Goal: Task Accomplishment & Management: Complete application form

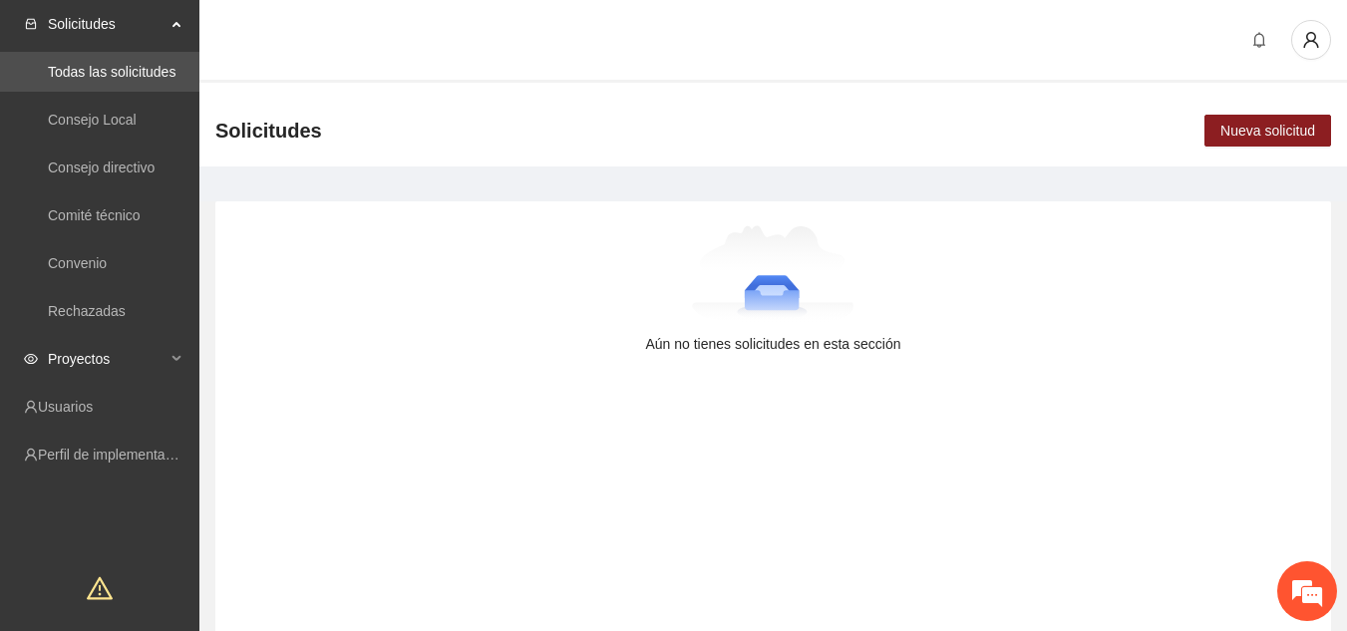
scroll to position [1, 0]
click at [148, 365] on span "Proyectos" at bounding box center [107, 359] width 118 height 40
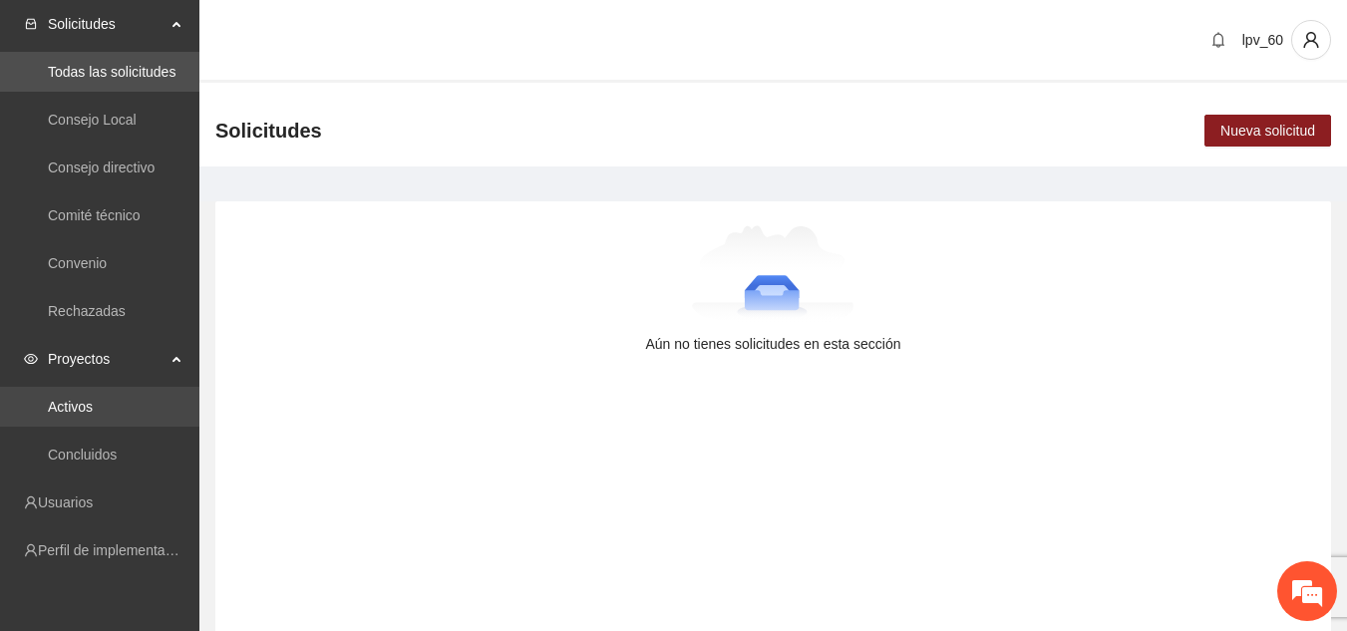
click at [93, 399] on link "Activos" at bounding box center [70, 407] width 45 height 16
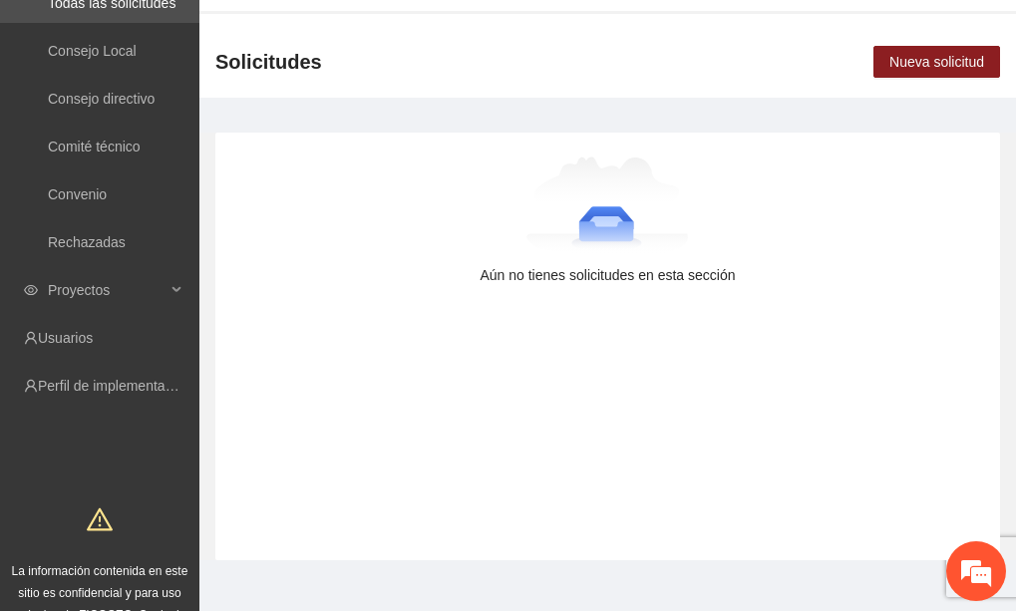
scroll to position [166, 0]
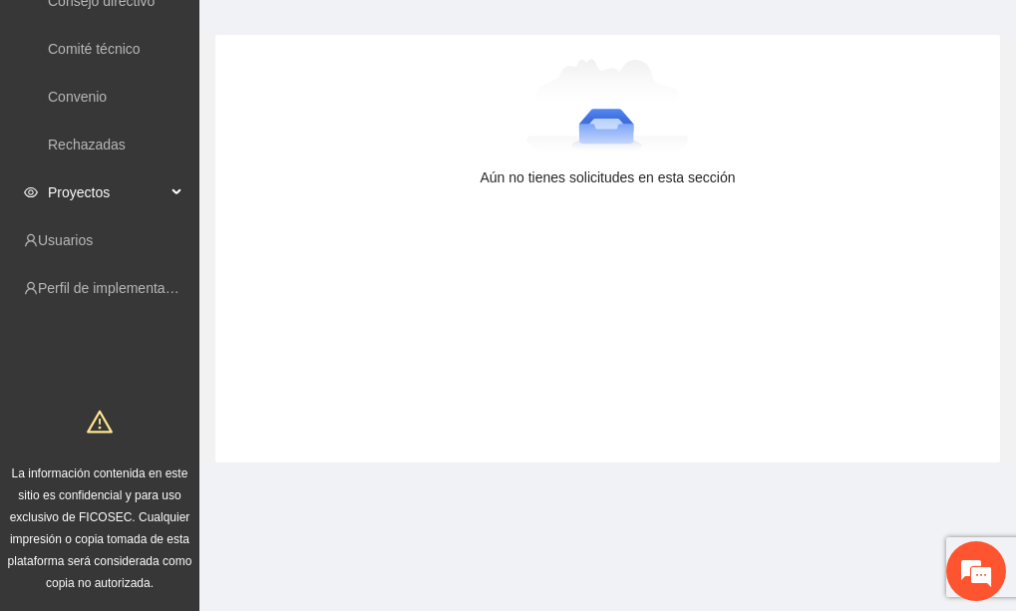
click at [180, 192] on icon at bounding box center [178, 192] width 10 height 0
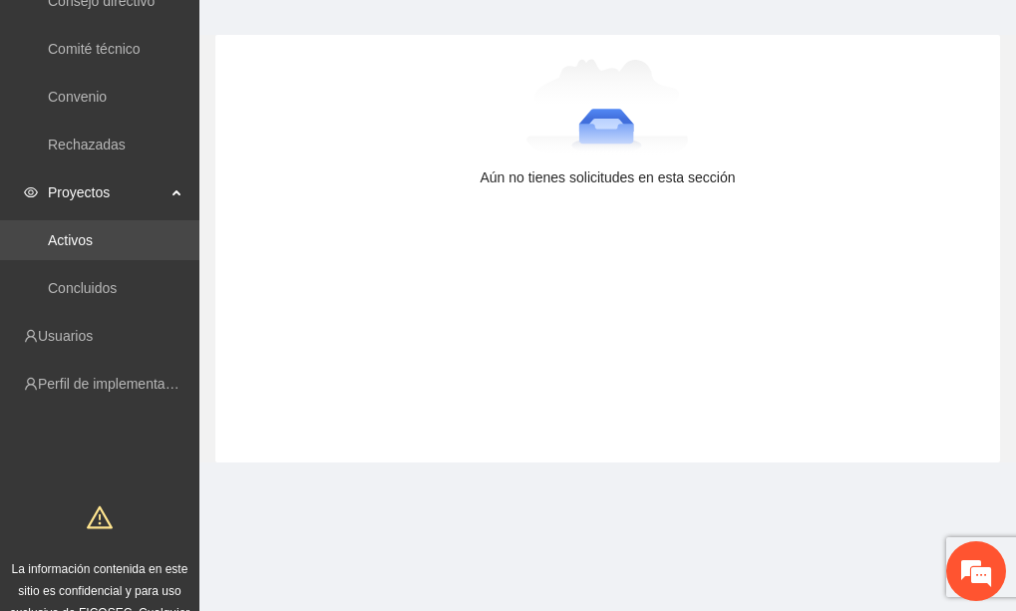
click at [93, 238] on link "Activos" at bounding box center [70, 240] width 45 height 16
click at [93, 246] on link "Activos" at bounding box center [70, 240] width 45 height 16
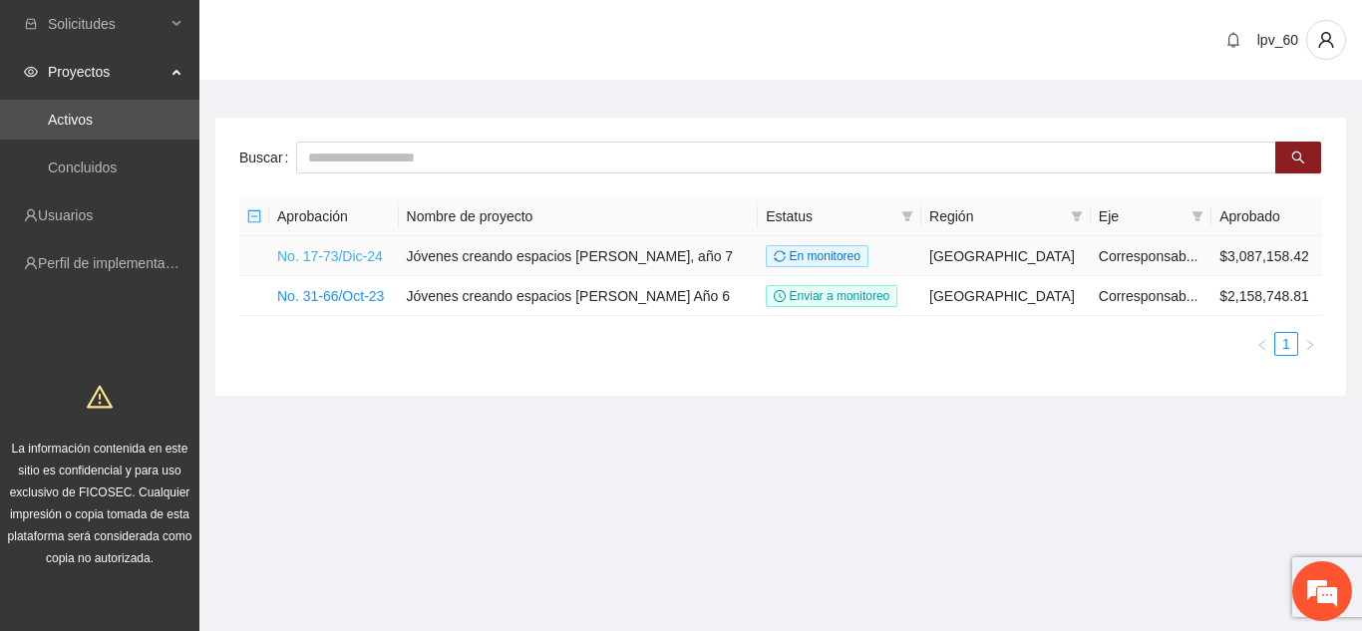
click at [368, 254] on link "No. 17-73/Dic-24" at bounding box center [330, 256] width 106 height 16
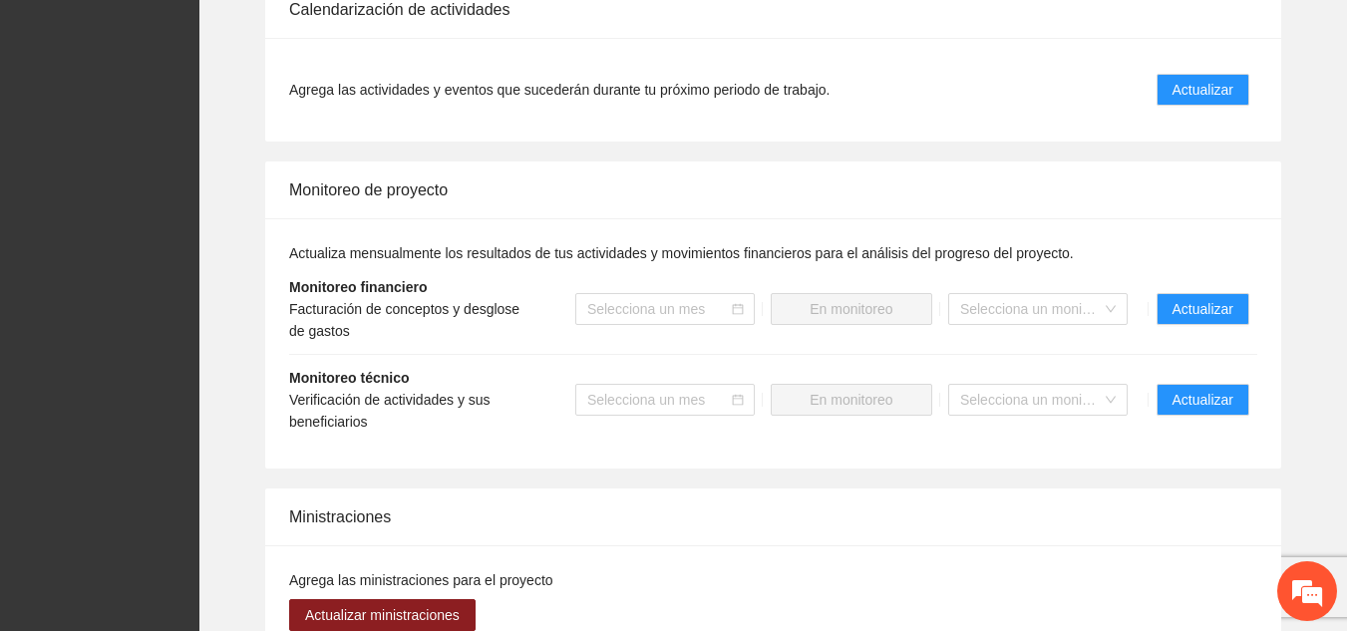
scroll to position [1996, 0]
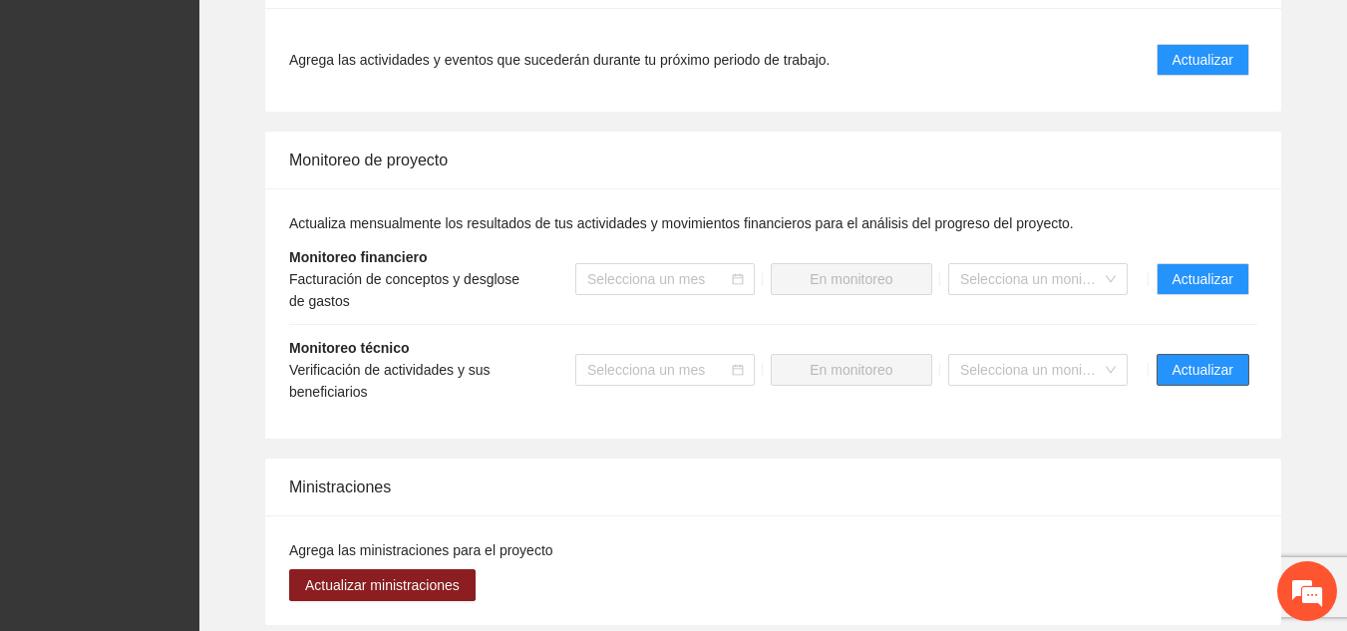
click at [1030, 359] on span "Actualizar" at bounding box center [1202, 370] width 61 height 22
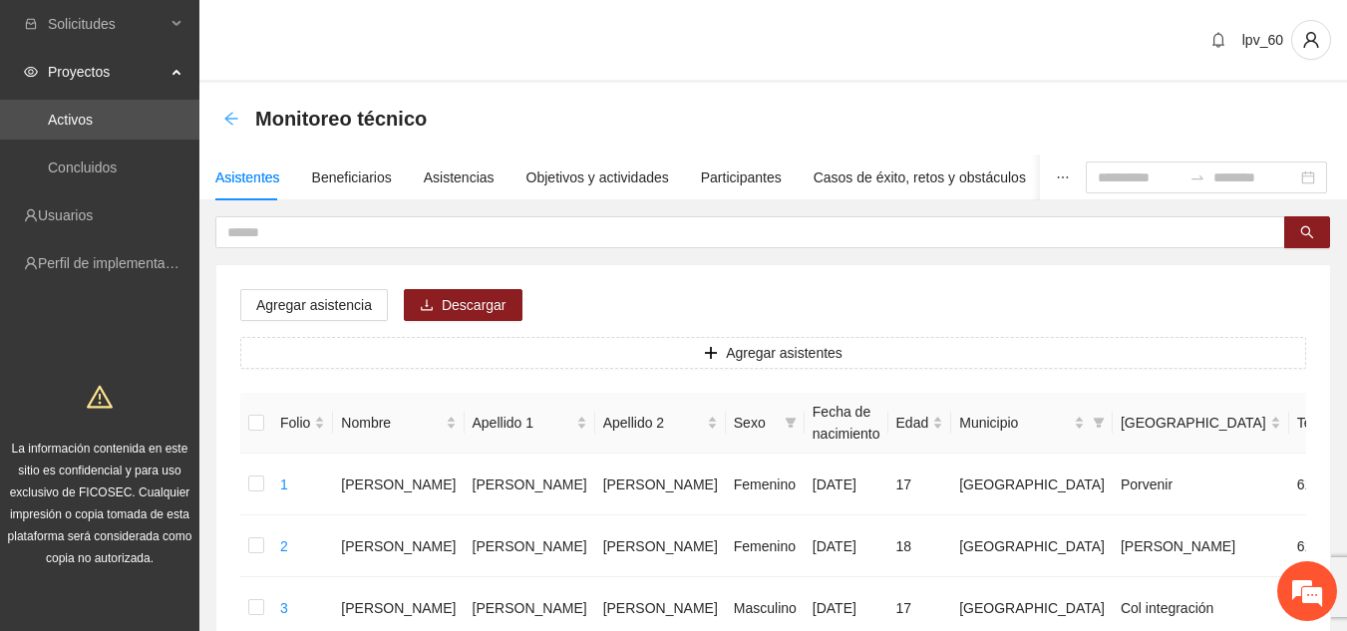
click at [233, 123] on icon "arrow-left" at bounding box center [231, 119] width 16 height 16
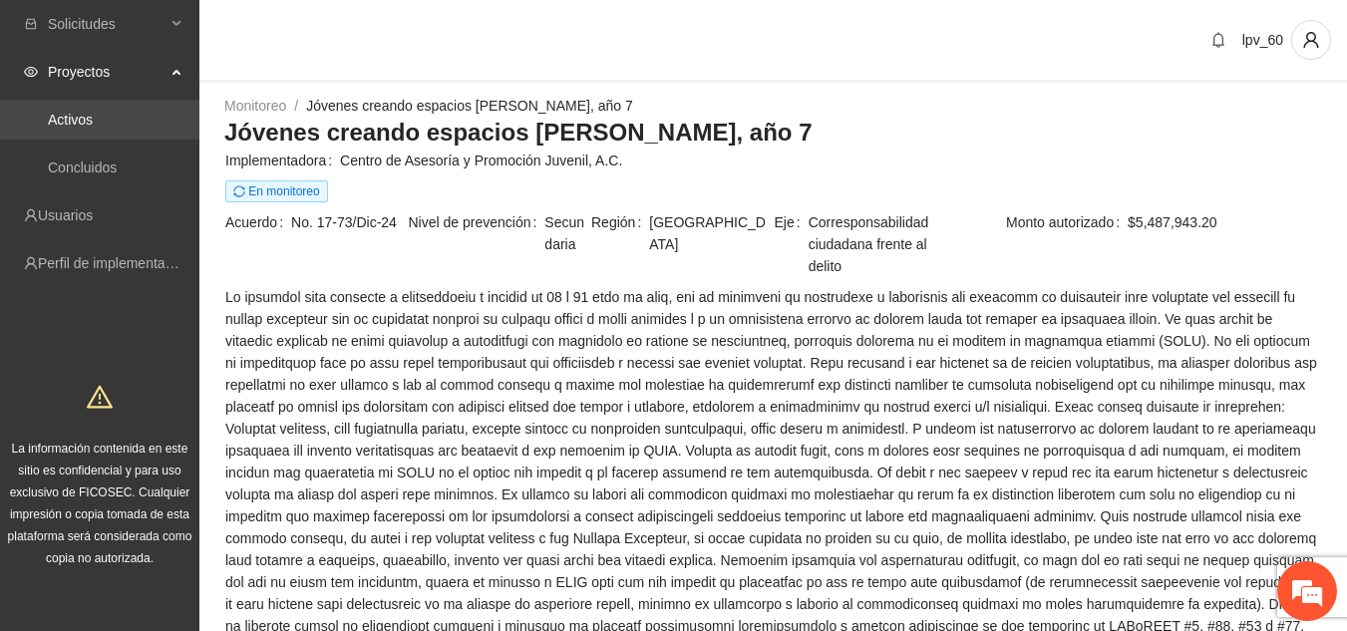
click at [93, 116] on link "Activos" at bounding box center [70, 120] width 45 height 16
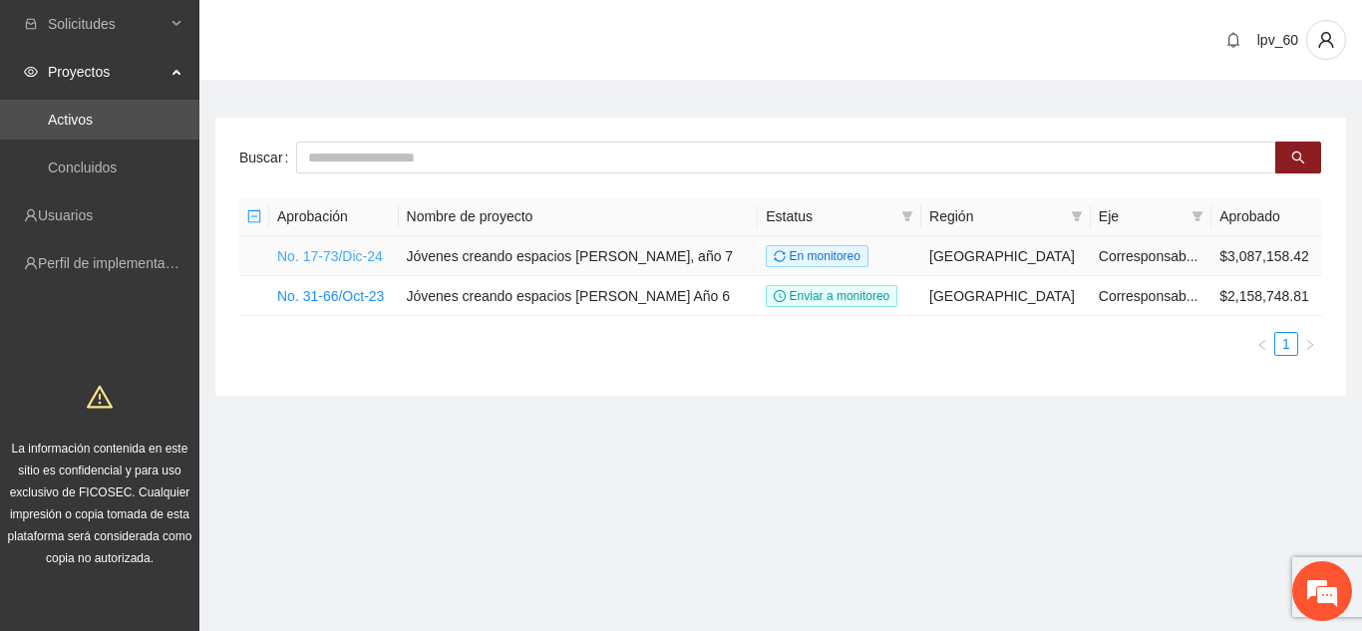
click at [302, 255] on link "No. 17-73/Dic-24" at bounding box center [330, 256] width 106 height 16
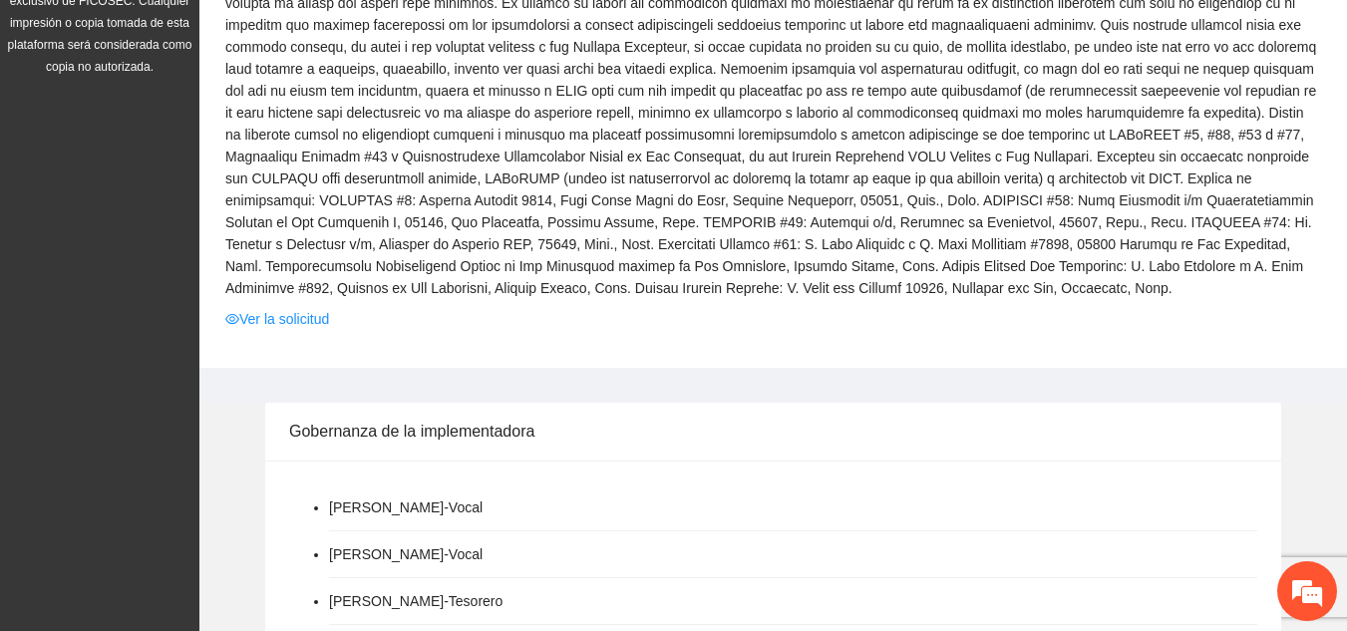
scroll to position [561, 0]
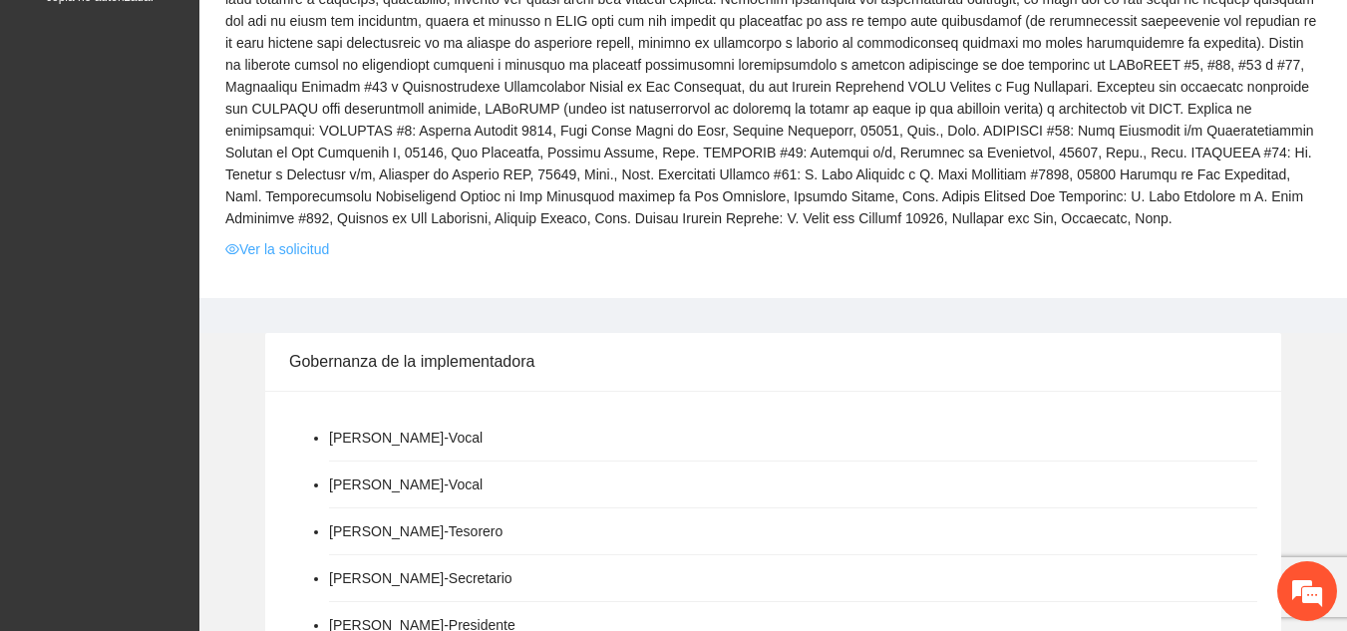
click at [286, 250] on link "Ver la solicitud" at bounding box center [277, 249] width 104 height 22
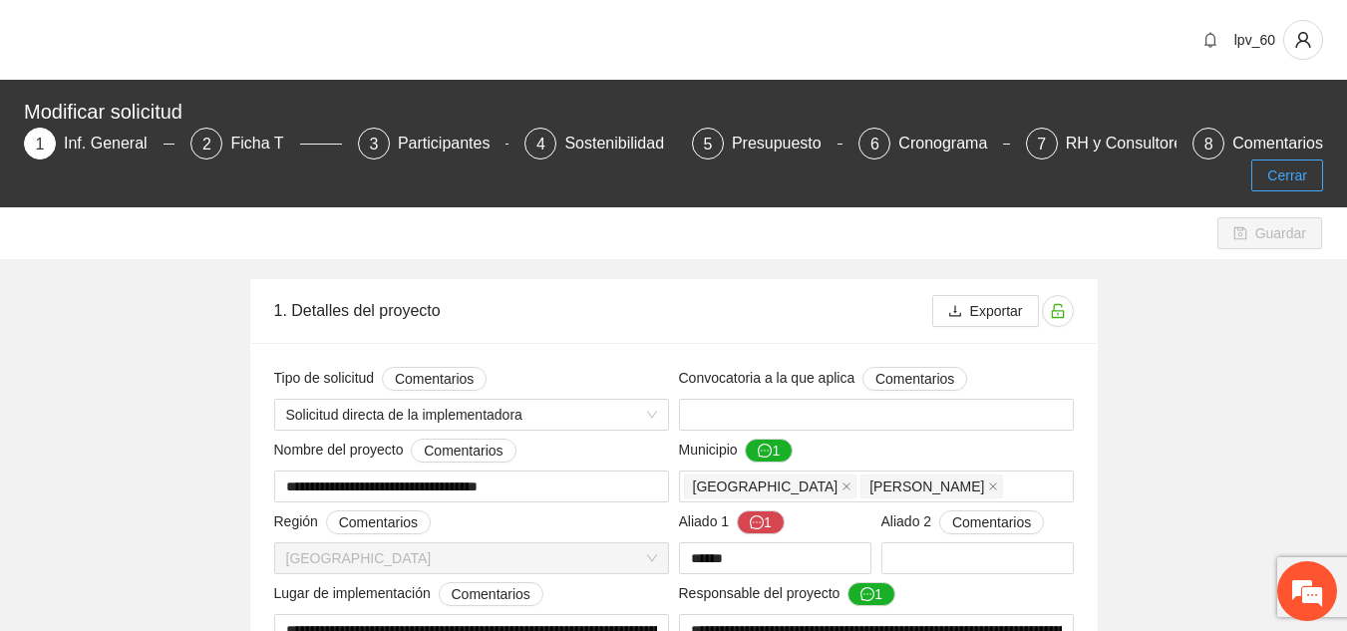
click at [1030, 168] on span "Cerrar" at bounding box center [1287, 176] width 40 height 22
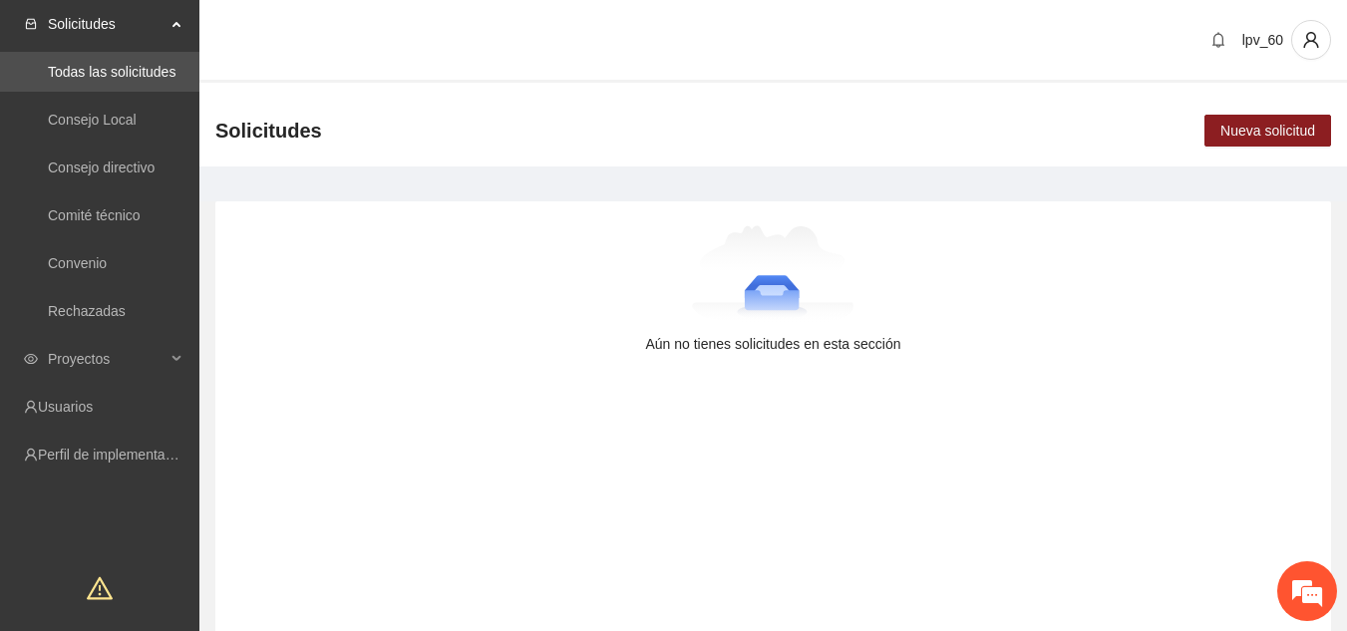
click at [1030, 181] on main "Aún no tienes solicitudes en esta sección" at bounding box center [773, 414] width 1148 height 497
click at [112, 360] on span "Proyectos" at bounding box center [107, 359] width 118 height 40
click at [84, 399] on link "Activos" at bounding box center [70, 407] width 45 height 16
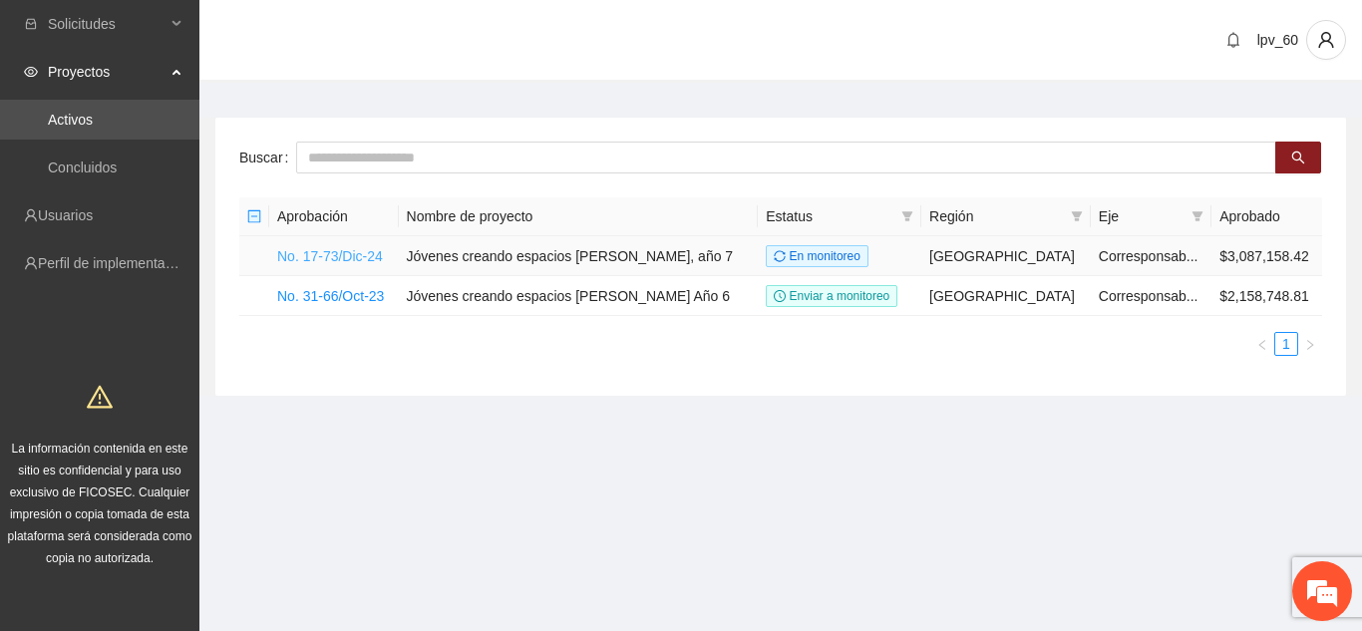
click at [351, 254] on link "No. 17-73/Dic-24" at bounding box center [330, 256] width 106 height 16
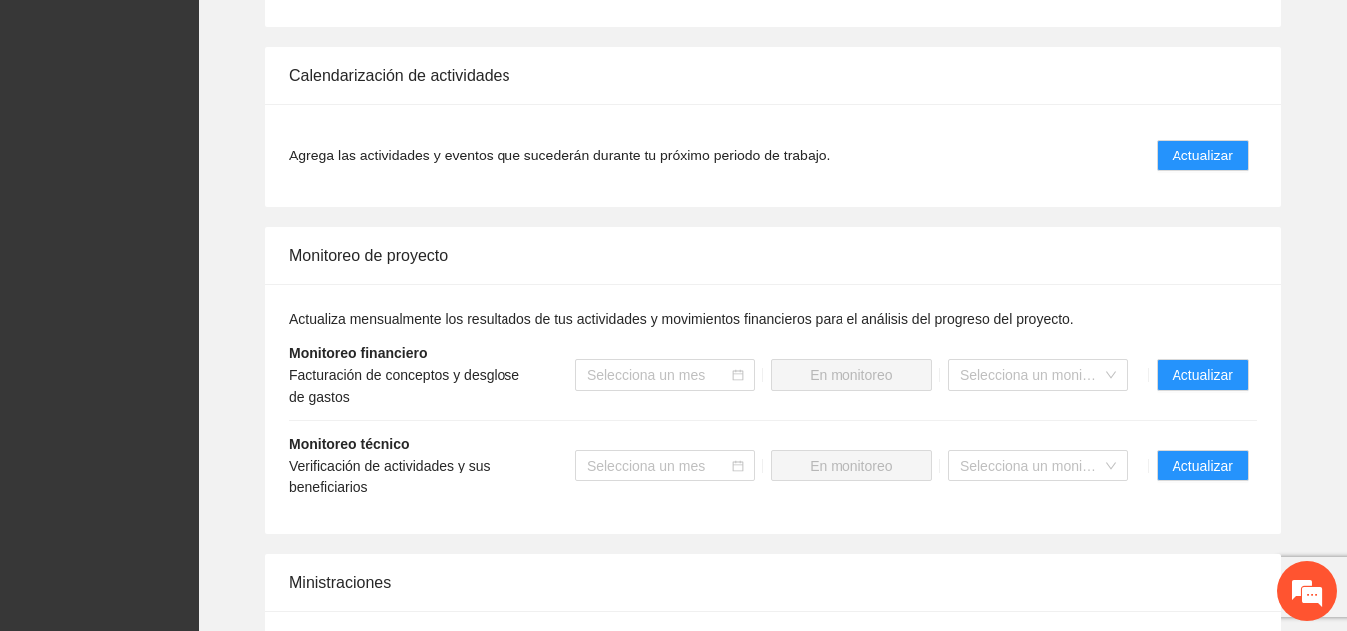
scroll to position [1895, 0]
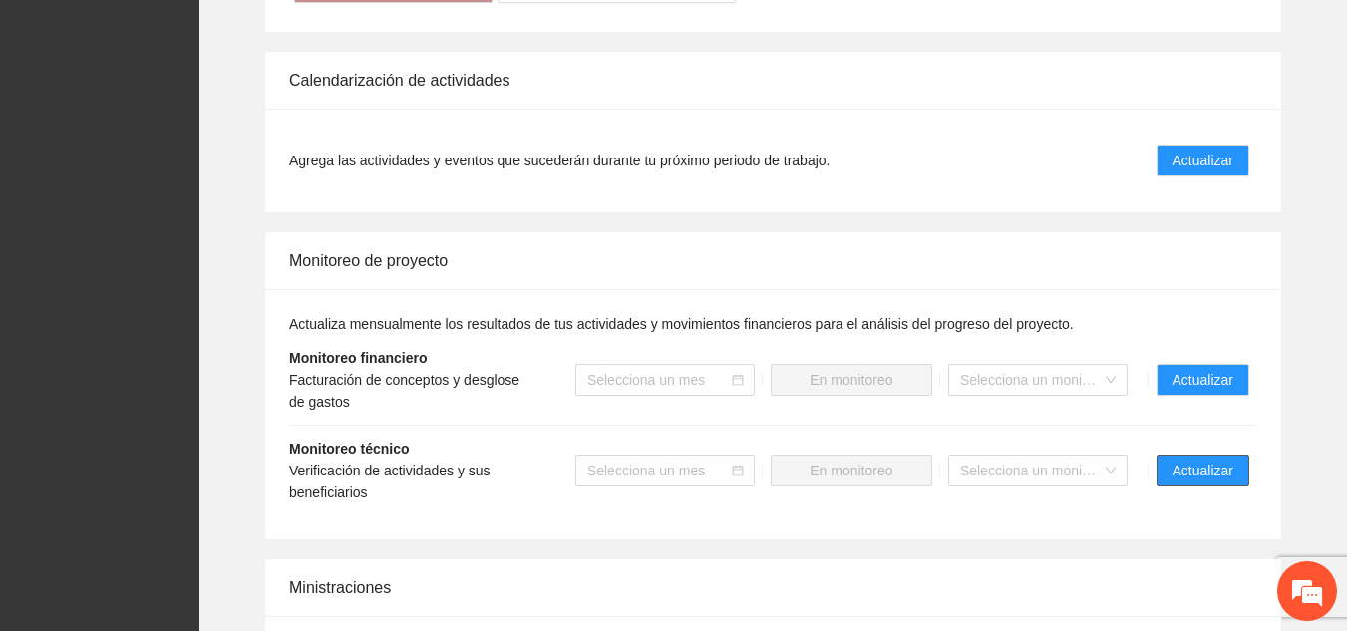
click at [1030, 460] on span "Actualizar" at bounding box center [1202, 471] width 61 height 22
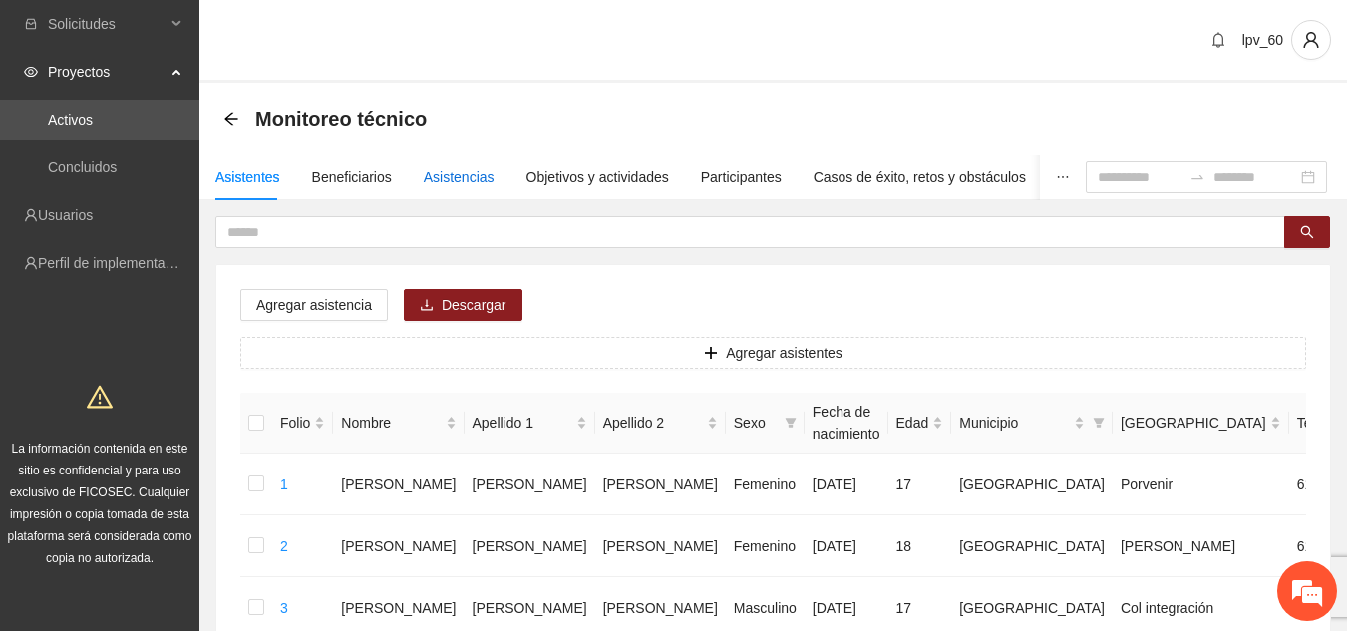
click at [469, 170] on div "Asistencias" at bounding box center [459, 177] width 71 height 22
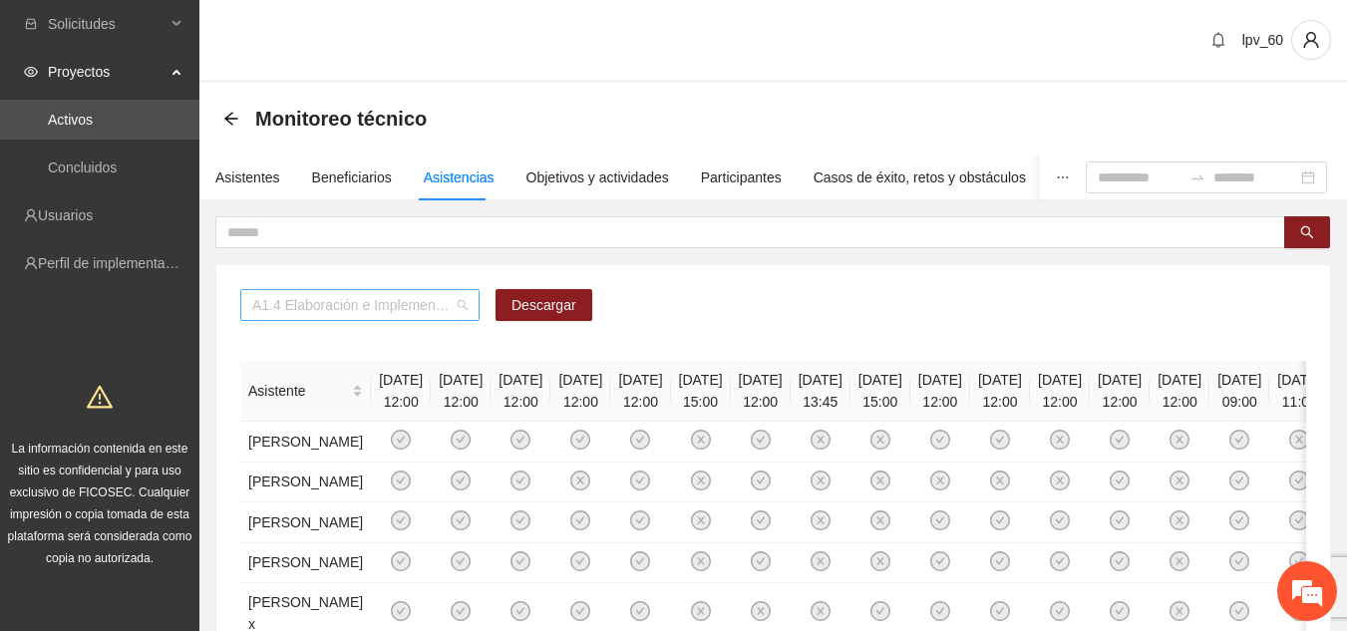
click at [472, 305] on div "A1.4 Elaboración e Implementación de Proyectos Juveniles" at bounding box center [359, 305] width 239 height 32
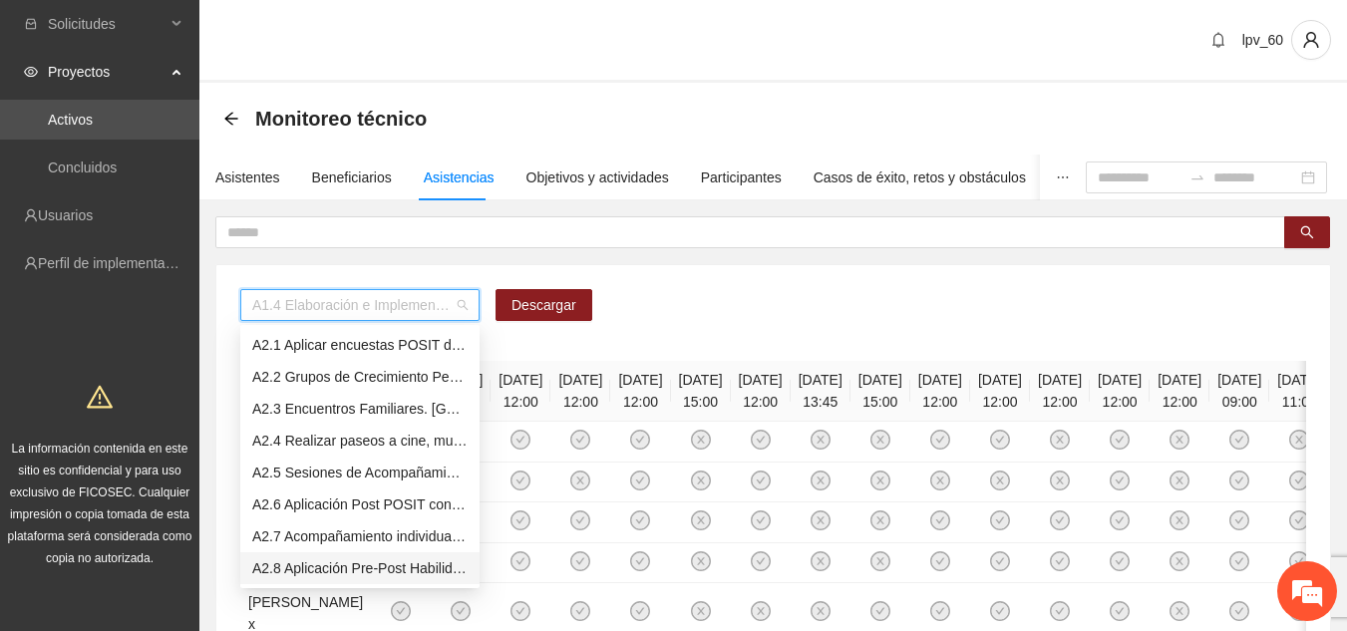
scroll to position [447, 0]
click at [319, 531] on div "A2.8 Aplicación Pre-Post Habilidades Sociales con terapeuta. [GEOGRAPHIC_DATA]" at bounding box center [359, 536] width 215 height 22
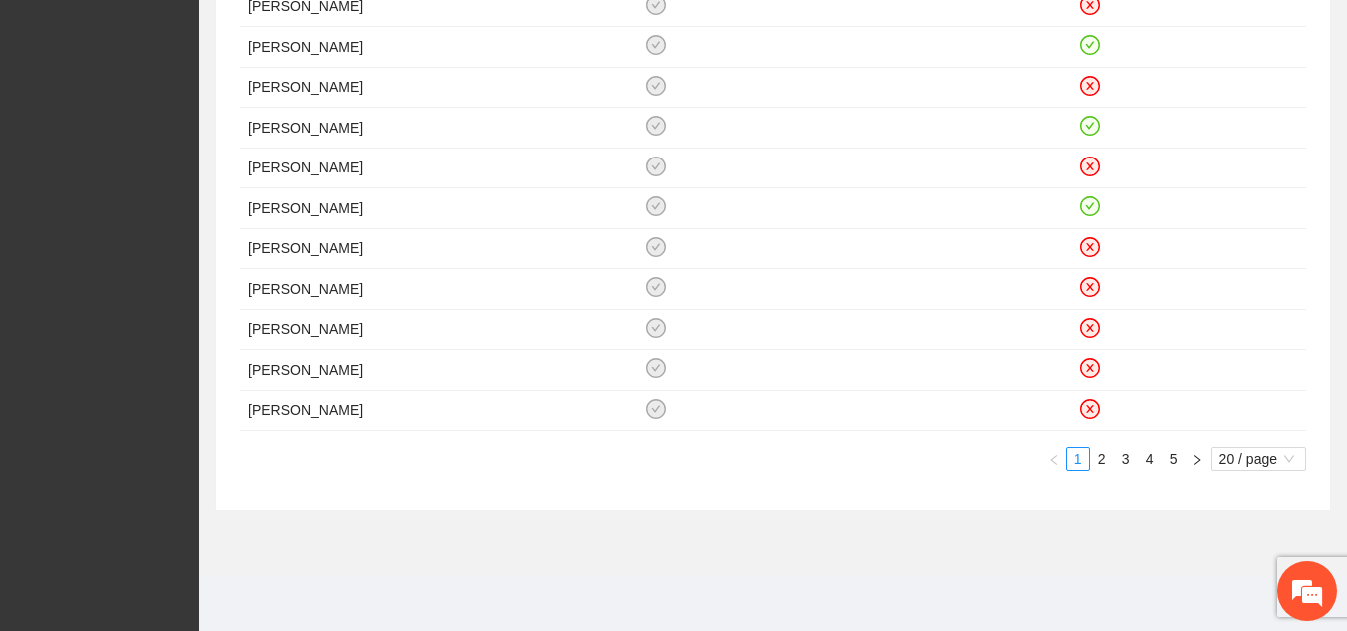
scroll to position [981, 0]
click at [1030, 464] on span "20 / page" at bounding box center [1258, 459] width 79 height 22
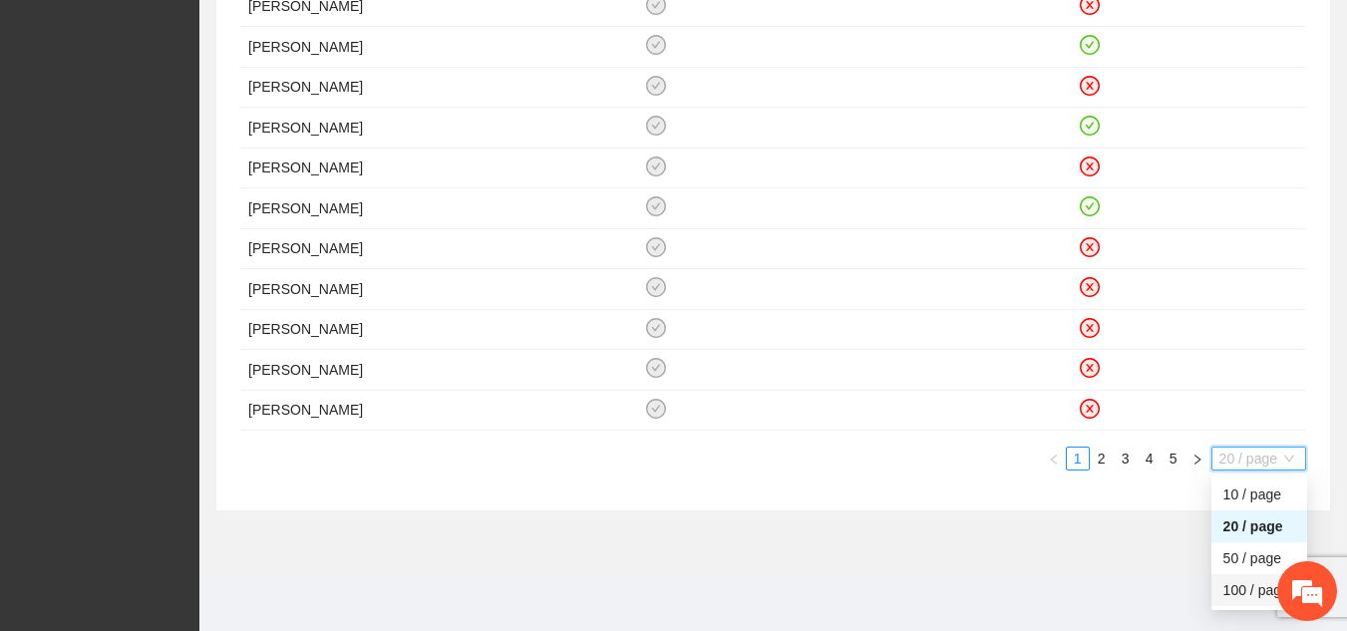
click at [1030, 597] on div "100 / page" at bounding box center [1259, 590] width 72 height 22
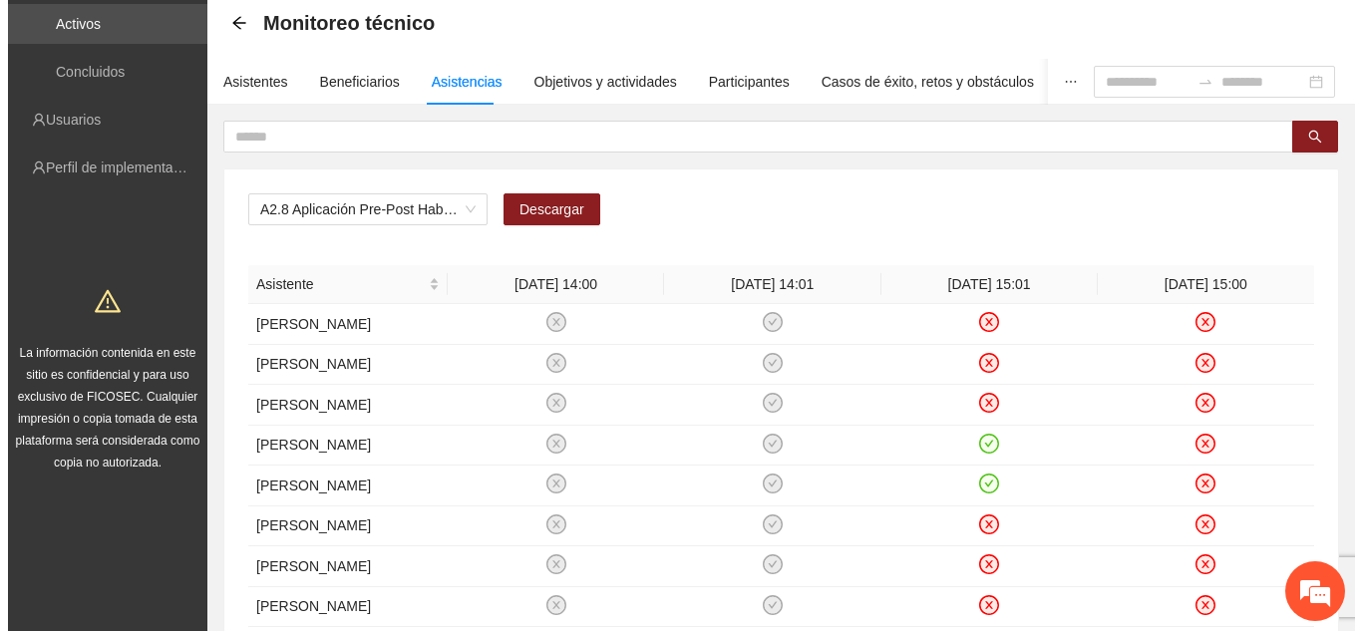
scroll to position [0, 0]
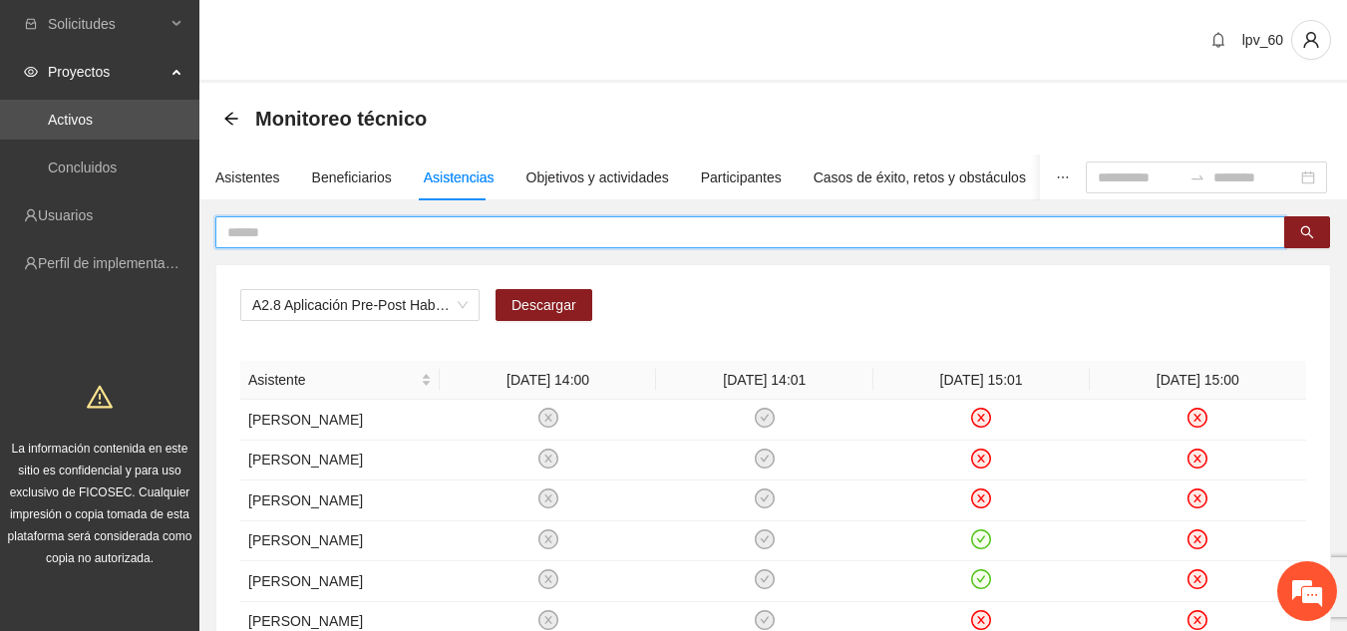
click at [663, 222] on input "text" at bounding box center [742, 232] width 1030 height 22
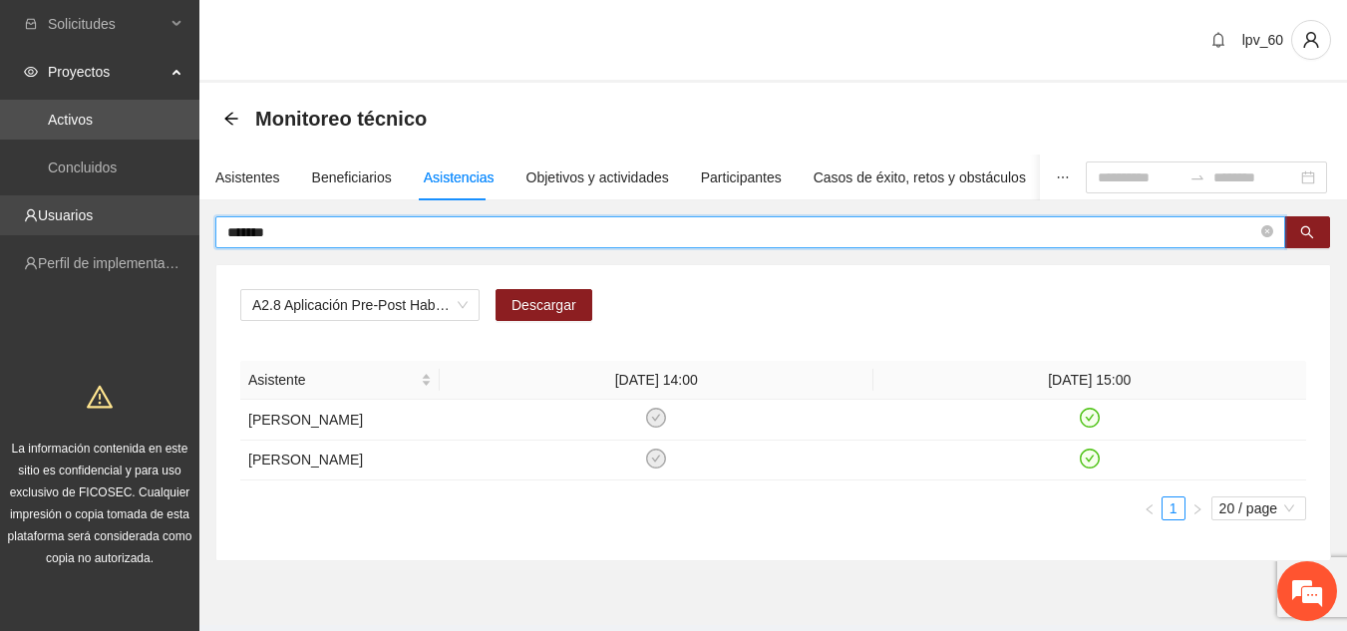
click at [168, 222] on section "Solicitudes Proyectos Activos Concluidos Usuarios Perfil de implementadora La i…" at bounding box center [673, 340] width 1347 height 681
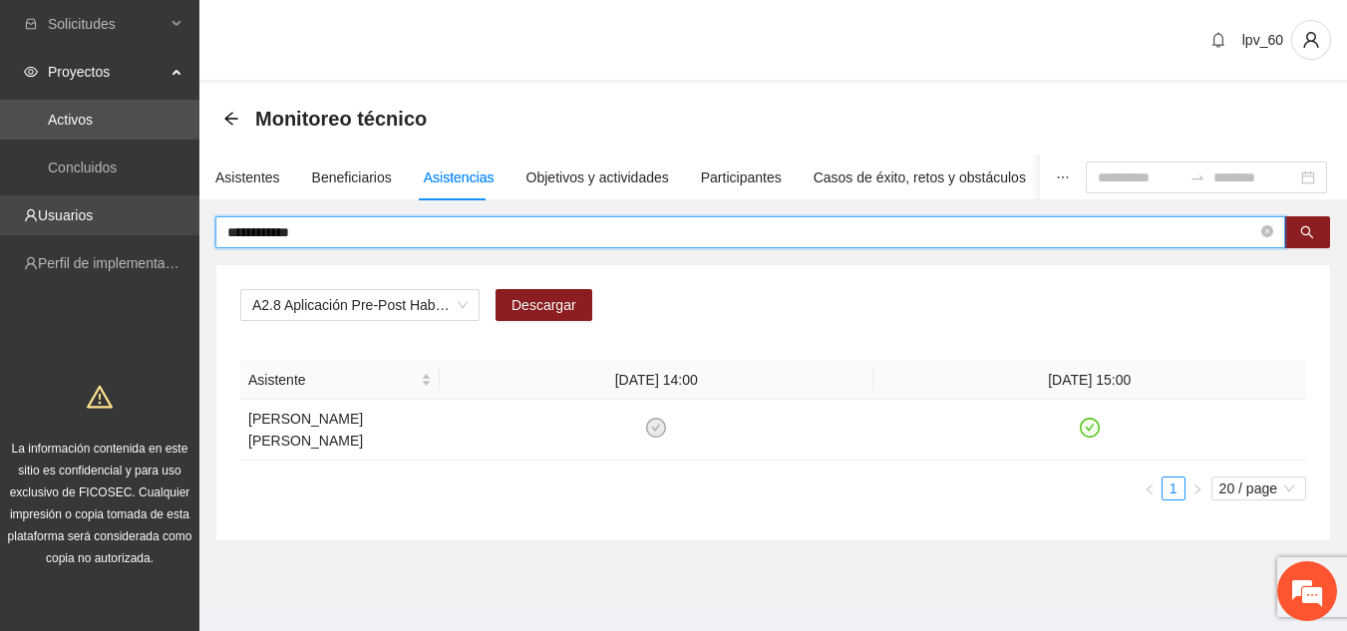
drag, startPoint x: 320, startPoint y: 238, endPoint x: 0, endPoint y: 209, distance: 321.3
click at [0, 222] on section "**********" at bounding box center [673, 330] width 1347 height 661
drag, startPoint x: 111, startPoint y: 218, endPoint x: 0, endPoint y: 198, distance: 112.4
click at [0, 201] on section "Solicitudes Proyectos Activos Concluidos Usuarios Perfil de implementadora La i…" at bounding box center [673, 330] width 1347 height 661
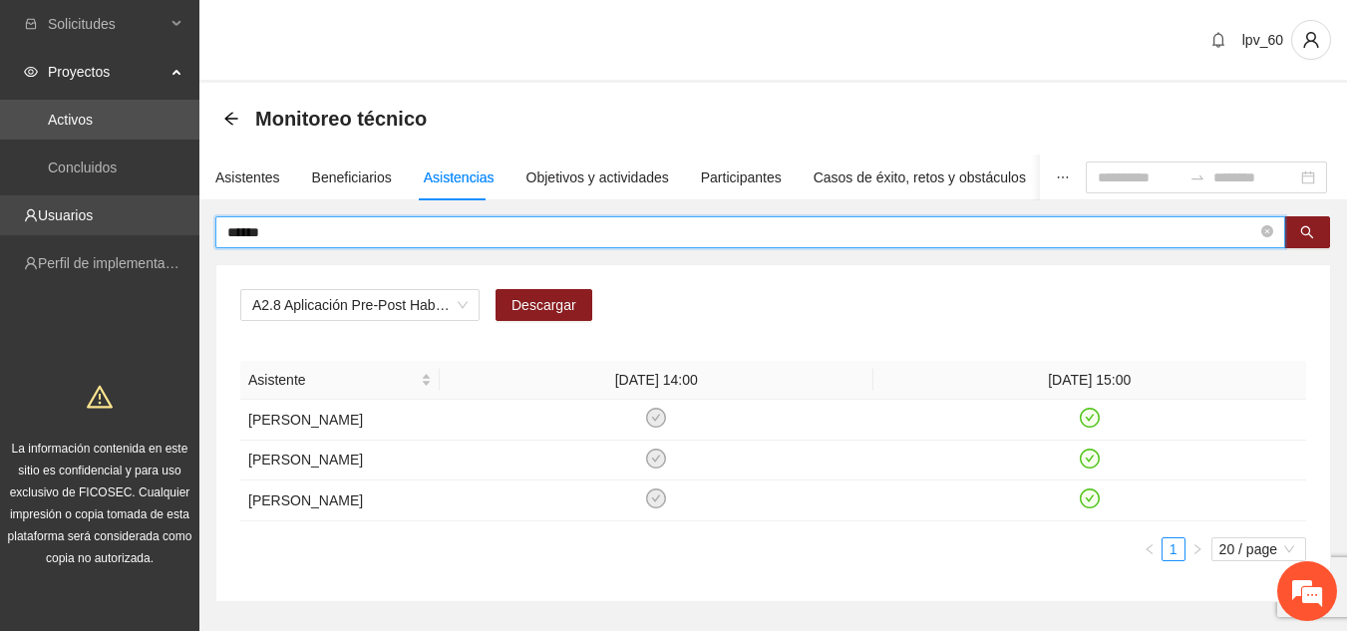
drag, startPoint x: 301, startPoint y: 230, endPoint x: 62, endPoint y: 208, distance: 240.3
click at [62, 208] on section "Solicitudes Proyectos Activos Concluidos Usuarios Perfil de implementadora La i…" at bounding box center [673, 361] width 1347 height 722
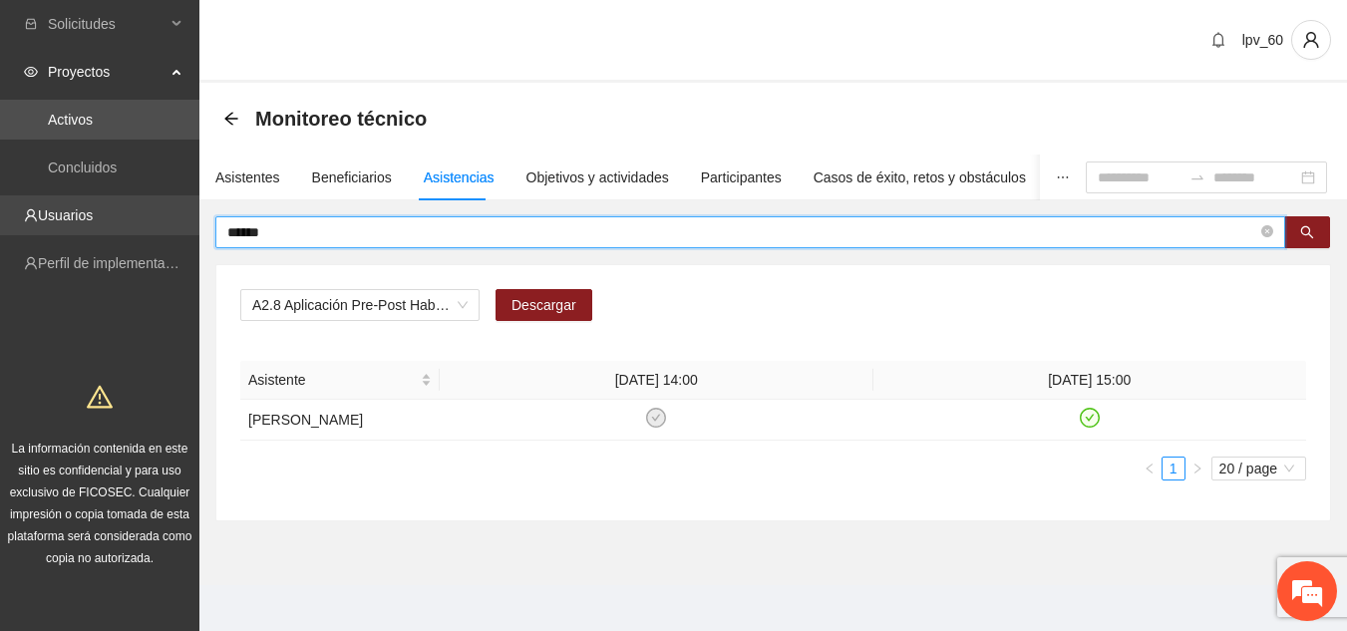
drag, startPoint x: 261, startPoint y: 237, endPoint x: 0, endPoint y: 214, distance: 262.2
click at [0, 214] on section "Solicitudes Proyectos Activos Concluidos Usuarios Perfil de implementadora La i…" at bounding box center [673, 320] width 1347 height 641
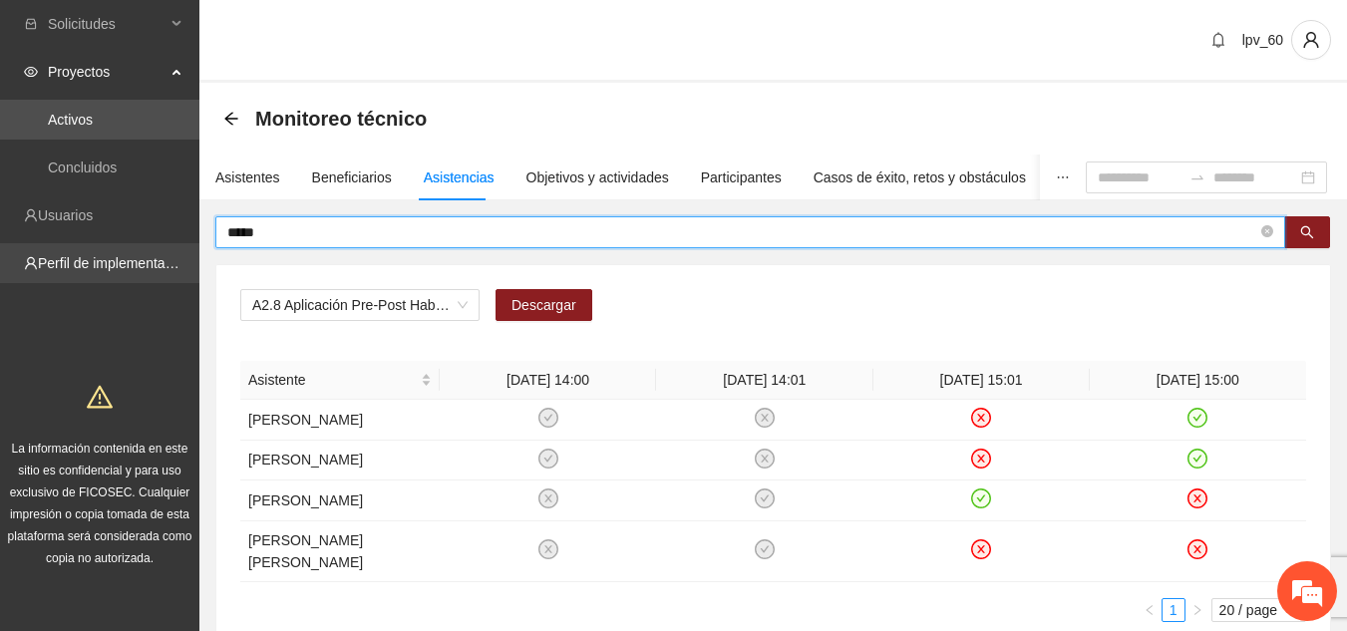
drag, startPoint x: 308, startPoint y: 236, endPoint x: 81, endPoint y: 245, distance: 227.5
click at [81, 245] on section "Solicitudes Proyectos Activos Concluidos Usuarios Perfil de implementadora La i…" at bounding box center [673, 391] width 1347 height 783
type input "*****"
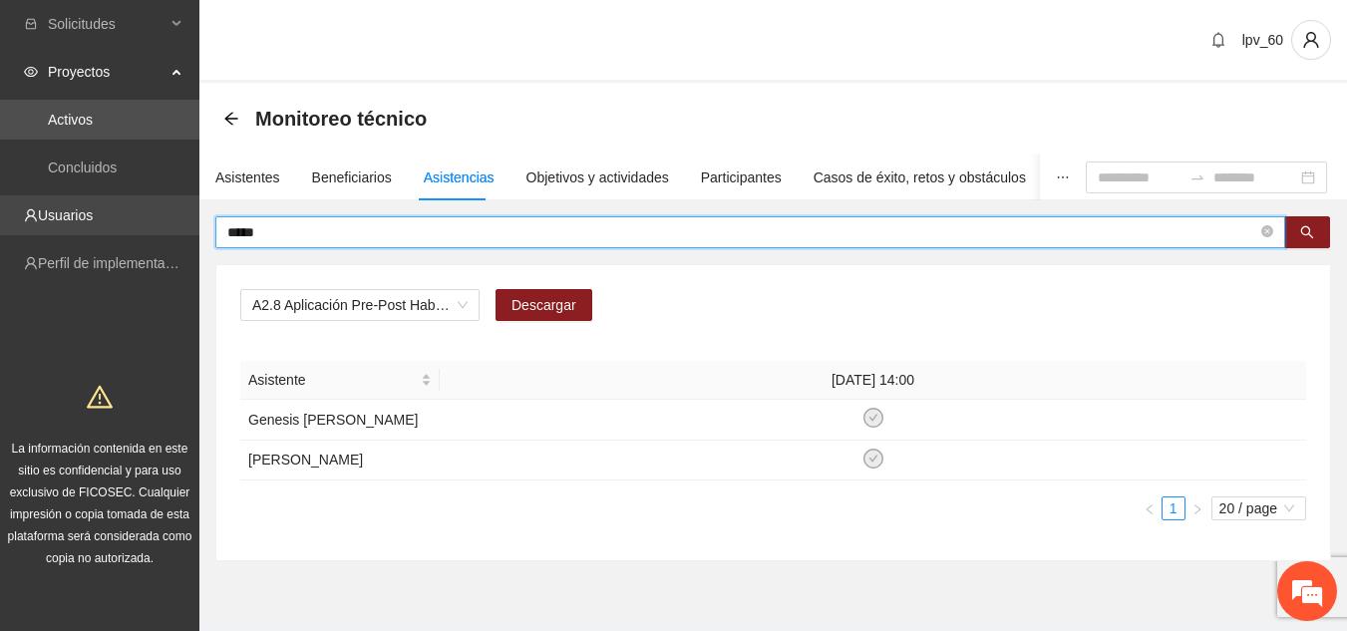
drag, startPoint x: 265, startPoint y: 225, endPoint x: 136, endPoint y: 219, distance: 129.7
click at [136, 219] on section "Solicitudes Proyectos Activos Concluidos Usuarios Perfil de implementadora La i…" at bounding box center [673, 340] width 1347 height 681
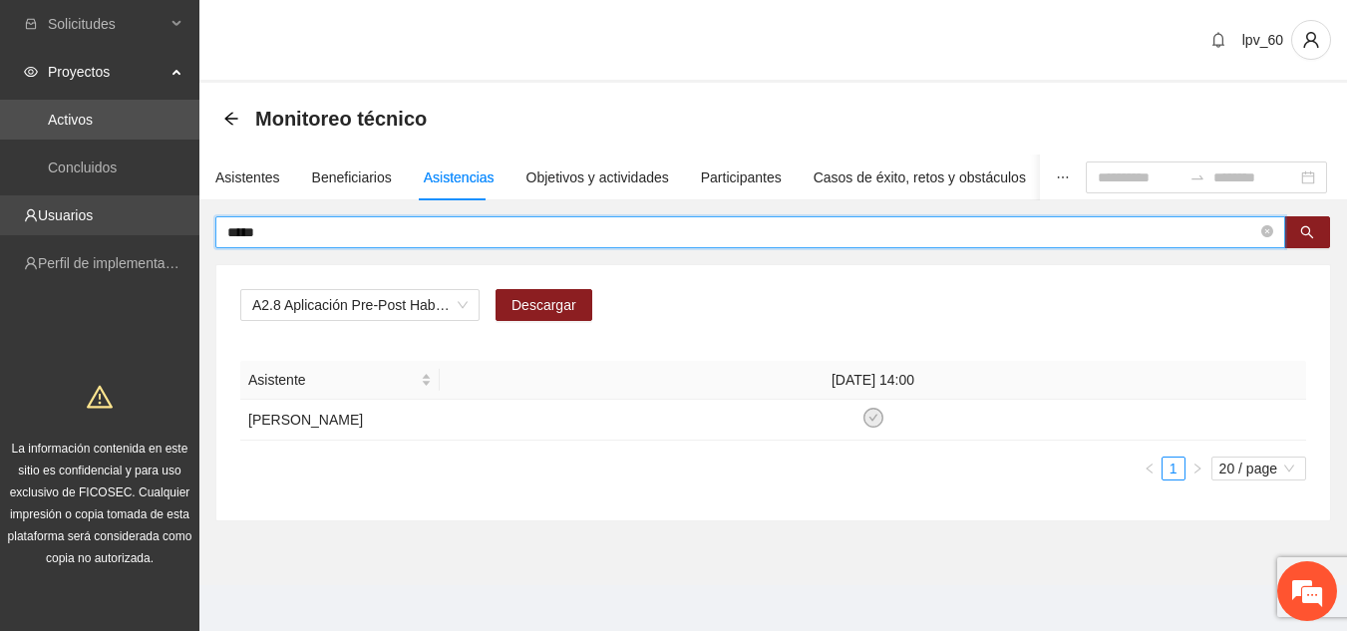
drag, startPoint x: 55, startPoint y: 230, endPoint x: 0, endPoint y: 232, distance: 54.9
click at [0, 232] on section "Solicitudes Proyectos Activos Concluidos Usuarios Perfil de implementadora La i…" at bounding box center [673, 320] width 1347 height 641
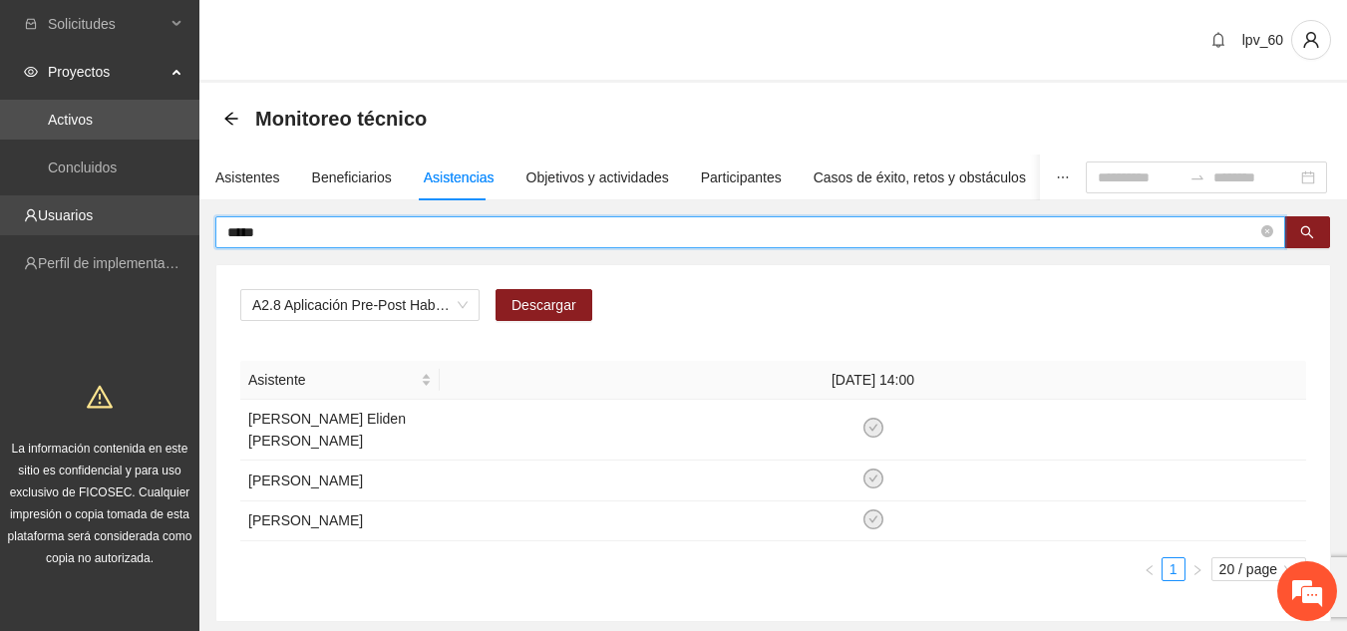
drag, startPoint x: 294, startPoint y: 232, endPoint x: 23, endPoint y: 210, distance: 272.1
click at [23, 210] on section "Solicitudes Proyectos Activos Concluidos Usuarios Perfil de implementadora La i…" at bounding box center [673, 371] width 1347 height 742
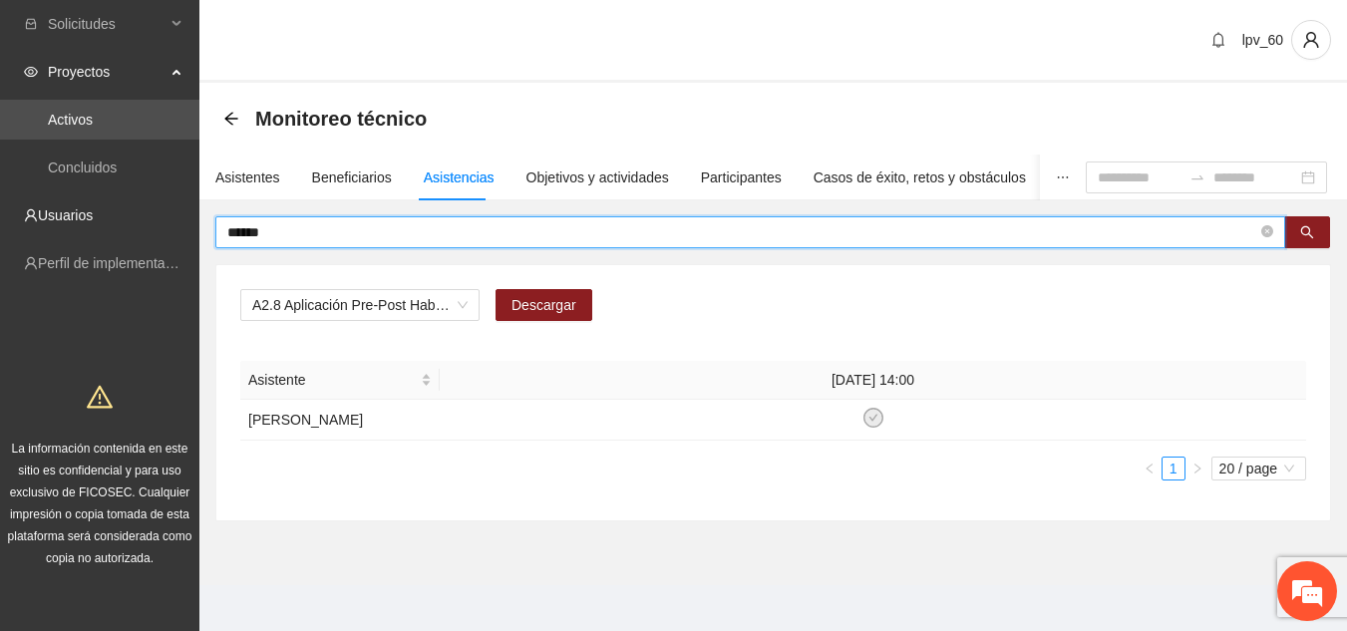
drag, startPoint x: 315, startPoint y: 239, endPoint x: 0, endPoint y: 191, distance: 318.7
click at [0, 191] on section "Solicitudes Proyectos Activos Concluidos Usuarios Perfil de implementadora La i…" at bounding box center [673, 320] width 1347 height 641
click at [109, 267] on section "Solicitudes Proyectos Activos Concluidos Usuarios Perfil de implementadora La i…" at bounding box center [673, 320] width 1347 height 641
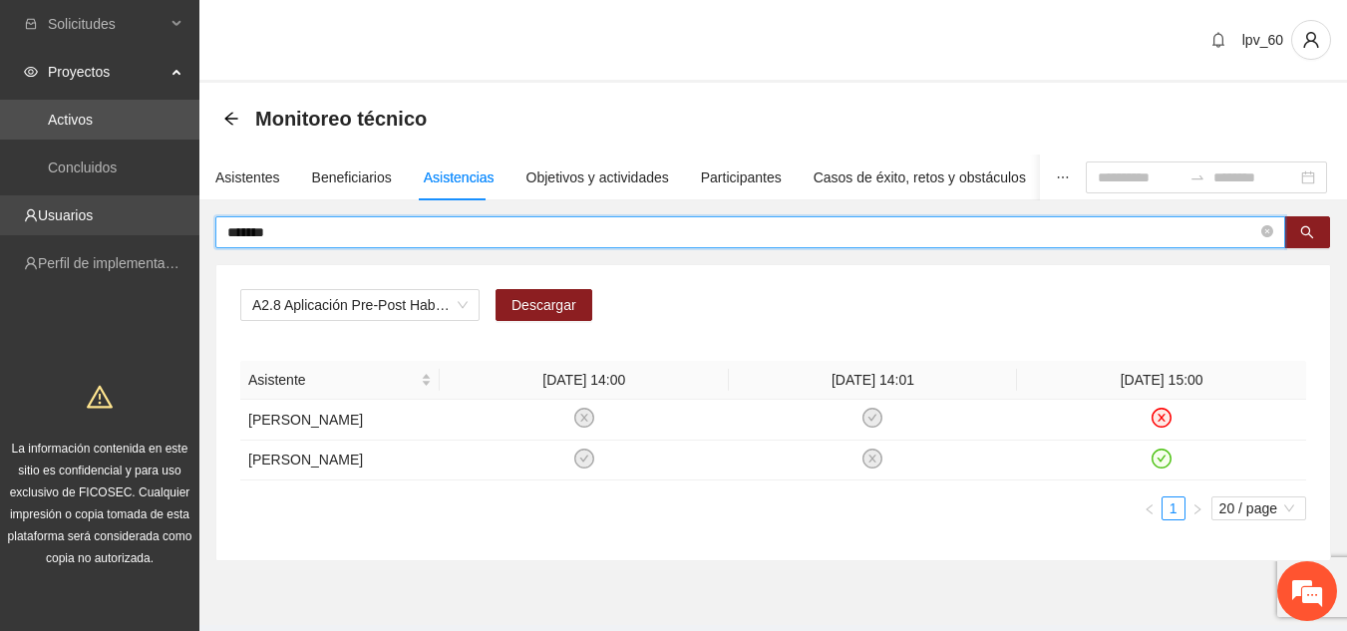
drag, startPoint x: 215, startPoint y: 230, endPoint x: 28, endPoint y: 226, distance: 187.5
click at [28, 226] on section "Solicitudes Proyectos Activos Concluidos Usuarios Perfil de implementadora La i…" at bounding box center [673, 340] width 1347 height 681
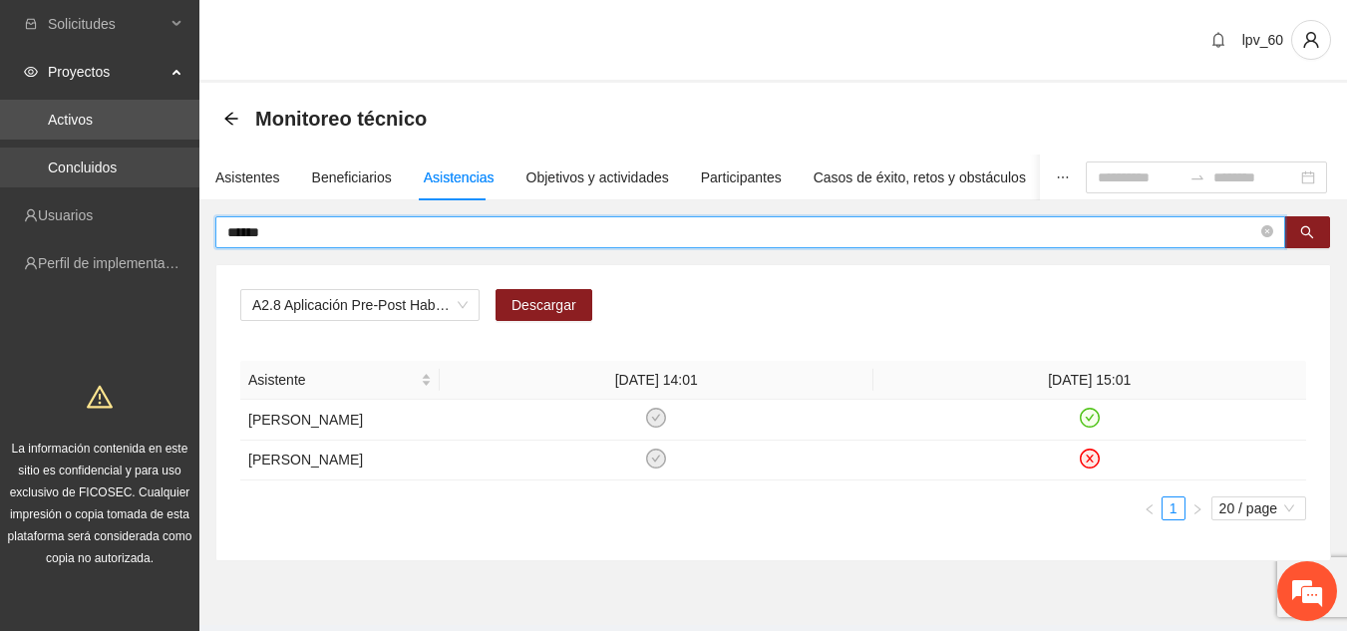
drag, startPoint x: 296, startPoint y: 239, endPoint x: 49, endPoint y: 178, distance: 254.6
click at [49, 178] on section "Solicitudes Proyectos Activos Concluidos Usuarios Perfil de implementadora La i…" at bounding box center [673, 340] width 1347 height 681
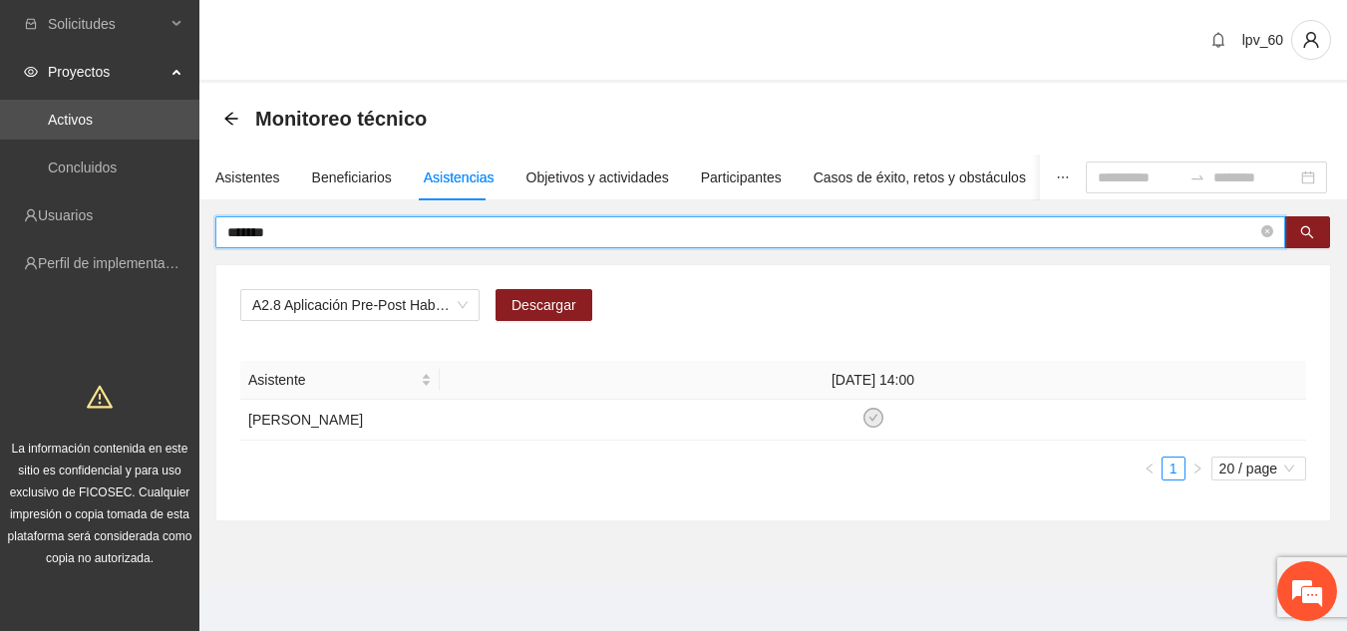
drag, startPoint x: 351, startPoint y: 238, endPoint x: 0, endPoint y: 141, distance: 364.3
click at [0, 143] on section "Solicitudes Proyectos Activos Concluidos Usuarios Perfil de implementadora La i…" at bounding box center [673, 320] width 1347 height 641
drag, startPoint x: 287, startPoint y: 233, endPoint x: 0, endPoint y: 219, distance: 287.5
click at [0, 219] on section "Solicitudes Proyectos Activos Concluidos Usuarios Perfil de implementadora La i…" at bounding box center [673, 320] width 1347 height 641
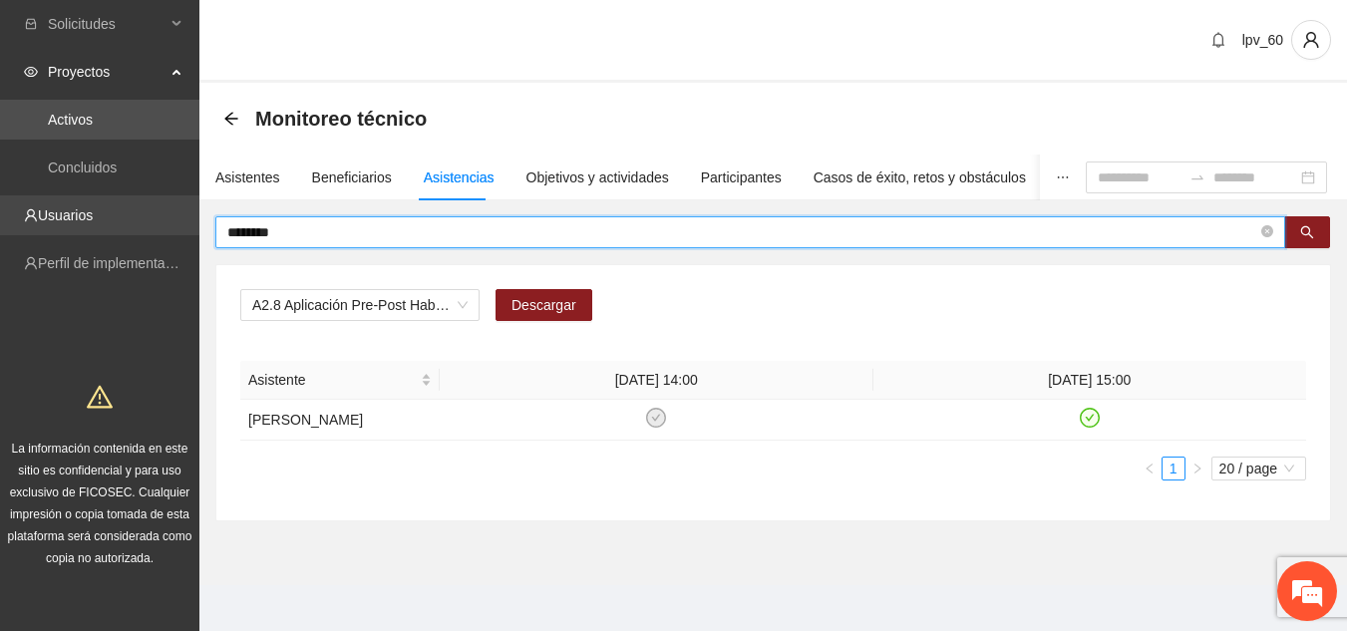
drag, startPoint x: 274, startPoint y: 235, endPoint x: 68, endPoint y: 226, distance: 206.6
click at [70, 228] on section "Solicitudes Proyectos Activos Concluidos Usuarios Perfil de implementadora La i…" at bounding box center [673, 320] width 1347 height 641
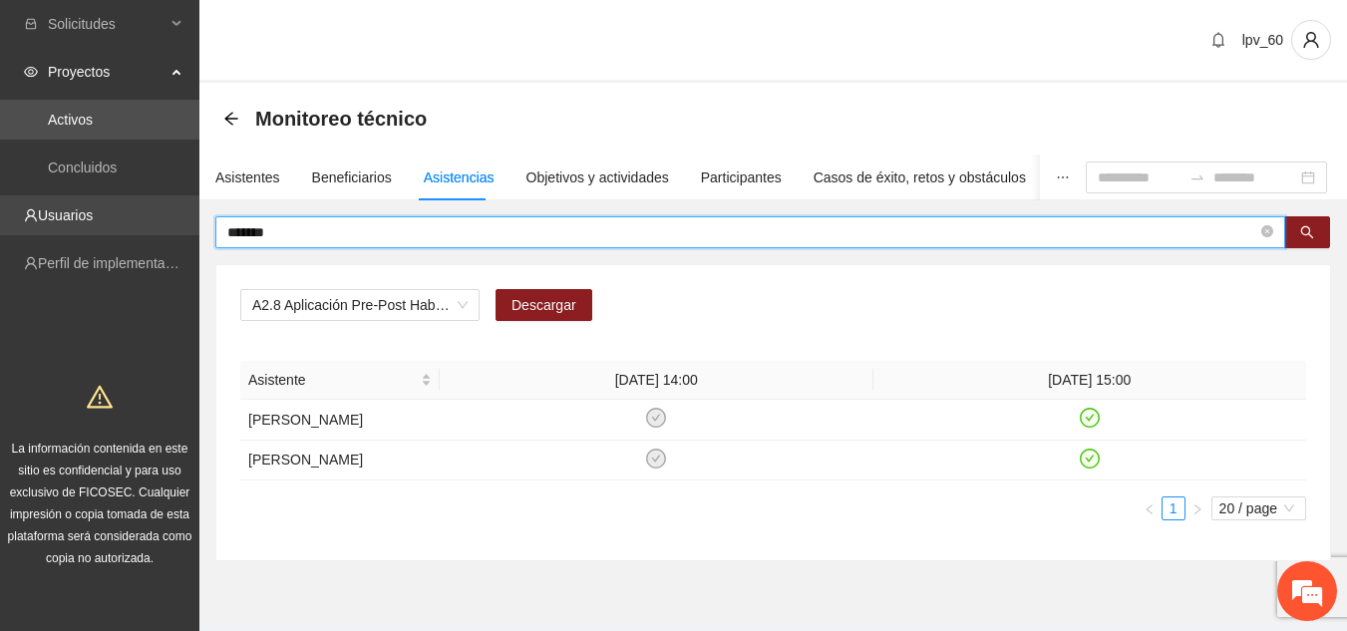
drag, startPoint x: 326, startPoint y: 234, endPoint x: 40, endPoint y: 207, distance: 287.4
click at [40, 207] on section "Solicitudes Proyectos Activos Concluidos Usuarios Perfil de implementadora La i…" at bounding box center [673, 340] width 1347 height 681
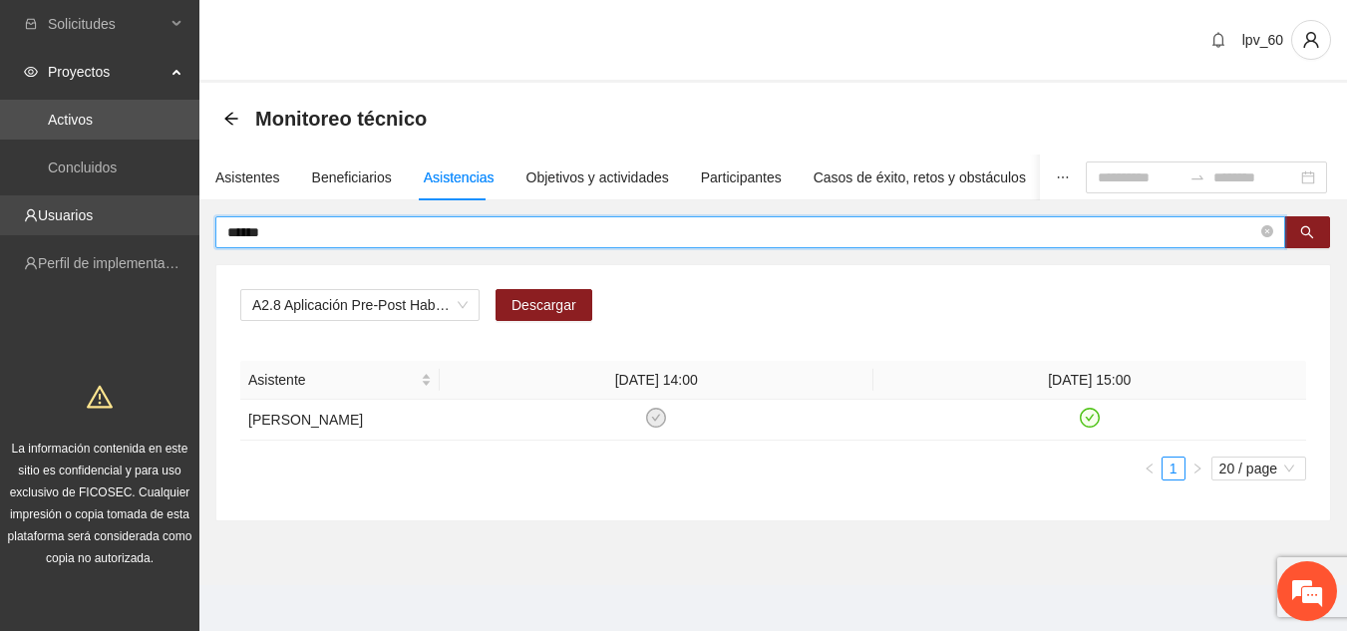
drag, startPoint x: 305, startPoint y: 235, endPoint x: 0, endPoint y: 212, distance: 305.9
click at [0, 212] on section "Solicitudes Proyectos Activos Concluidos Usuarios Perfil de implementadora La i…" at bounding box center [673, 320] width 1347 height 641
drag, startPoint x: 198, startPoint y: 229, endPoint x: 92, endPoint y: 229, distance: 106.7
click at [92, 229] on section "Solicitudes Proyectos Activos Concluidos Usuarios Perfil de implementadora La i…" at bounding box center [673, 320] width 1347 height 641
drag, startPoint x: 325, startPoint y: 226, endPoint x: 97, endPoint y: 241, distance: 228.8
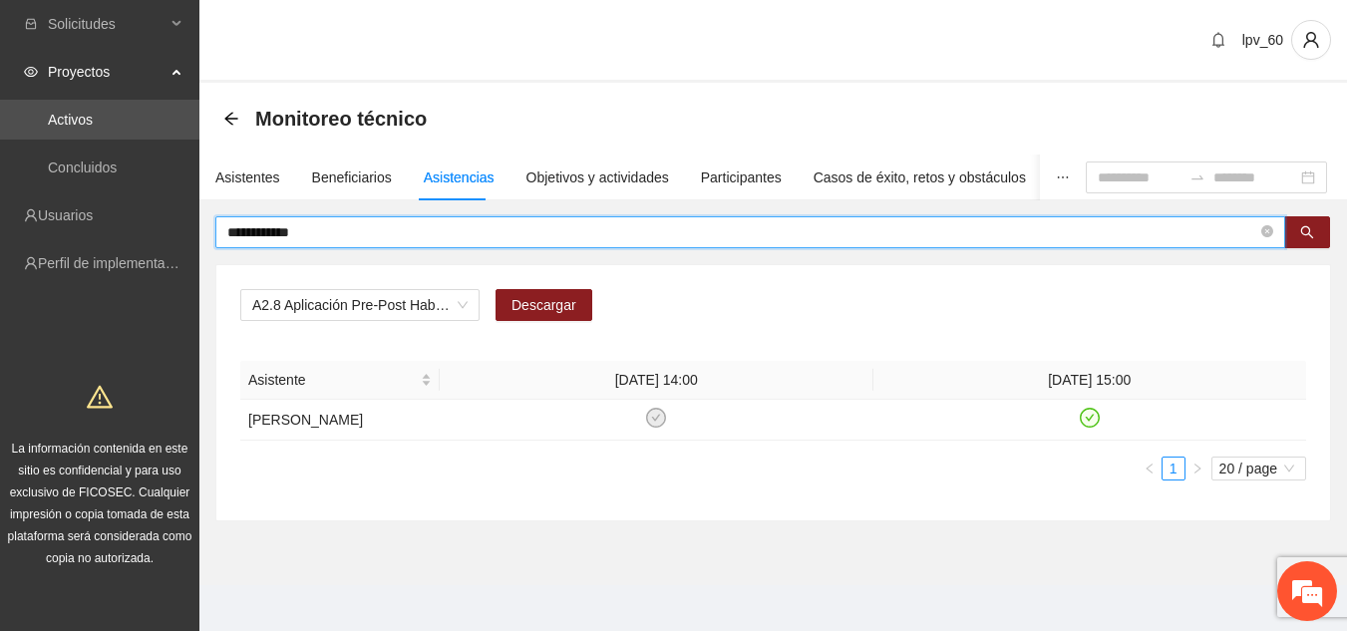
click at [97, 241] on section "**********" at bounding box center [673, 320] width 1347 height 641
drag, startPoint x: 315, startPoint y: 221, endPoint x: 0, endPoint y: 221, distance: 315.0
click at [0, 221] on section "Solicitudes Proyectos Activos Concluidos Usuarios Perfil de implementadora La i…" at bounding box center [673, 320] width 1347 height 641
drag, startPoint x: 272, startPoint y: 232, endPoint x: 103, endPoint y: 248, distance: 170.2
click at [103, 248] on section "Solicitudes Proyectos Activos Concluidos Usuarios Perfil de implementadora La i…" at bounding box center [673, 320] width 1347 height 641
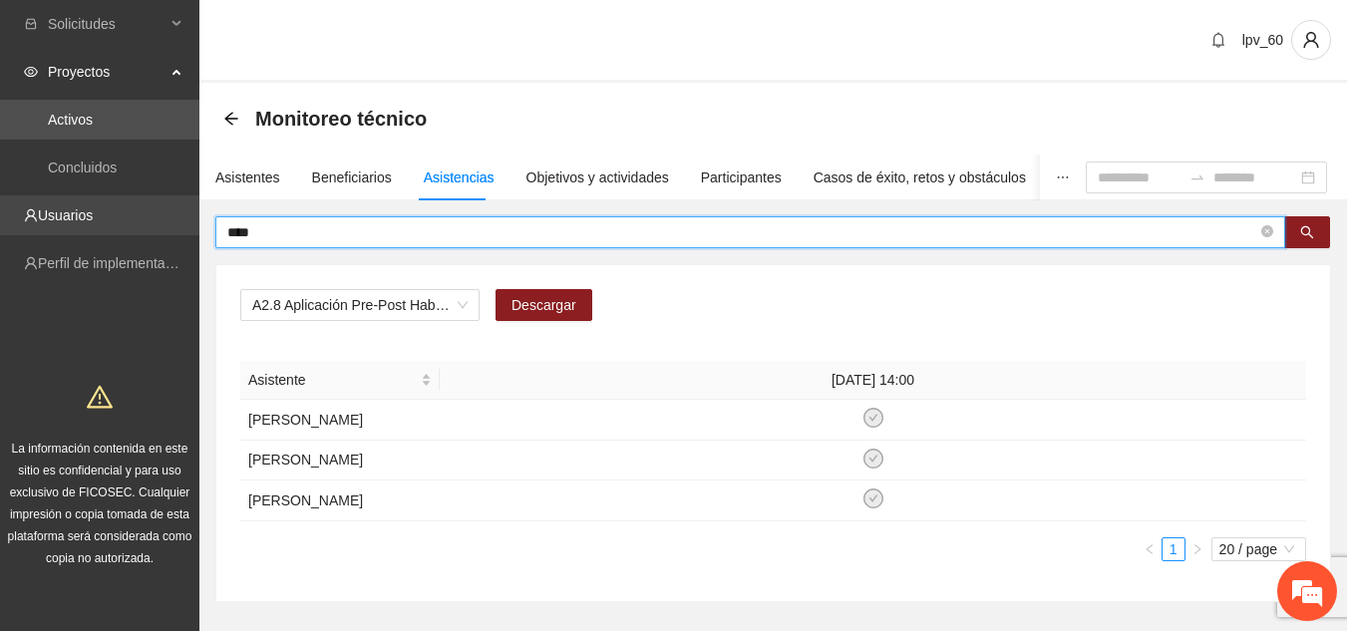
drag, startPoint x: 302, startPoint y: 225, endPoint x: 10, endPoint y: 210, distance: 292.5
click at [10, 212] on section "Solicitudes Proyectos Activos Concluidos Usuarios Perfil de implementadora La i…" at bounding box center [673, 361] width 1347 height 722
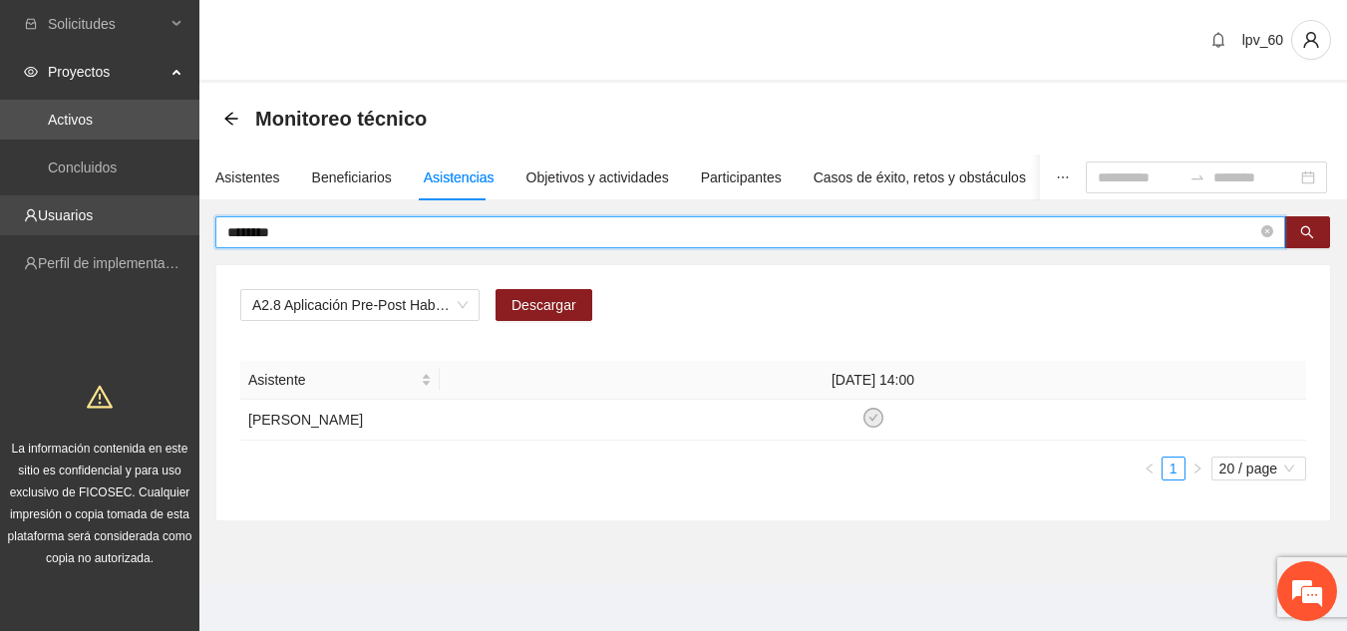
drag, startPoint x: 311, startPoint y: 233, endPoint x: 49, endPoint y: 210, distance: 263.2
click at [50, 219] on section "Solicitudes Proyectos Activos Concluidos Usuarios Perfil de implementadora La i…" at bounding box center [673, 320] width 1347 height 641
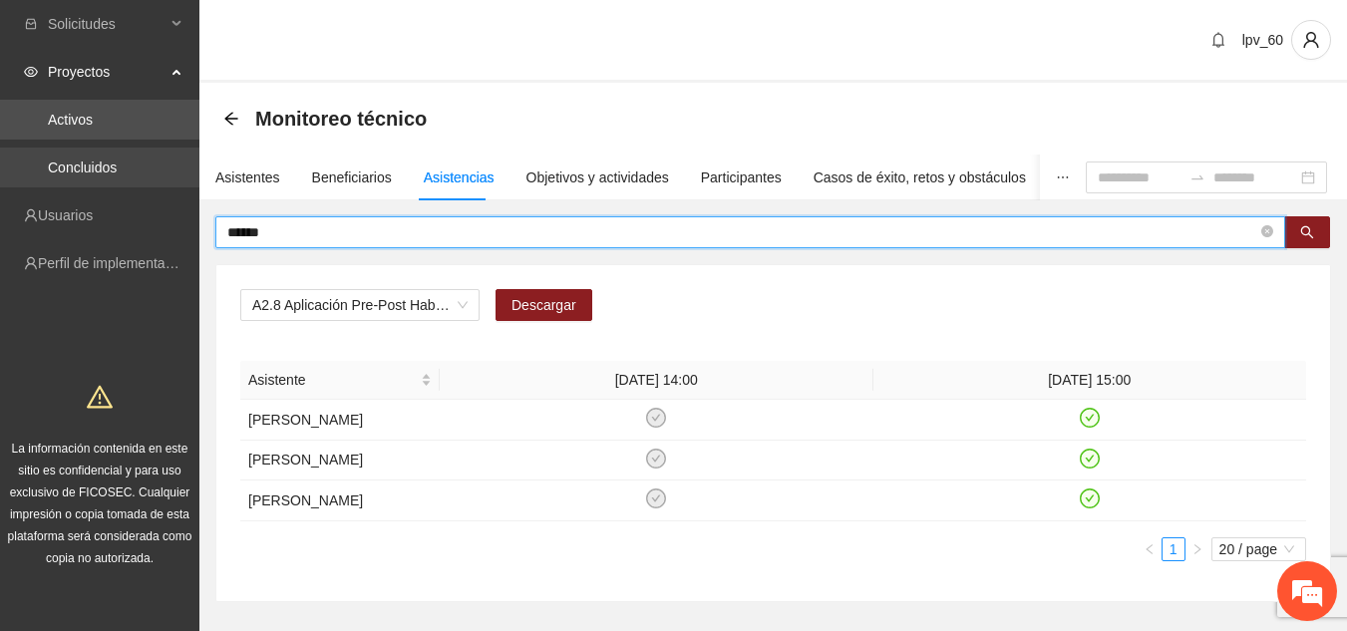
drag, startPoint x: 323, startPoint y: 238, endPoint x: 0, endPoint y: 151, distance: 334.7
click at [0, 151] on section "Solicitudes Proyectos Activos Concluidos Usuarios Perfil de implementadora La i…" at bounding box center [673, 361] width 1347 height 722
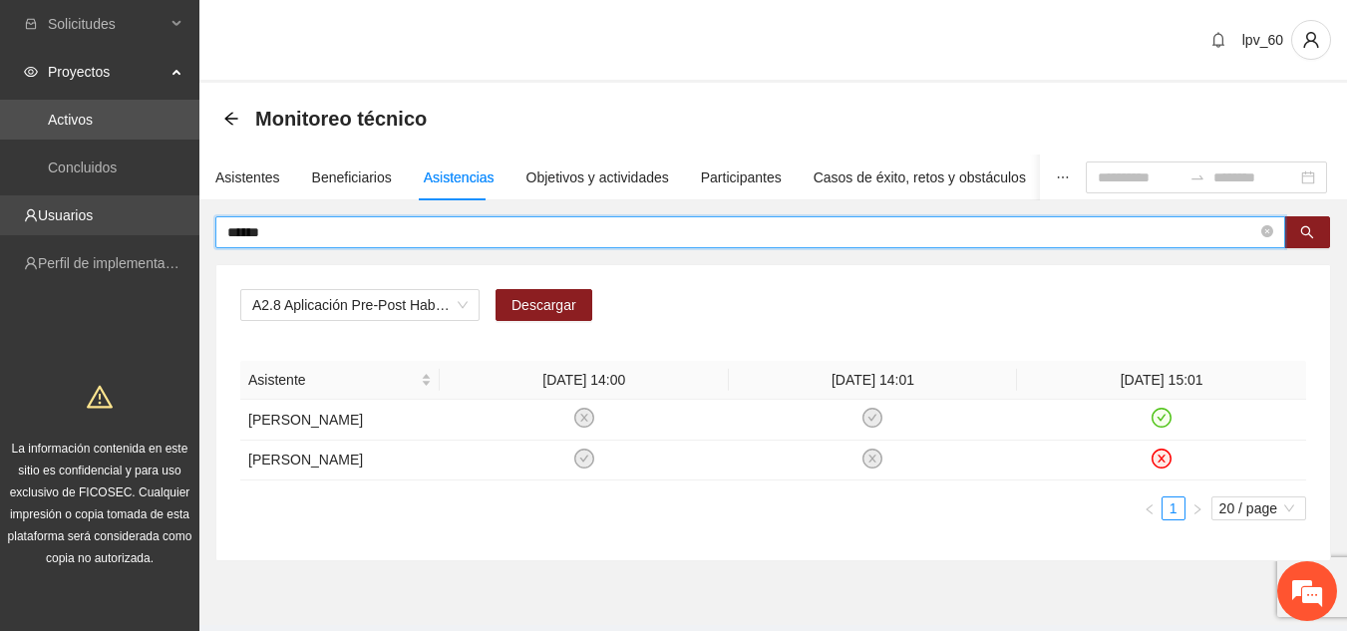
drag, startPoint x: 323, startPoint y: 231, endPoint x: 4, endPoint y: 231, distance: 319.0
click at [4, 231] on section "Solicitudes Proyectos Activos Concluidos Usuarios Perfil de implementadora La i…" at bounding box center [673, 340] width 1347 height 681
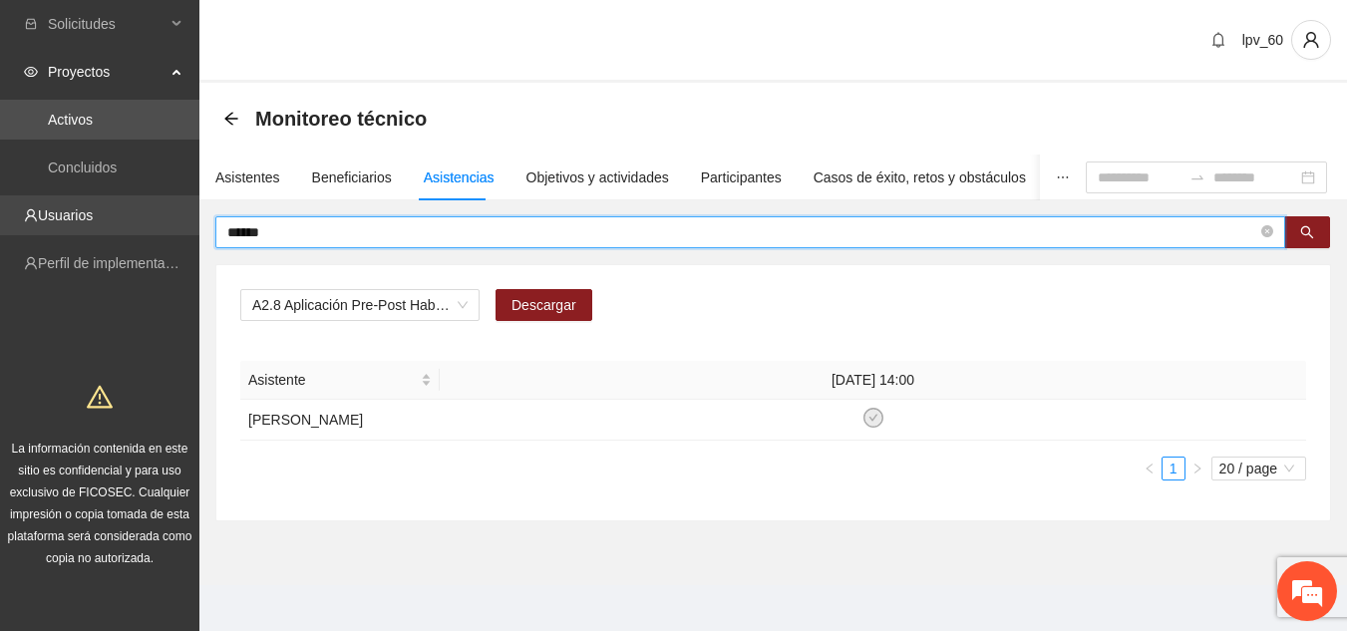
drag, startPoint x: 344, startPoint y: 233, endPoint x: 3, endPoint y: 233, distance: 341.0
click at [3, 233] on section "Solicitudes Proyectos Activos Concluidos Usuarios Perfil de implementadora La i…" at bounding box center [673, 320] width 1347 height 641
drag, startPoint x: 353, startPoint y: 230, endPoint x: 0, endPoint y: 218, distance: 353.1
click at [0, 218] on section "Solicitudes Proyectos Activos Concluidos Usuarios Perfil de implementadora La i…" at bounding box center [673, 320] width 1347 height 641
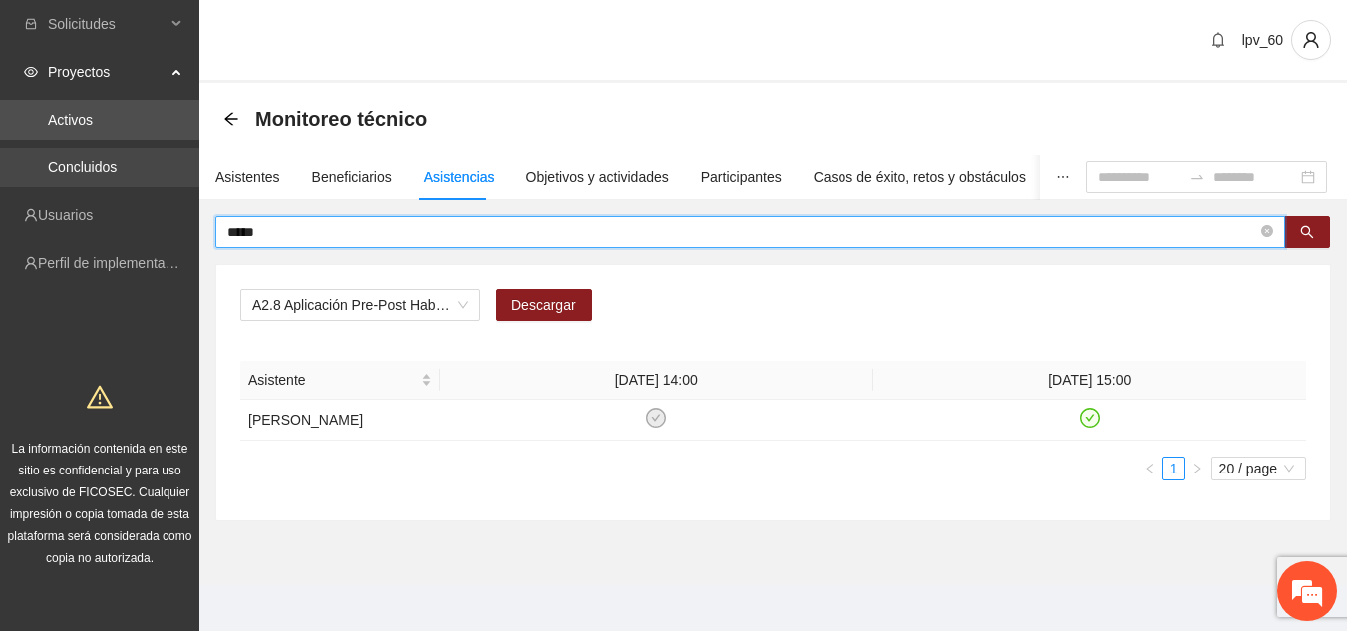
drag, startPoint x: 281, startPoint y: 229, endPoint x: 0, endPoint y: 160, distance: 289.7
click at [0, 160] on section "Solicitudes Proyectos Activos Concluidos Usuarios Perfil de implementadora La i…" at bounding box center [673, 320] width 1347 height 641
type input "********"
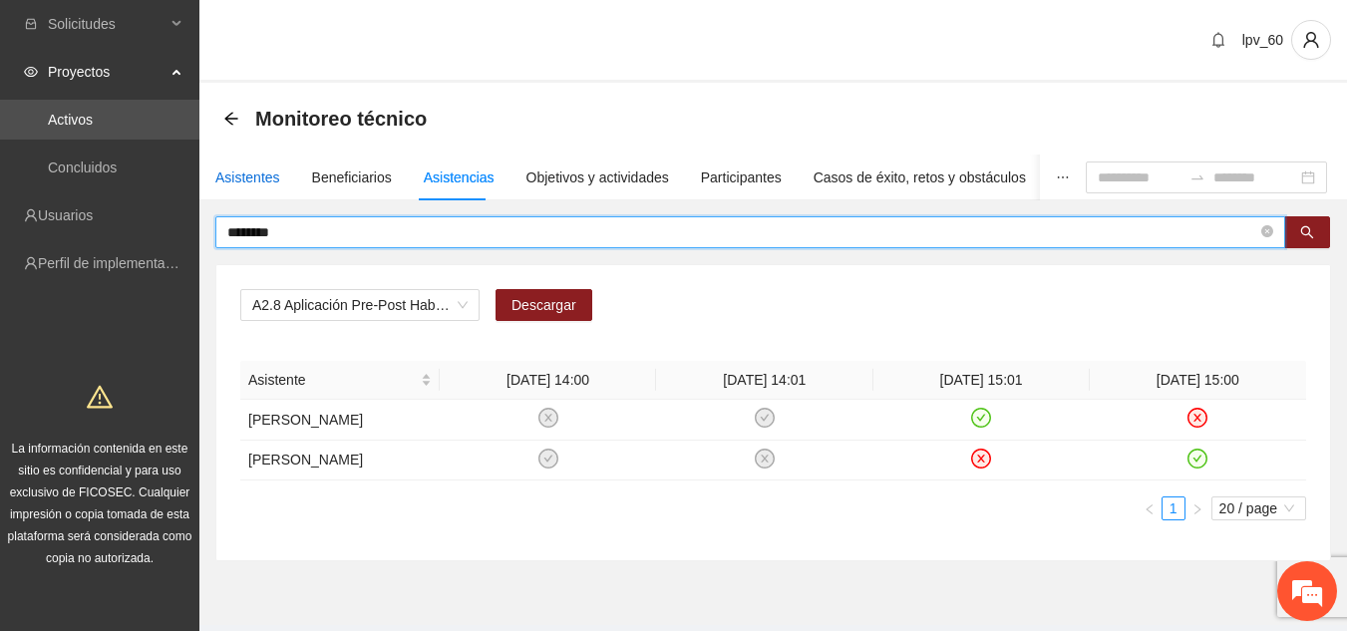
click at [249, 175] on div "Asistentes" at bounding box center [247, 177] width 65 height 22
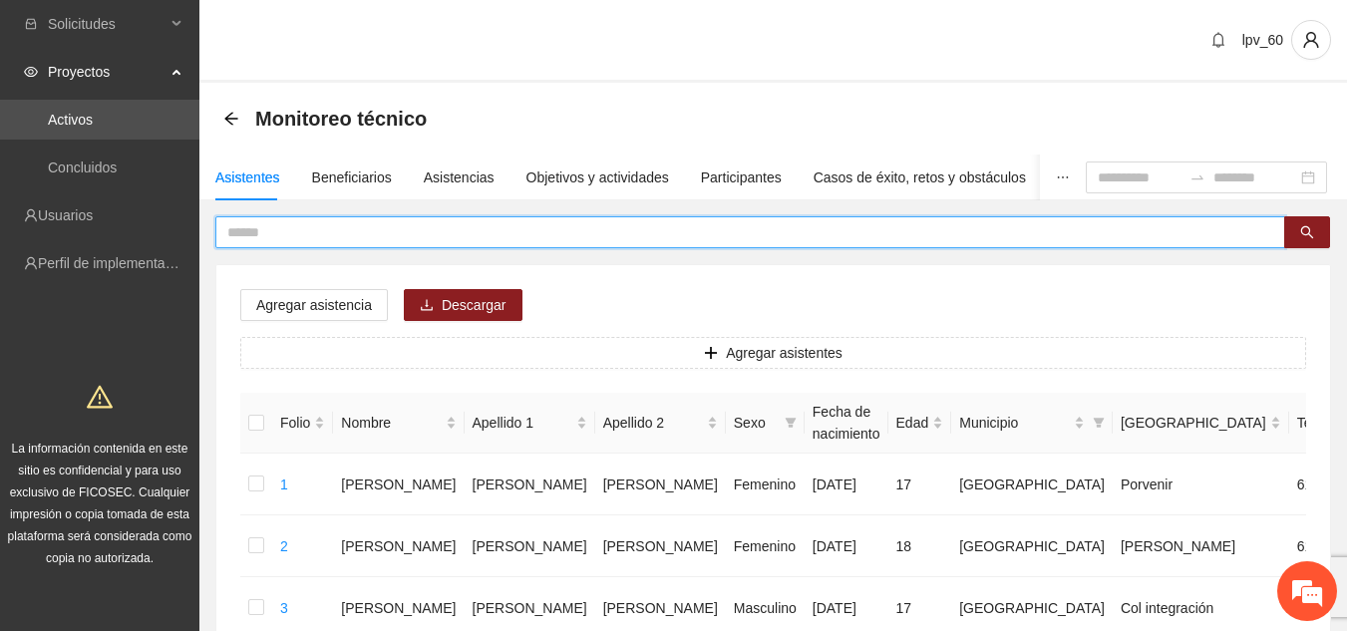
click at [343, 229] on input "text" at bounding box center [742, 232] width 1030 height 22
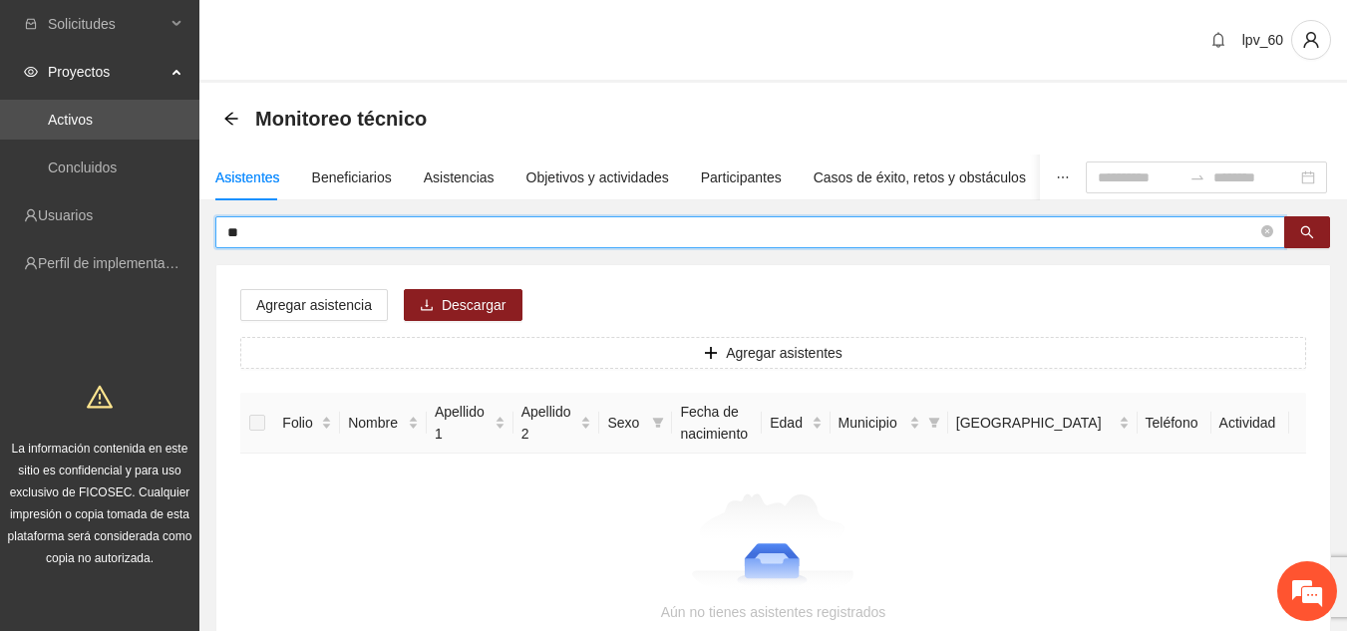
type input "*"
type input "****"
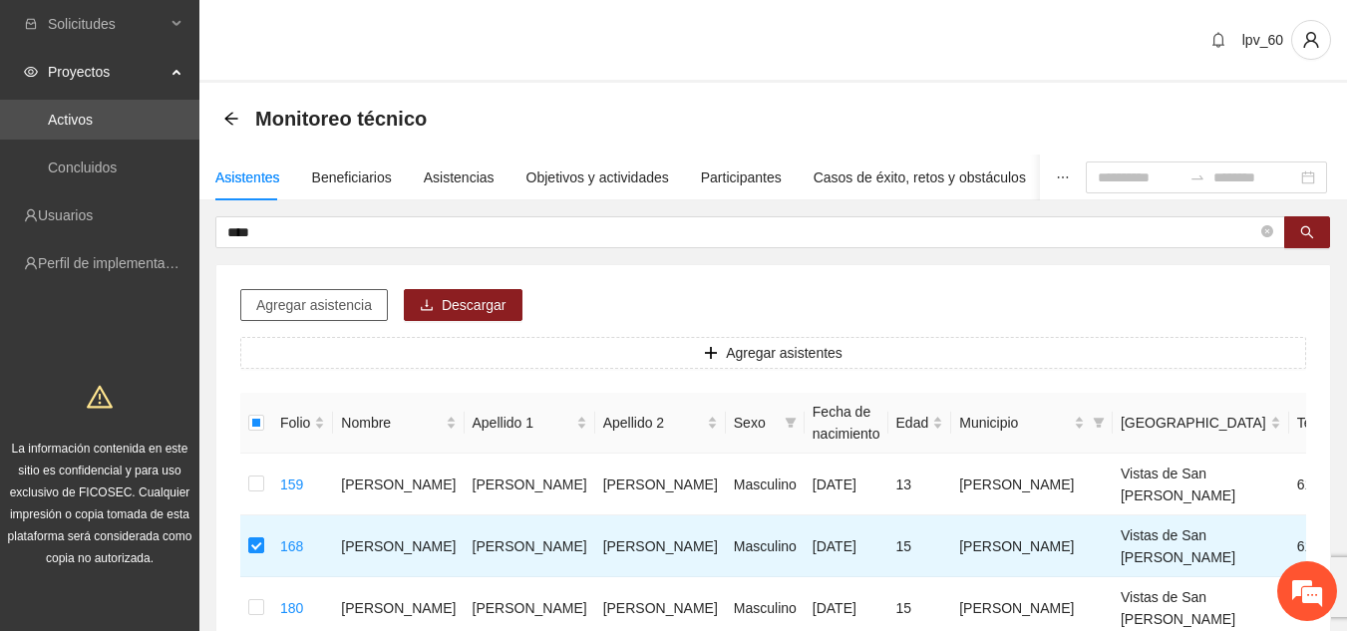
click at [345, 309] on span "Agregar asistencia" at bounding box center [314, 305] width 116 height 22
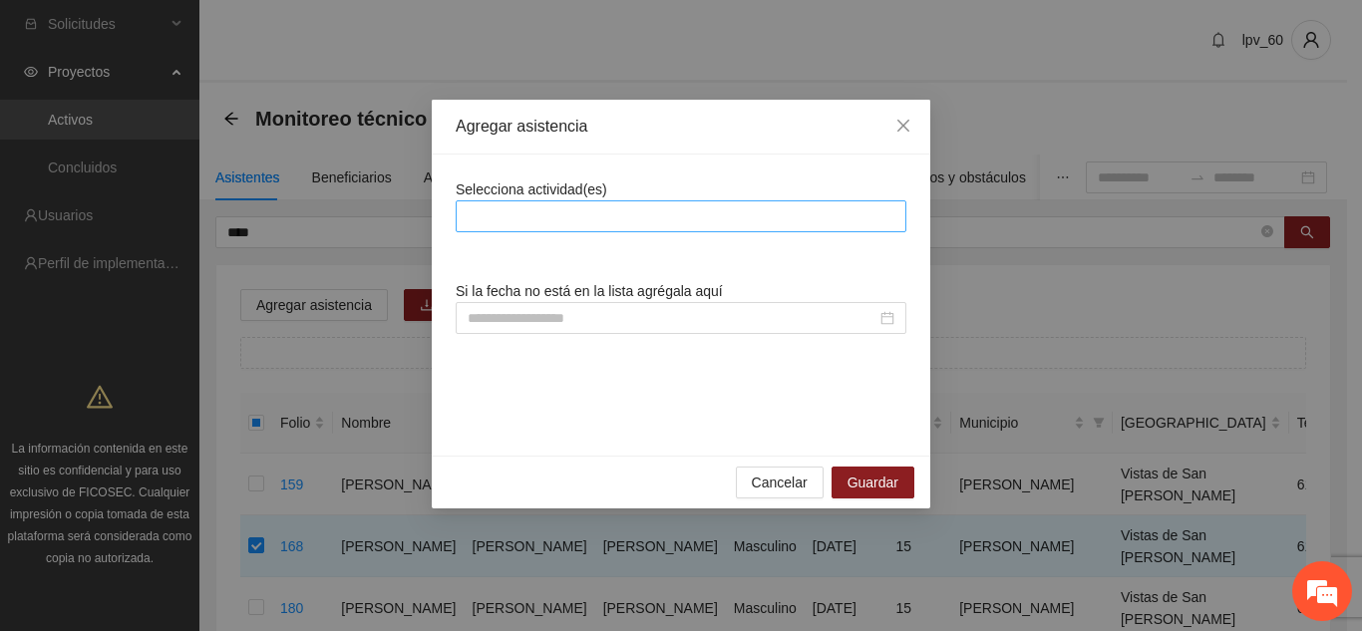
click at [667, 208] on div at bounding box center [681, 216] width 441 height 24
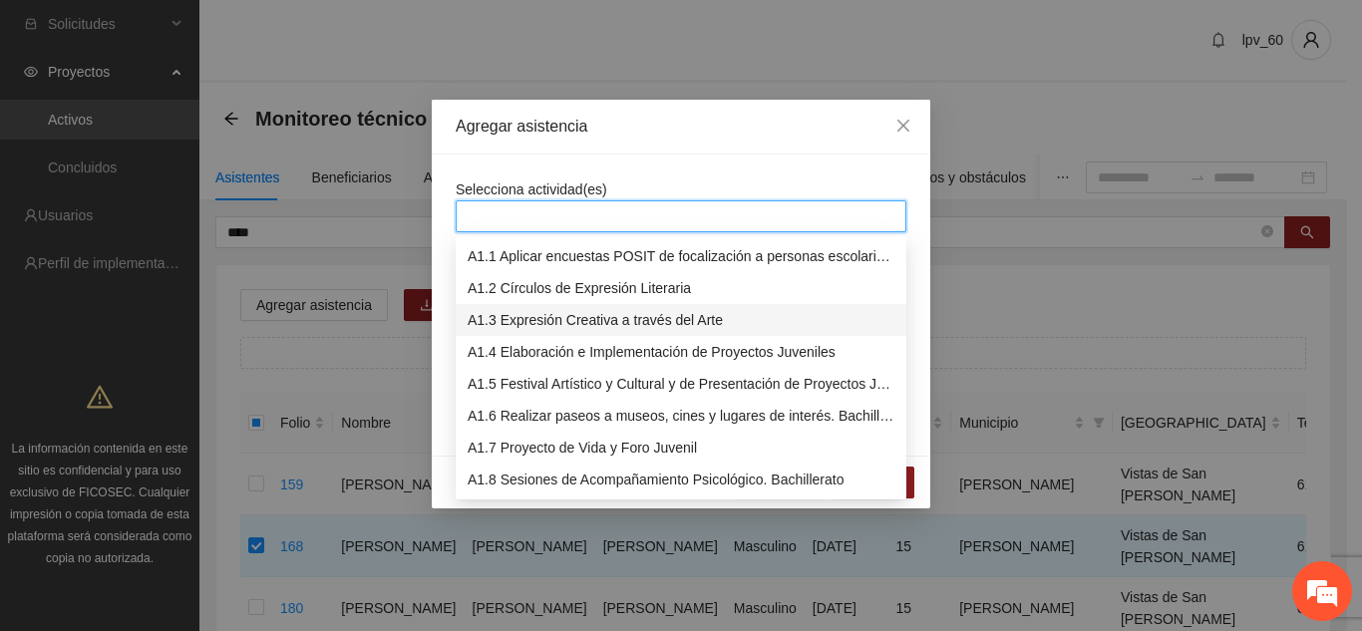
click at [625, 331] on div "A1.3 Expresión Creativa a través del Arte" at bounding box center [681, 320] width 451 height 32
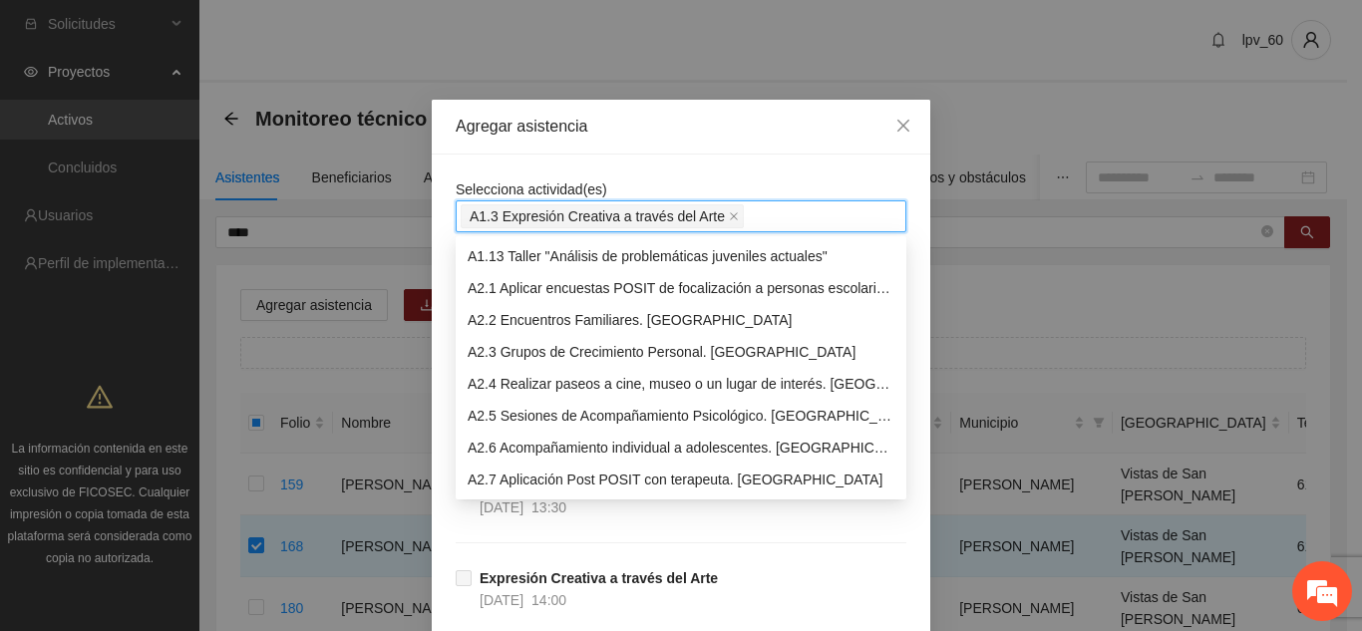
scroll to position [415, 0]
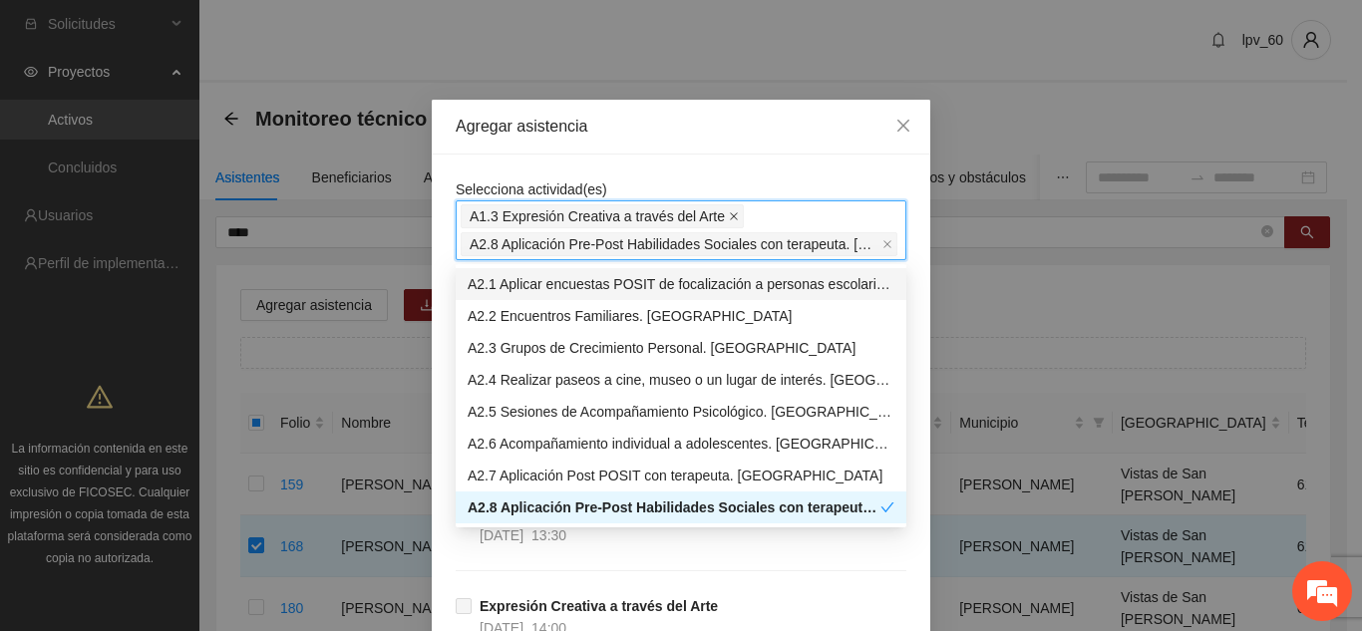
click at [729, 214] on icon "close" at bounding box center [734, 216] width 10 height 10
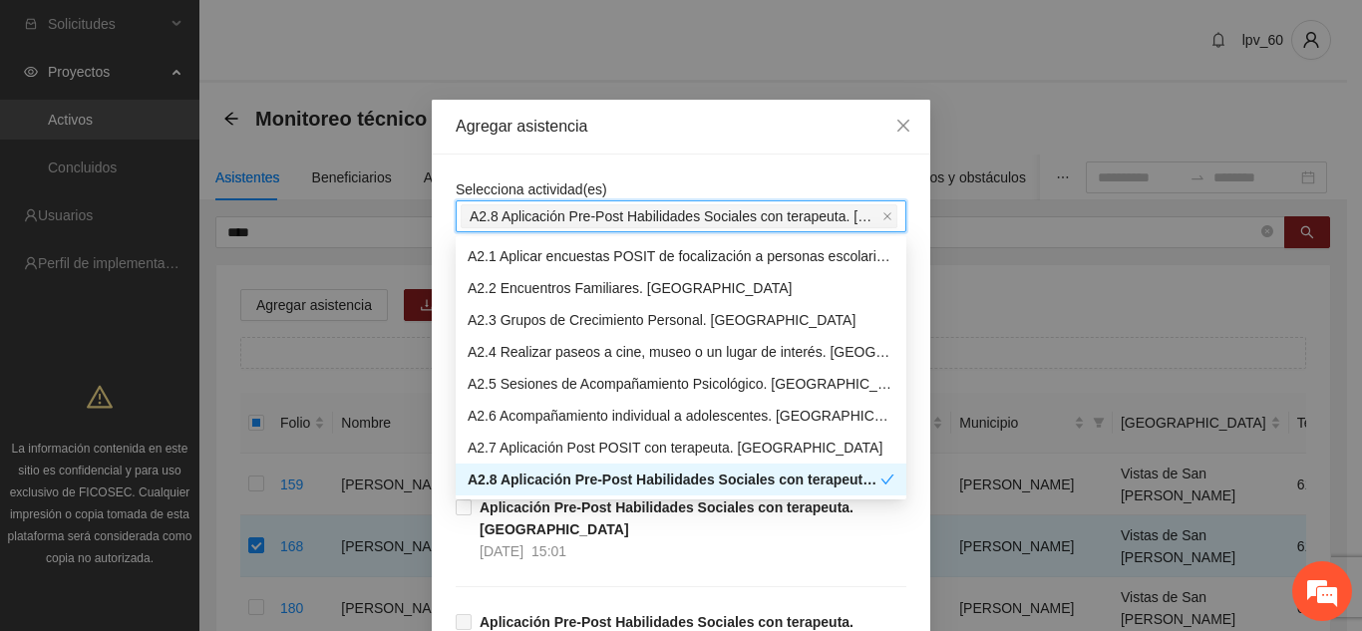
click at [620, 481] on div "A2.8 Aplicación Pre-Post Habilidades Sociales con terapeuta. [GEOGRAPHIC_DATA]" at bounding box center [674, 480] width 413 height 22
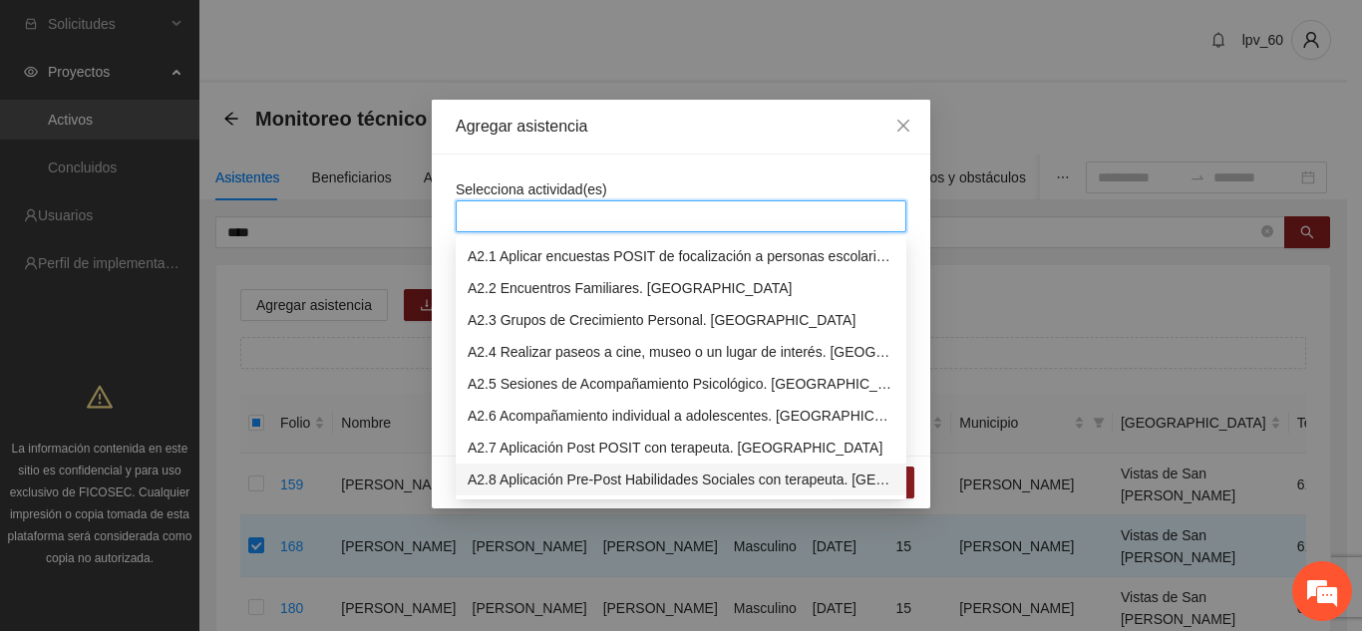
click at [560, 492] on div "A2.8 Aplicación Pre-Post Habilidades Sociales con terapeuta. [GEOGRAPHIC_DATA]" at bounding box center [681, 480] width 451 height 32
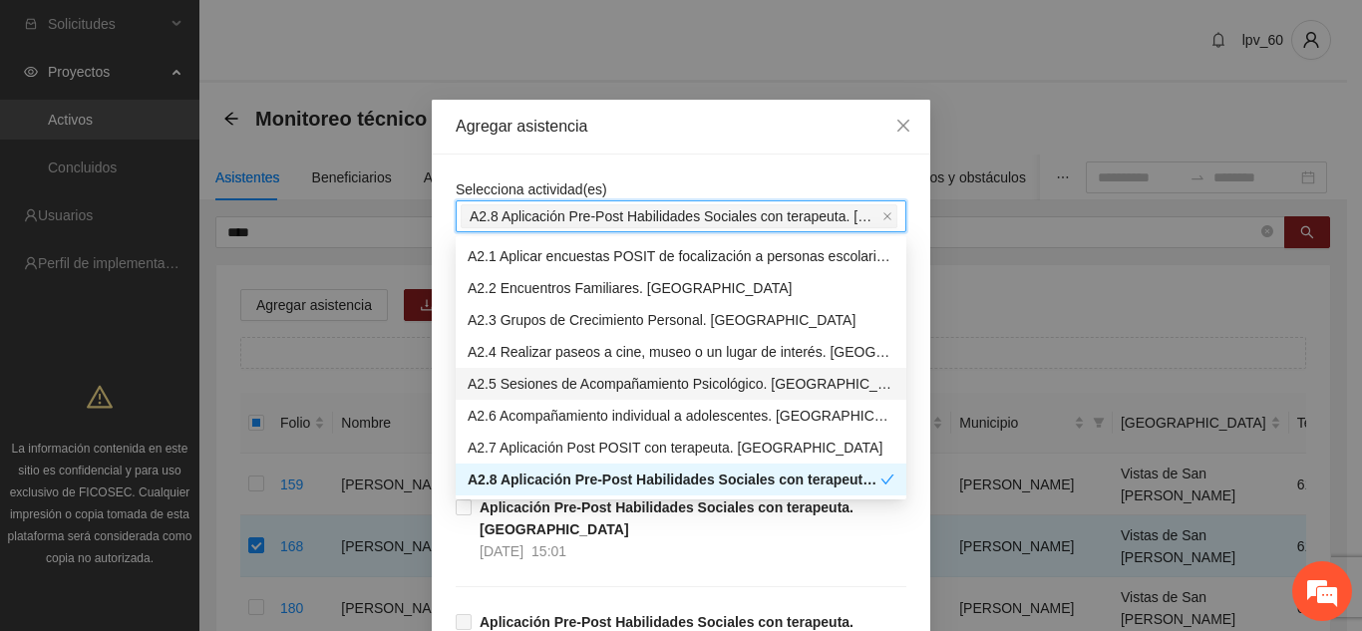
click at [912, 375] on div "Selecciona actividad(es) A2.8 Aplicación Pre-Post Habilidades Sociales con tera…" at bounding box center [681, 534] width 498 height 759
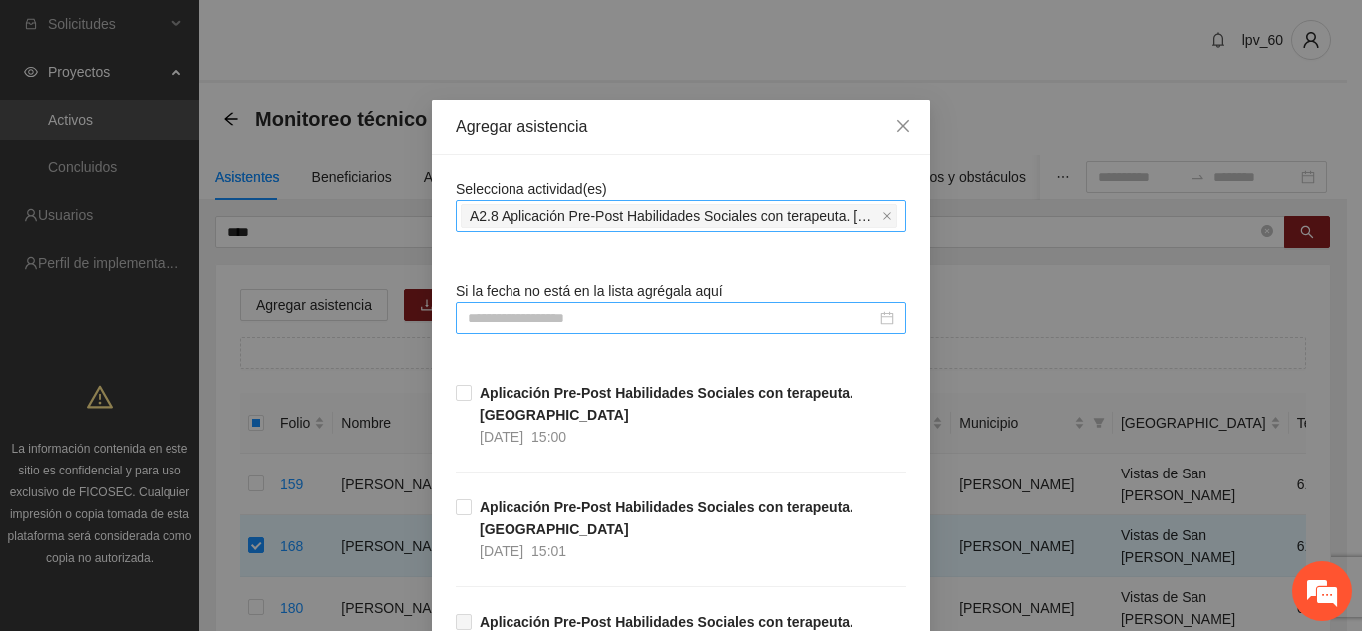
click at [881, 320] on div at bounding box center [681, 318] width 427 height 22
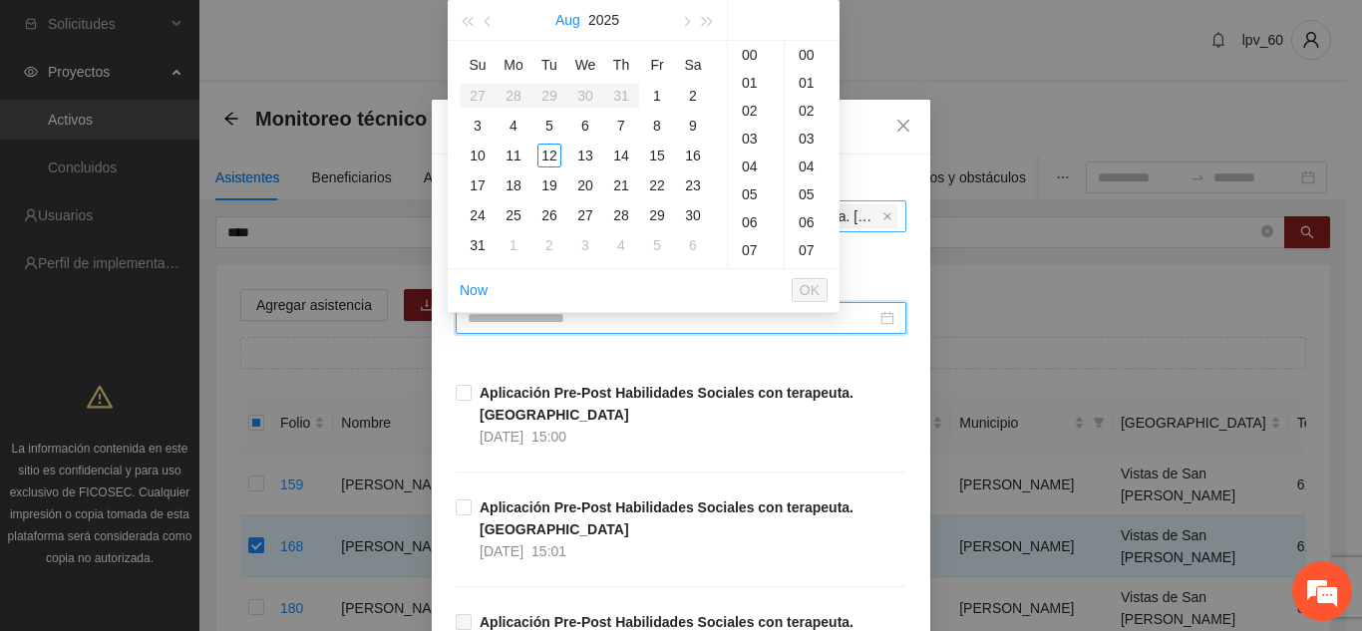
type input "**********"
click at [481, 27] on button "button" at bounding box center [489, 20] width 22 height 40
click at [482, 27] on button "button" at bounding box center [489, 20] width 22 height 40
click at [578, 132] on div "7" at bounding box center [585, 126] width 24 height 24
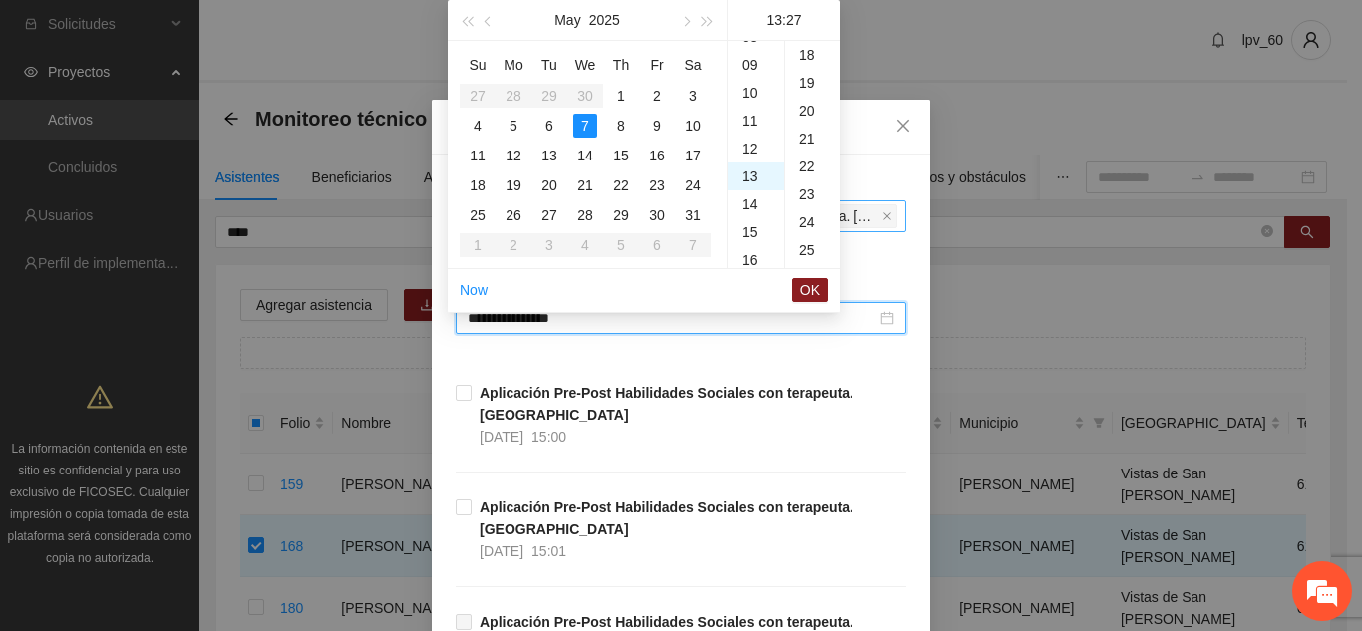
scroll to position [754, 0]
type input "**********"
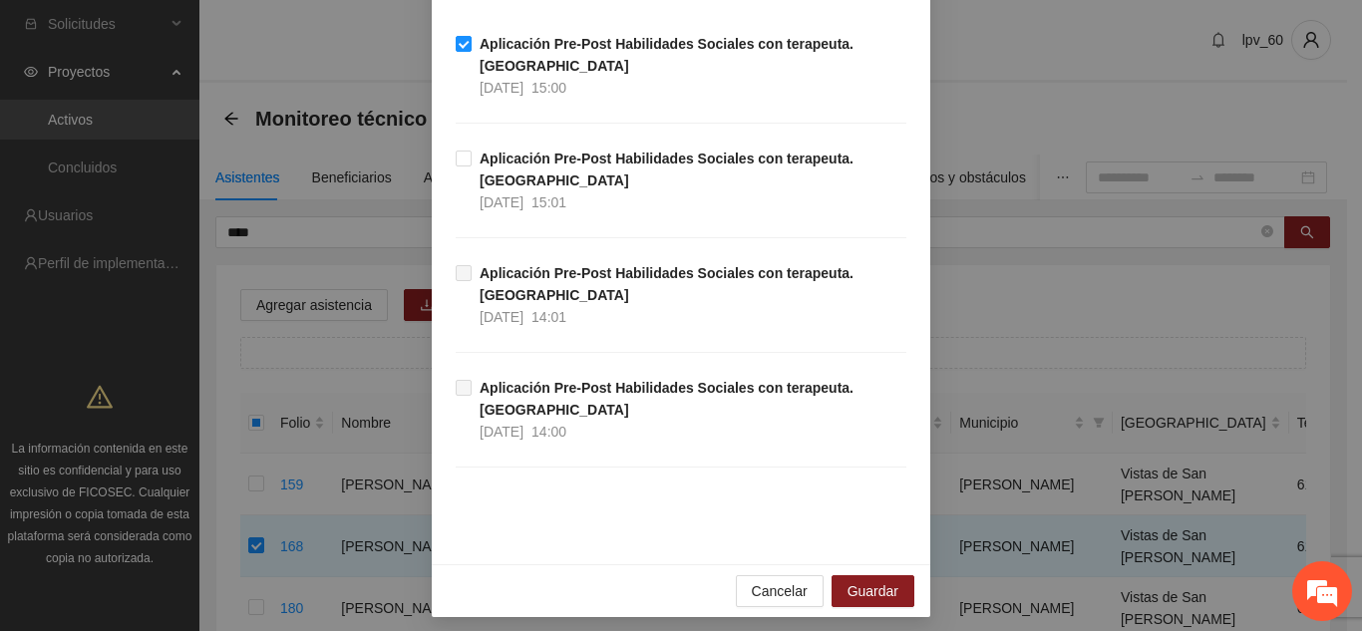
scroll to position [357, 0]
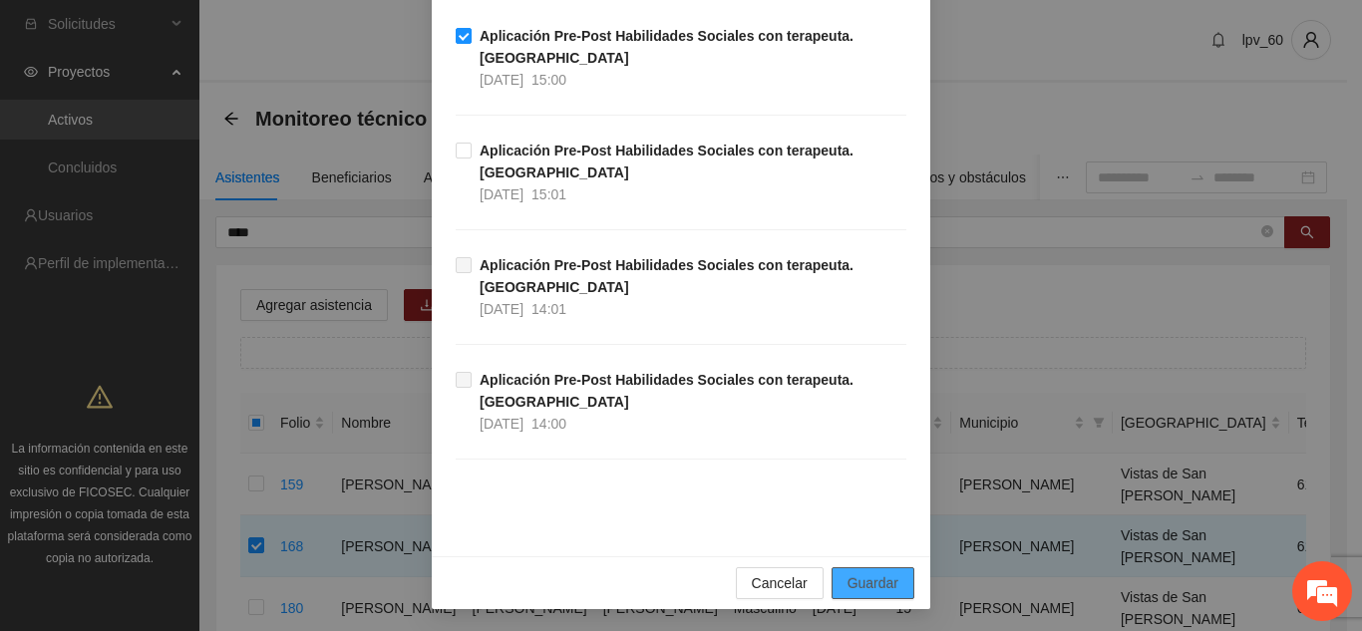
click at [879, 584] on span "Guardar" at bounding box center [872, 583] width 51 height 22
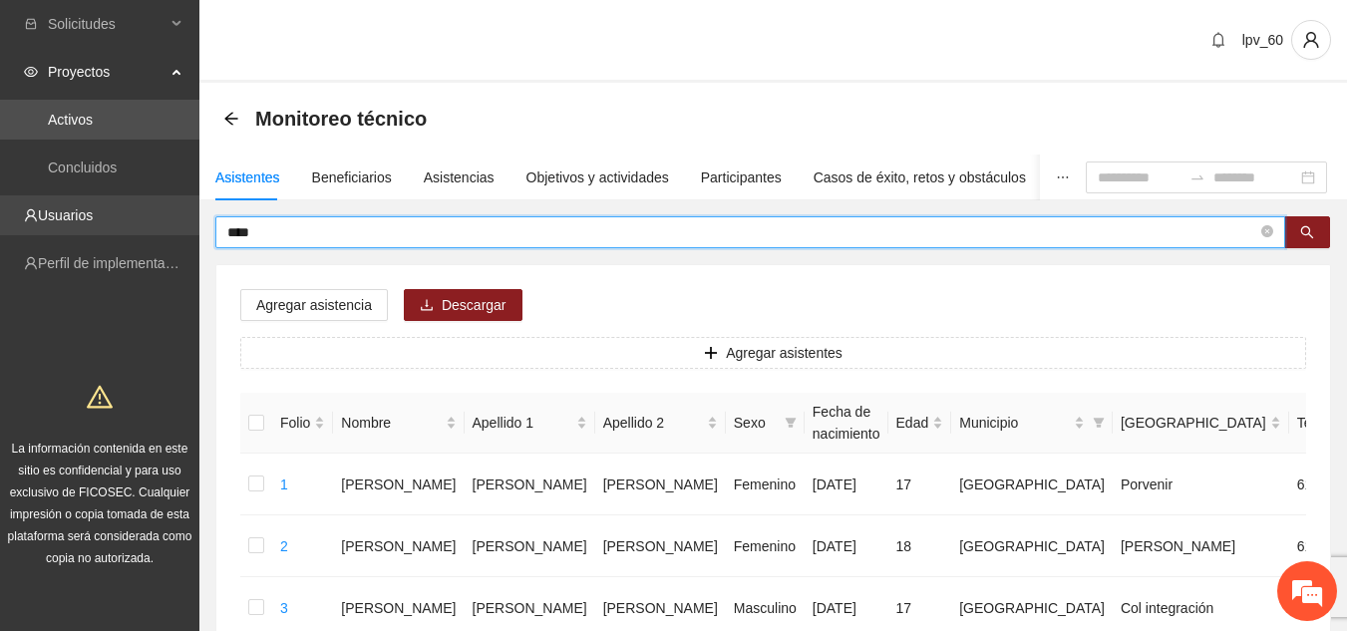
drag, startPoint x: 131, startPoint y: 226, endPoint x: 25, endPoint y: 218, distance: 106.0
type input "********"
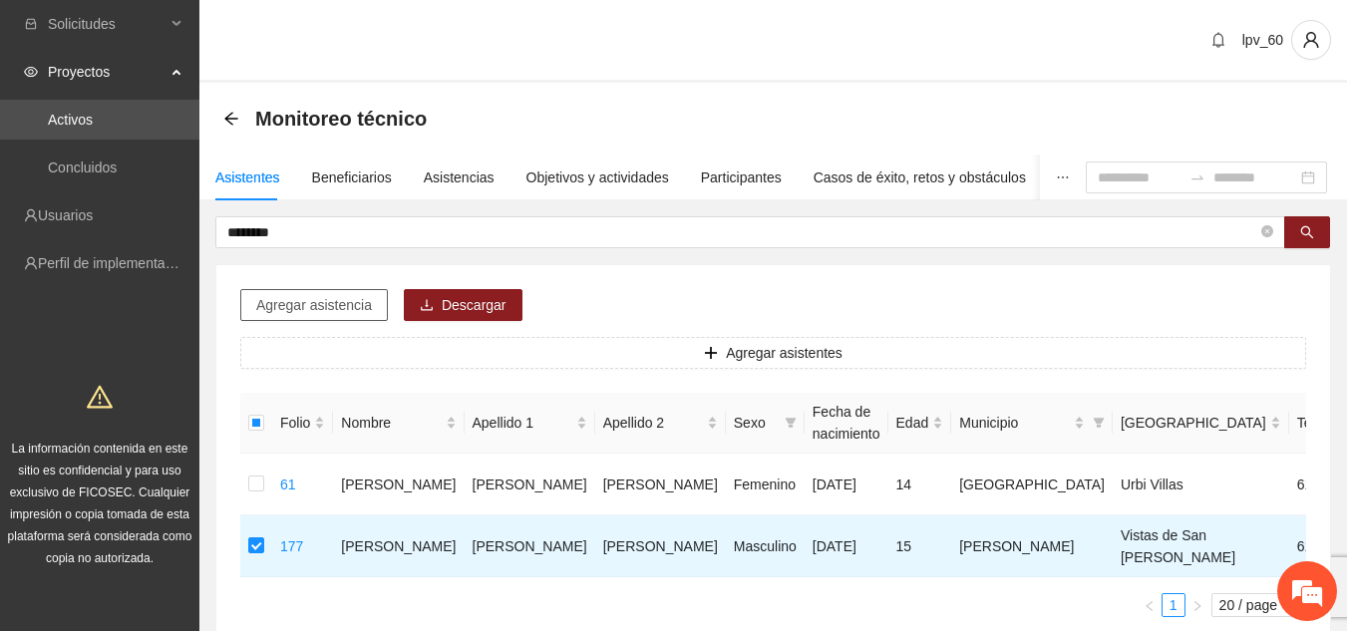
click at [351, 306] on span "Agregar asistencia" at bounding box center [314, 305] width 116 height 22
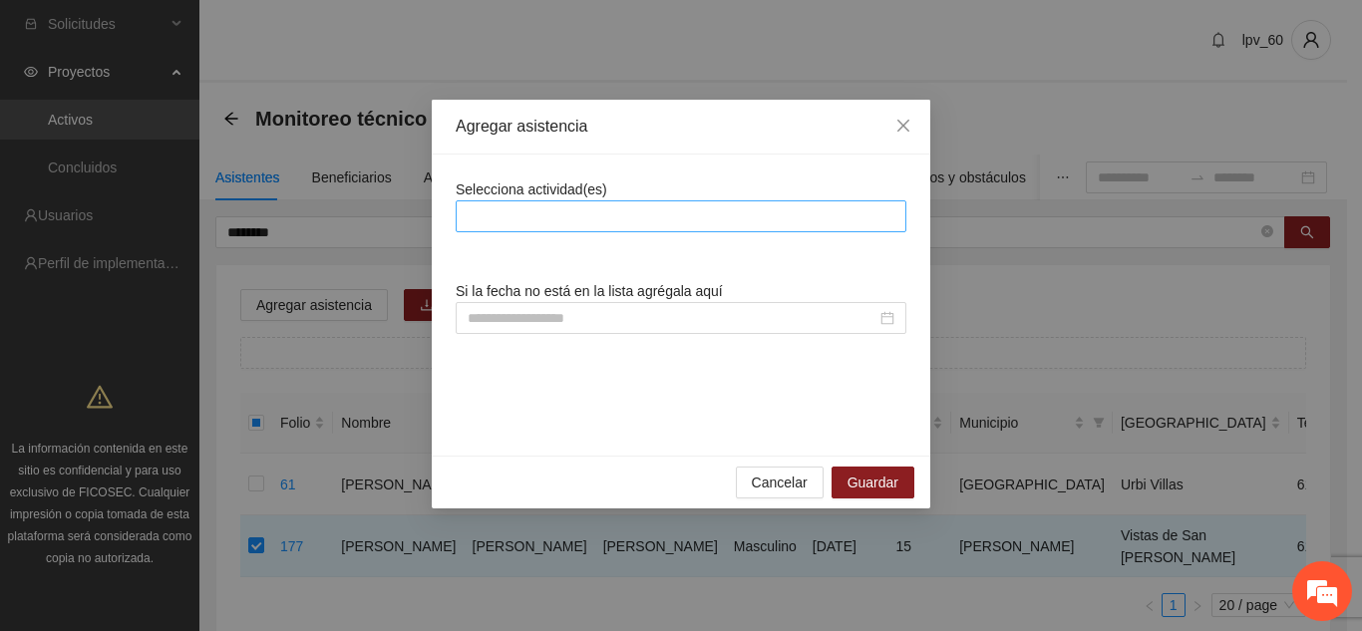
click at [557, 227] on div at bounding box center [681, 216] width 441 height 24
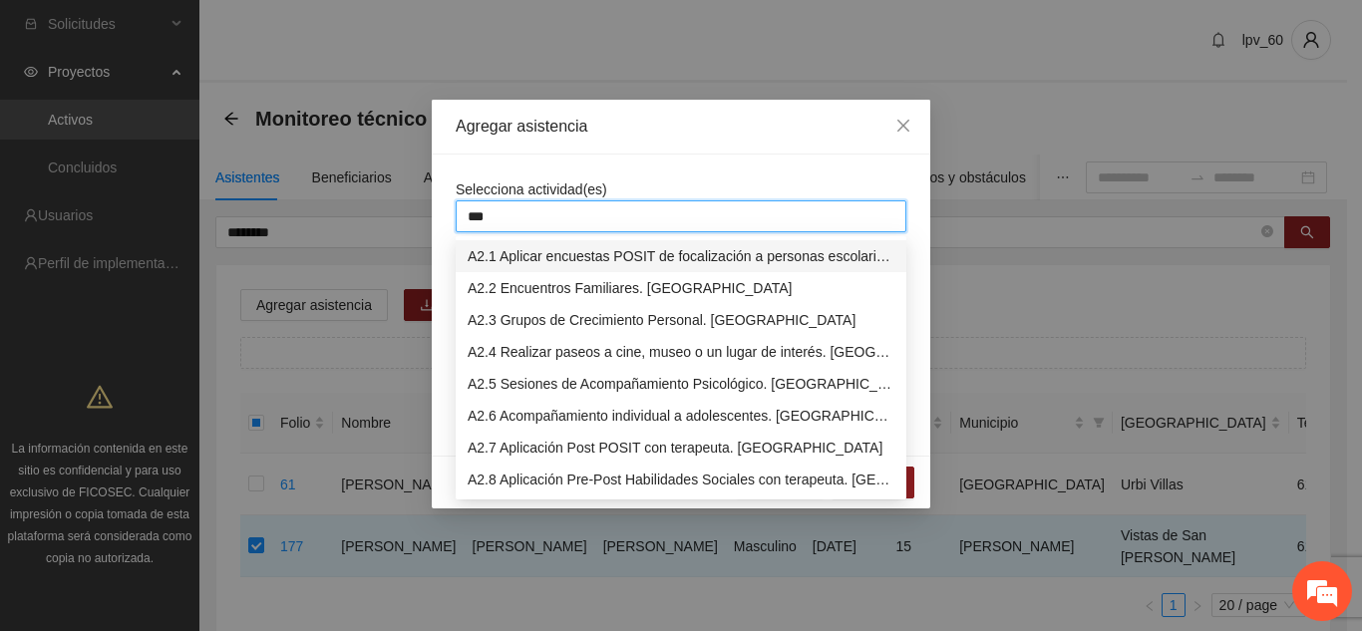
type input "****"
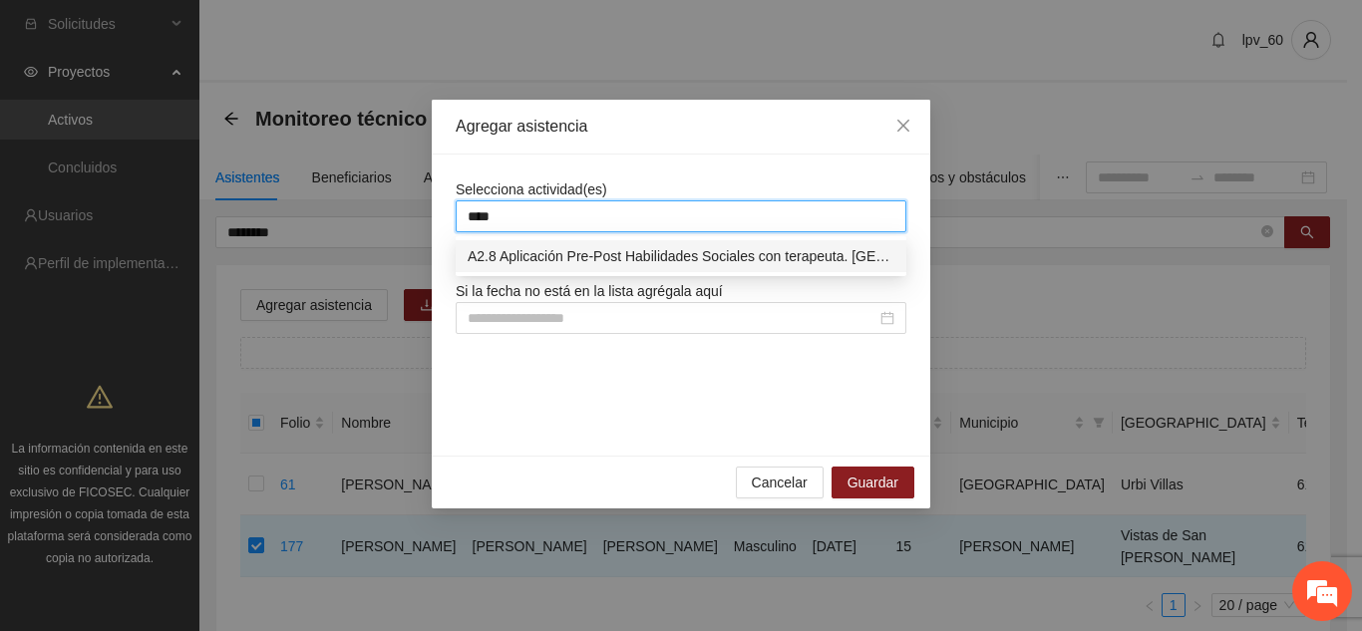
click at [599, 249] on div "A2.8 Aplicación Pre-Post Habilidades Sociales con terapeuta. [GEOGRAPHIC_DATA]" at bounding box center [681, 256] width 427 height 22
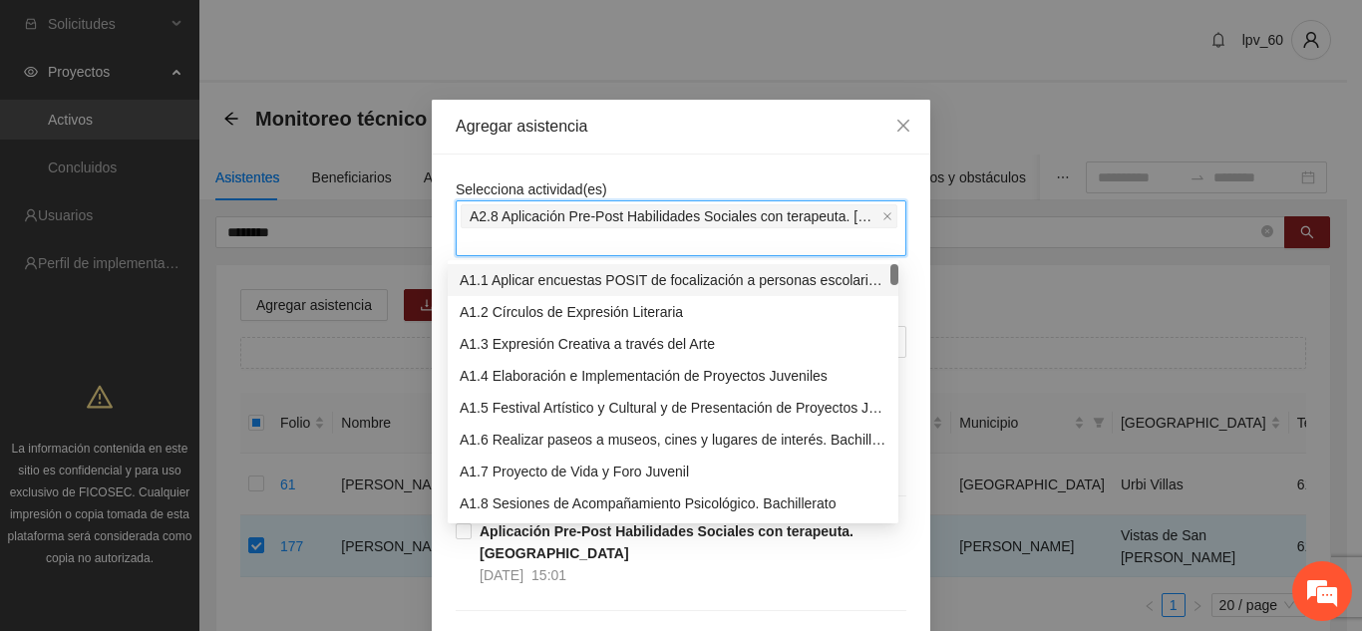
click at [909, 227] on div "Selecciona actividad(es) A2.8 Aplicación Pre-Post Habilidades Sociales con tera…" at bounding box center [681, 546] width 498 height 783
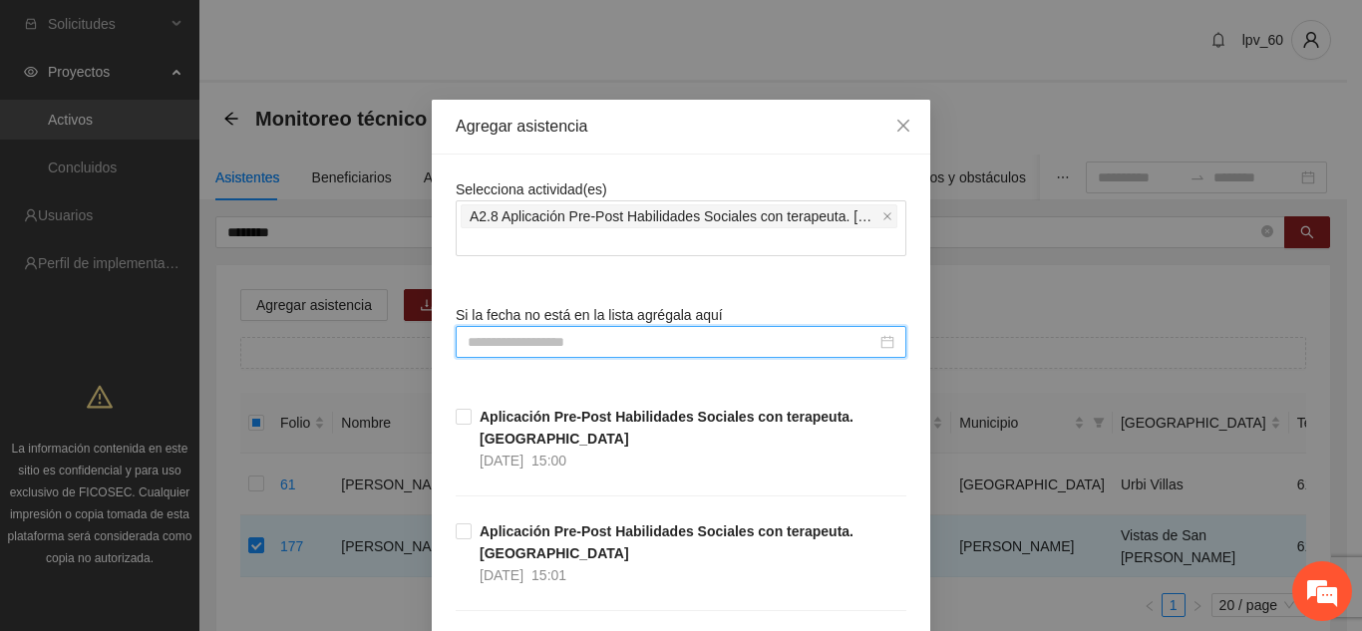
click at [614, 334] on input at bounding box center [672, 342] width 409 height 22
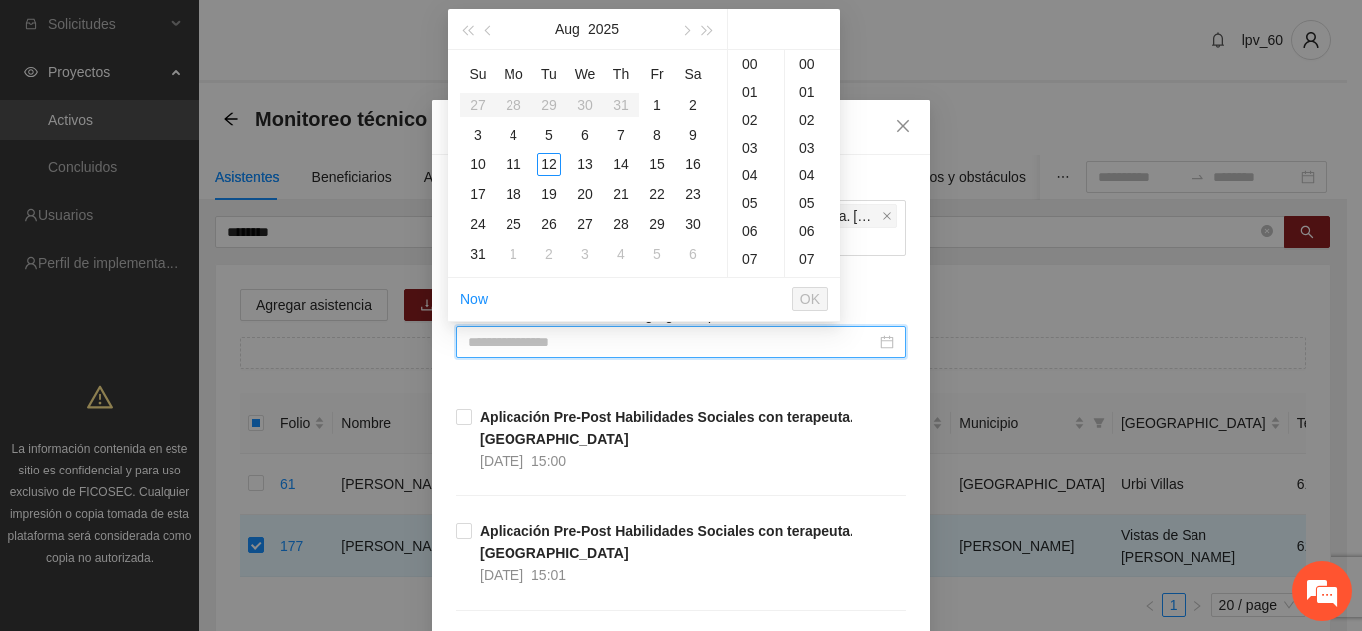
type input "**********"
click at [484, 23] on button "button" at bounding box center [489, 29] width 22 height 40
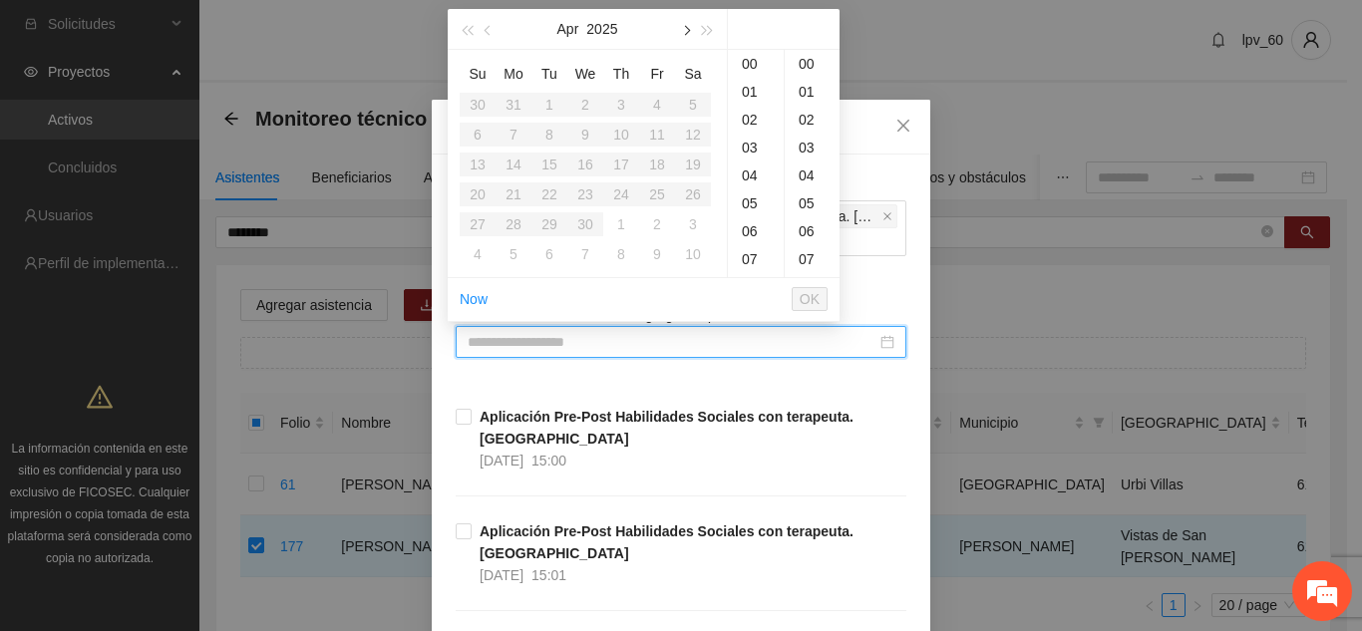
click at [686, 35] on button "button" at bounding box center [685, 29] width 22 height 40
click at [587, 142] on div "7" at bounding box center [585, 135] width 24 height 24
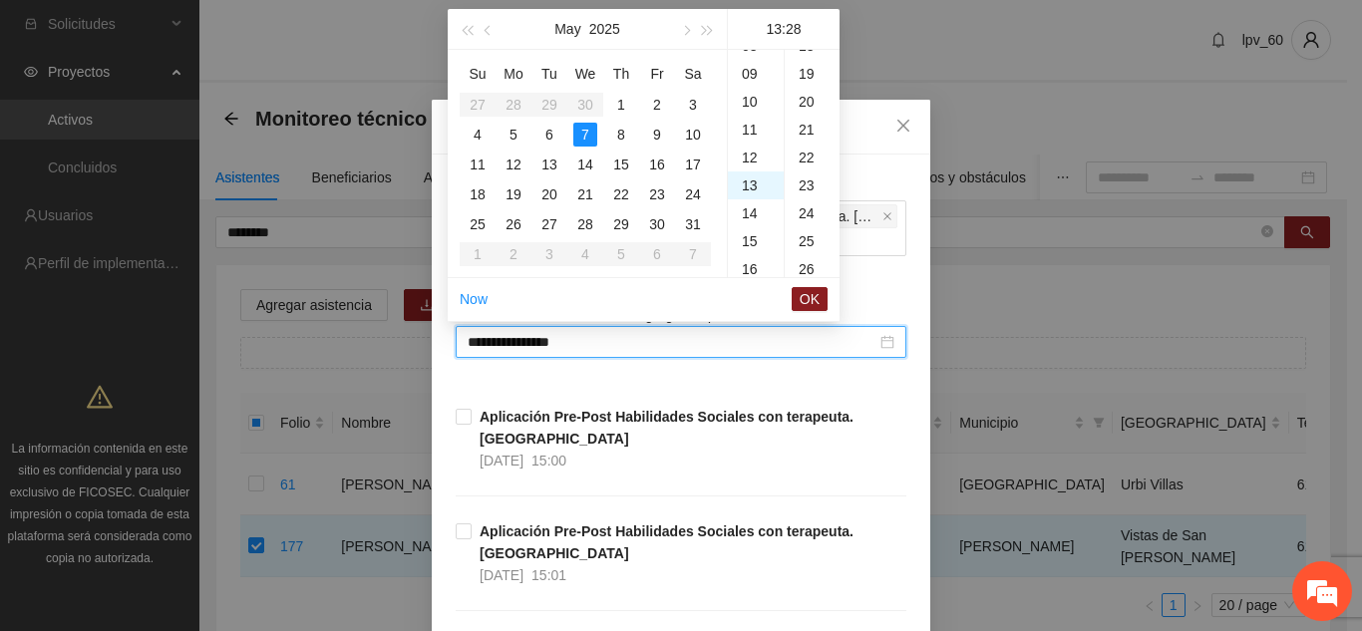
scroll to position [782, 0]
type input "**********"
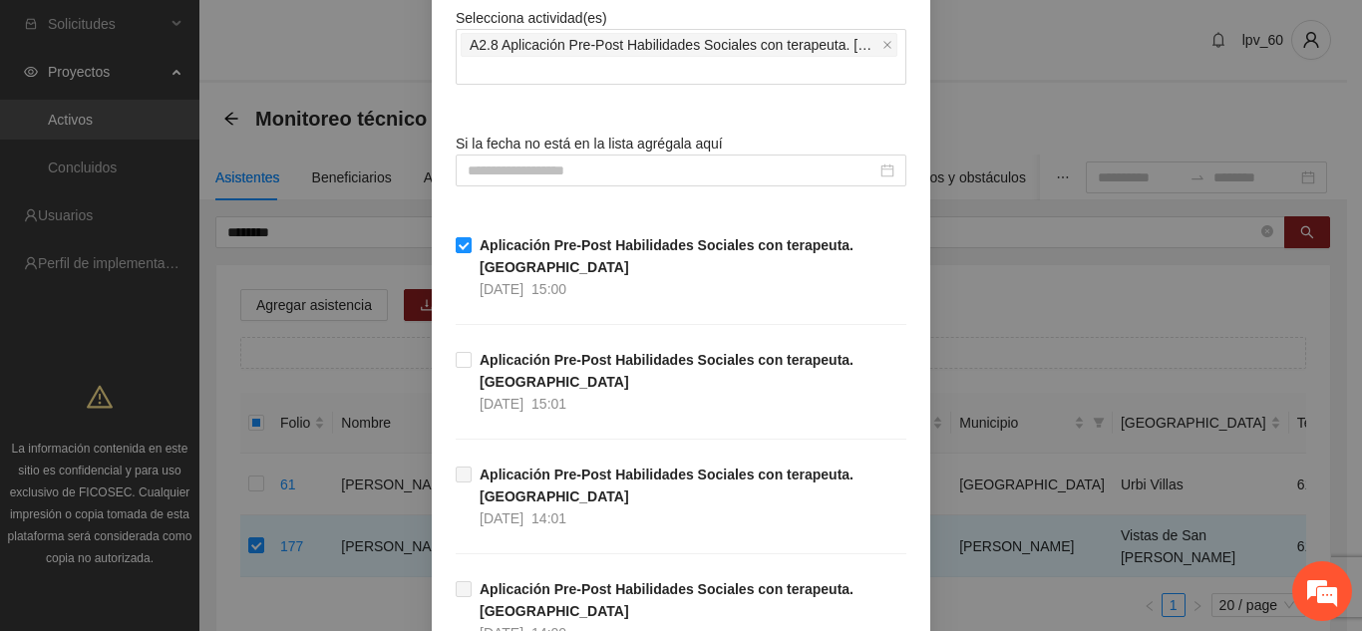
scroll to position [383, 0]
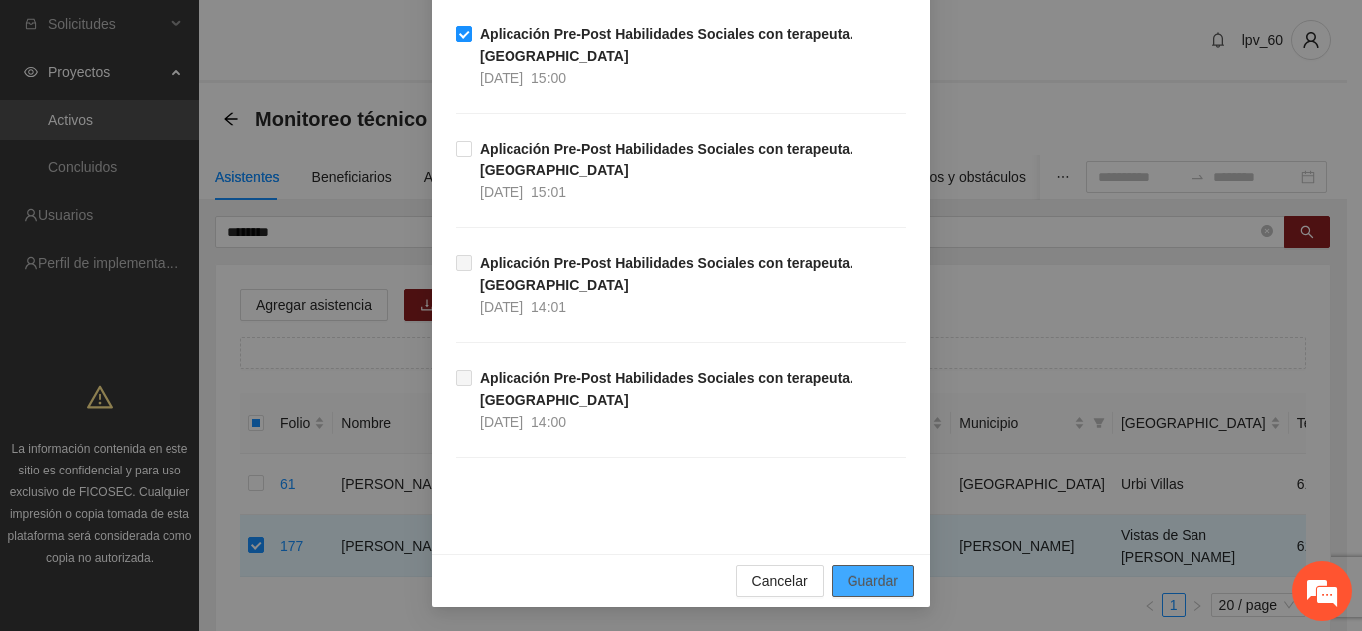
click at [889, 579] on span "Guardar" at bounding box center [872, 581] width 51 height 22
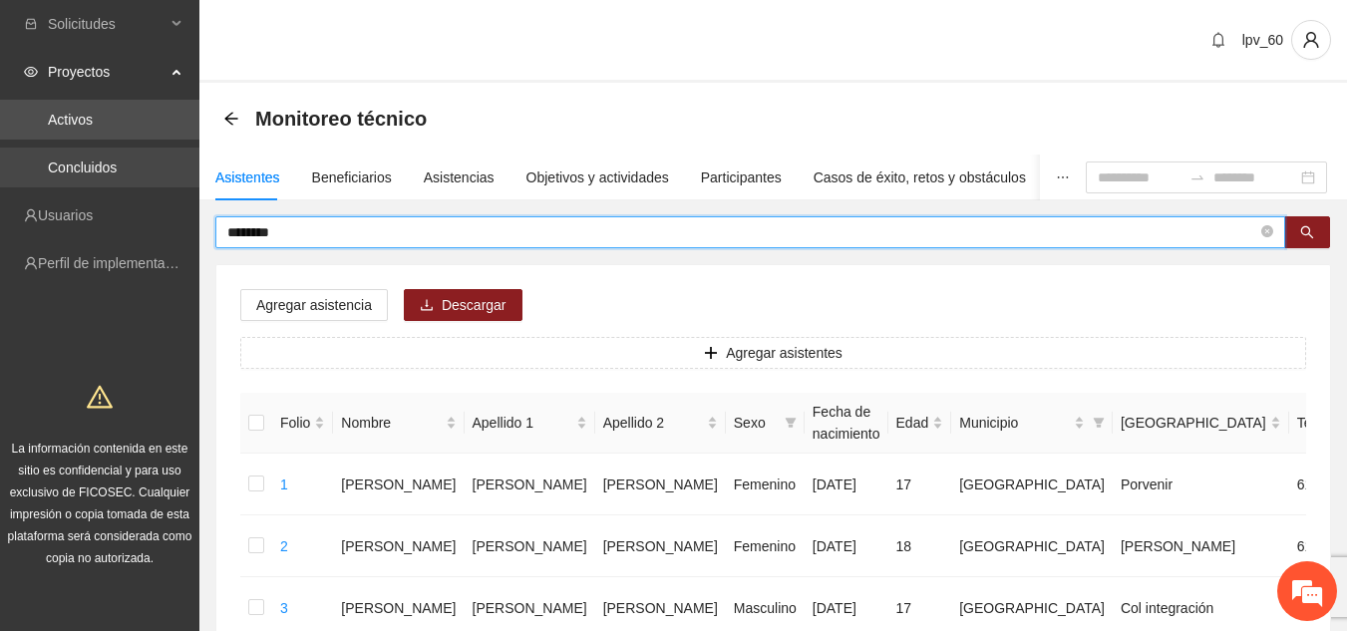
drag, startPoint x: 301, startPoint y: 233, endPoint x: 0, endPoint y: 181, distance: 305.5
type input "**********"
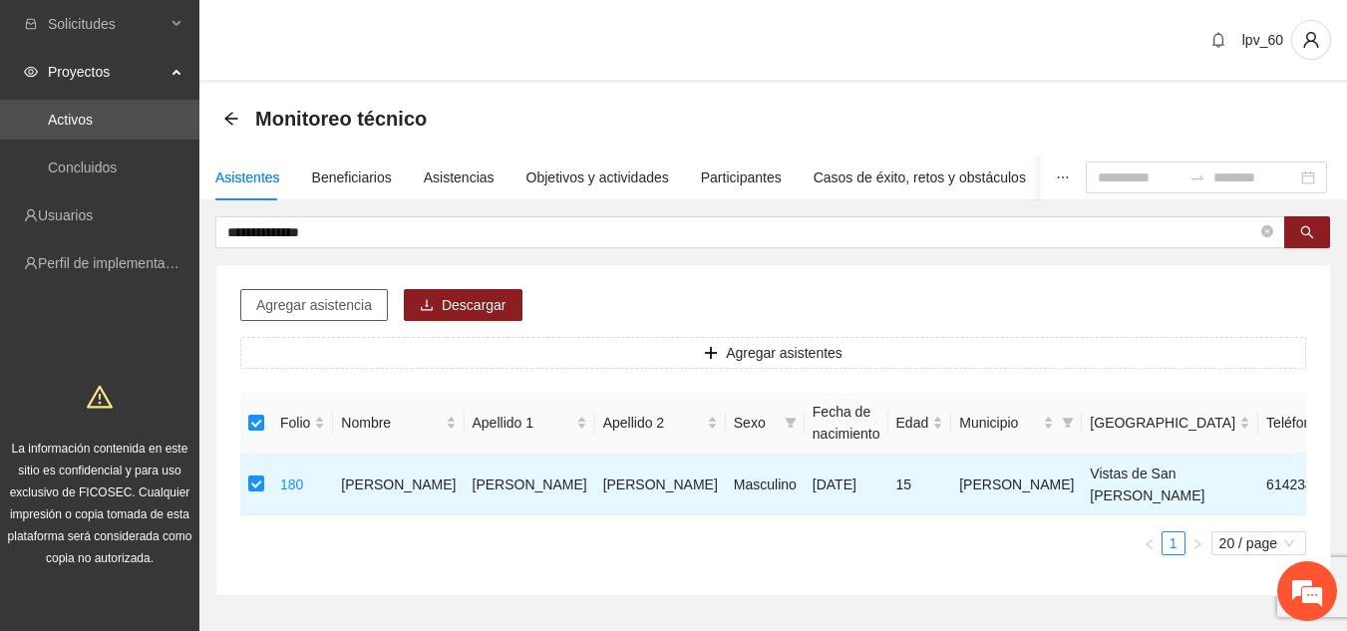
click at [286, 311] on span "Agregar asistencia" at bounding box center [314, 305] width 116 height 22
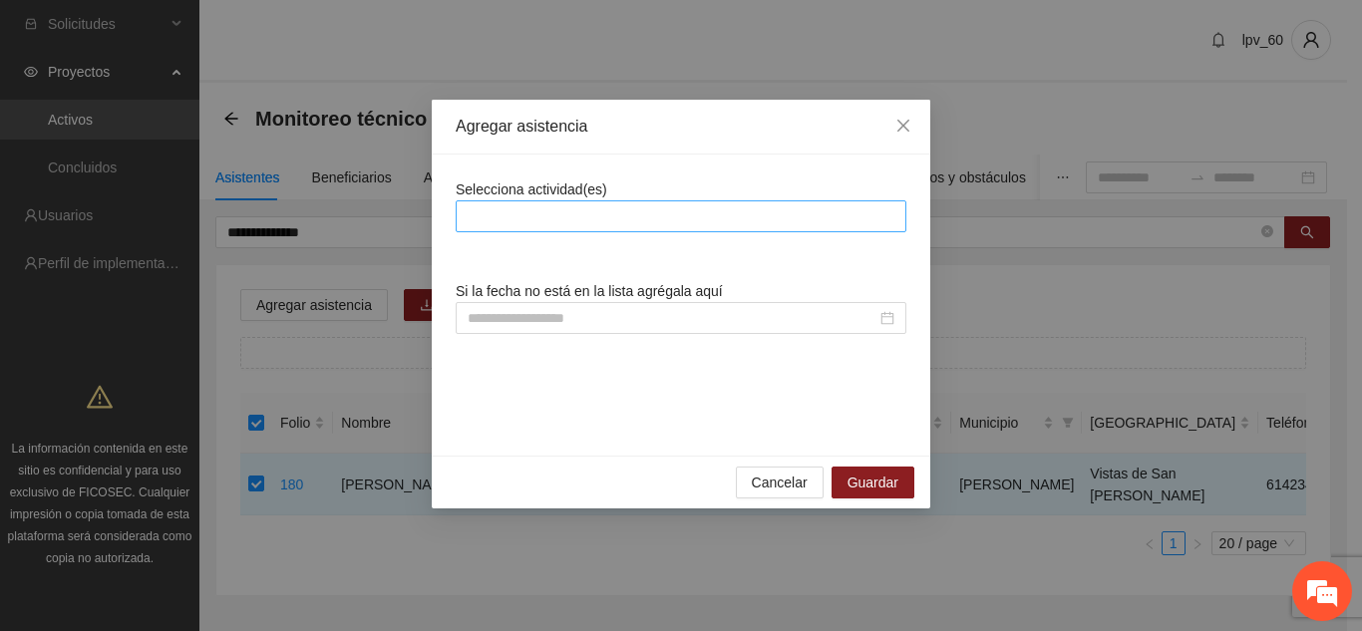
click at [619, 223] on div at bounding box center [681, 216] width 441 height 24
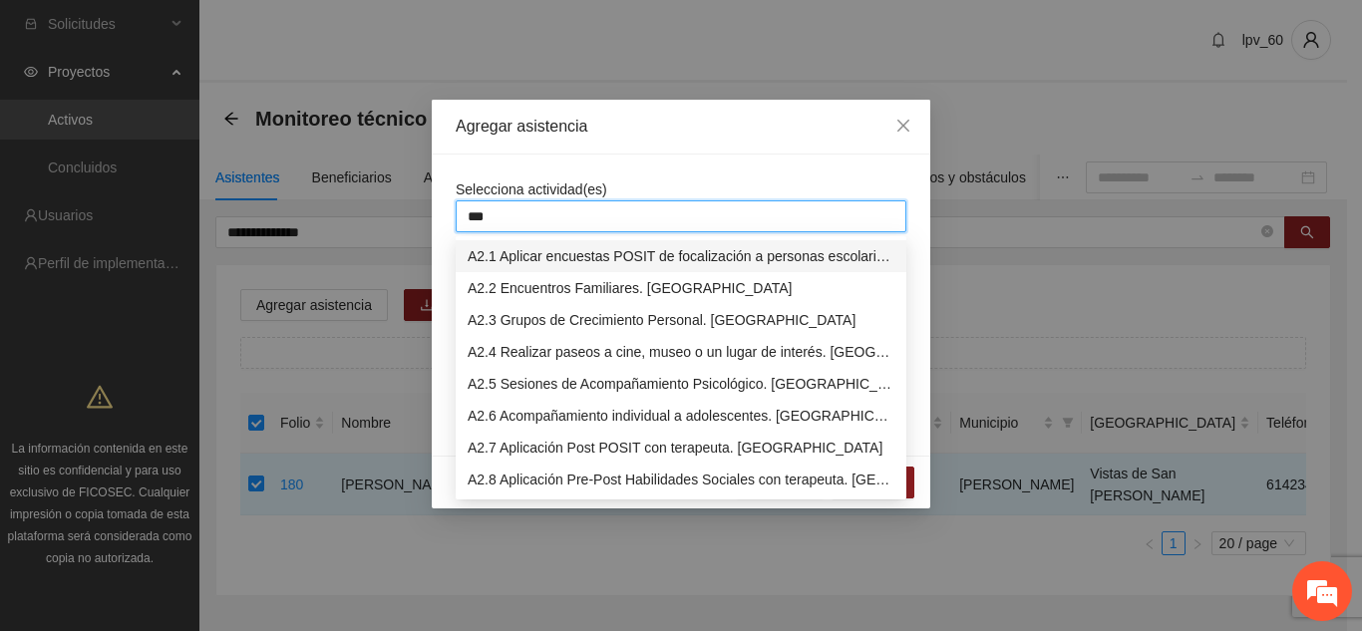
type input "****"
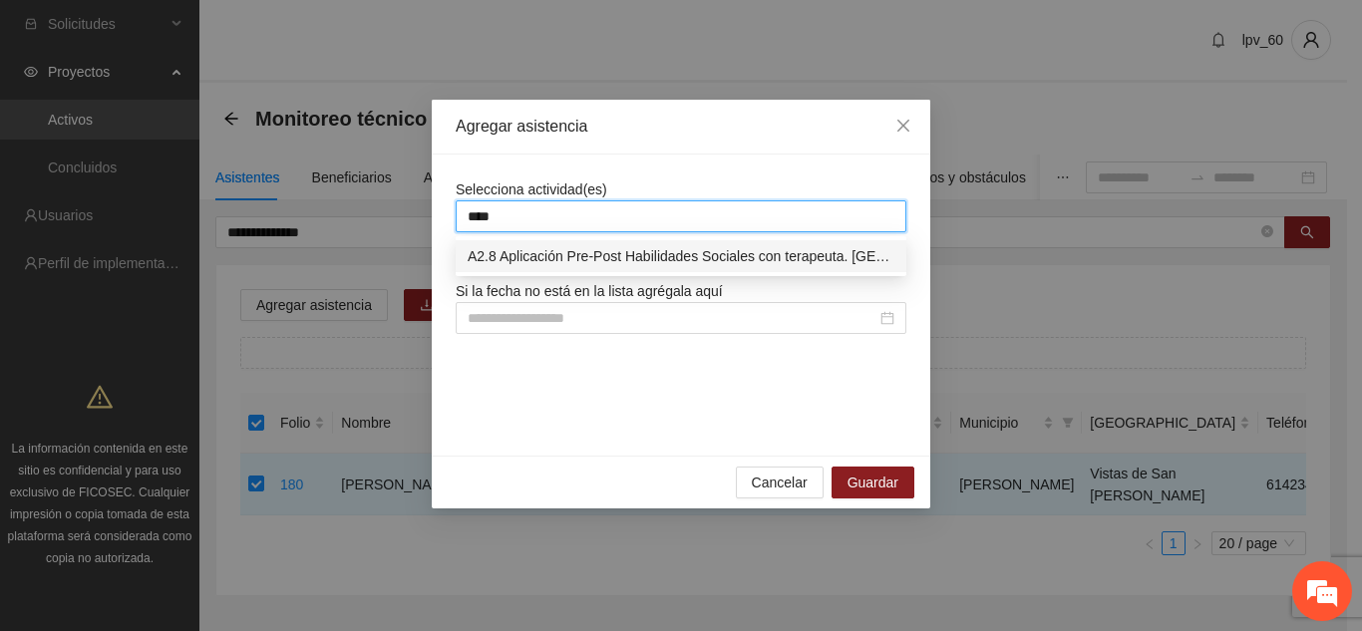
click at [604, 247] on div "A2.8 Aplicación Pre-Post Habilidades Sociales con terapeuta. [GEOGRAPHIC_DATA]" at bounding box center [681, 256] width 427 height 22
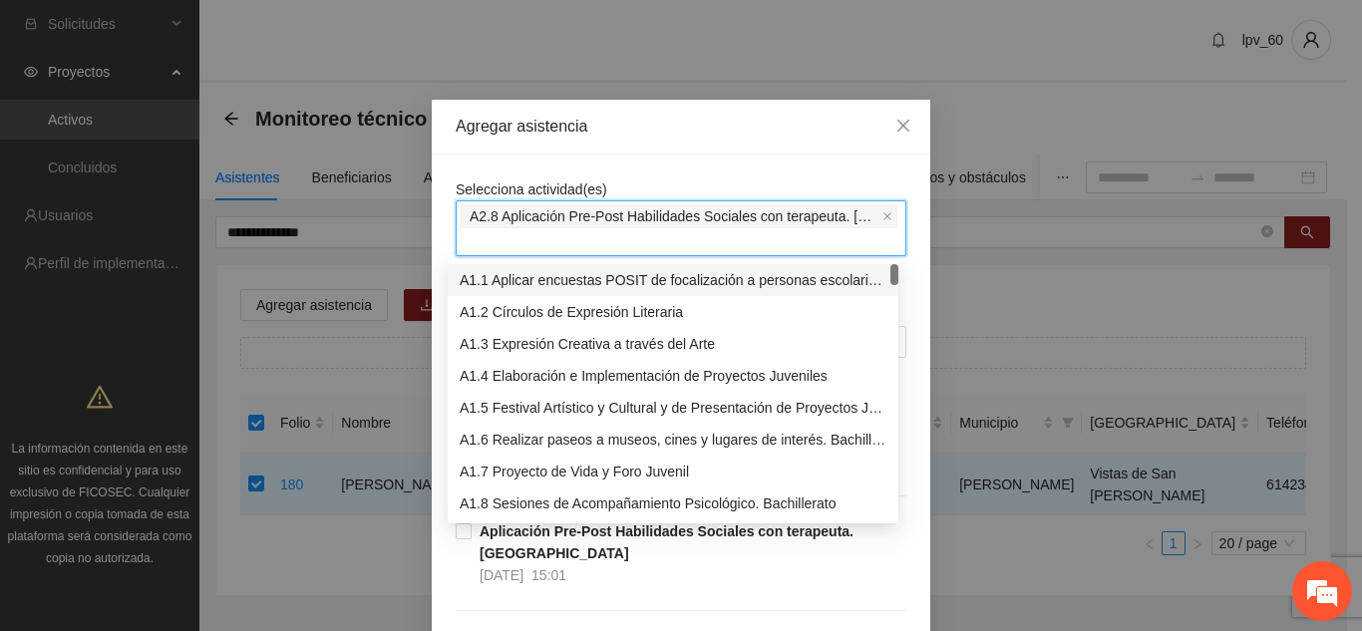
click at [919, 295] on div "Selecciona actividad(es) A2.8 Aplicación Pre-Post Habilidades Sociales con tera…" at bounding box center [681, 546] width 498 height 783
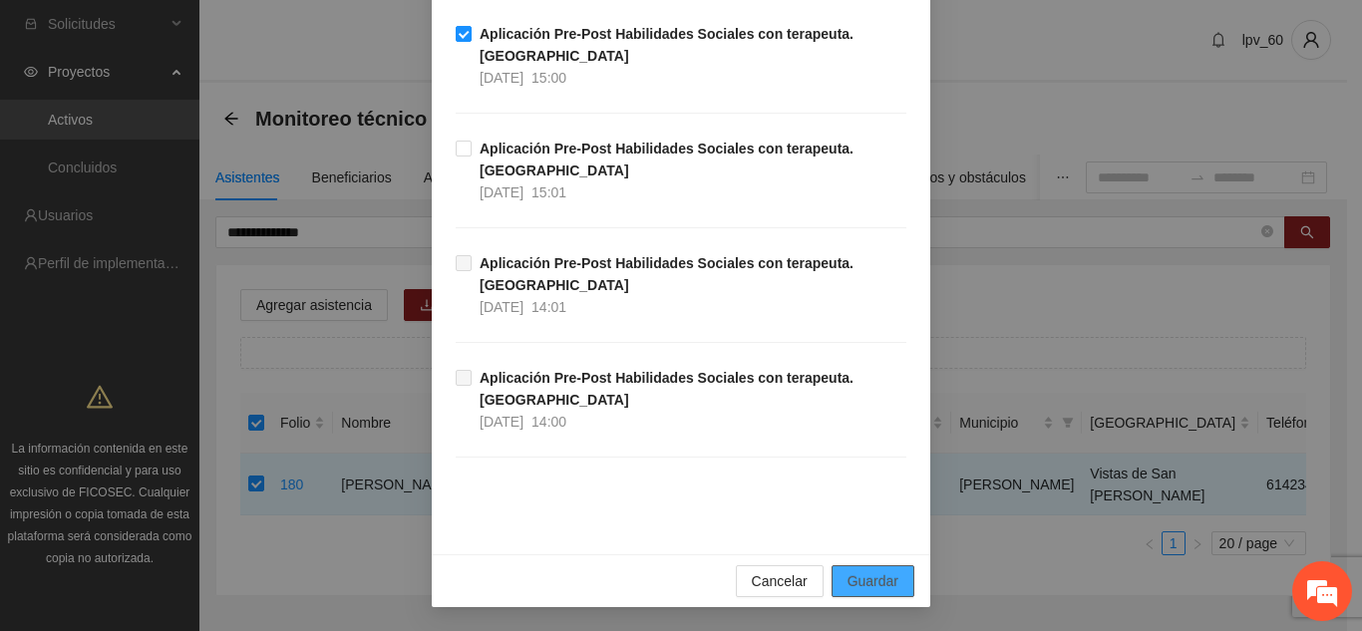
click at [867, 578] on span "Guardar" at bounding box center [872, 581] width 51 height 22
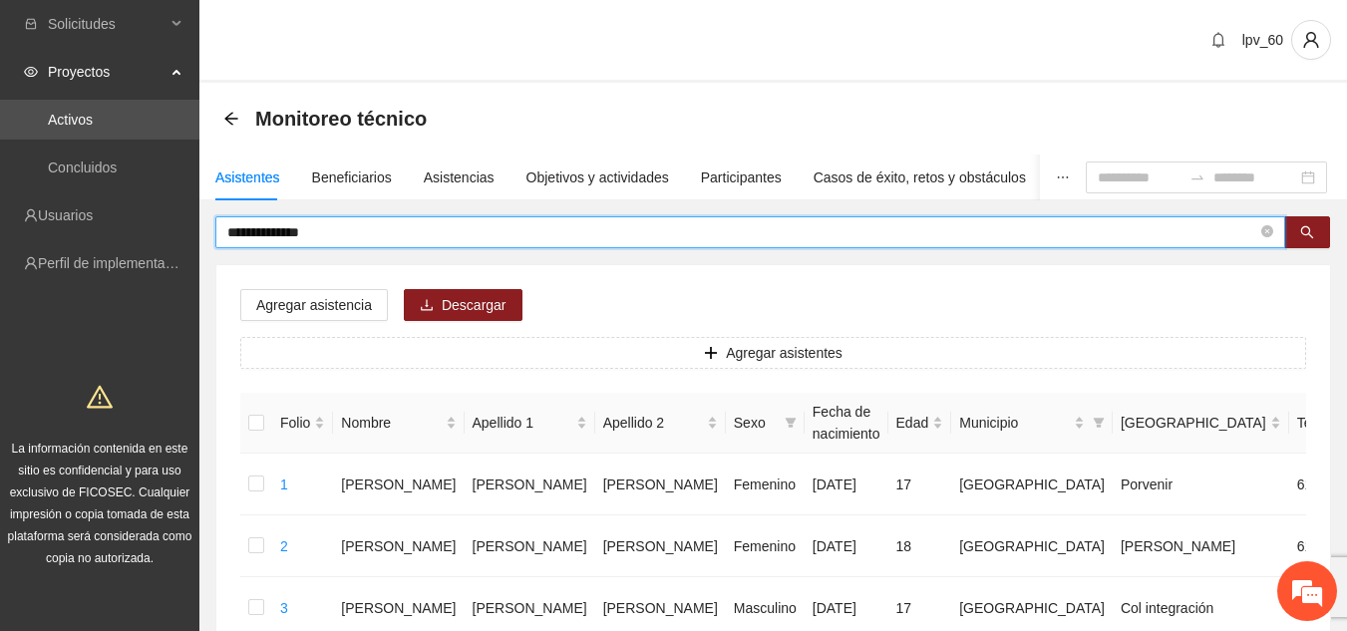
drag, startPoint x: 378, startPoint y: 238, endPoint x: 0, endPoint y: 240, distance: 377.9
type input "******"
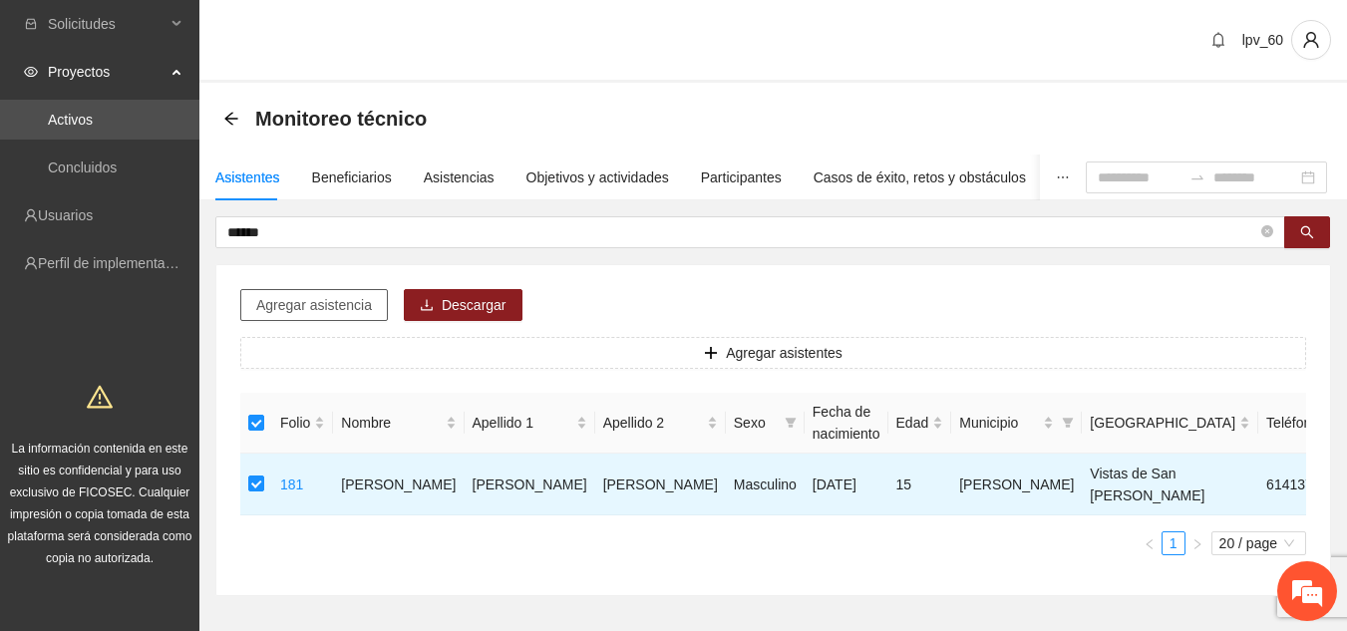
click at [317, 313] on span "Agregar asistencia" at bounding box center [314, 305] width 116 height 22
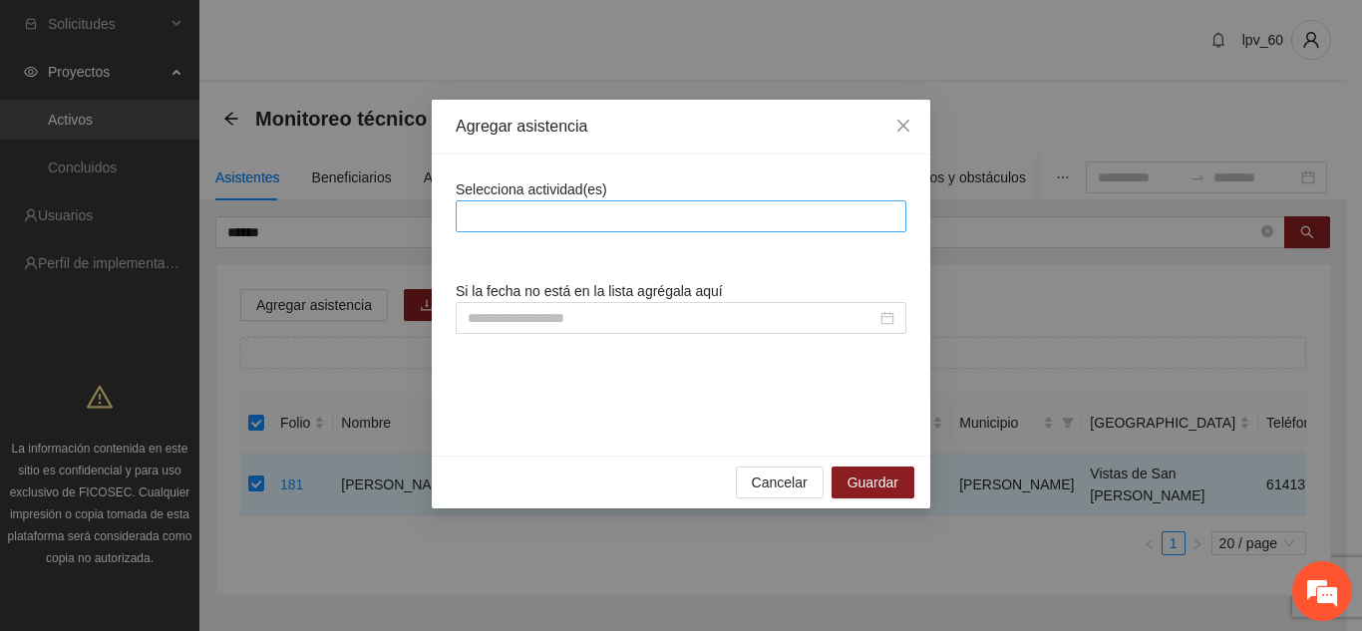
click at [607, 223] on div at bounding box center [681, 216] width 441 height 24
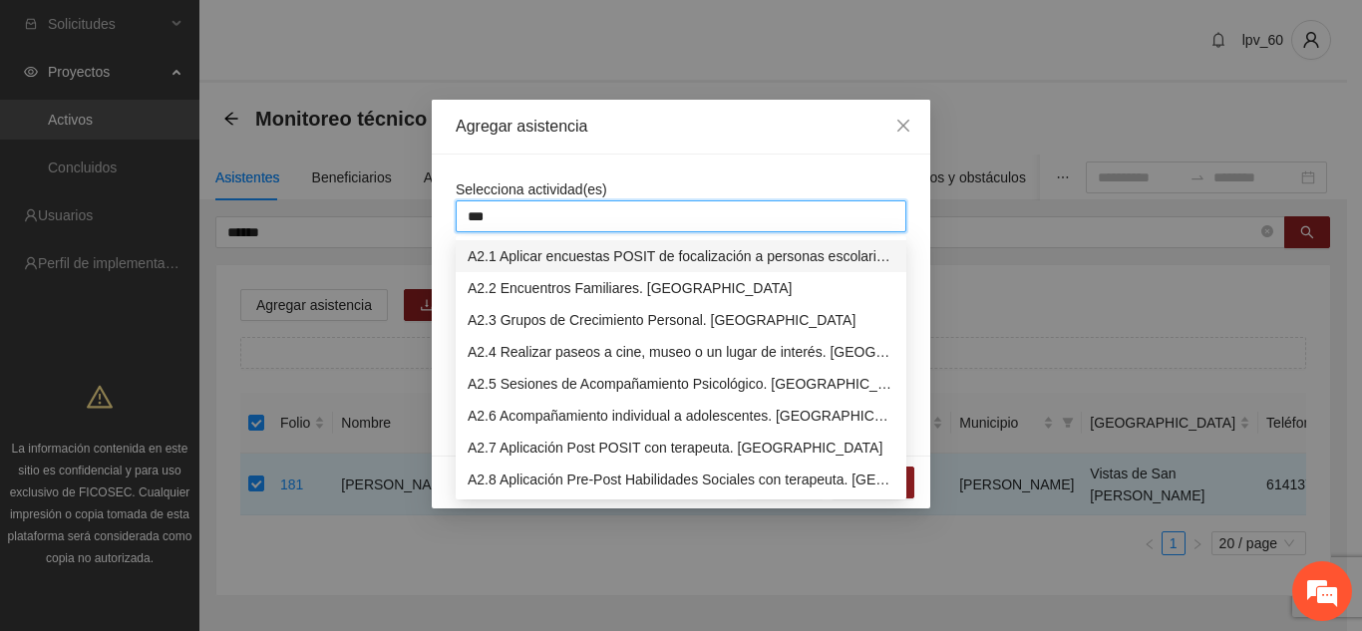
type input "****"
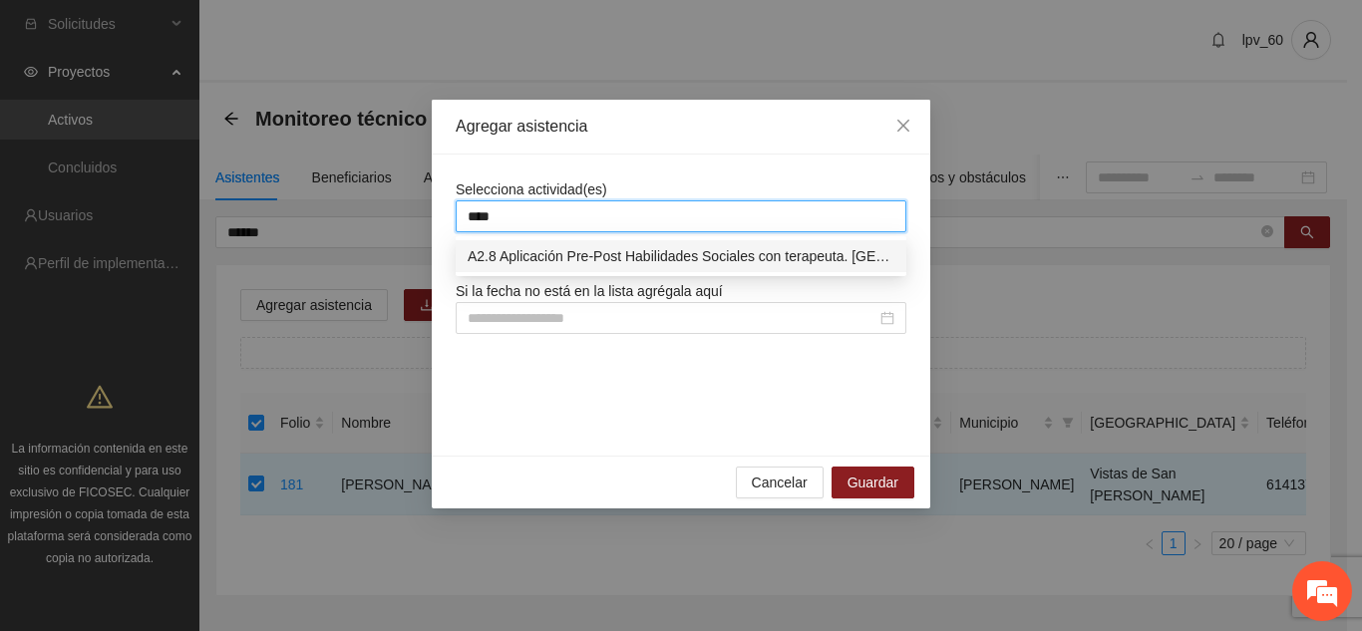
click at [631, 251] on div "A2.8 Aplicación Pre-Post Habilidades Sociales con terapeuta. [GEOGRAPHIC_DATA]" at bounding box center [681, 256] width 427 height 22
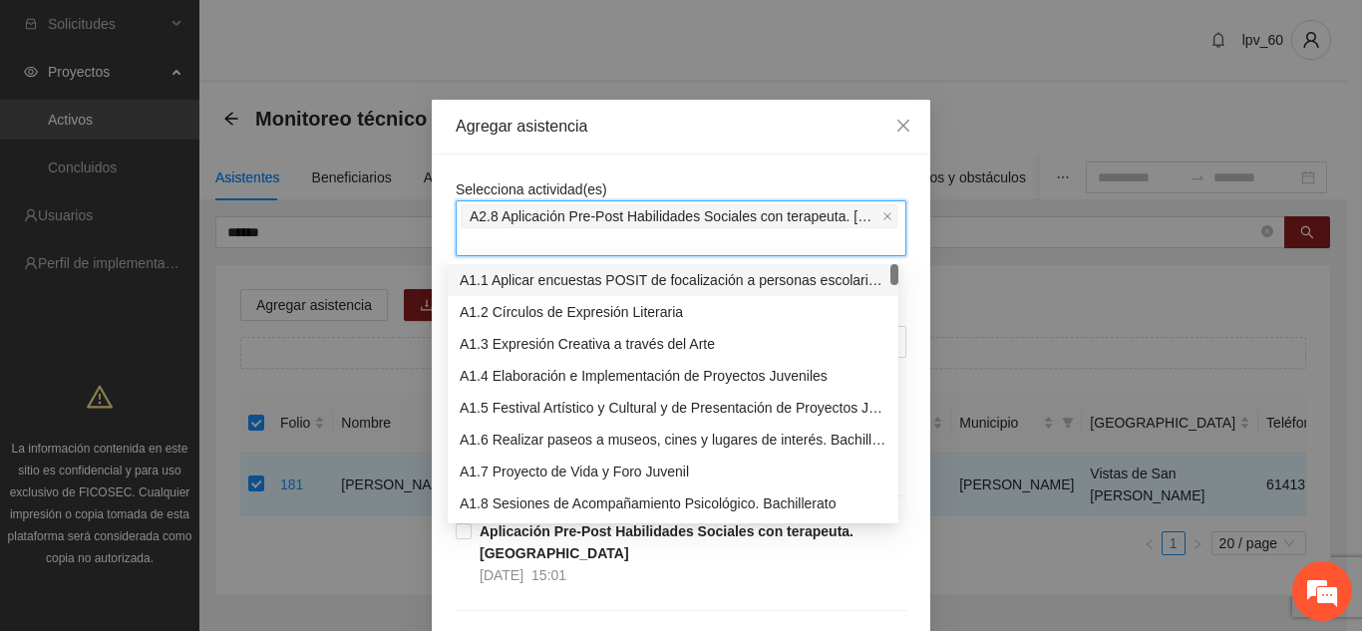
click at [916, 261] on div "Selecciona actividad(es) A2.8 Aplicación Pre-Post Habilidades Sociales con tera…" at bounding box center [681, 546] width 498 height 783
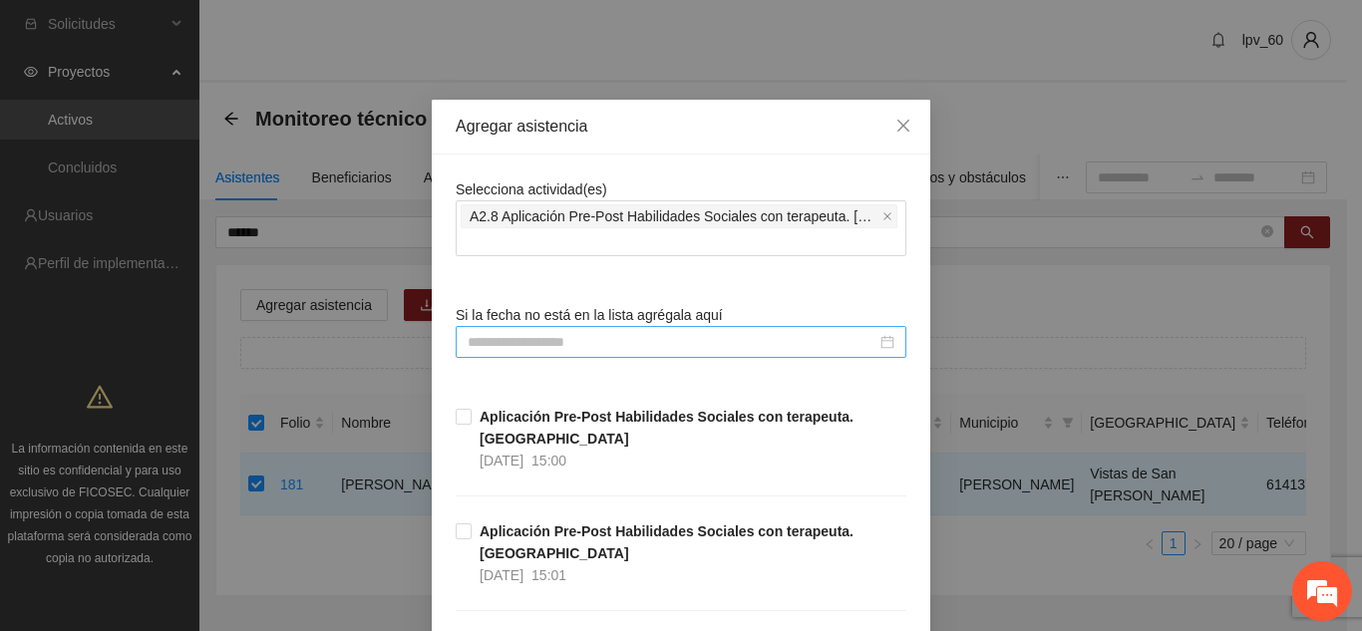
click at [654, 331] on input at bounding box center [672, 342] width 409 height 22
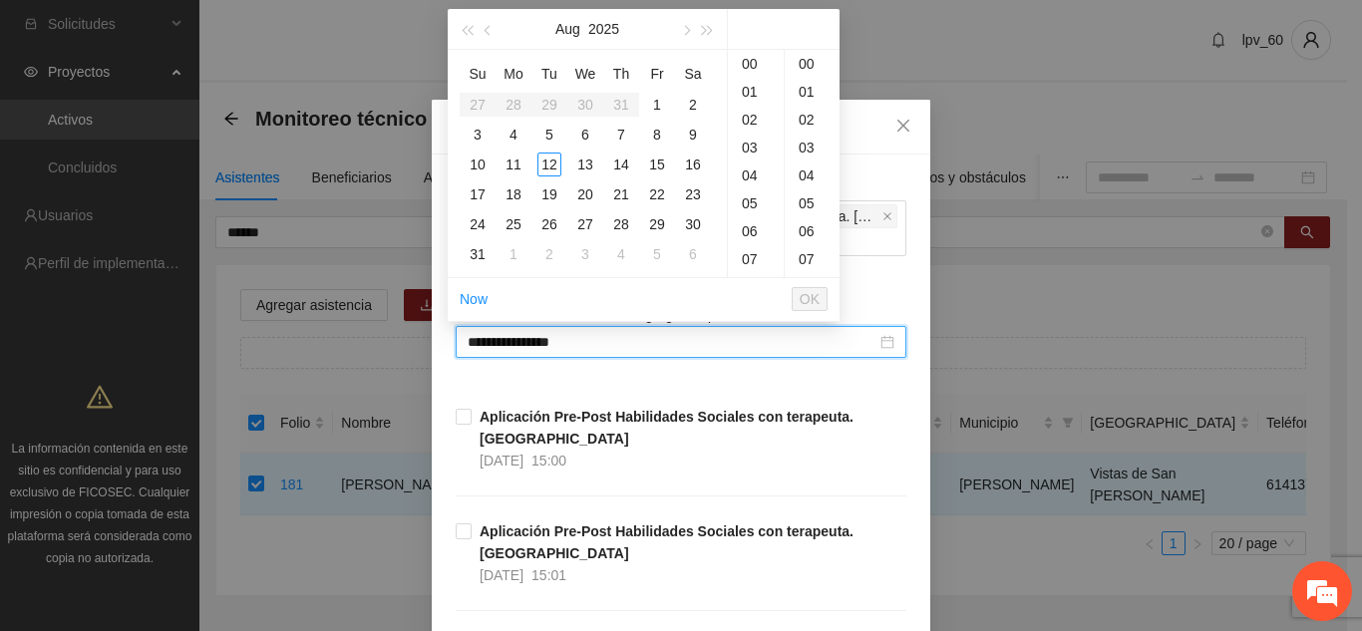
type input "**********"
click at [482, 29] on button "button" at bounding box center [489, 29] width 22 height 40
click at [586, 140] on div "7" at bounding box center [585, 135] width 24 height 24
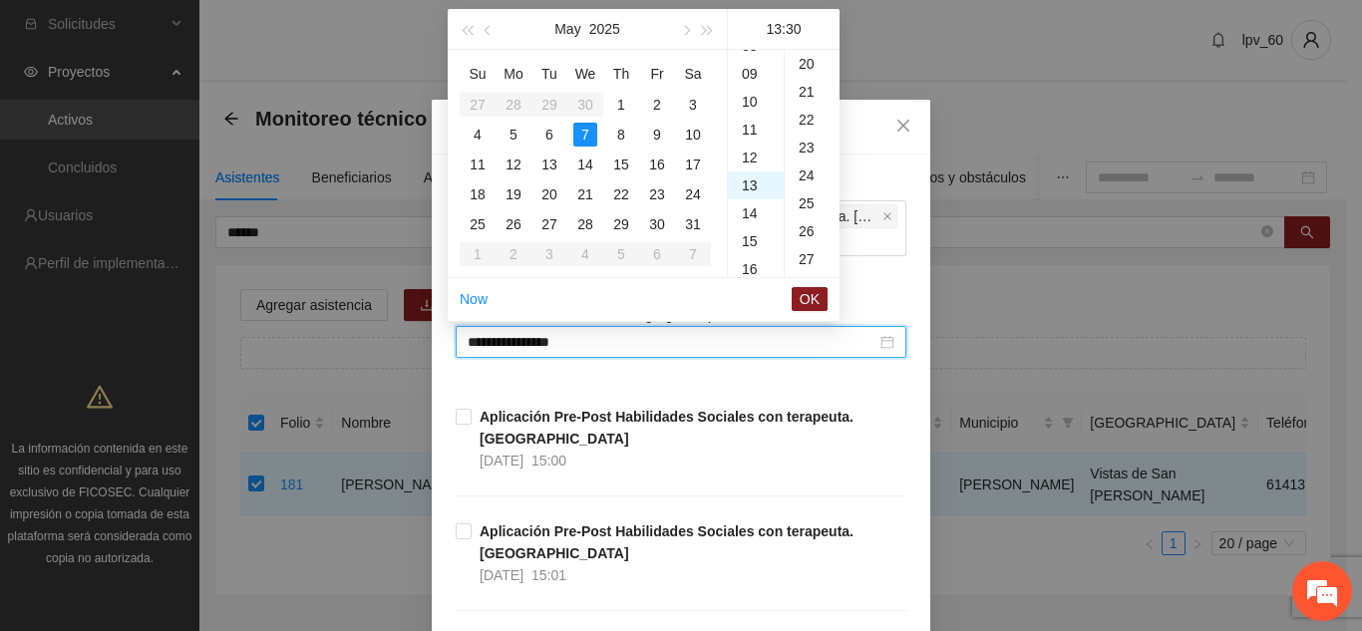
scroll to position [837, 0]
type input "**********"
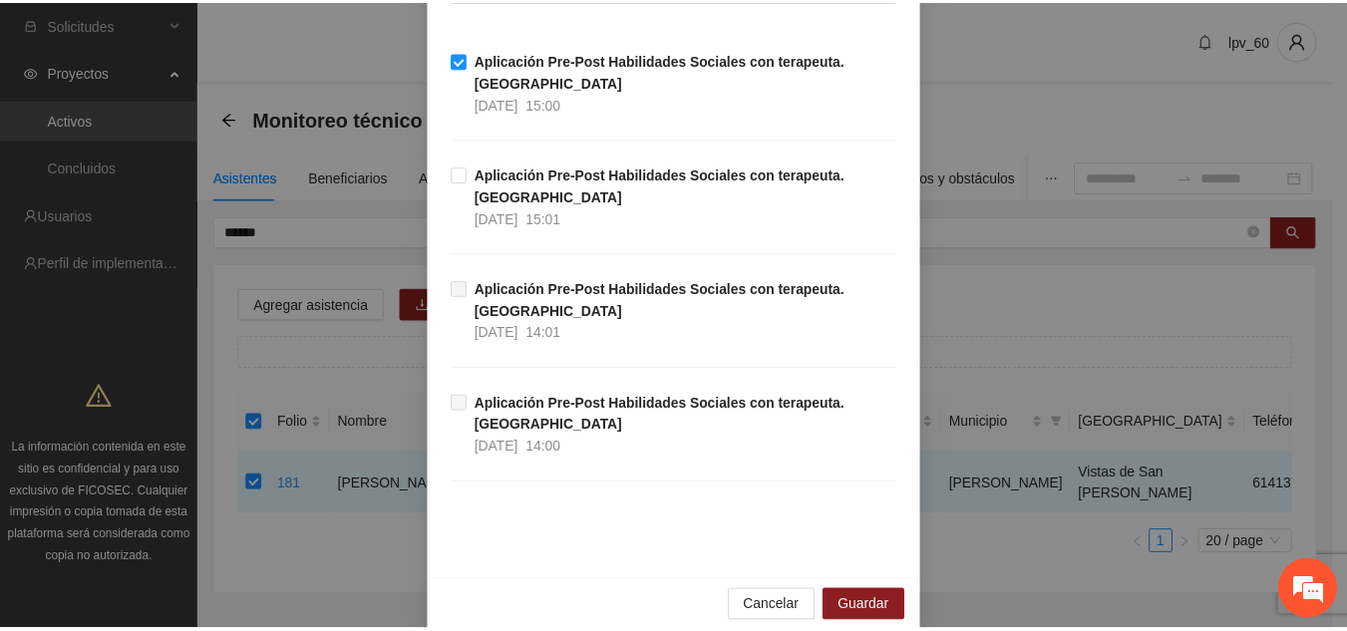
scroll to position [383, 0]
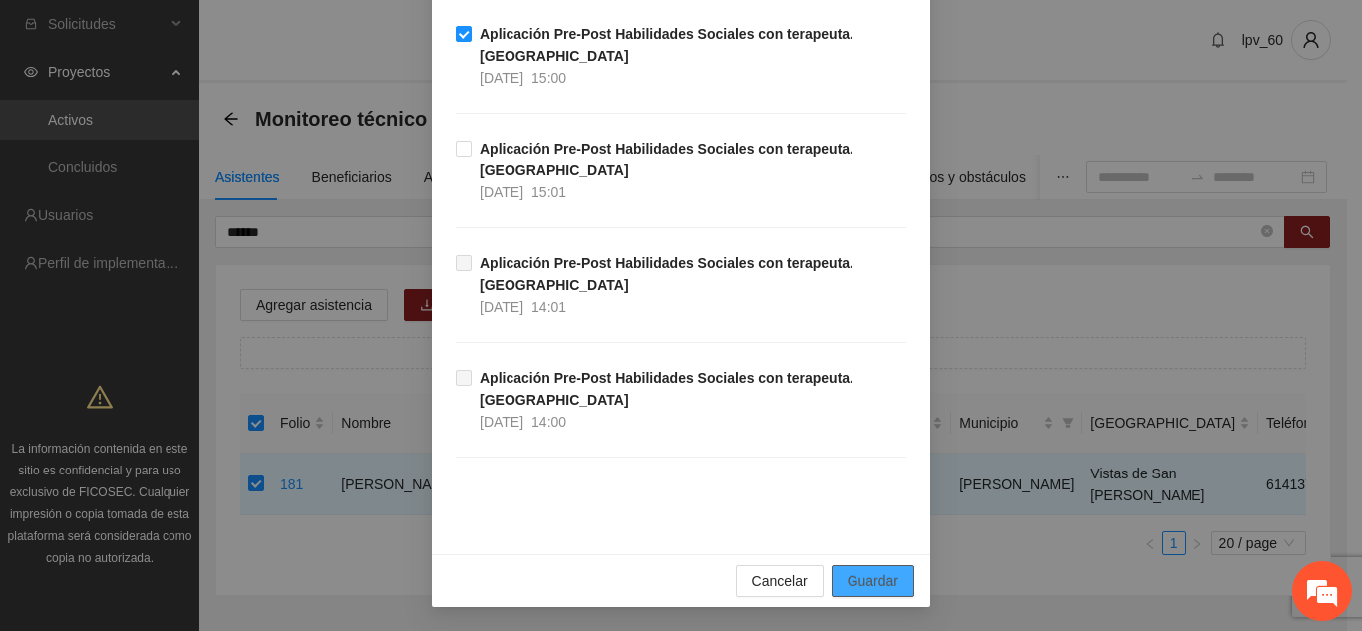
click at [861, 586] on span "Guardar" at bounding box center [872, 581] width 51 height 22
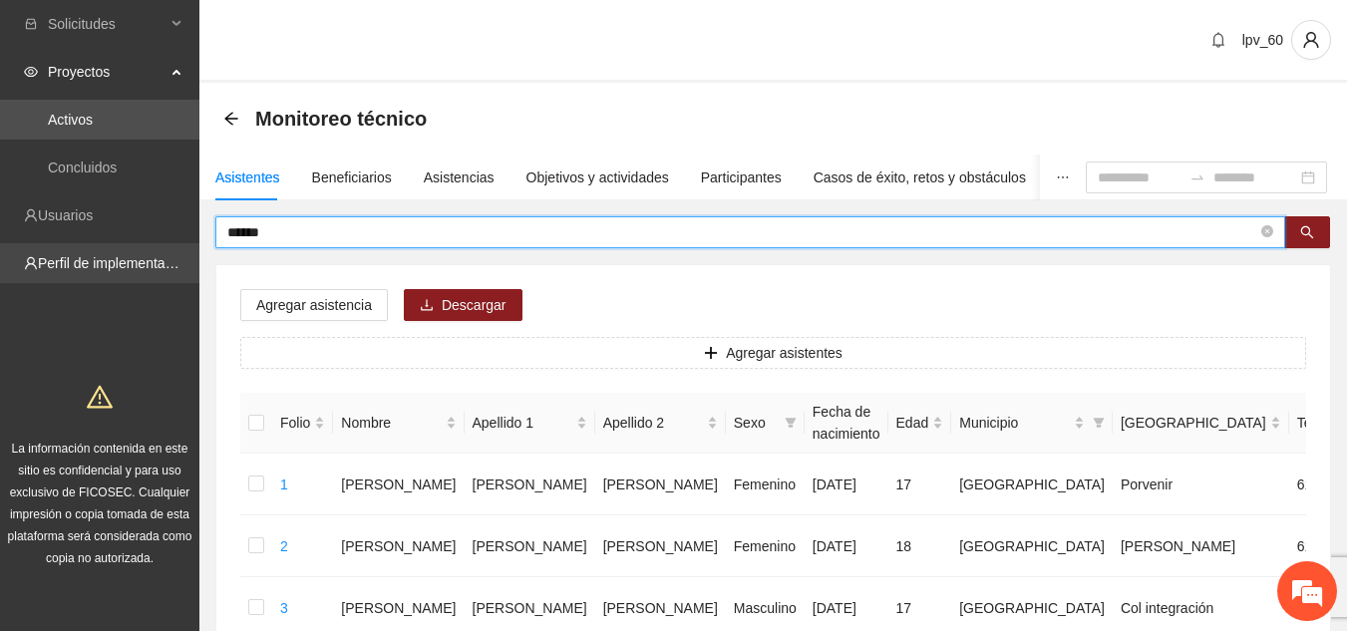
drag, startPoint x: 285, startPoint y: 237, endPoint x: 47, endPoint y: 278, distance: 241.8
type input "*****"
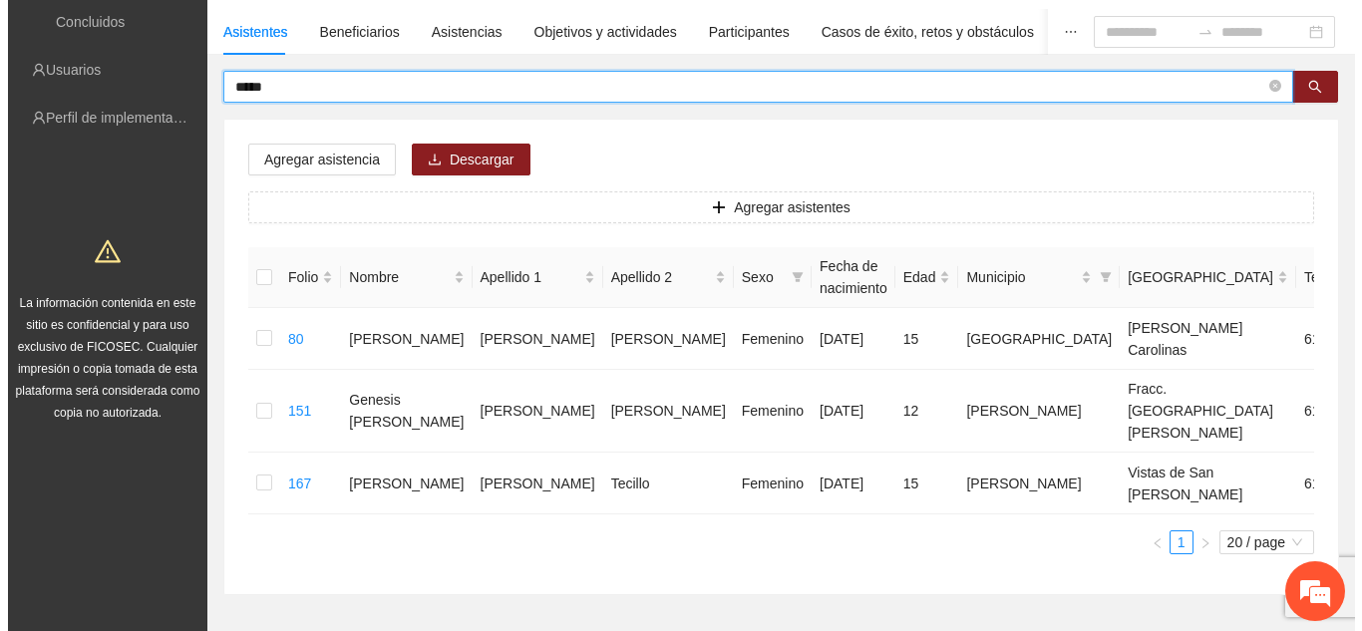
scroll to position [154, 0]
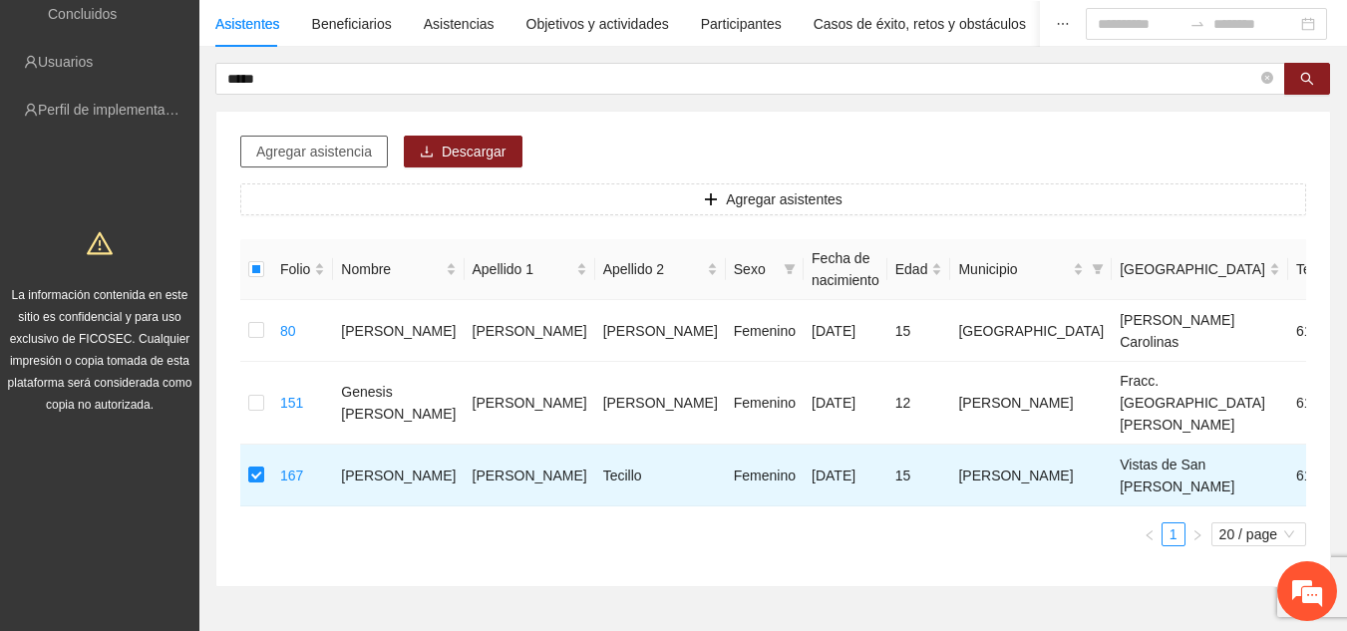
click at [293, 143] on span "Agregar asistencia" at bounding box center [314, 152] width 116 height 22
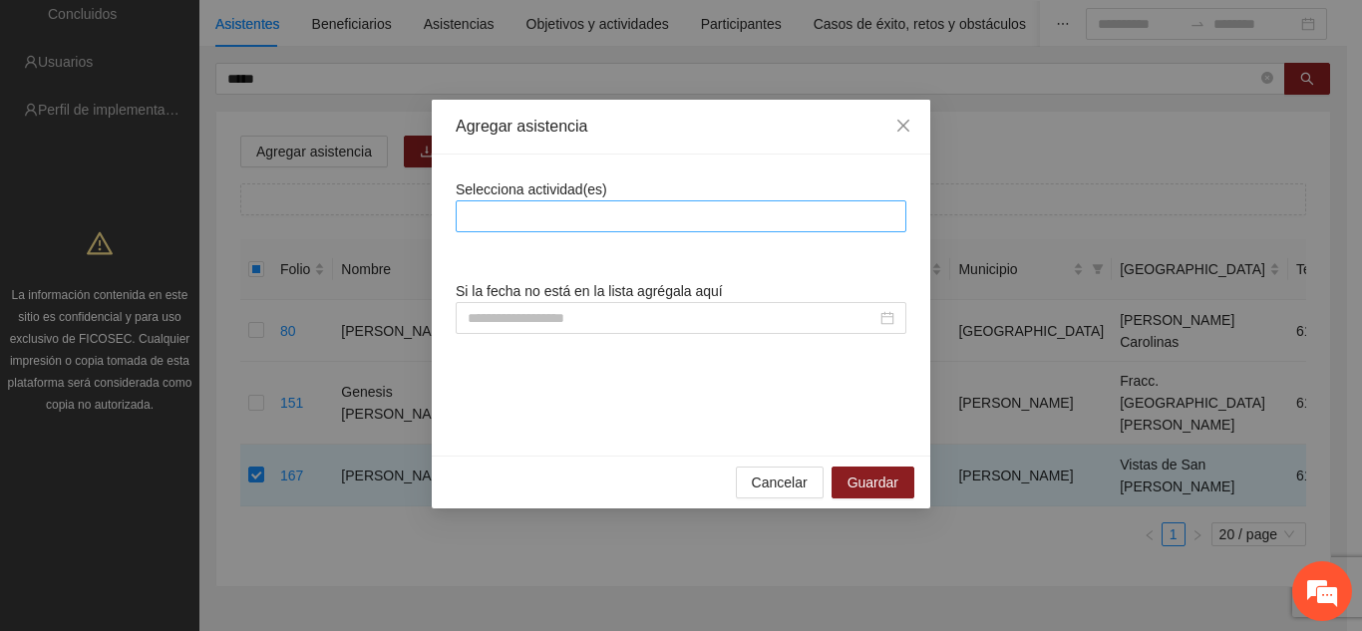
click at [563, 219] on div at bounding box center [681, 216] width 441 height 24
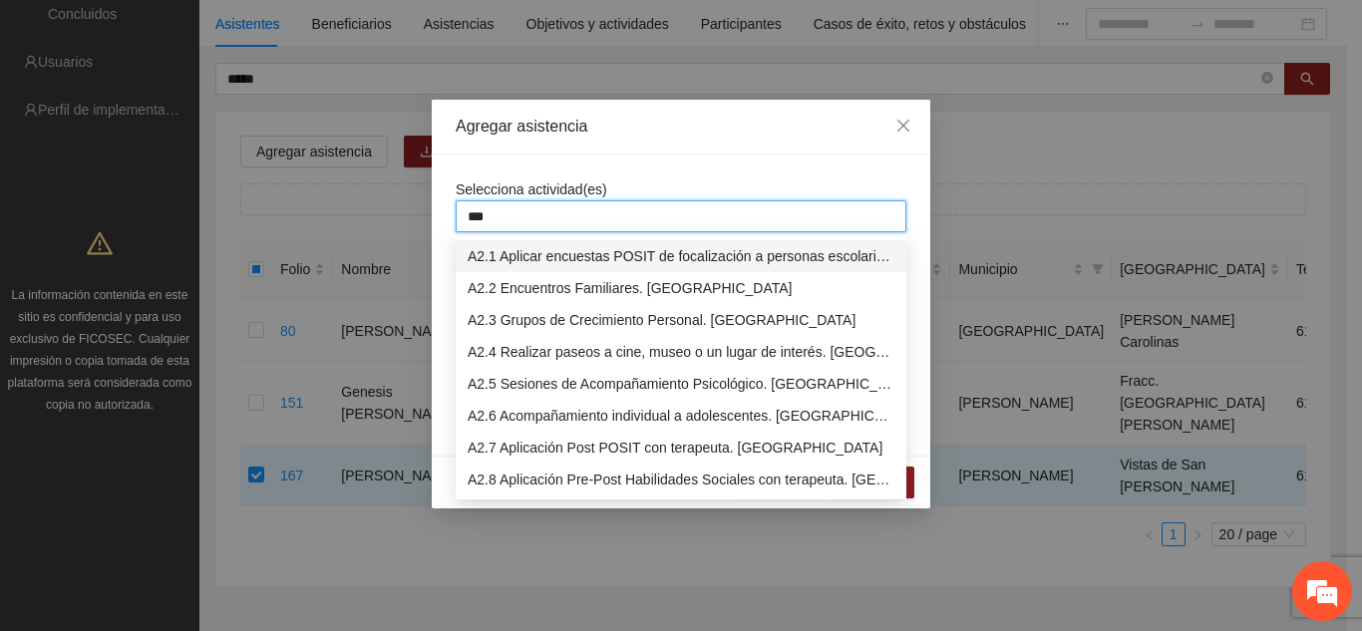
type input "****"
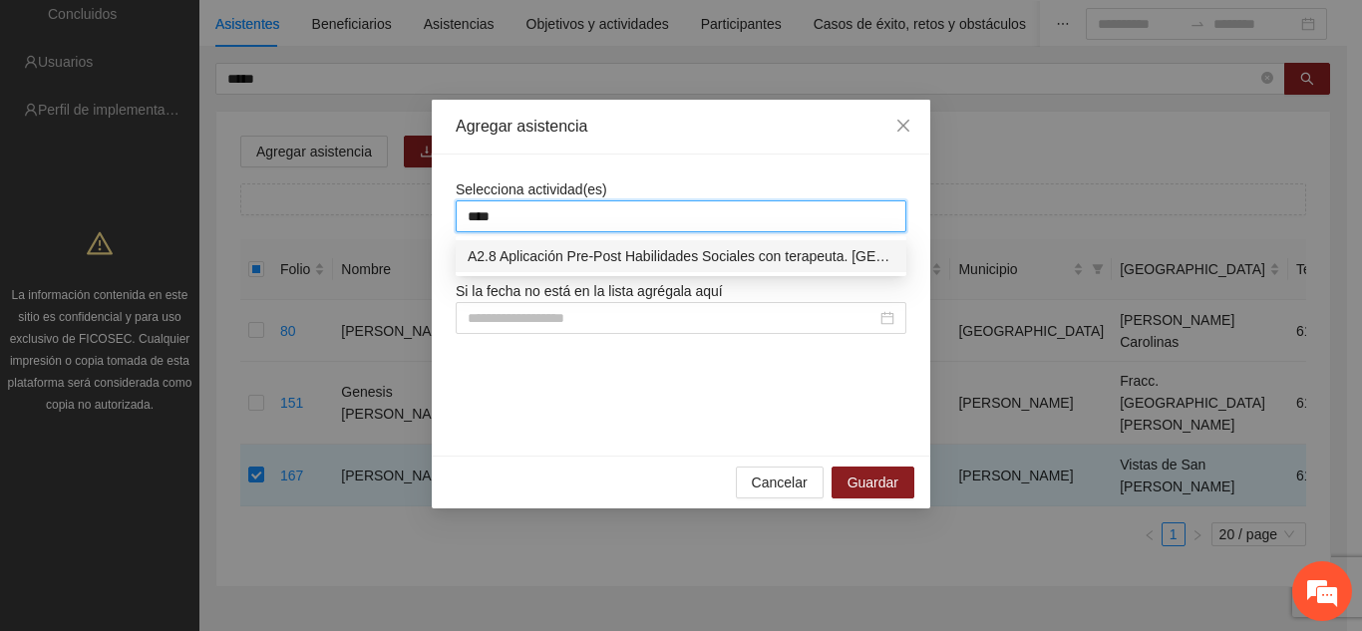
click at [544, 255] on div "A2.8 Aplicación Pre-Post Habilidades Sociales con terapeuta. [GEOGRAPHIC_DATA]" at bounding box center [681, 256] width 427 height 22
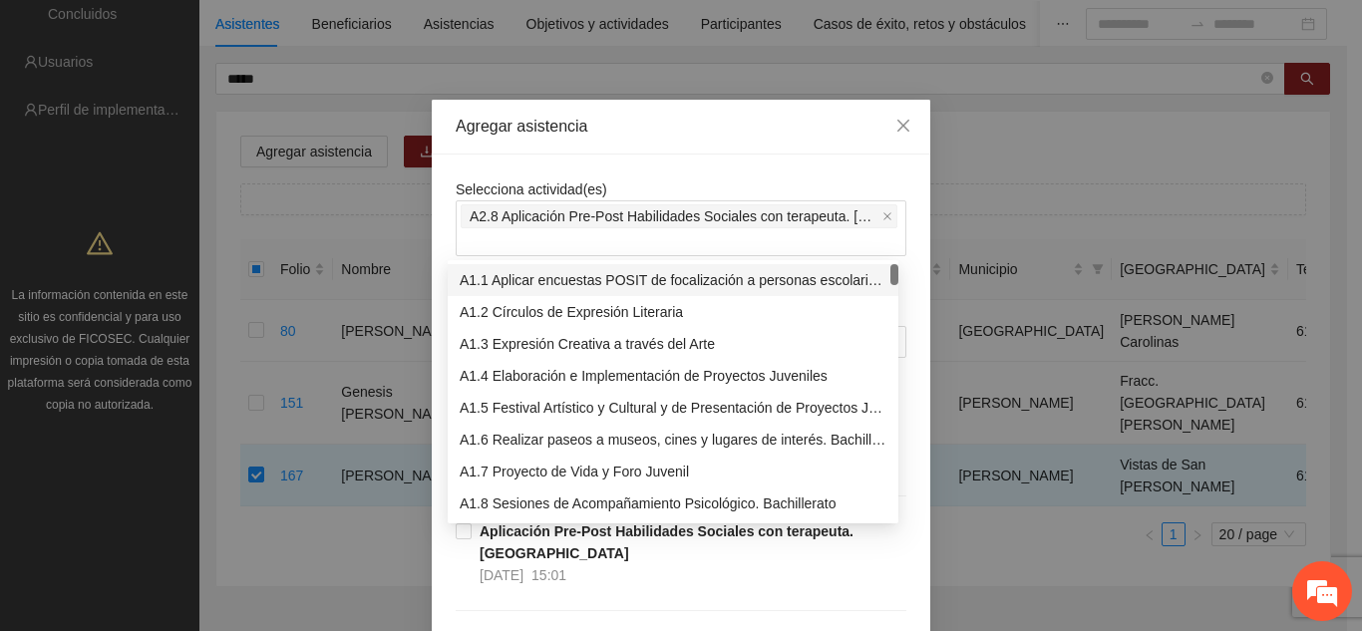
click at [907, 233] on div "Selecciona actividad(es) A2.8 Aplicación Pre-Post Habilidades Sociales con tera…" at bounding box center [681, 546] width 498 height 783
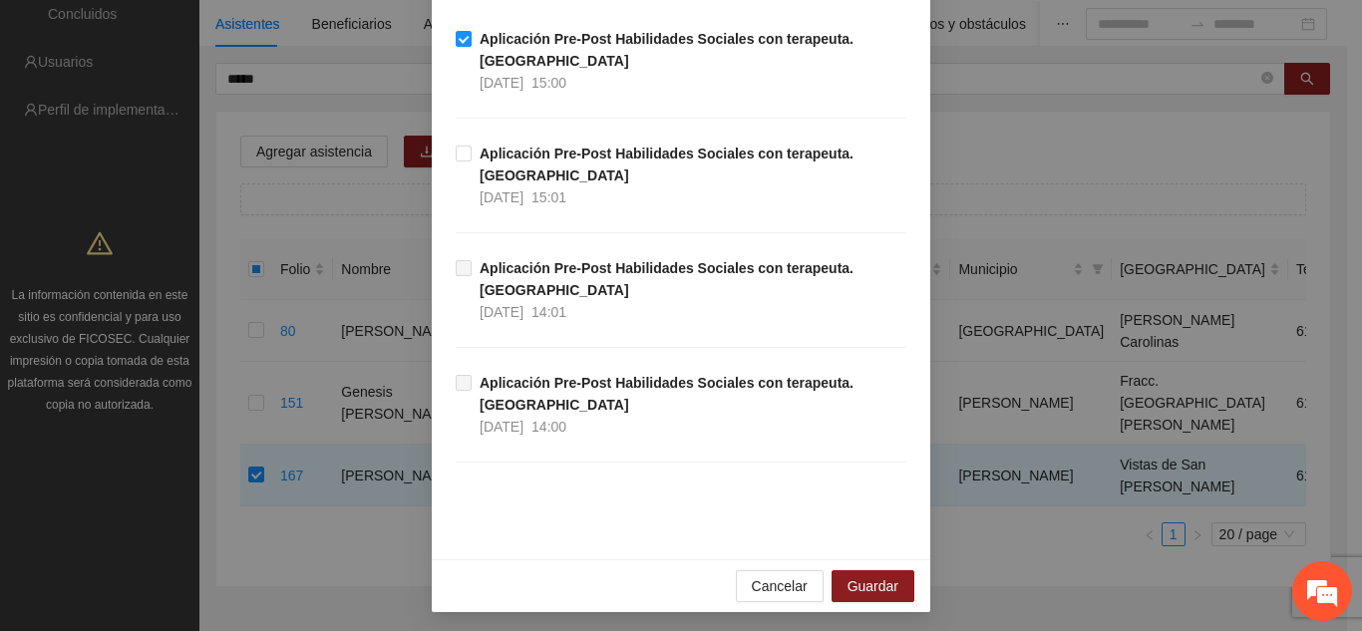
scroll to position [380, 0]
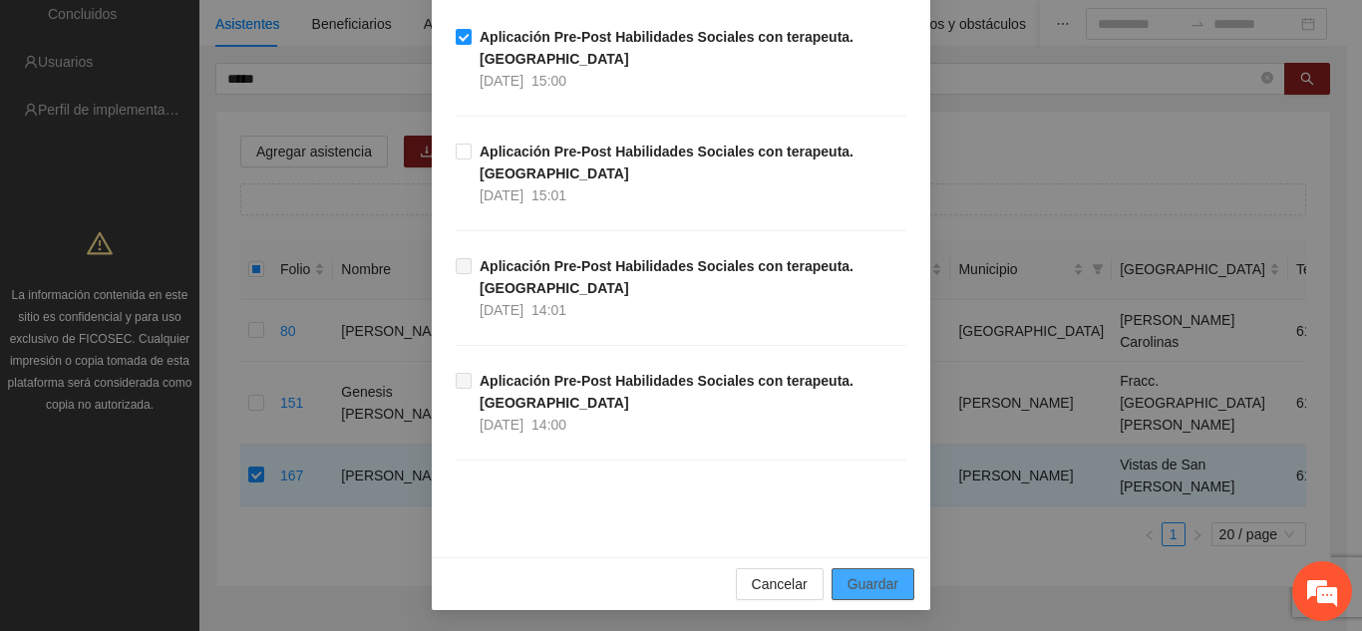
click at [877, 584] on span "Guardar" at bounding box center [872, 584] width 51 height 22
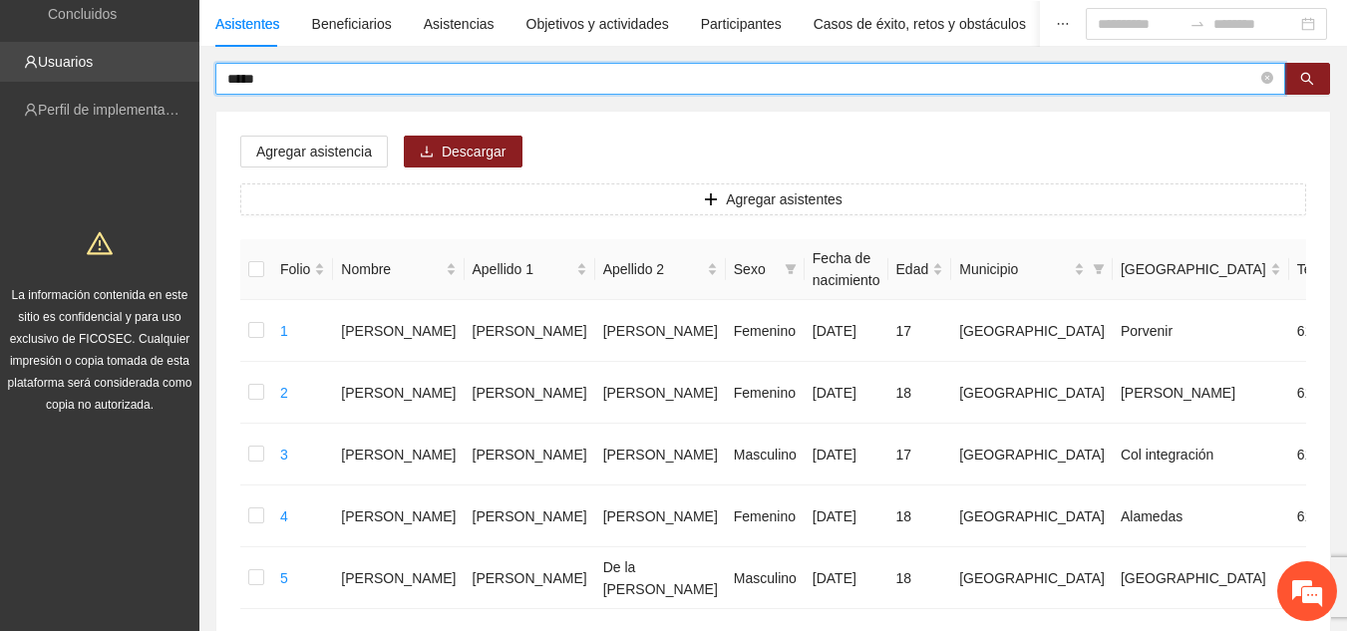
drag, startPoint x: 277, startPoint y: 83, endPoint x: 24, endPoint y: 44, distance: 256.2
type input "*****"
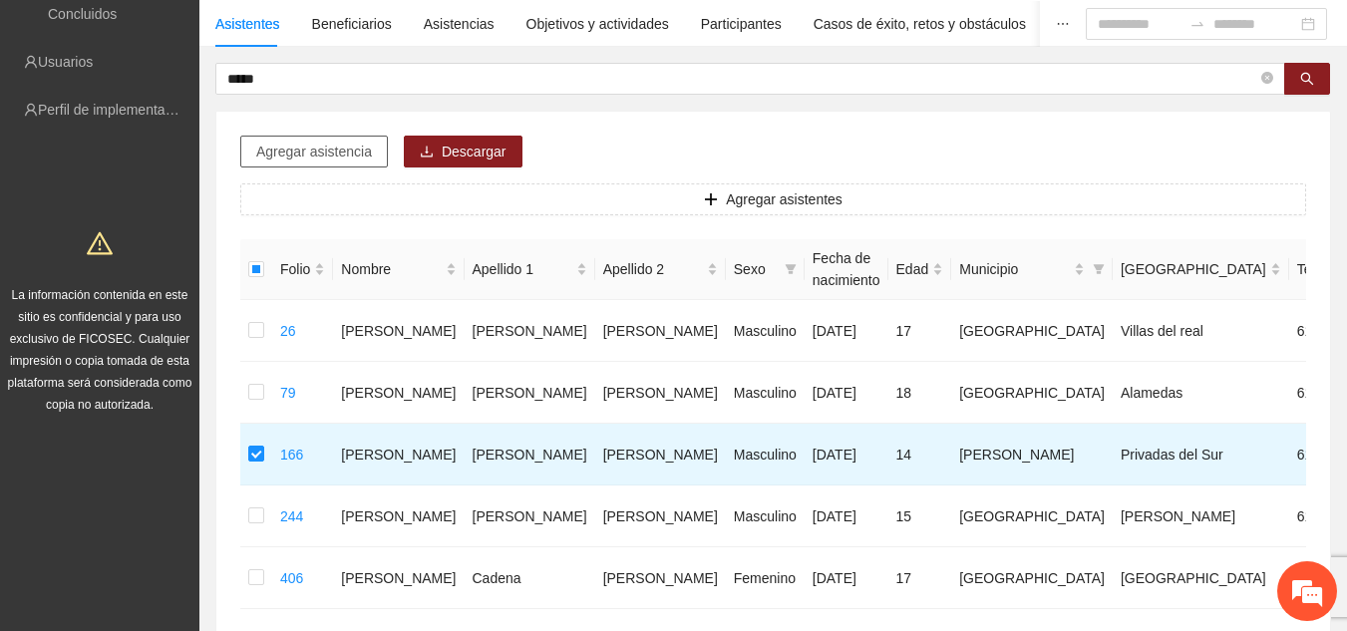
click at [344, 159] on span "Agregar asistencia" at bounding box center [314, 152] width 116 height 22
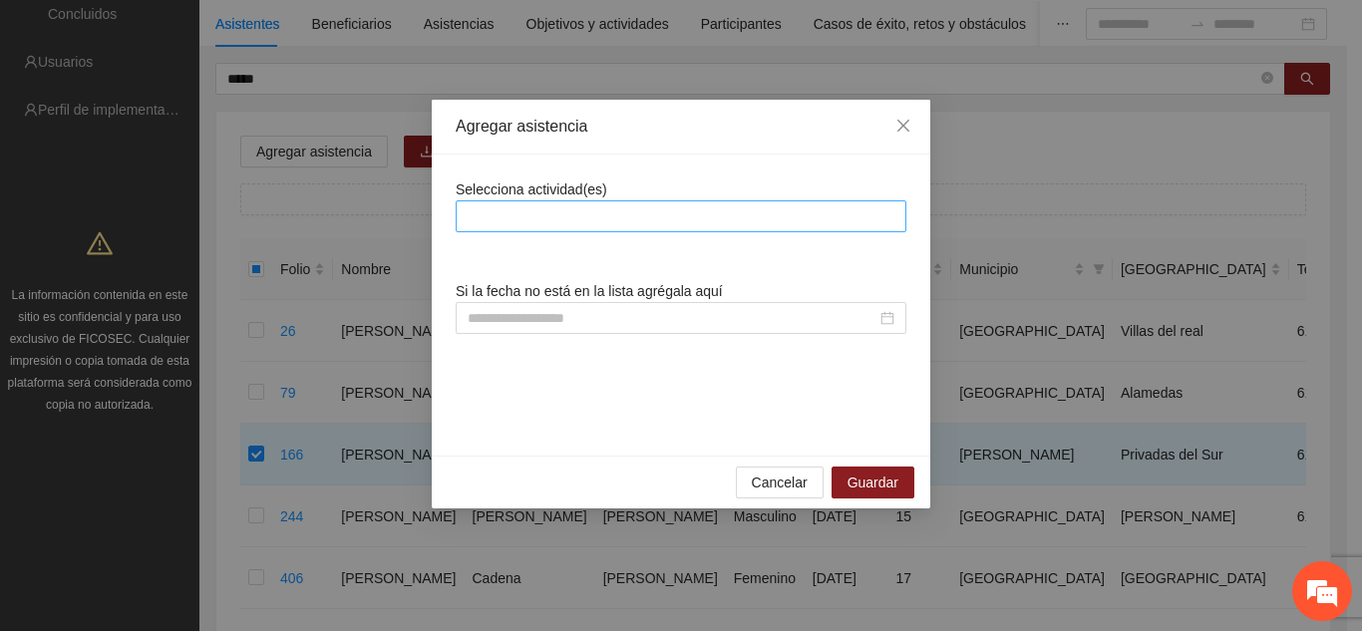
click at [573, 227] on div at bounding box center [681, 216] width 441 height 24
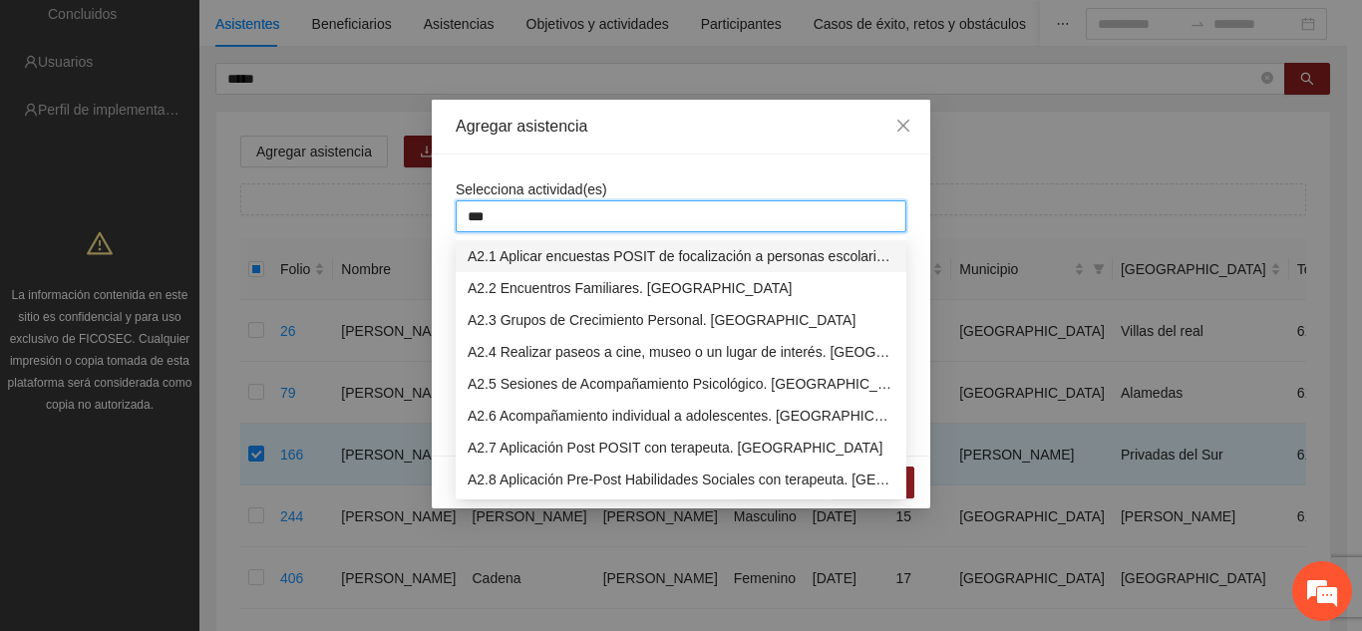
type input "****"
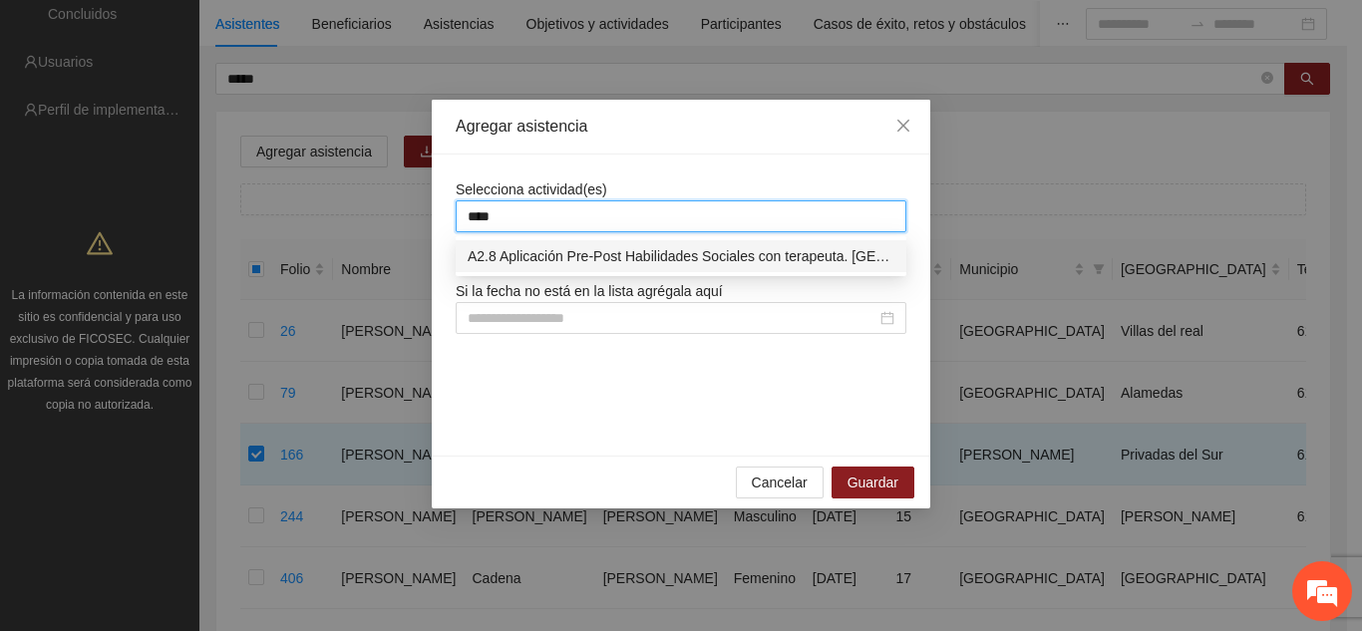
click at [568, 251] on div "A2.8 Aplicación Pre-Post Habilidades Sociales con terapeuta. [GEOGRAPHIC_DATA]" at bounding box center [681, 256] width 427 height 22
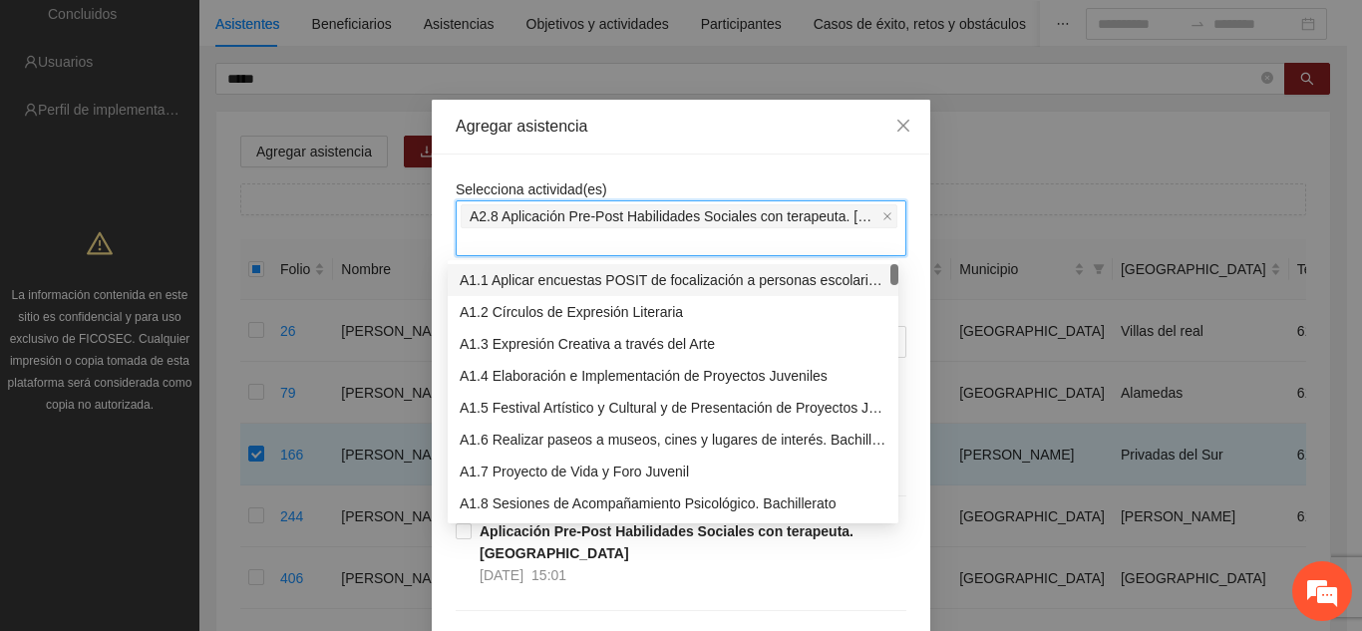
click at [919, 330] on div "Agregar asistencia Selecciona actividad(es) A2.8 Aplicación Pre-Post Habilidade…" at bounding box center [681, 315] width 1362 height 631
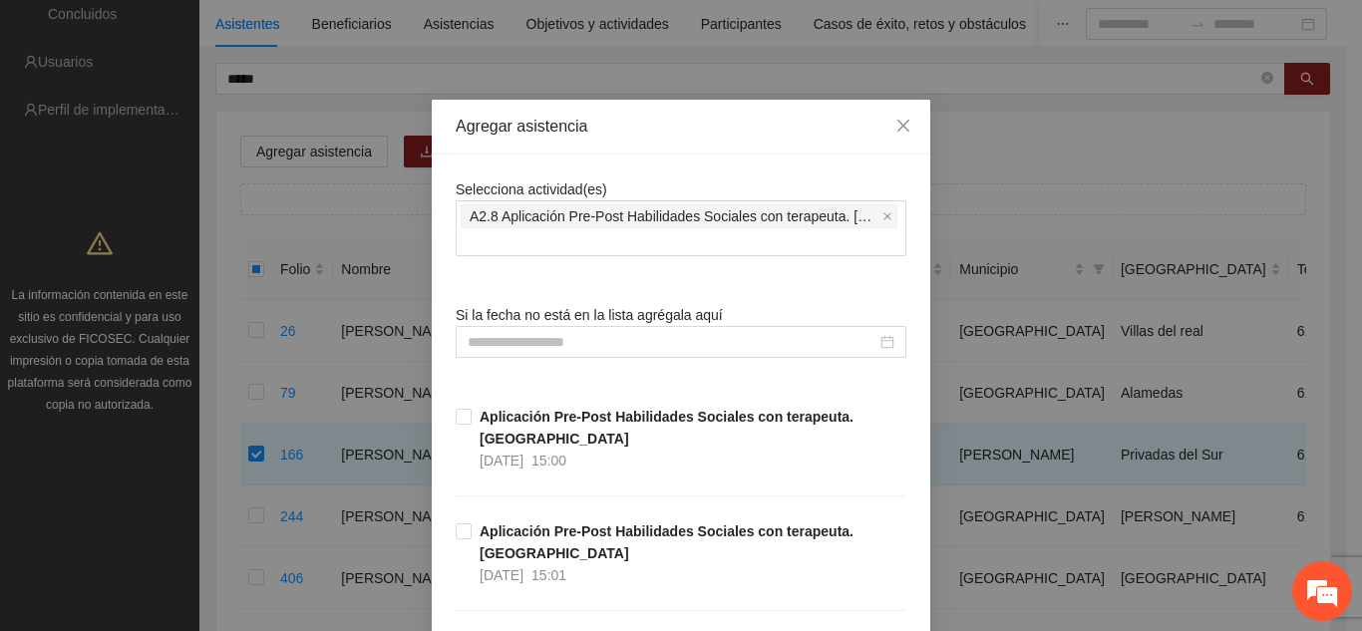
click at [916, 330] on div "Selecciona actividad(es) A2.8 Aplicación Pre-Post Habilidades Sociales con tera…" at bounding box center [681, 546] width 498 height 783
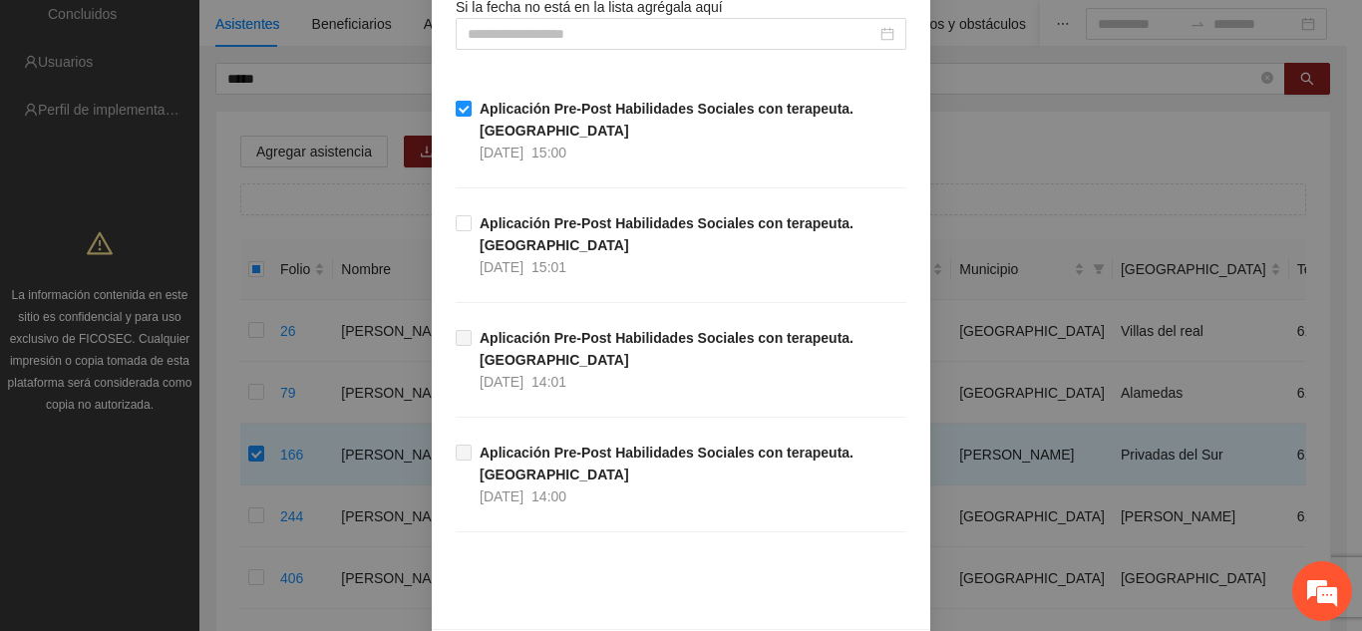
scroll to position [383, 0]
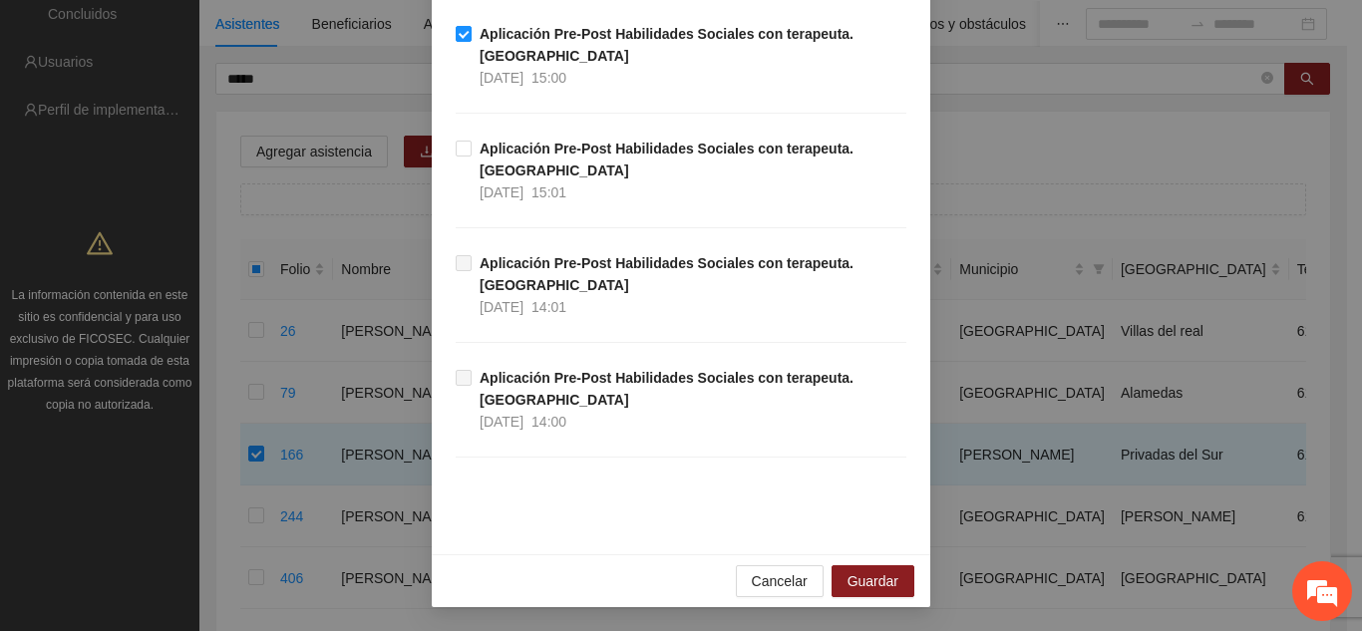
click at [824, 575] on div "Cancelar Guardar" at bounding box center [681, 580] width 498 height 53
click at [853, 582] on span "Guardar" at bounding box center [872, 581] width 51 height 22
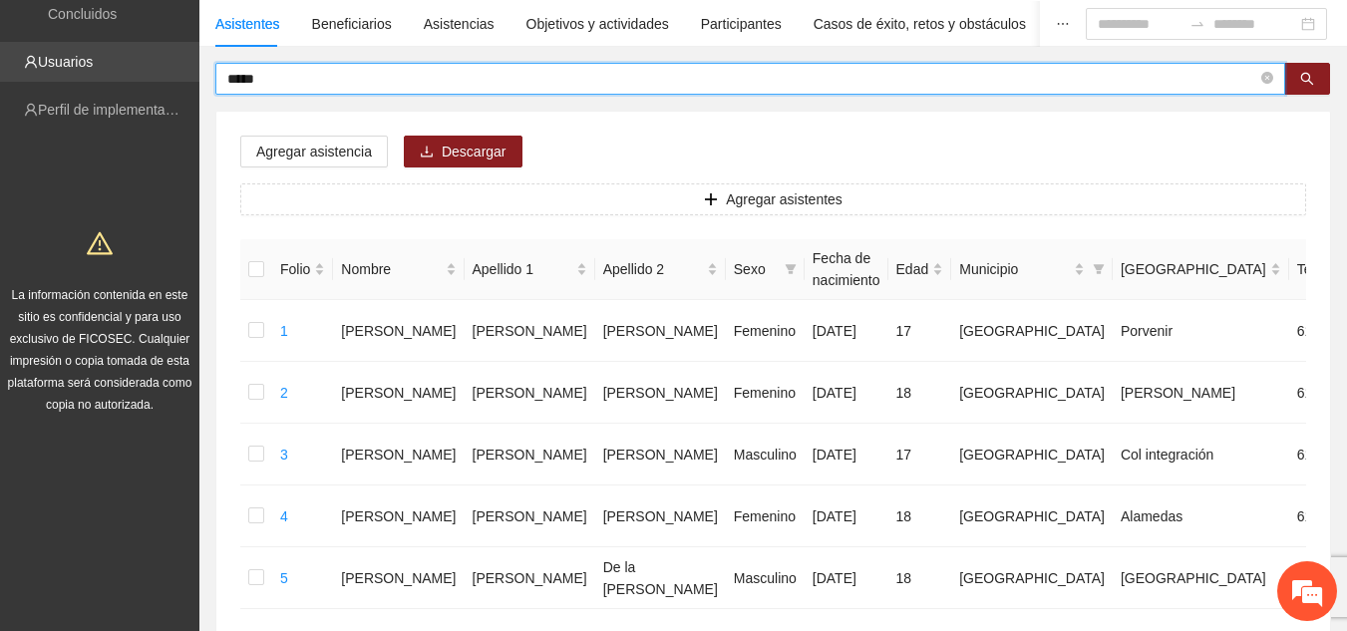
drag, startPoint x: 351, startPoint y: 83, endPoint x: 0, endPoint y: 82, distance: 350.9
type input "*****"
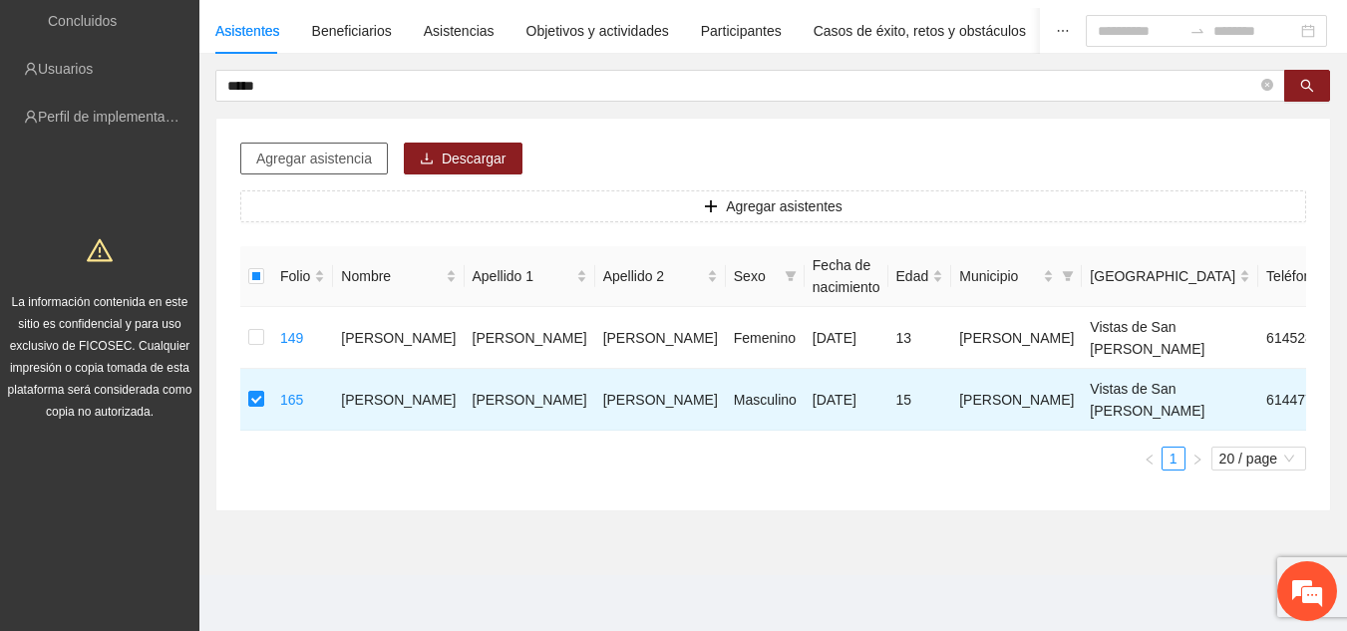
click at [346, 148] on span "Agregar asistencia" at bounding box center [314, 159] width 116 height 22
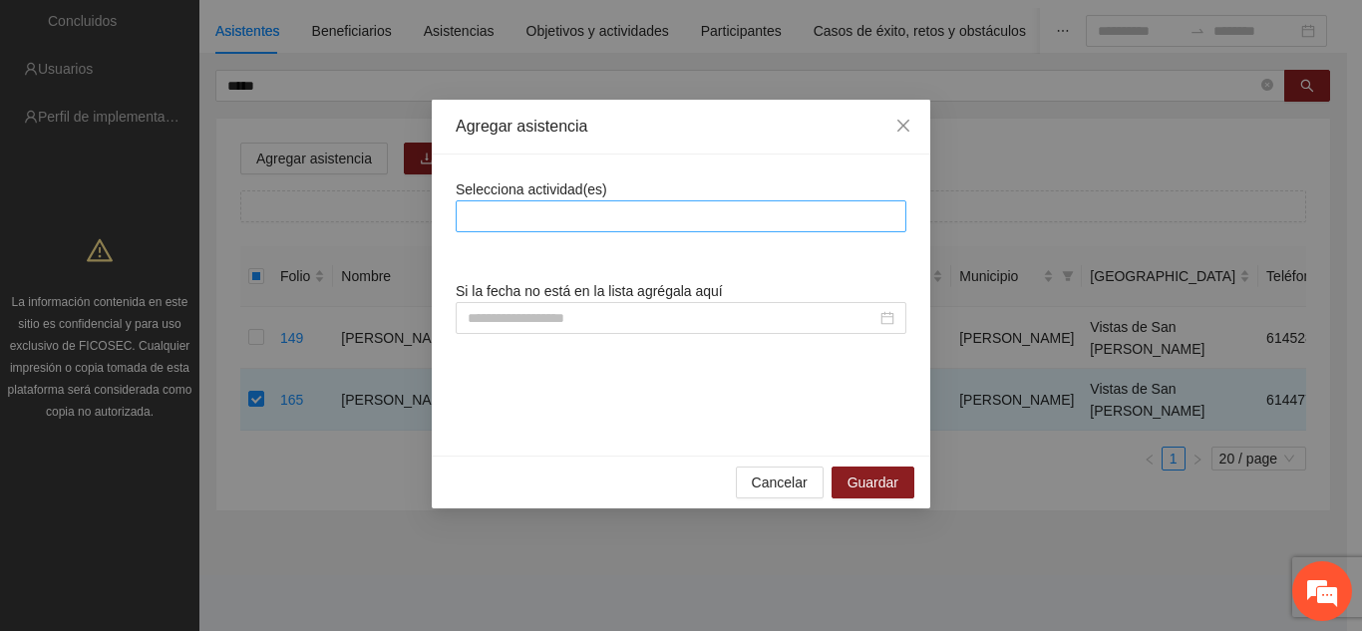
click at [508, 222] on div at bounding box center [681, 216] width 441 height 24
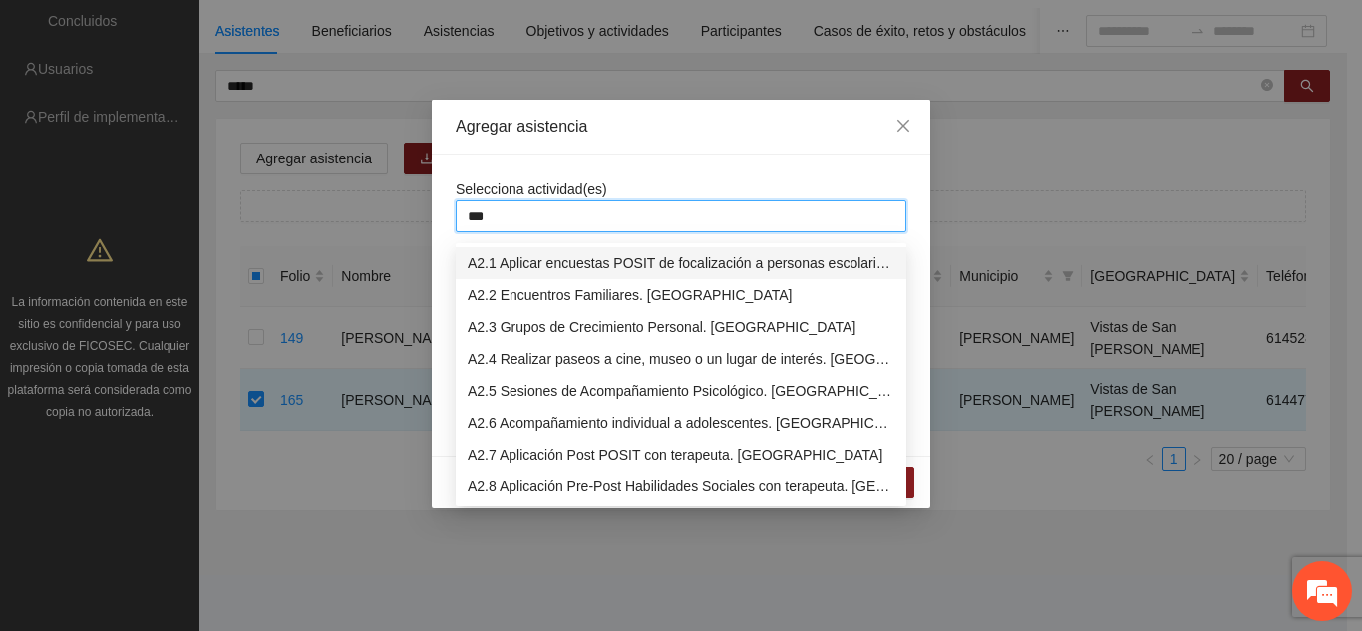
type input "****"
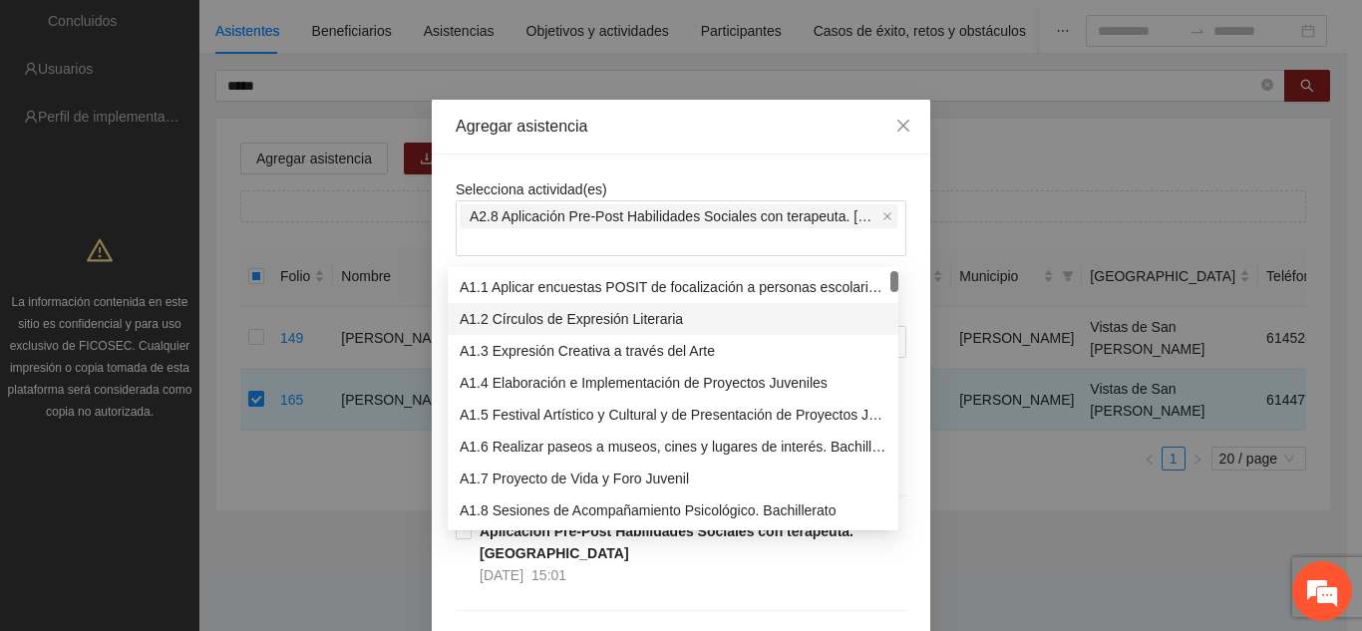
click at [908, 358] on div "Selecciona actividad(es) A2.8 Aplicación Pre-Post Habilidades Sociales con tera…" at bounding box center [681, 546] width 498 height 783
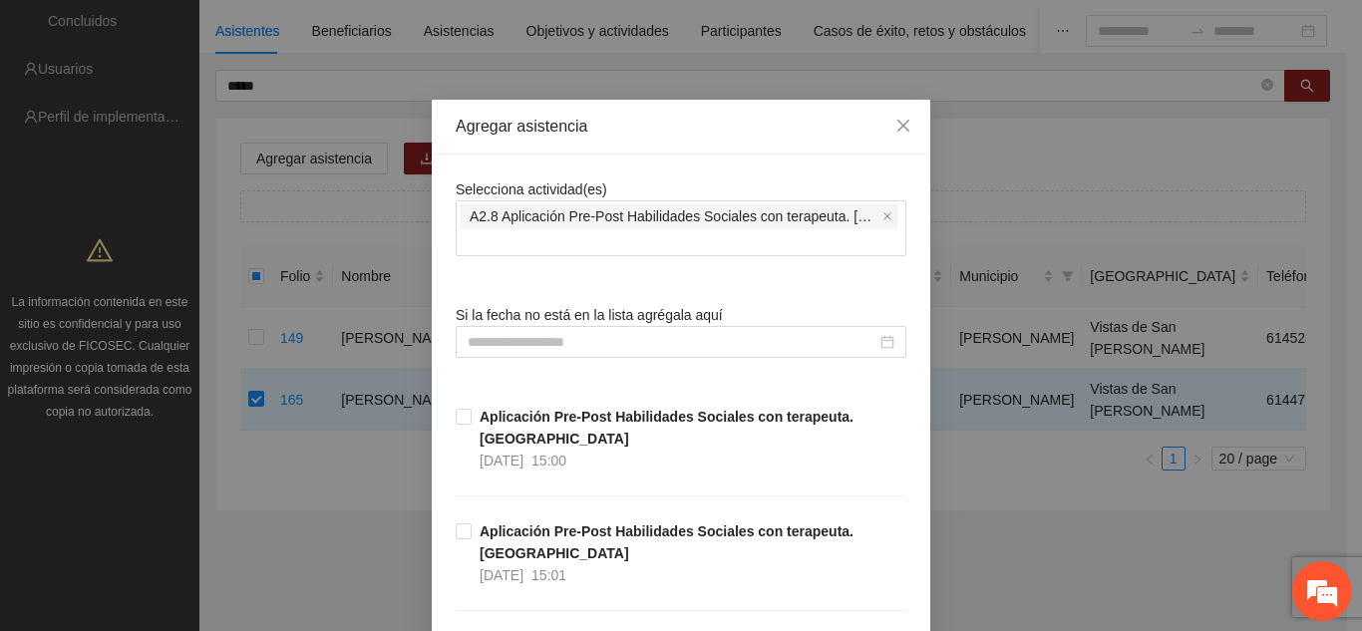
click at [444, 411] on div "Selecciona actividad(es) A2.8 Aplicación Pre-Post Habilidades Sociales con tera…" at bounding box center [681, 546] width 498 height 783
click at [480, 424] on strong "Aplicación Pre-Post Habilidades Sociales con terapeuta. [GEOGRAPHIC_DATA]" at bounding box center [667, 428] width 374 height 38
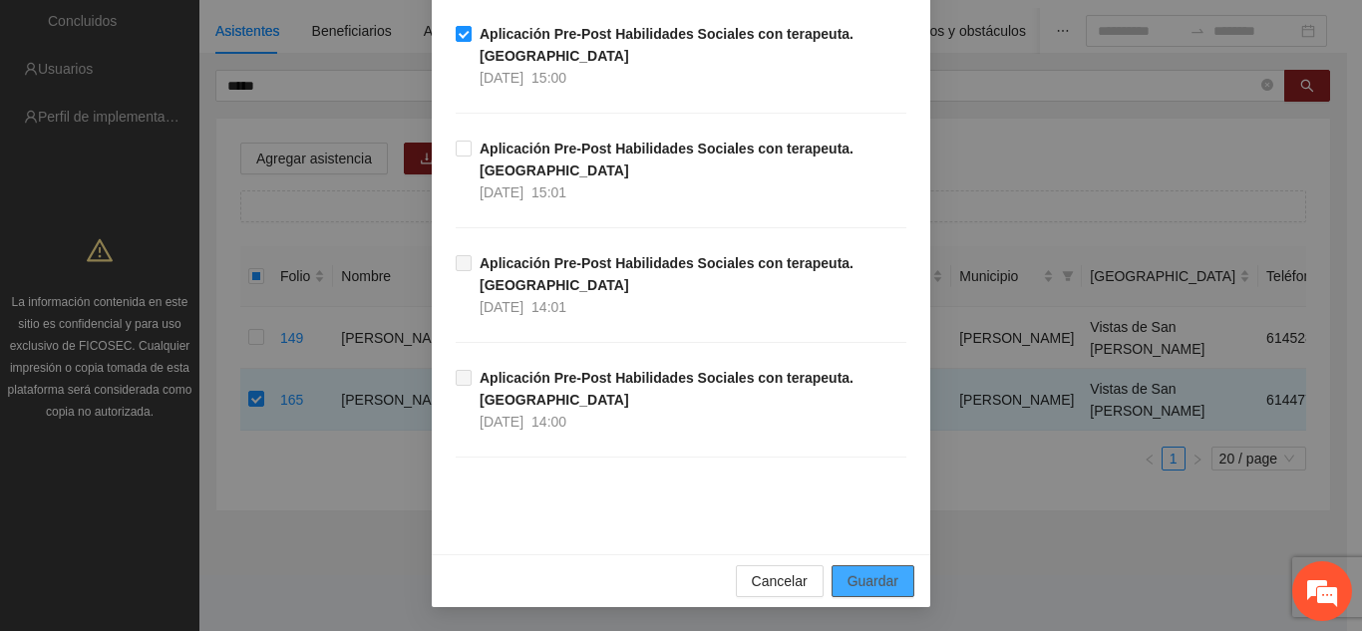
click at [871, 588] on span "Guardar" at bounding box center [872, 581] width 51 height 22
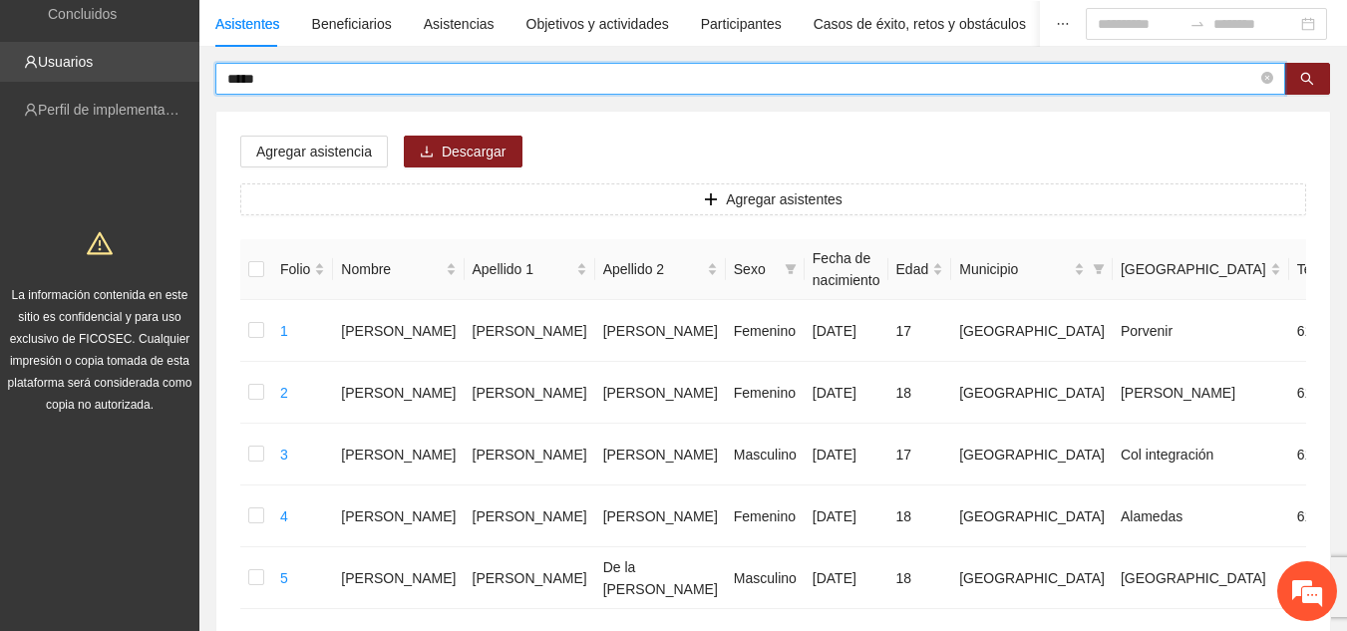
drag, startPoint x: 386, startPoint y: 79, endPoint x: 49, endPoint y: 72, distance: 337.1
type input "**********"
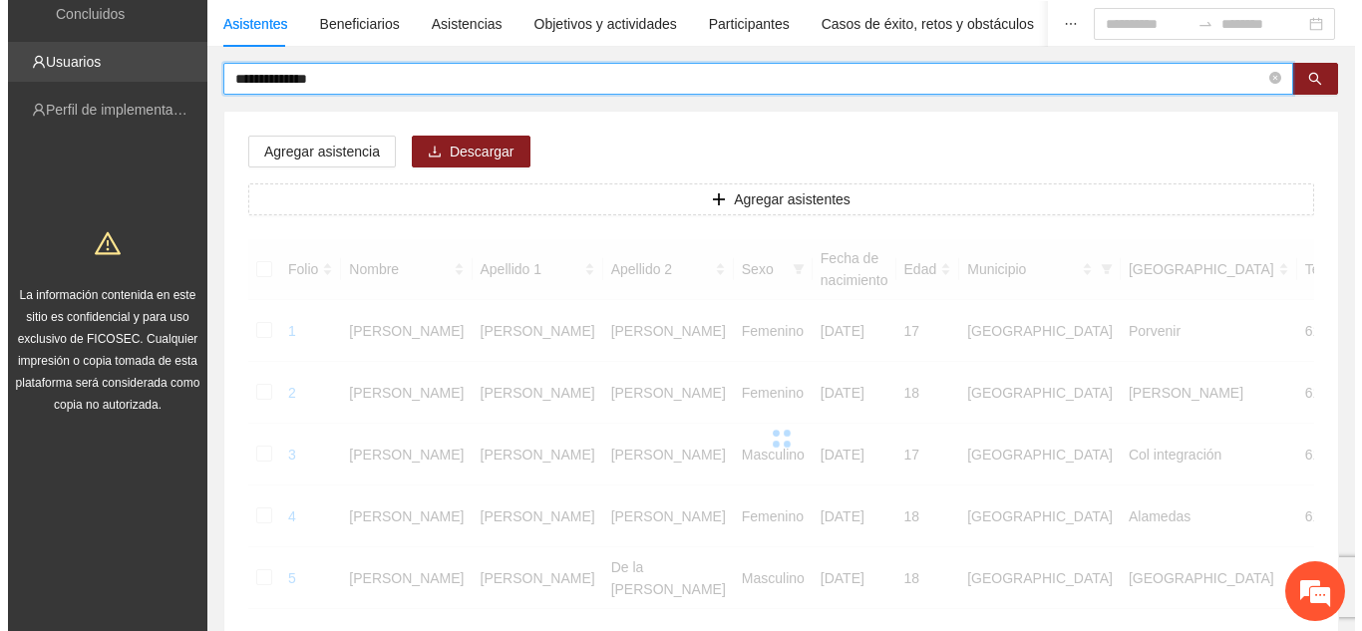
scroll to position [106, 0]
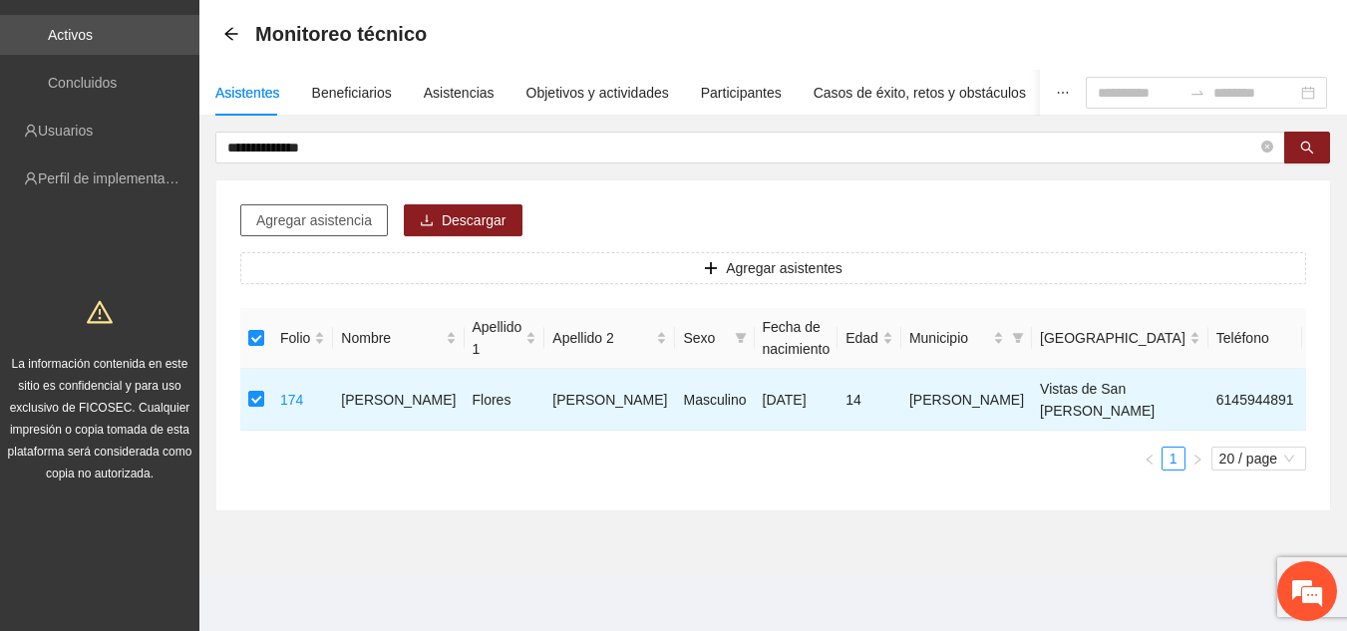
click at [323, 209] on span "Agregar asistencia" at bounding box center [314, 220] width 116 height 22
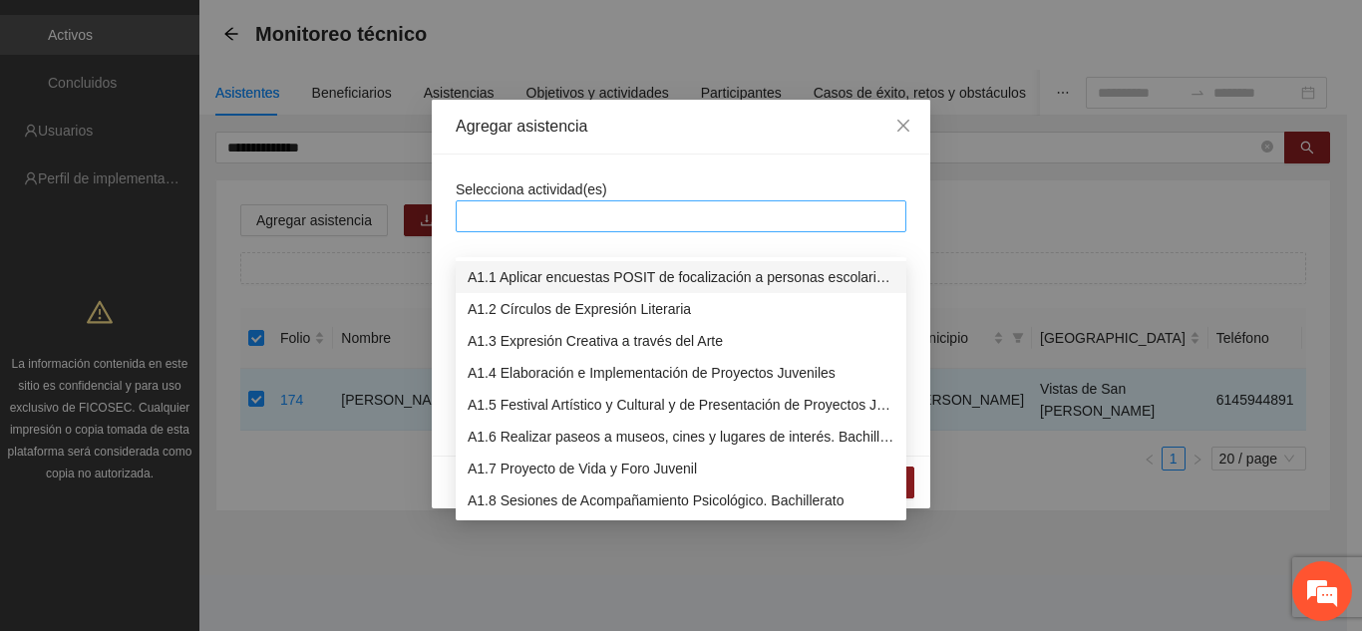
click at [549, 215] on div at bounding box center [681, 216] width 441 height 24
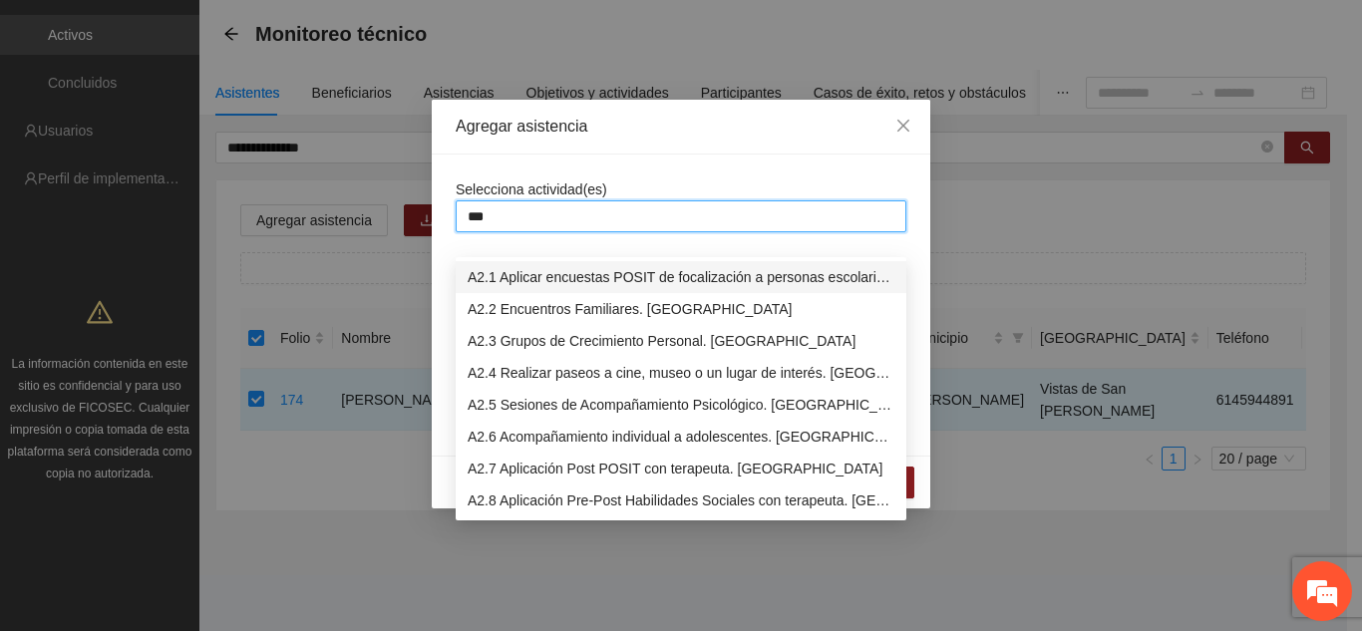
type input "****"
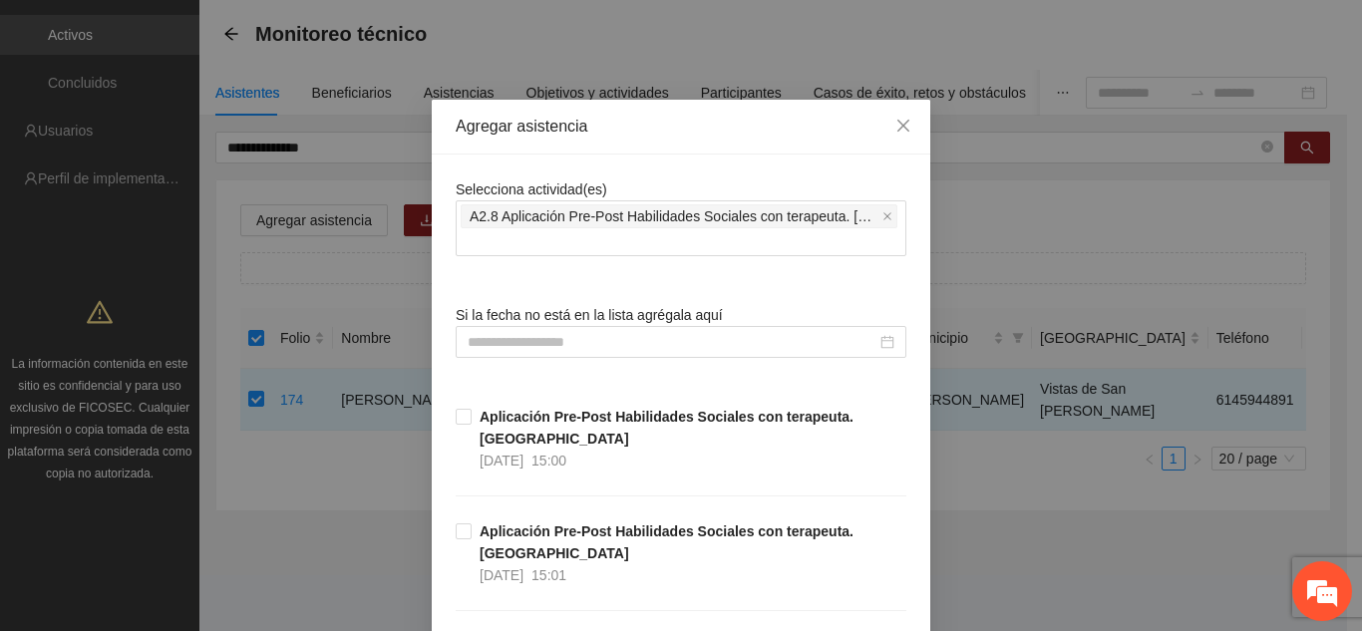
click at [762, 157] on div "Selecciona actividad(es) A2.8 Aplicación Pre-Post Habilidades Sociales con tera…" at bounding box center [681, 546] width 498 height 783
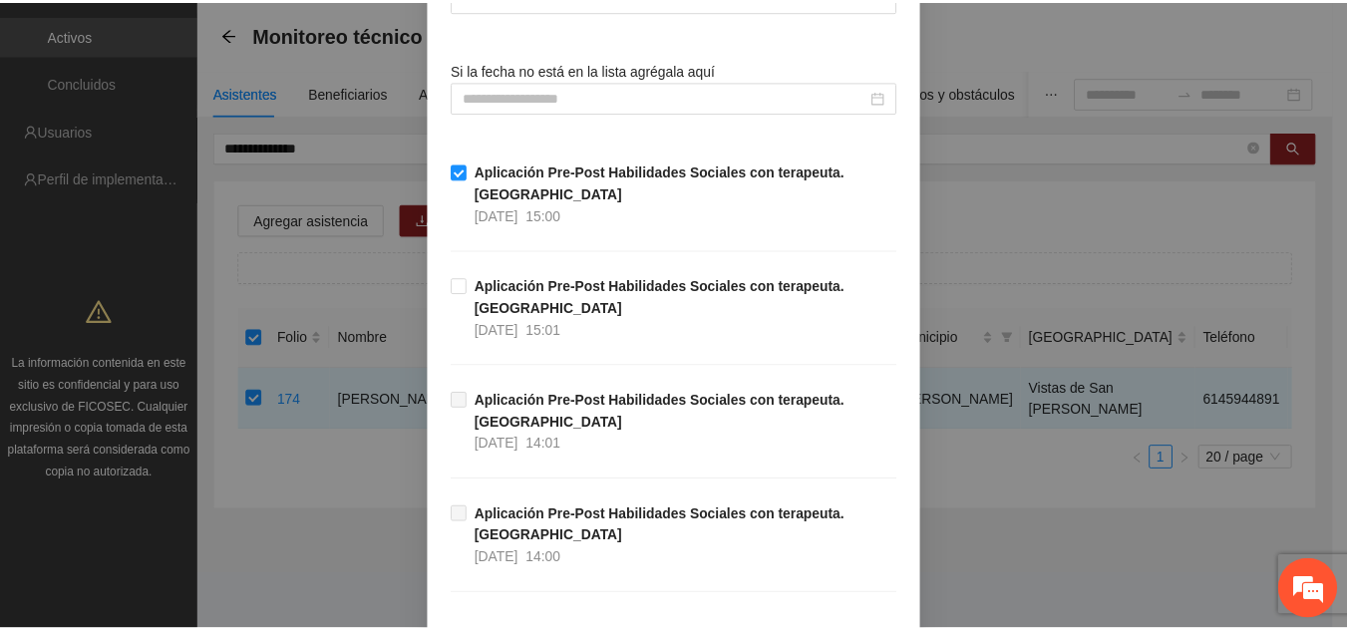
scroll to position [383, 0]
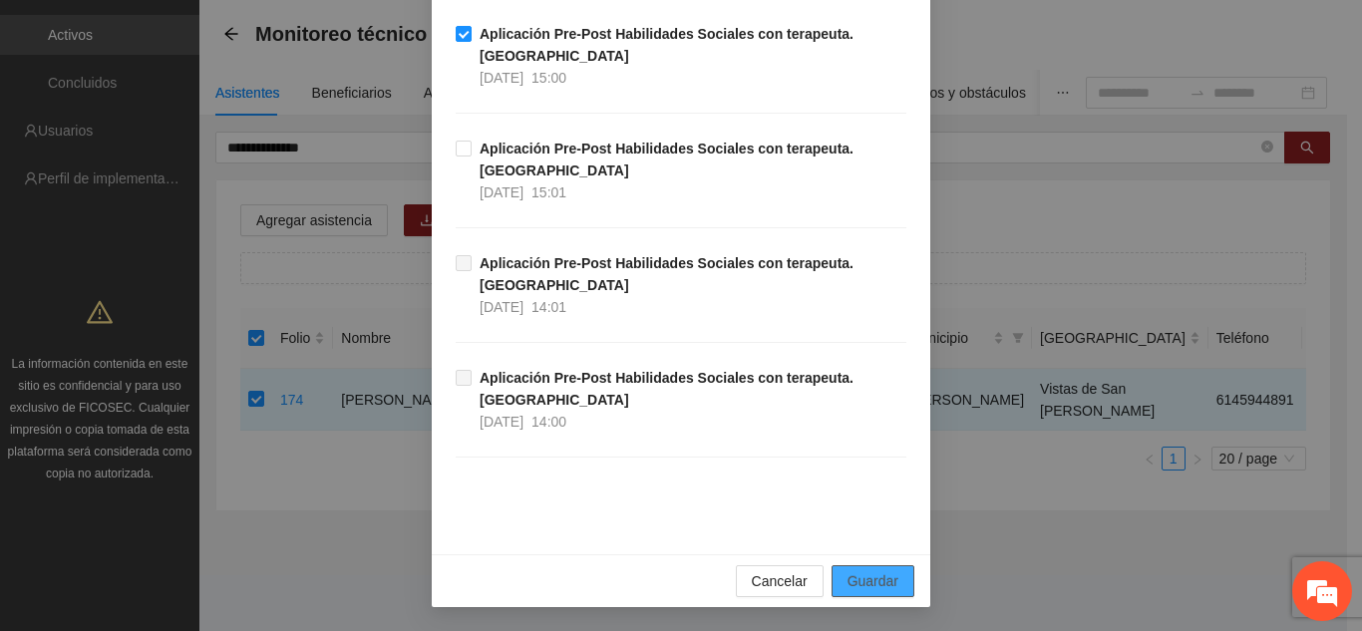
click at [863, 584] on span "Guardar" at bounding box center [872, 581] width 51 height 22
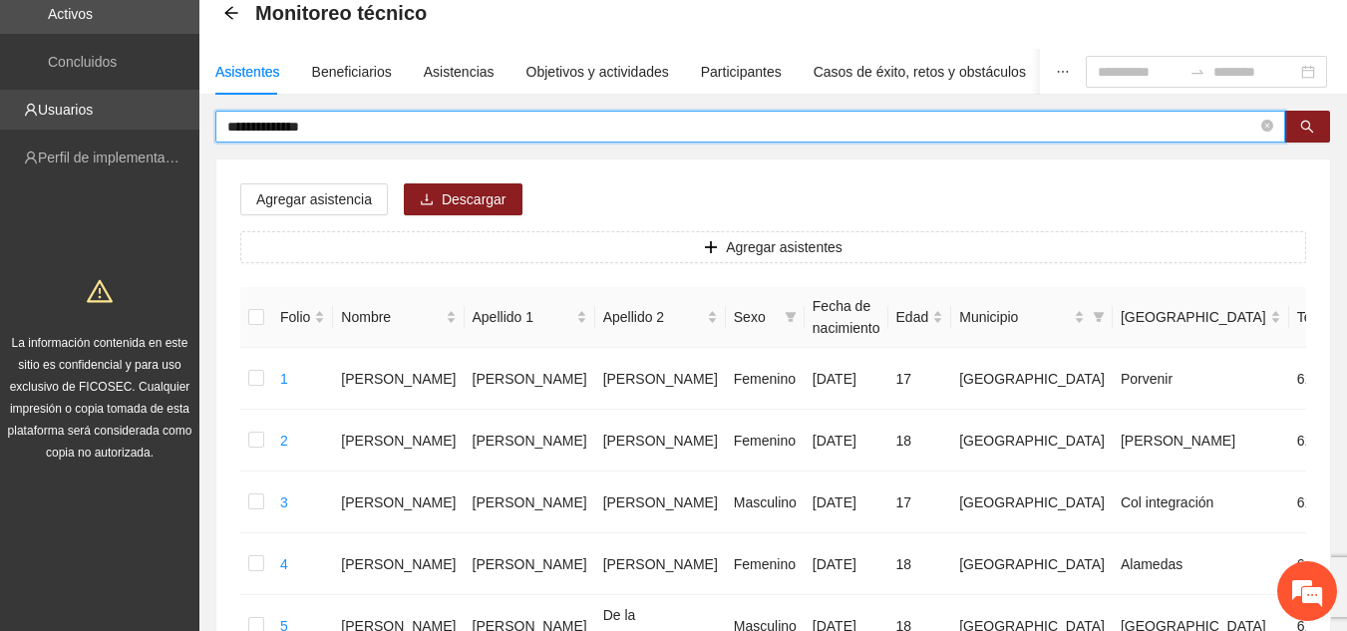
drag, startPoint x: 421, startPoint y: 129, endPoint x: 0, endPoint y: 114, distance: 421.0
type input "**********"
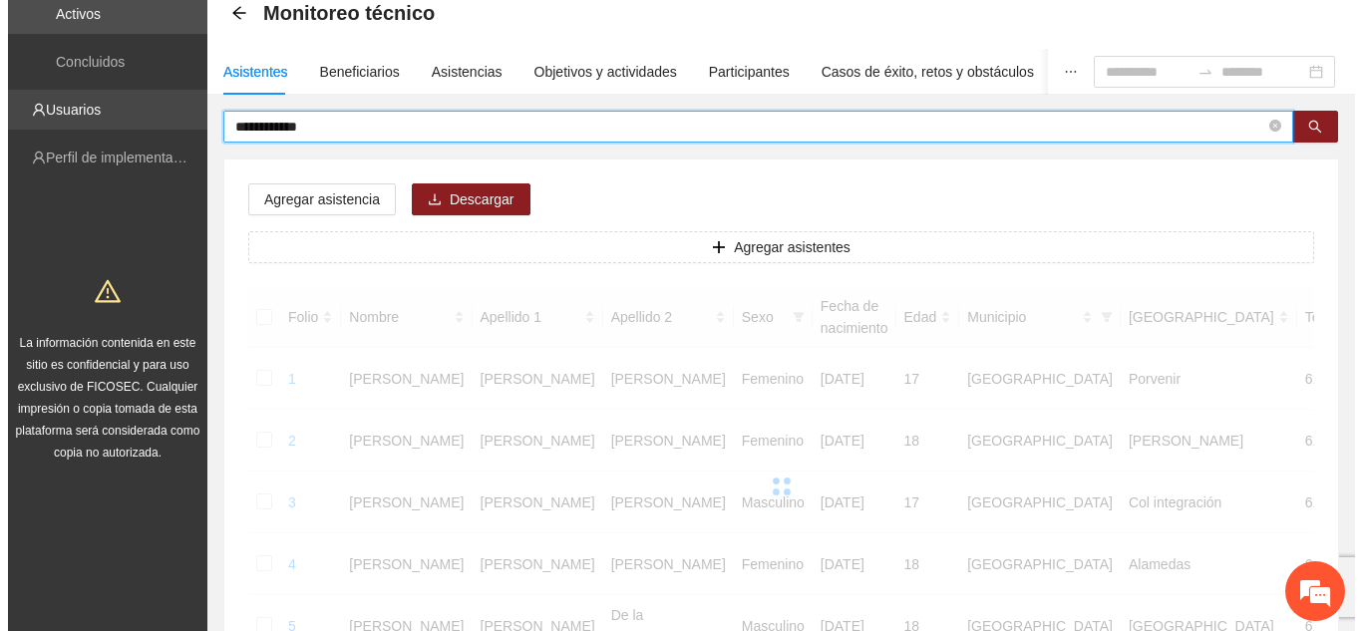
scroll to position [84, 0]
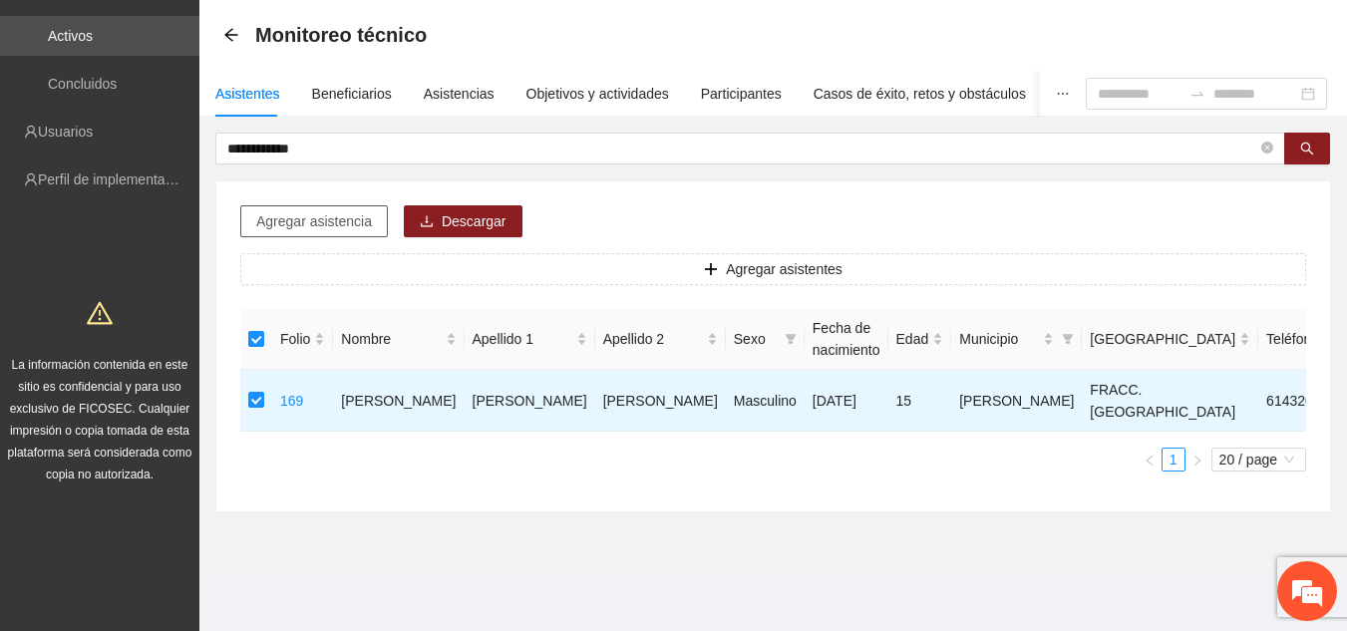
click at [305, 213] on span "Agregar asistencia" at bounding box center [314, 221] width 116 height 22
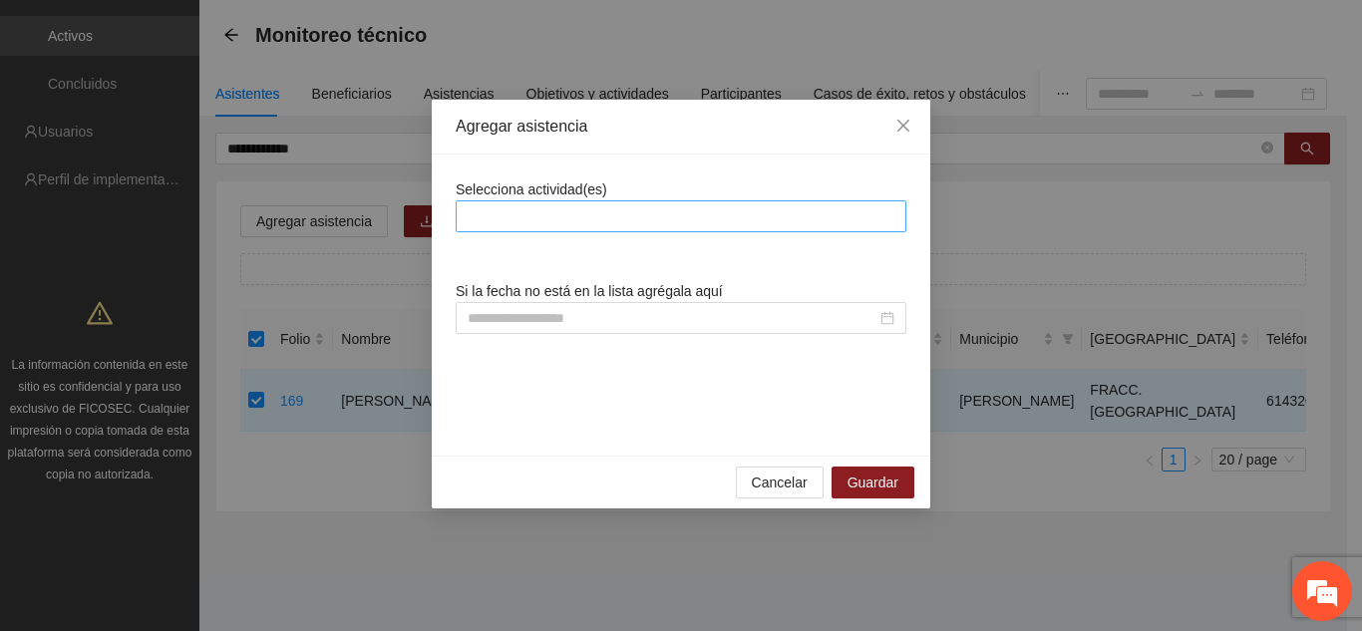
click at [498, 220] on div at bounding box center [681, 216] width 441 height 24
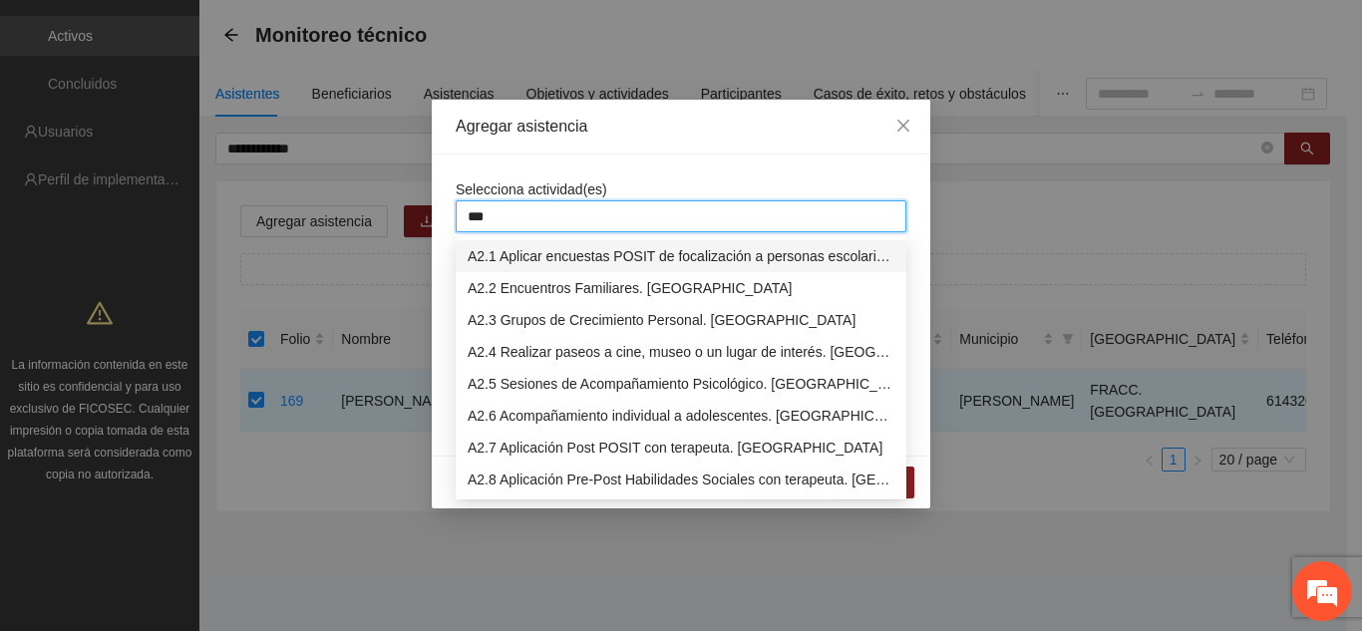
type input "****"
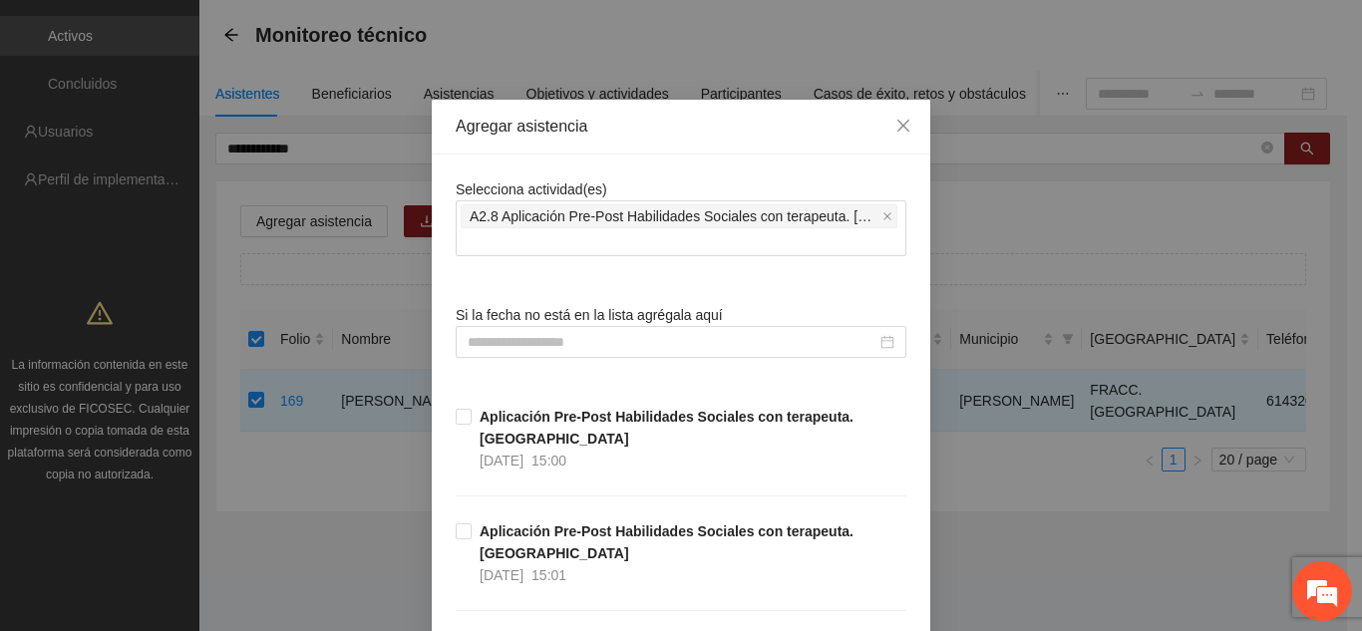
click at [432, 250] on div "Selecciona actividad(es) A2.8 Aplicación Pre-Post Habilidades Sociales con tera…" at bounding box center [681, 546] width 498 height 783
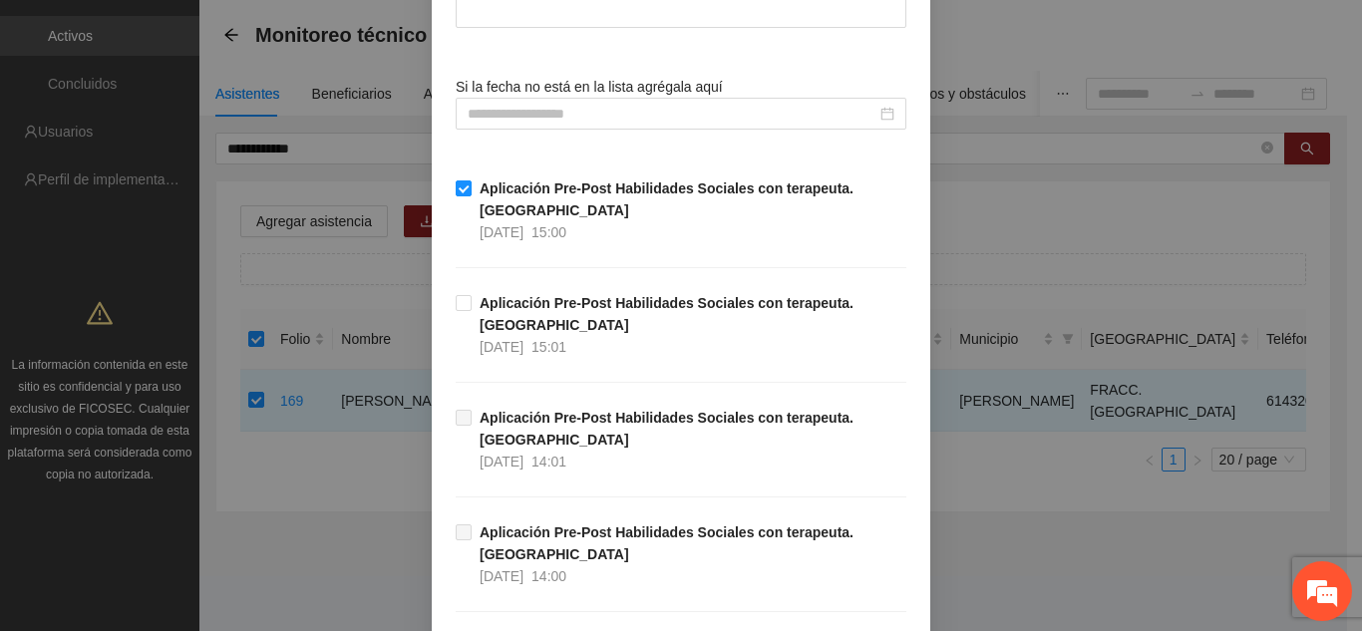
scroll to position [383, 0]
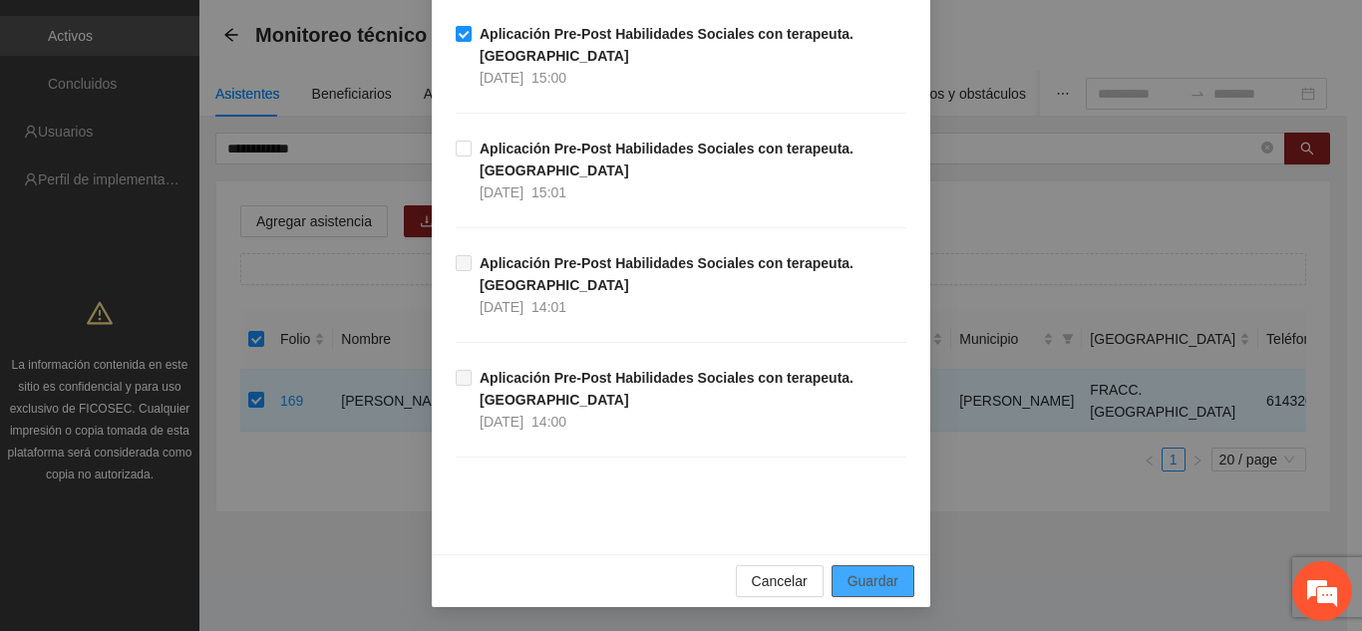
click at [875, 591] on span "Guardar" at bounding box center [872, 581] width 51 height 22
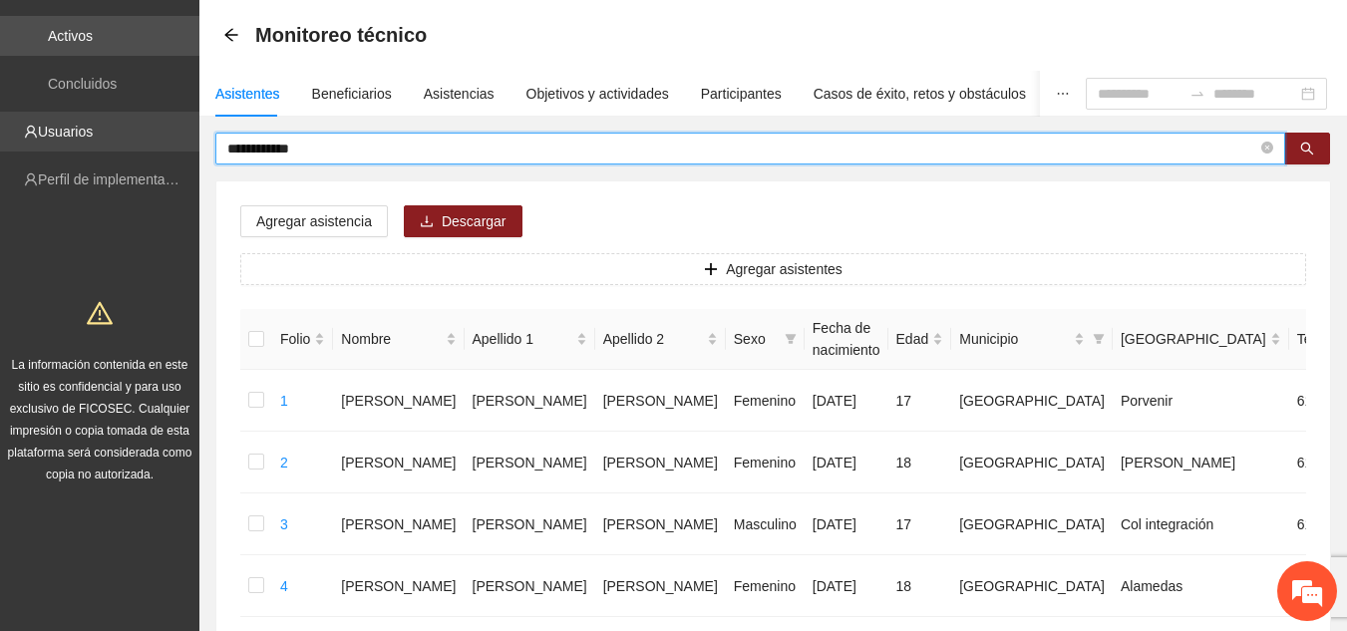
drag, startPoint x: 336, startPoint y: 145, endPoint x: 59, endPoint y: 140, distance: 277.2
type input "*******"
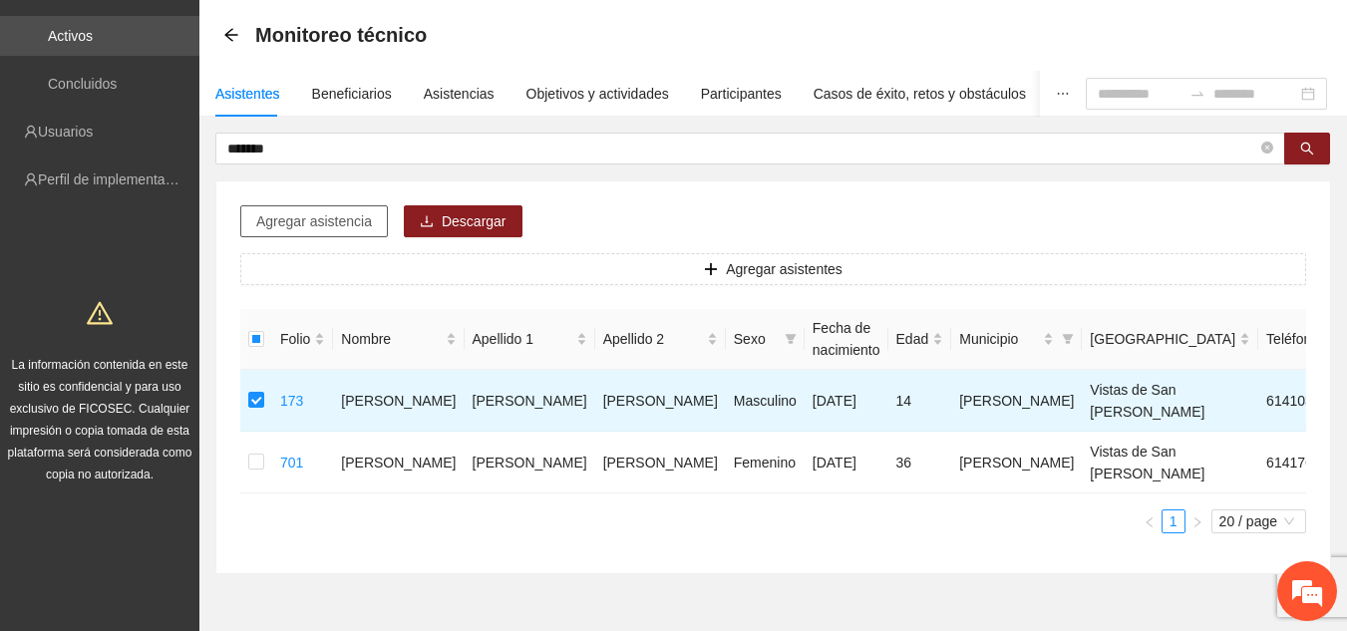
click at [302, 221] on span "Agregar asistencia" at bounding box center [314, 221] width 116 height 22
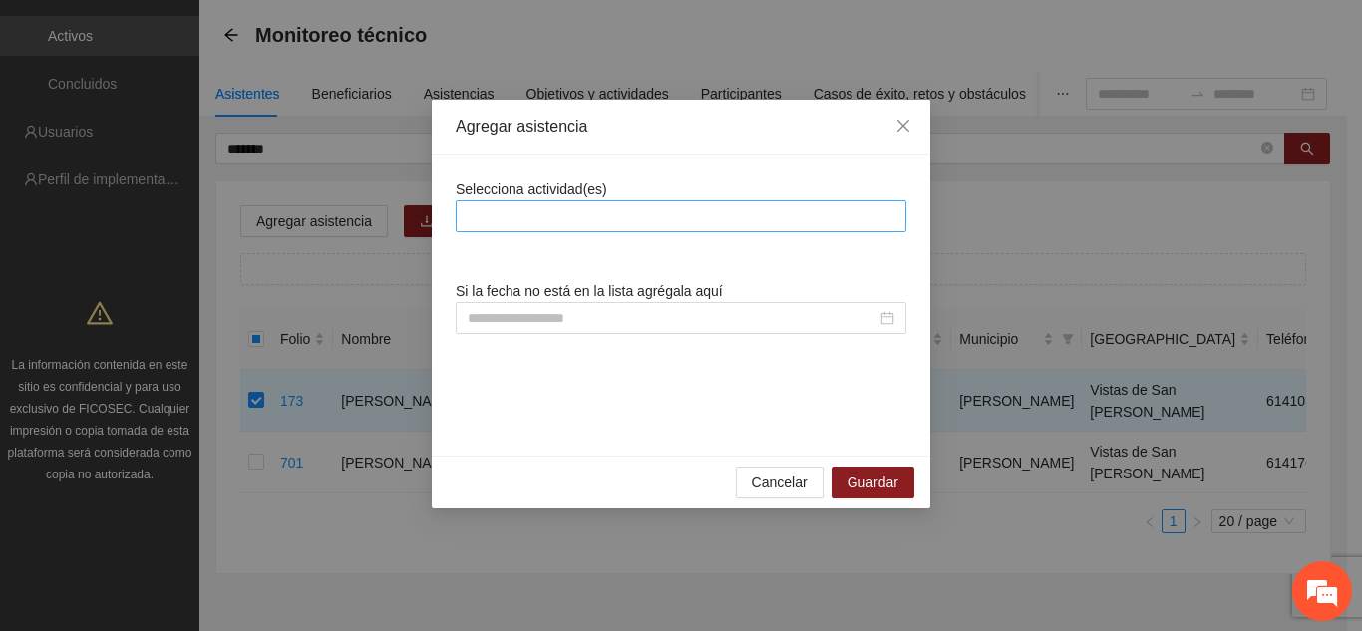
click at [501, 218] on div at bounding box center [681, 216] width 441 height 24
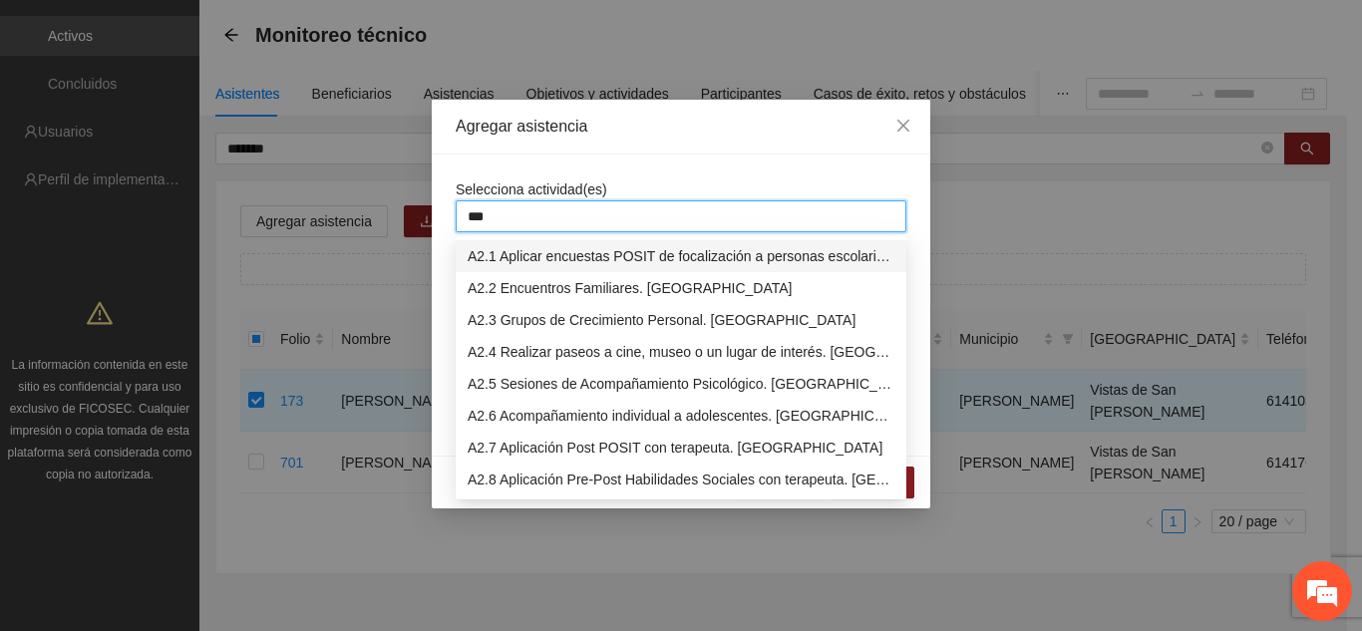
type input "****"
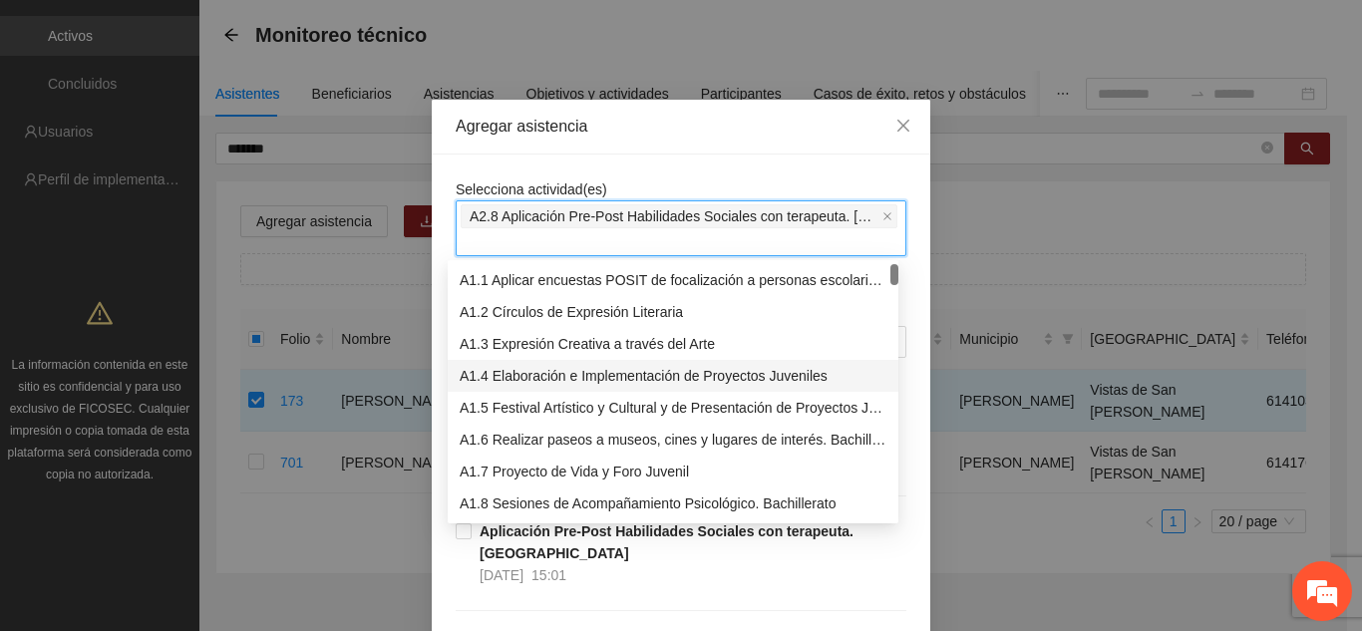
click at [918, 310] on div "Selecciona actividad(es) A2.8 Aplicación Pre-Post Habilidades Sociales con tera…" at bounding box center [681, 546] width 498 height 783
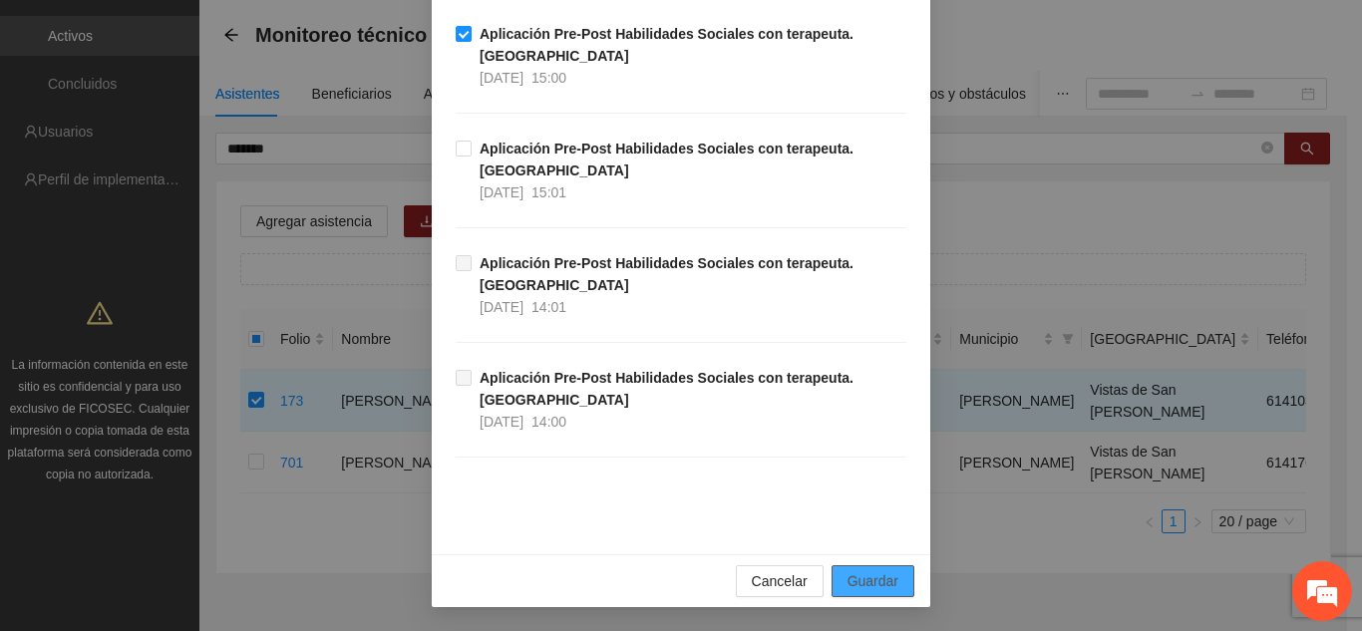
click at [884, 585] on span "Guardar" at bounding box center [872, 581] width 51 height 22
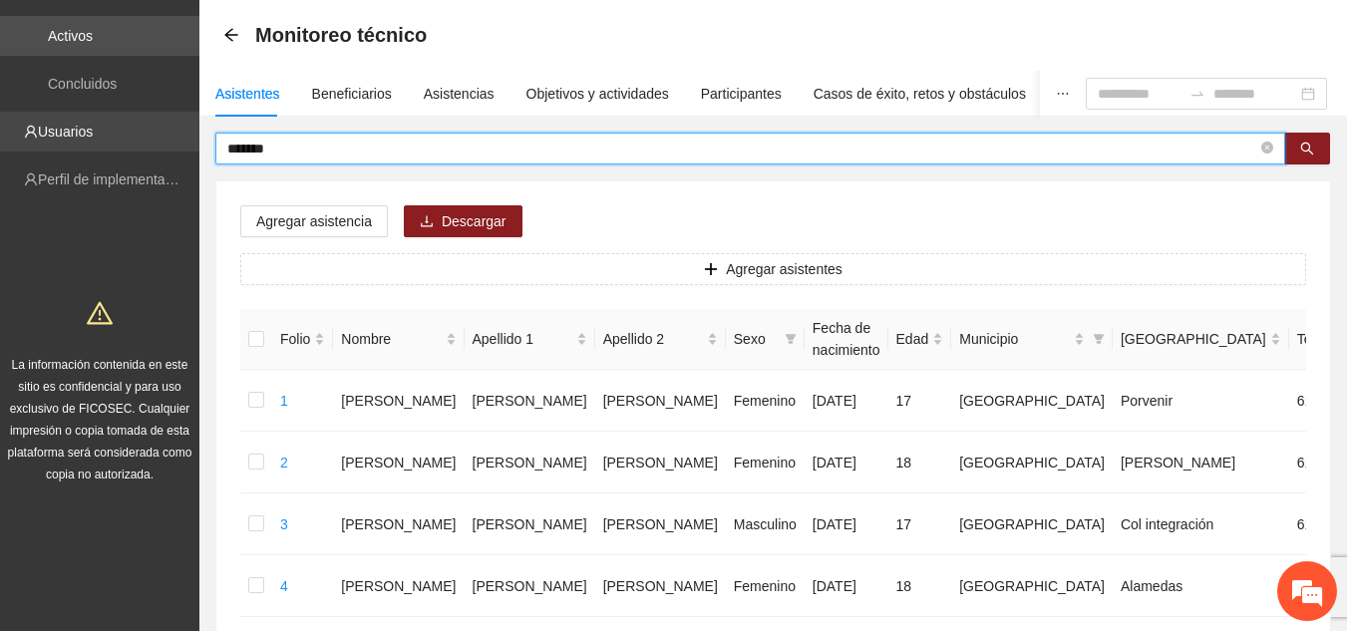
drag, startPoint x: 316, startPoint y: 158, endPoint x: 147, endPoint y: 151, distance: 169.6
type input "******"
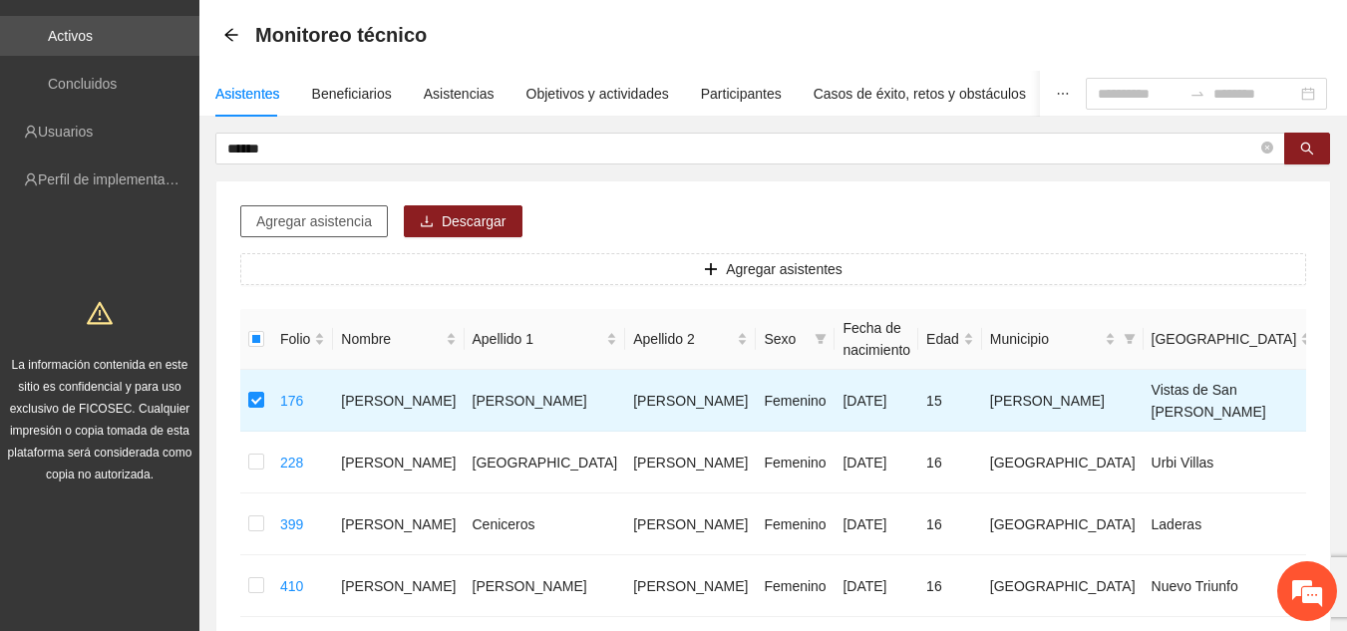
click at [322, 221] on span "Agregar asistencia" at bounding box center [314, 221] width 116 height 22
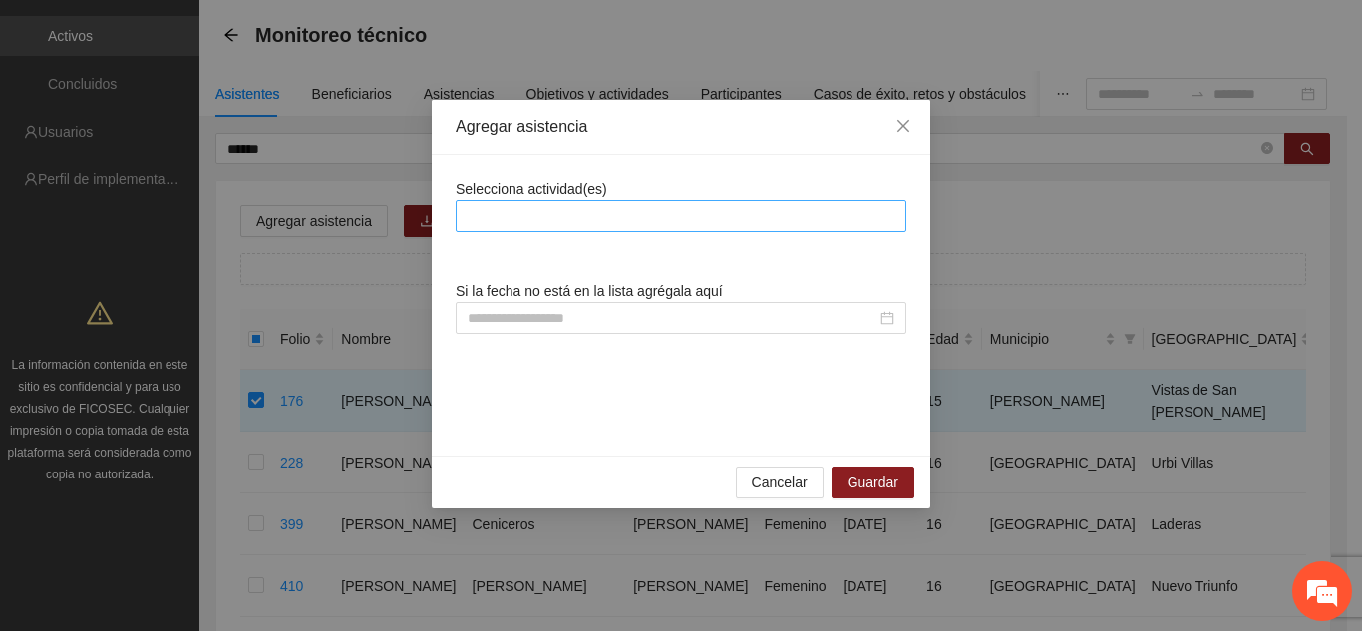
click at [489, 223] on div at bounding box center [681, 216] width 441 height 24
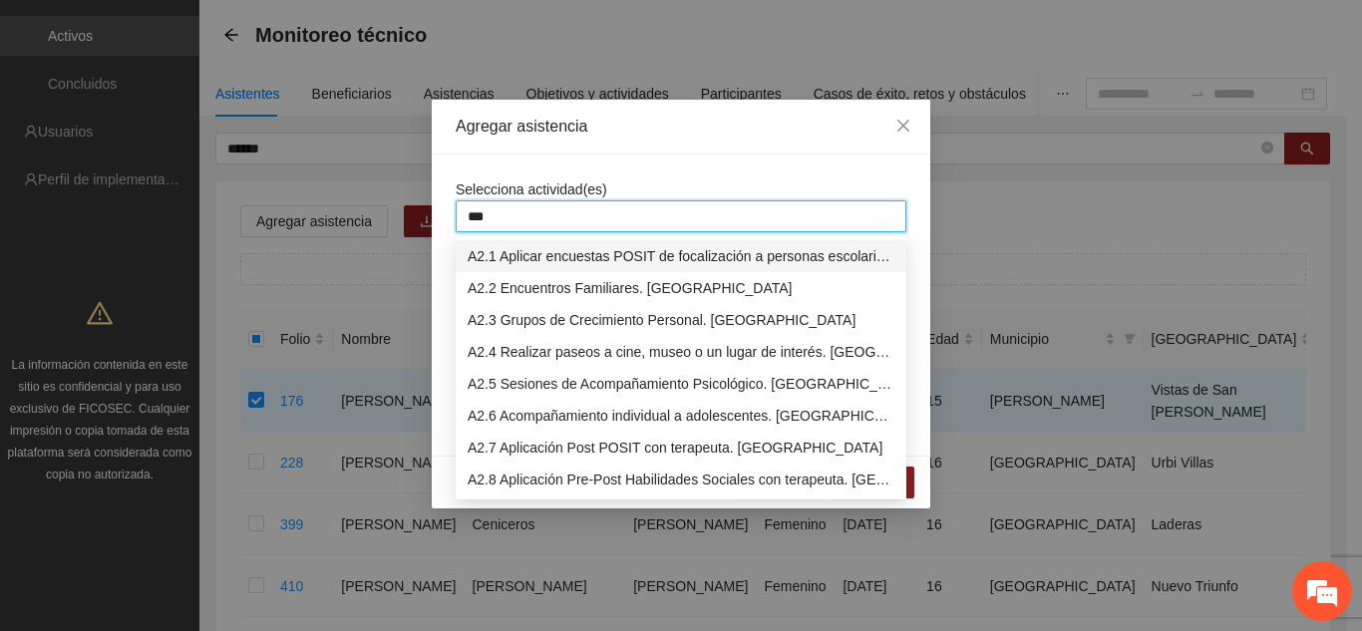
type input "****"
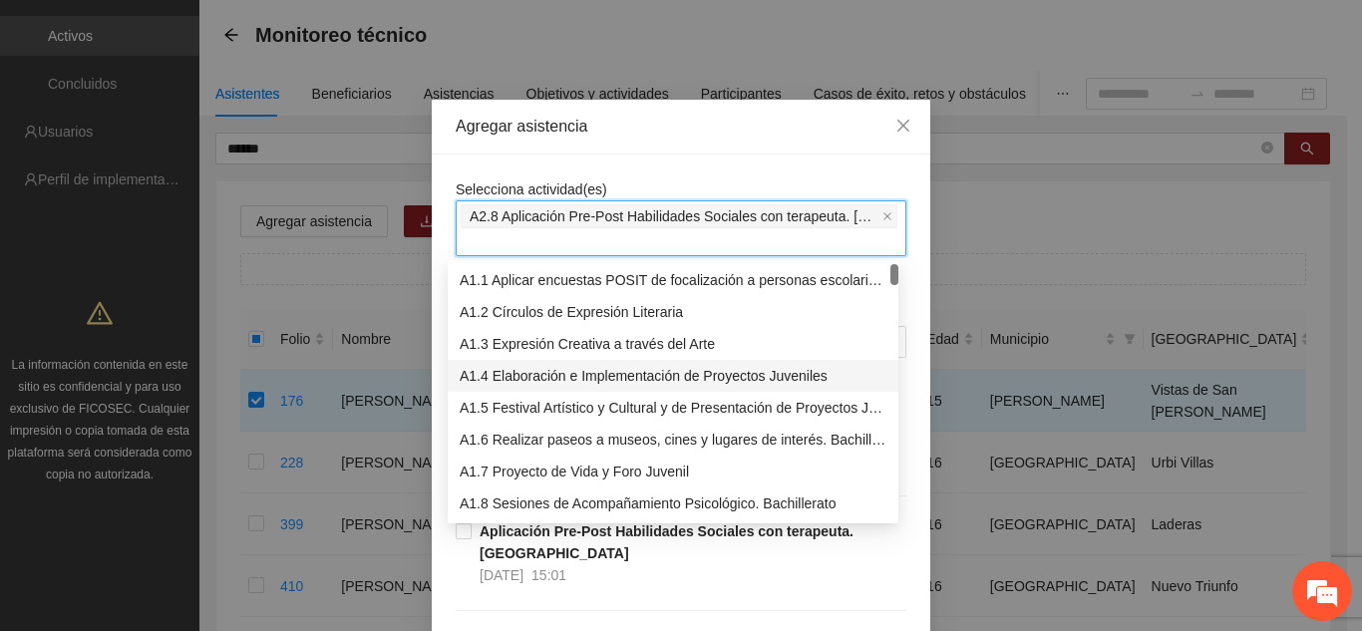
click at [924, 400] on div "Agregar asistencia Selecciona actividad(es) A2.8 Aplicación Pre-Post Habilidade…" at bounding box center [681, 315] width 1362 height 631
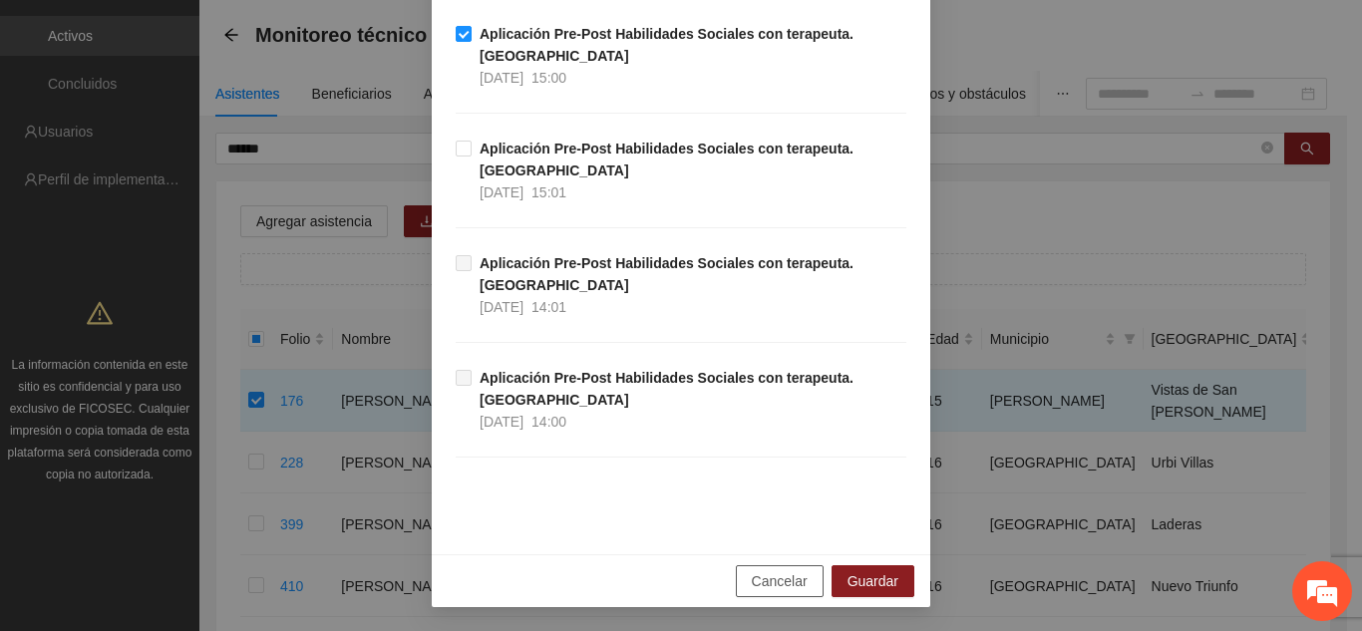
click at [804, 577] on button "Cancelar" at bounding box center [780, 581] width 88 height 32
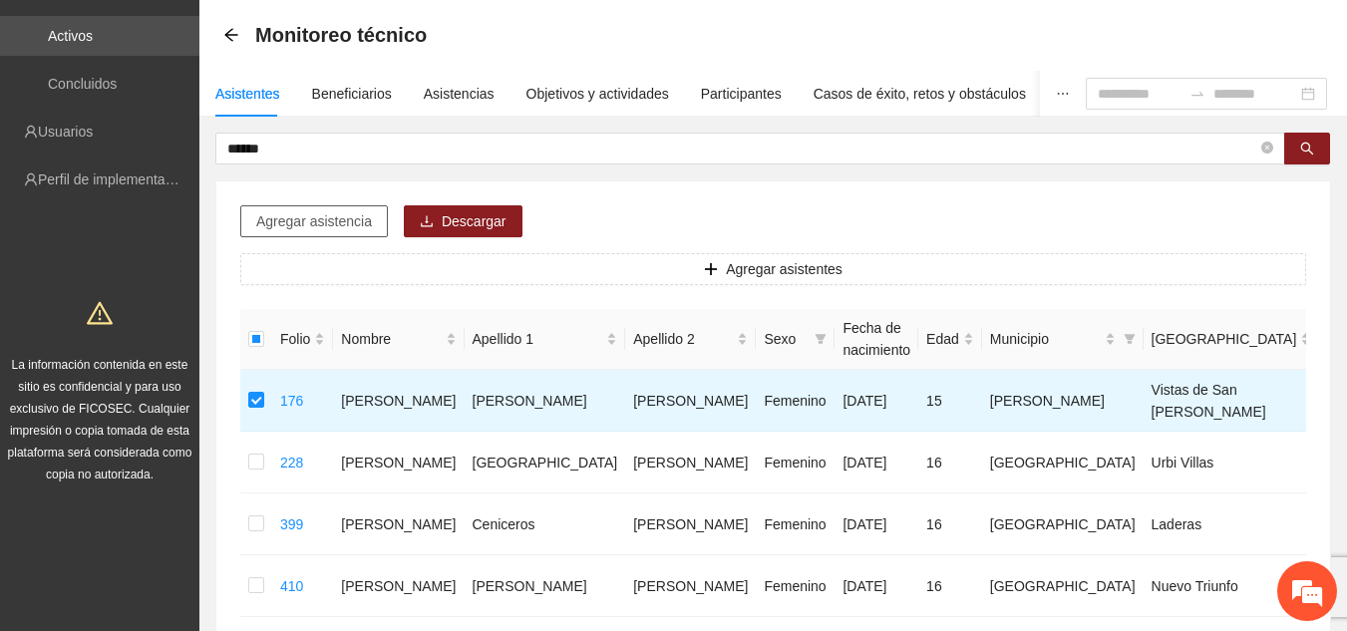
click at [297, 229] on span "Agregar asistencia" at bounding box center [314, 221] width 116 height 22
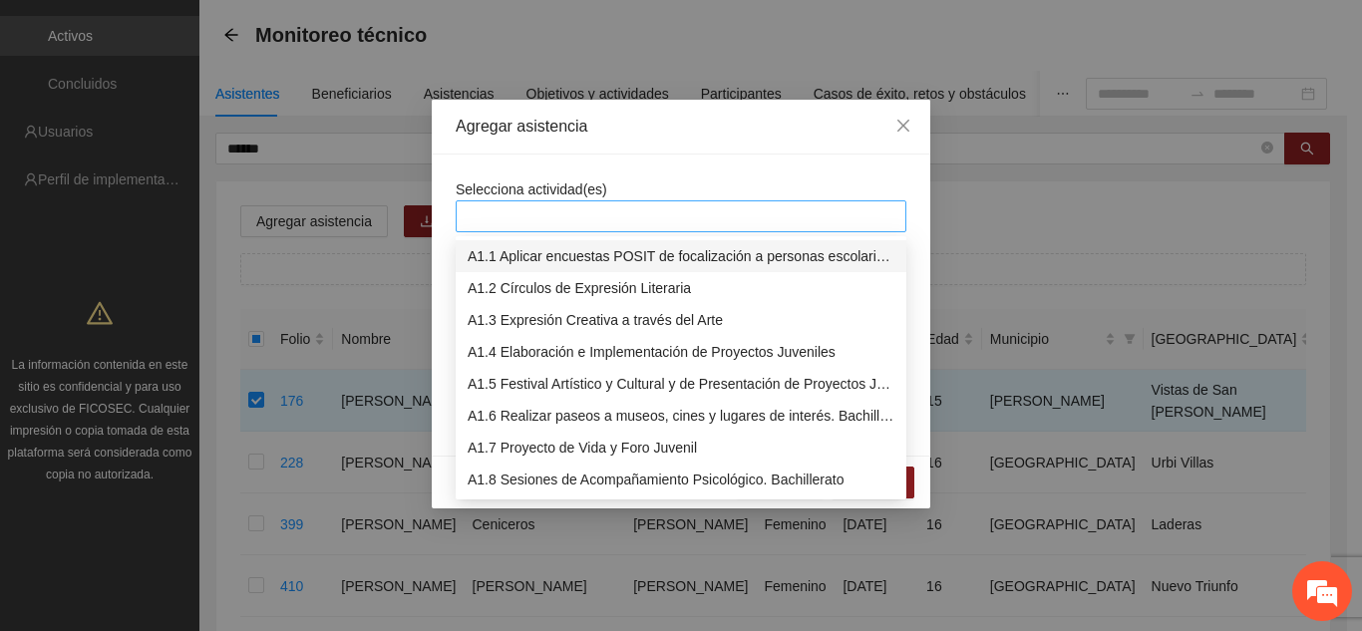
click at [561, 216] on div at bounding box center [681, 216] width 441 height 24
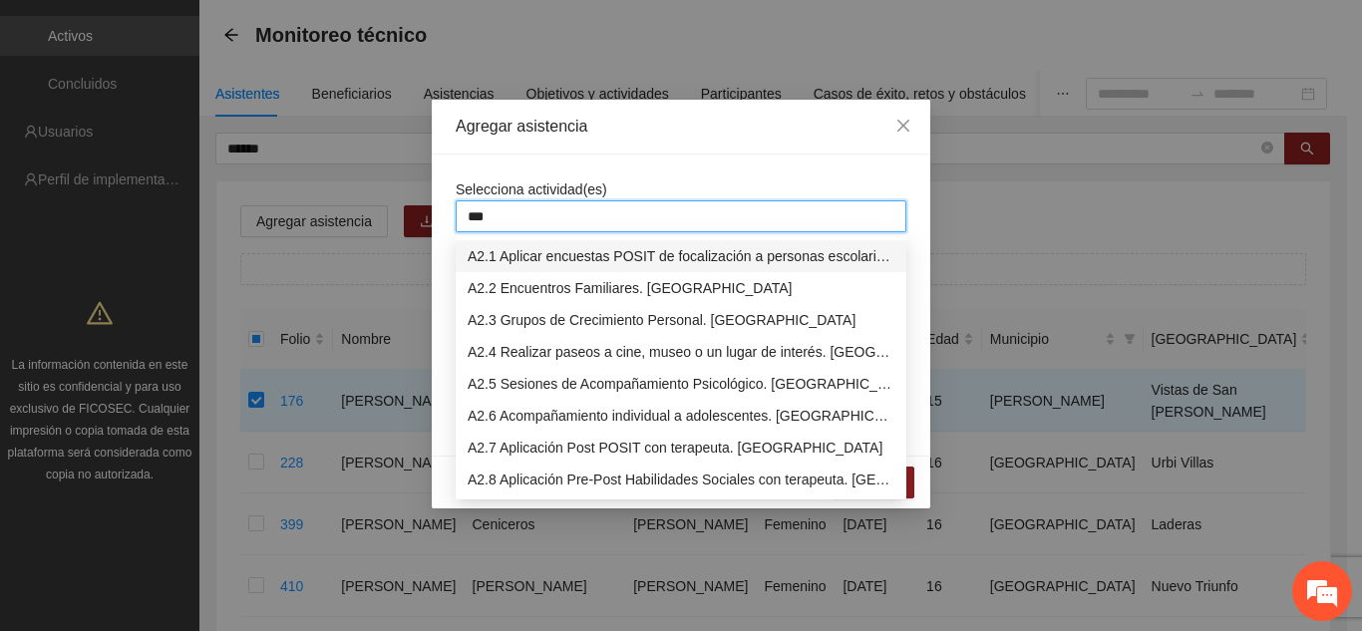
type input "****"
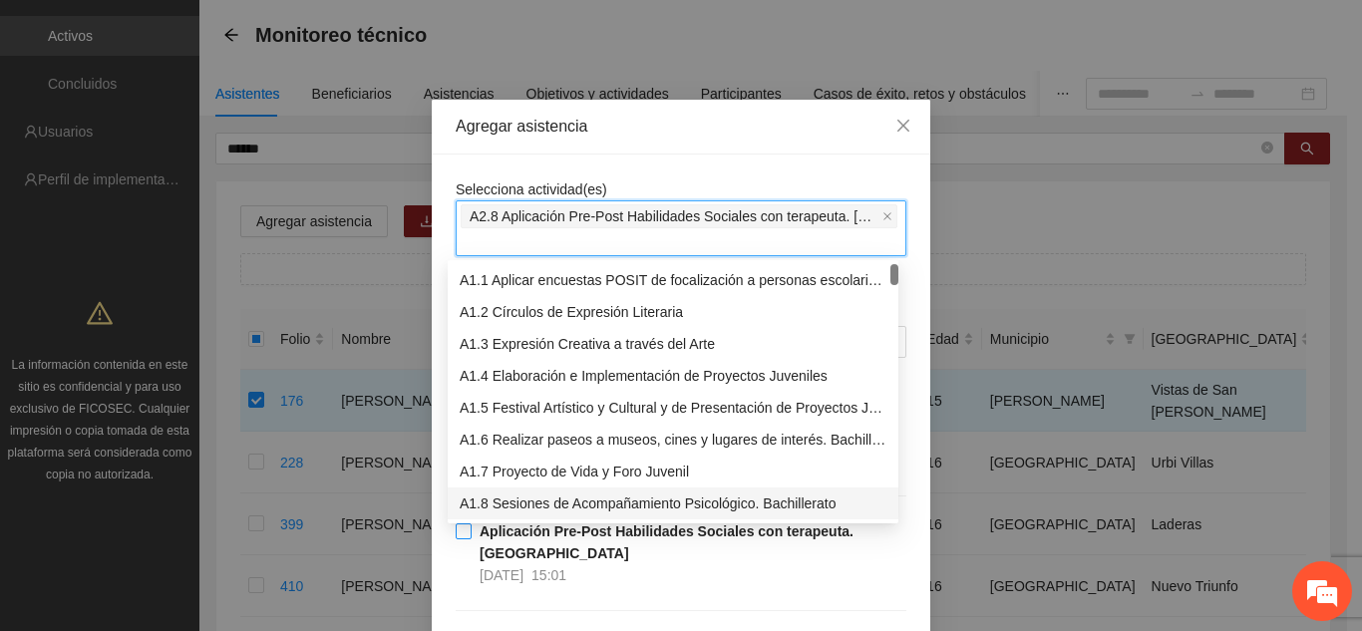
click at [775, 579] on span "Aplicación Pre-Post Habilidades Sociales con terapeuta. Secundaria [DATE] 15:01" at bounding box center [689, 553] width 435 height 66
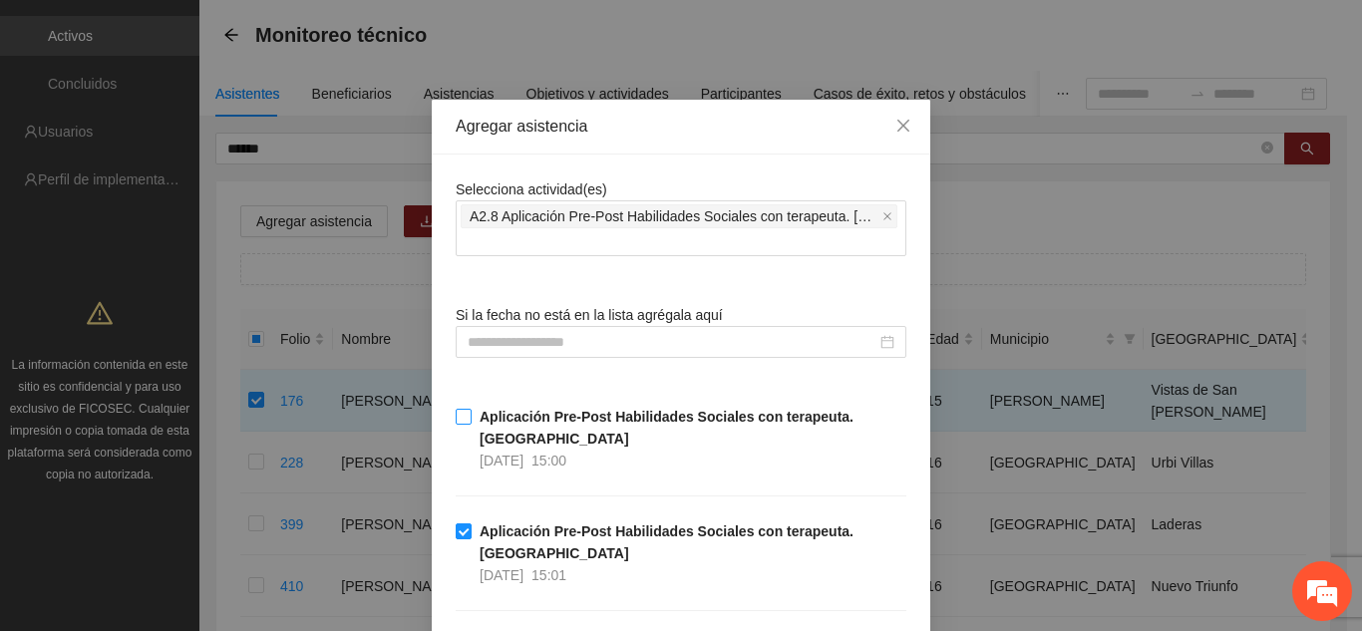
click at [586, 419] on strong "Aplicación Pre-Post Habilidades Sociales con terapeuta. [GEOGRAPHIC_DATA]" at bounding box center [667, 428] width 374 height 38
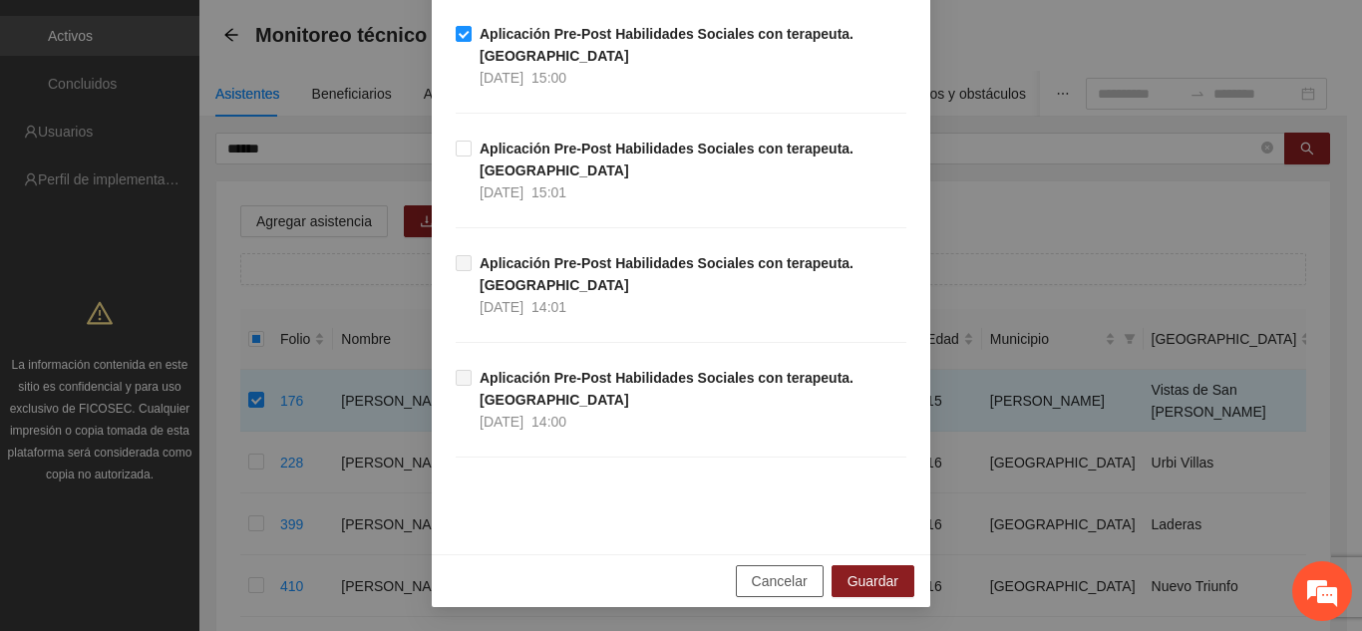
click at [770, 585] on span "Cancelar" at bounding box center [780, 581] width 56 height 22
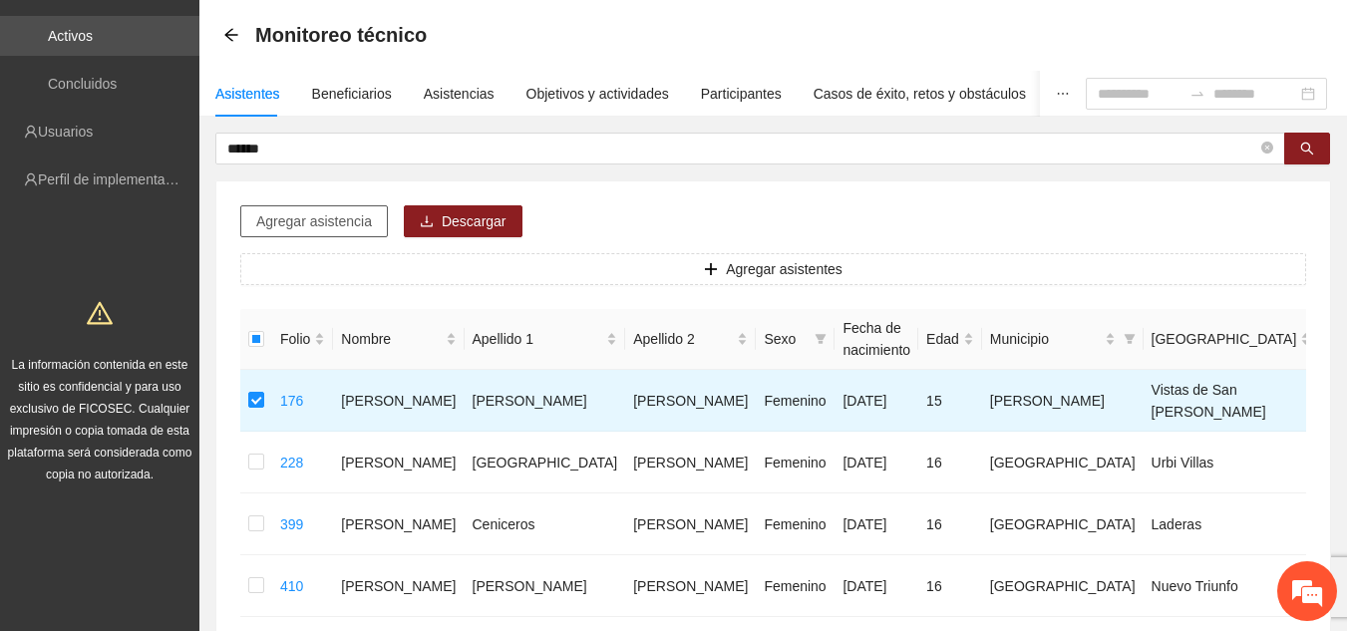
click at [250, 222] on button "Agregar asistencia" at bounding box center [314, 221] width 148 height 32
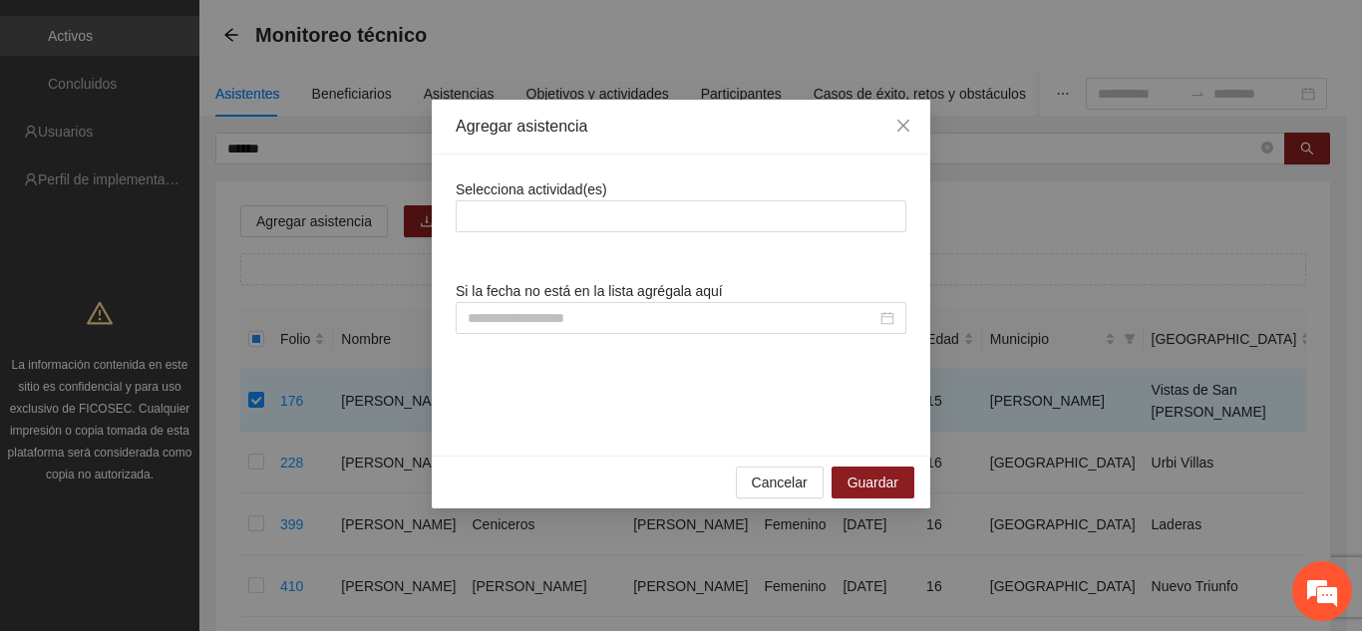
click at [563, 334] on div "Selecciona actividad(es) Si la fecha no está en la lista agrégala aquí" at bounding box center [681, 304] width 451 height 253
click at [563, 333] on div at bounding box center [681, 318] width 451 height 32
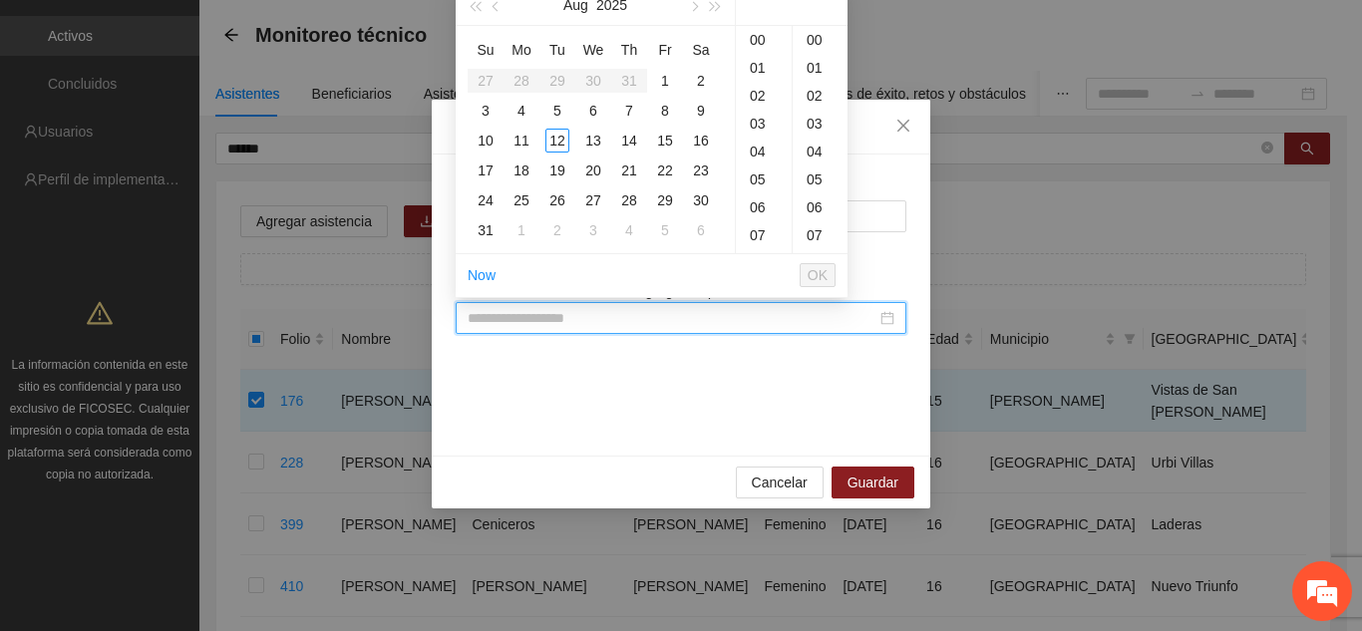
click at [563, 320] on input at bounding box center [672, 318] width 409 height 22
click at [565, 315] on input at bounding box center [672, 318] width 409 height 22
click at [878, 282] on div "Si la fecha no está en la lista agrégala aquí" at bounding box center [681, 307] width 451 height 54
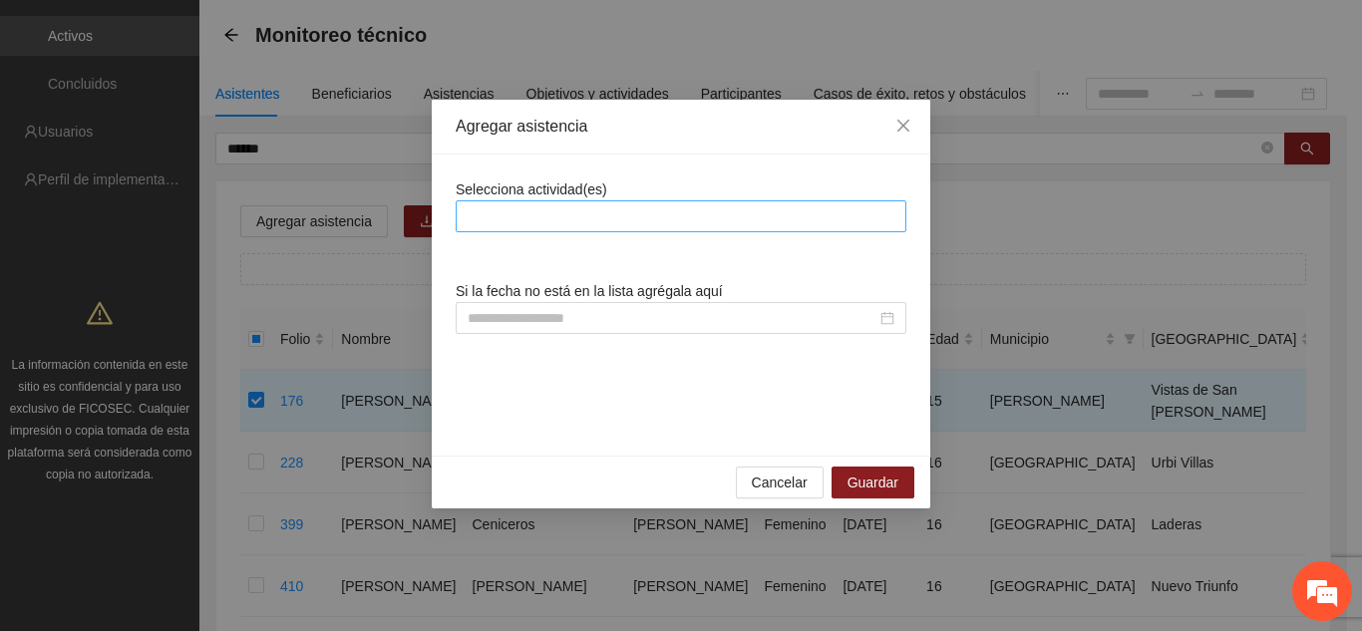
click at [813, 202] on div at bounding box center [681, 216] width 451 height 32
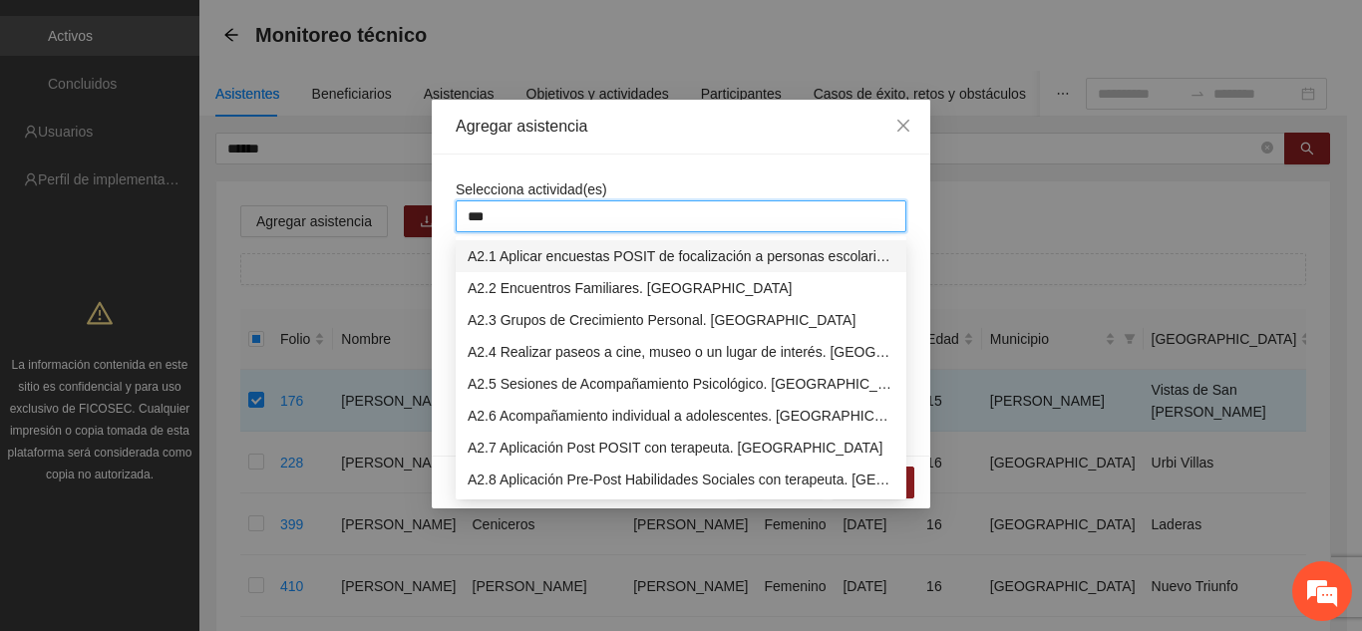
type input "****"
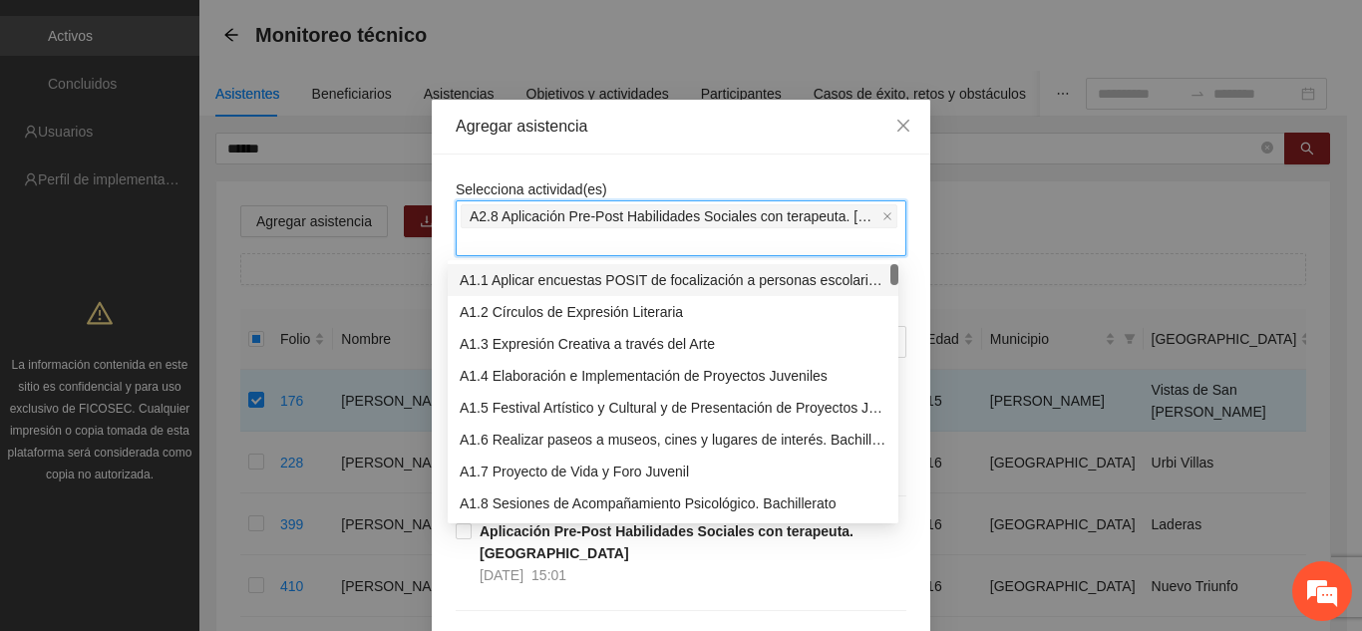
click at [915, 264] on div "Selecciona actividad(es) A2.8 Aplicación Pre-Post Habilidades Sociales con tera…" at bounding box center [681, 546] width 498 height 783
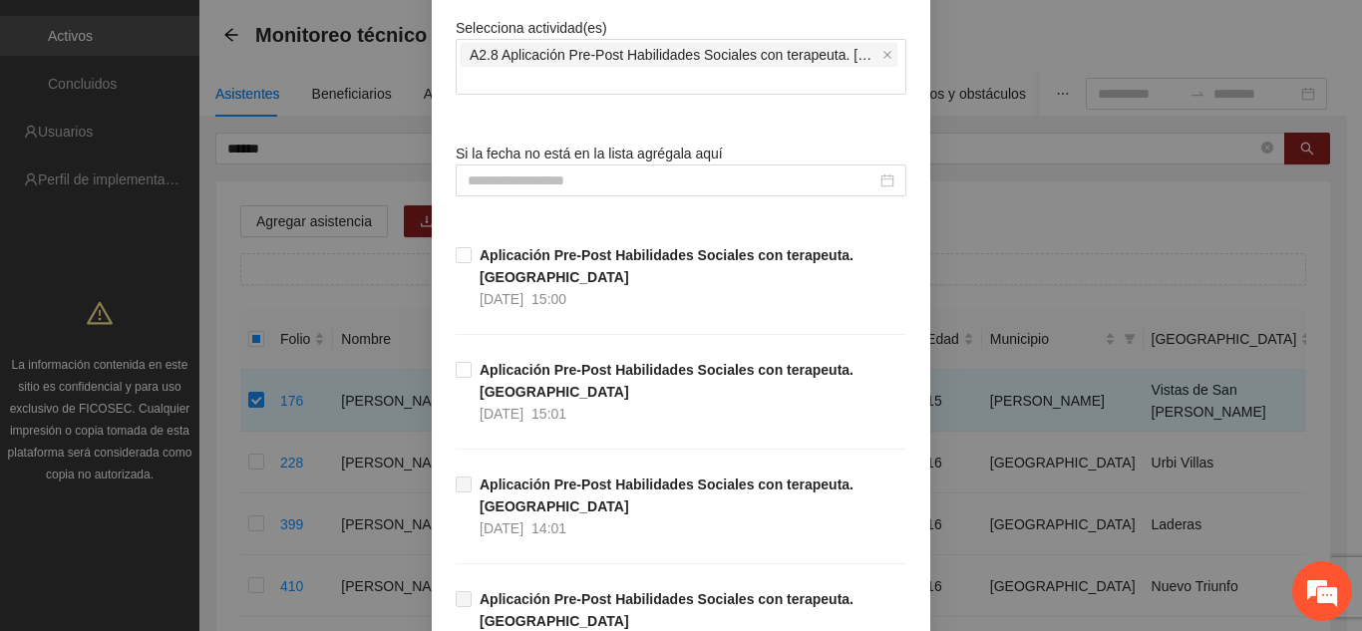
scroll to position [200, 0]
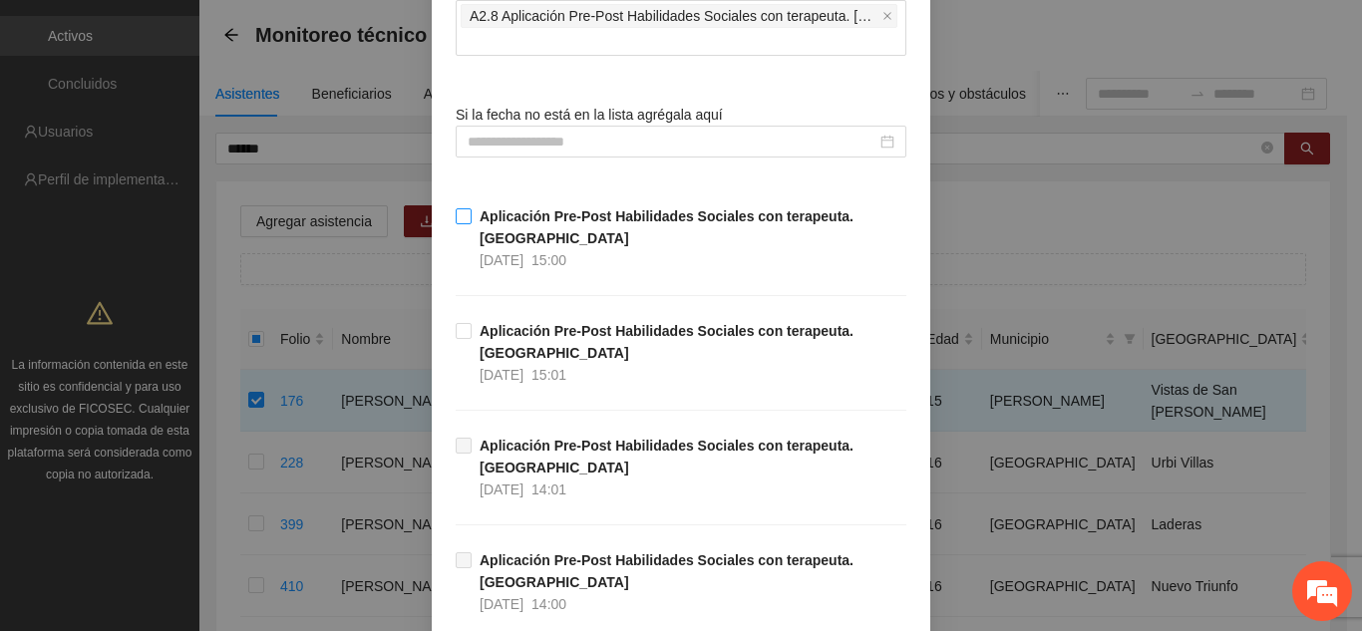
click at [503, 232] on strong "Aplicación Pre-Post Habilidades Sociales con terapeuta. [GEOGRAPHIC_DATA]" at bounding box center [667, 227] width 374 height 38
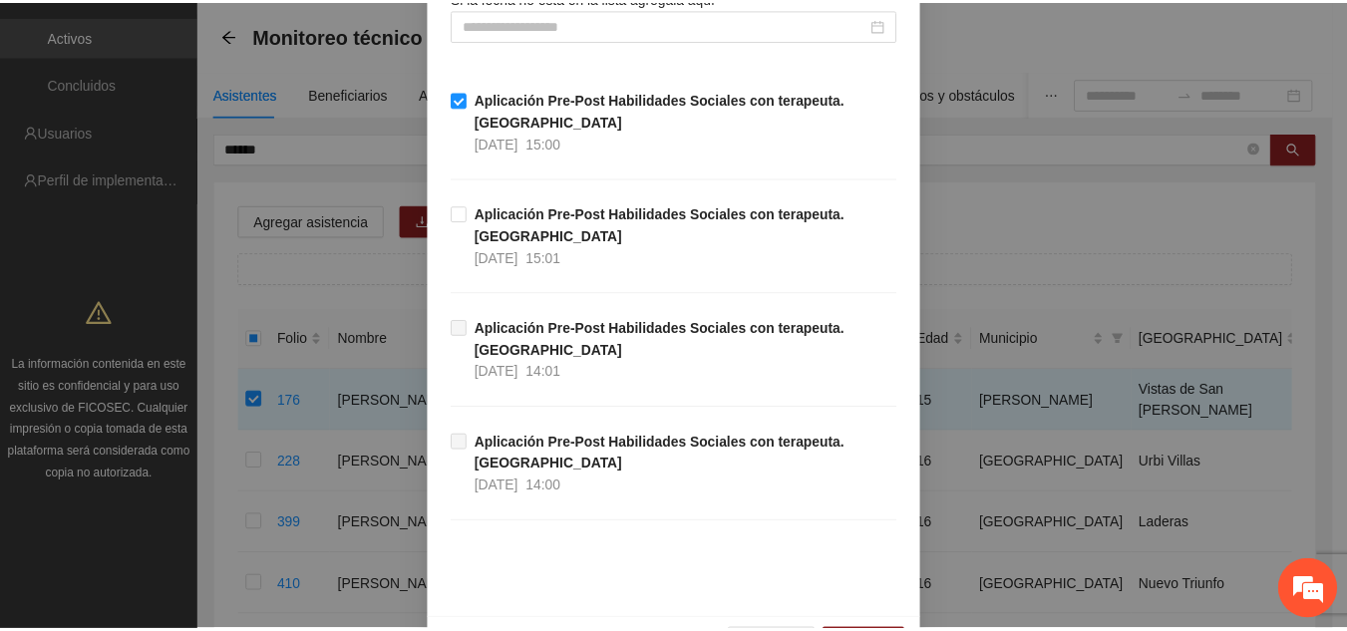
scroll to position [383, 0]
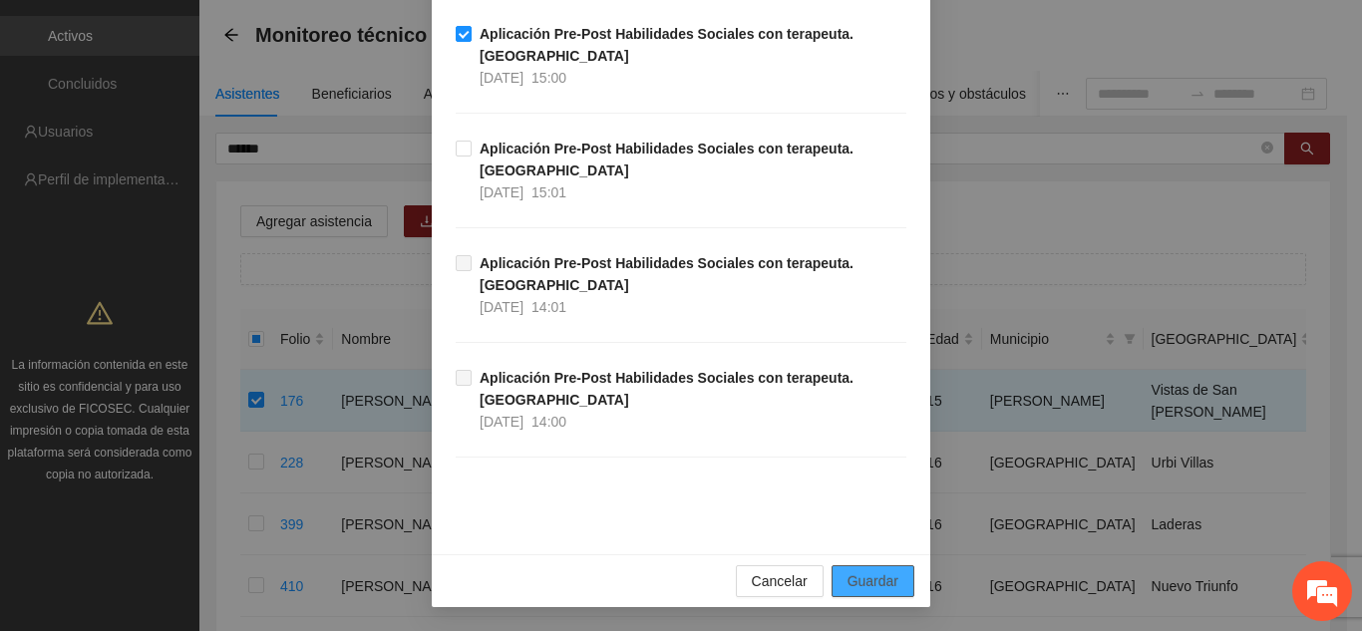
click at [868, 585] on span "Guardar" at bounding box center [872, 581] width 51 height 22
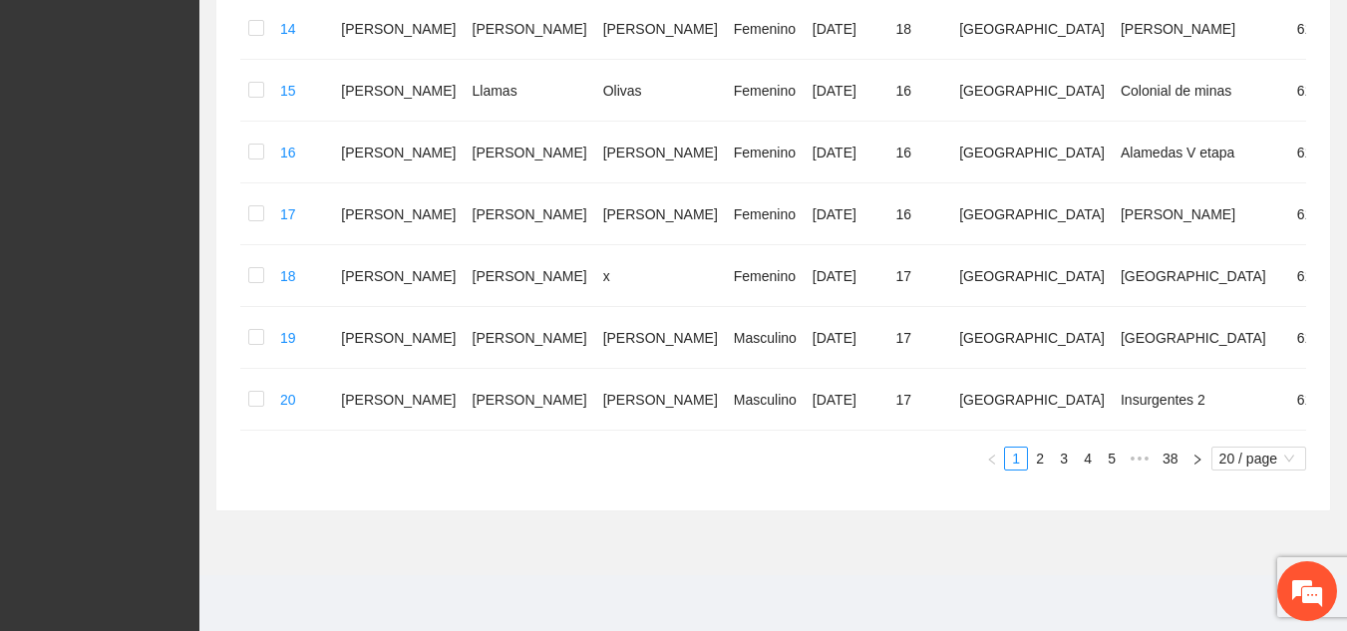
scroll to position [0, 0]
